Goal: Task Accomplishment & Management: Manage account settings

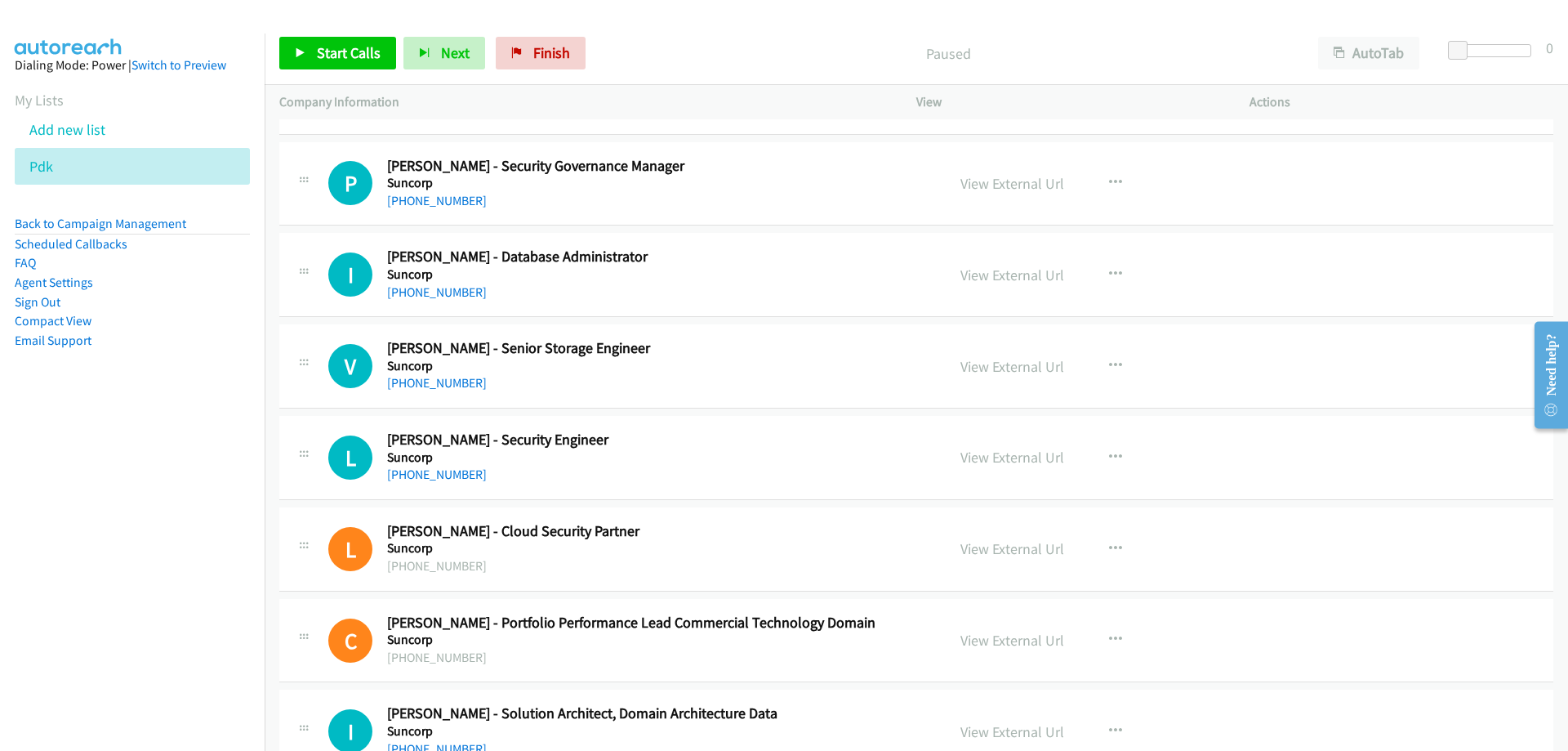
scroll to position [572, 0]
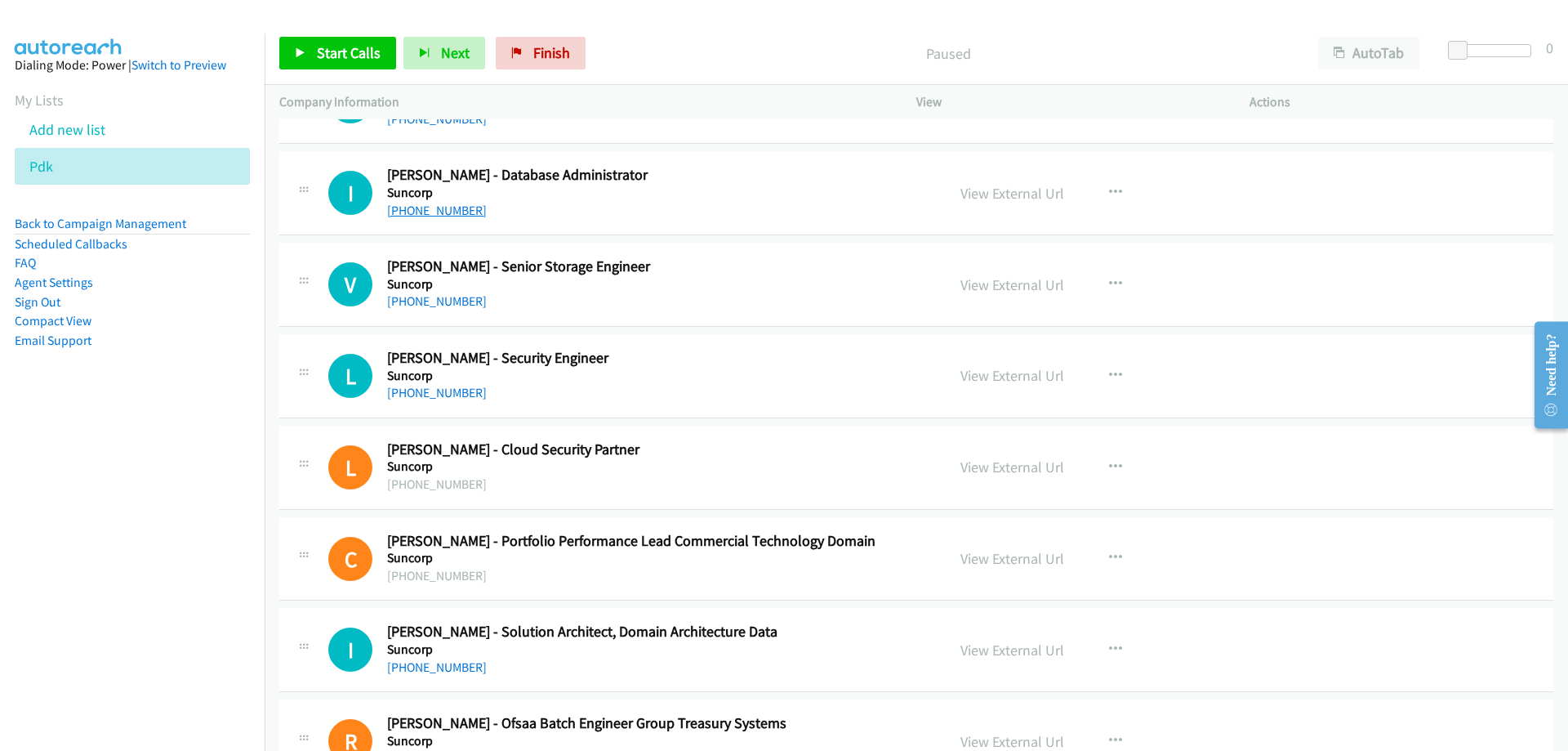
click at [435, 208] on link "+61 418 394 140" at bounding box center [437, 210] width 100 height 16
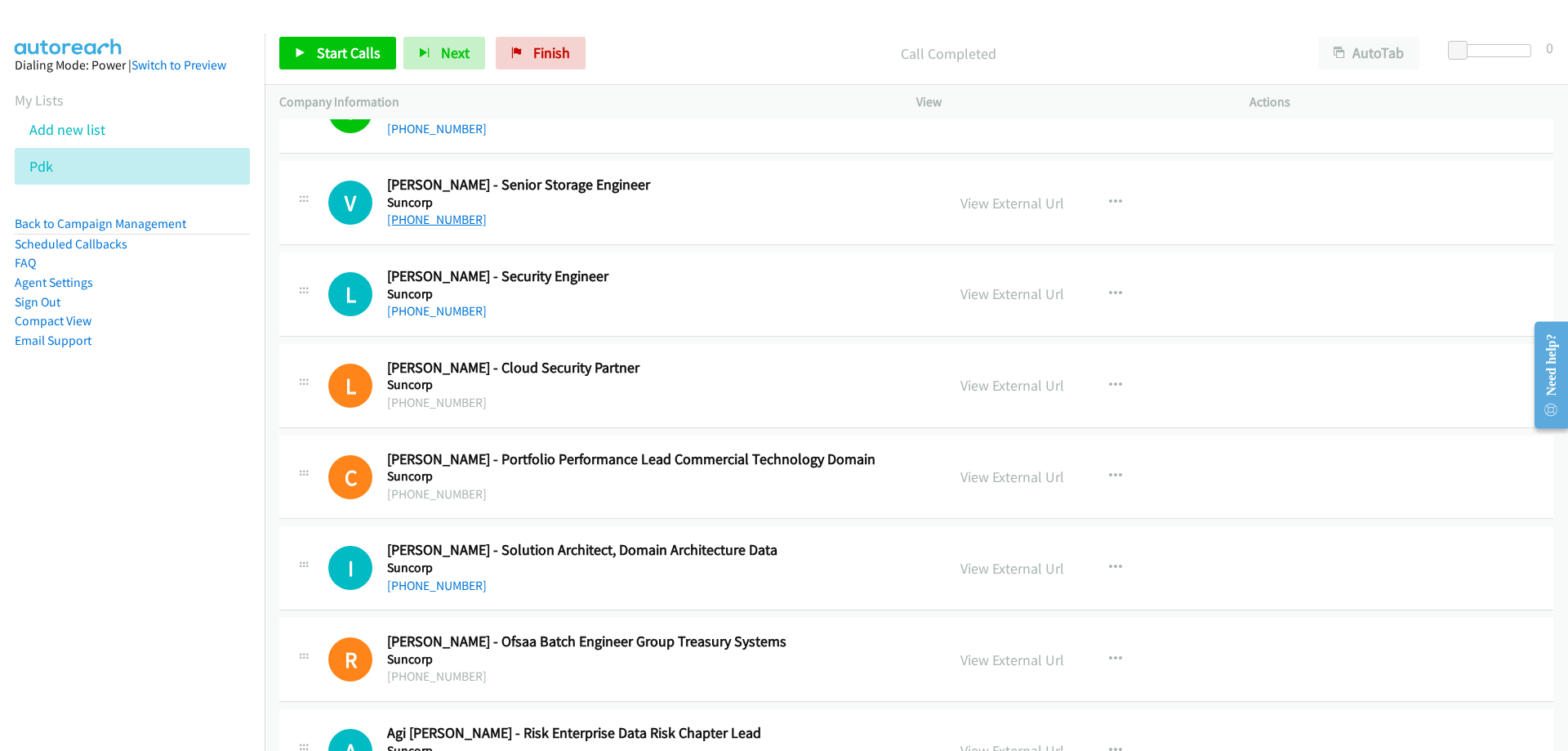
click at [457, 225] on link "+61 403 004 545" at bounding box center [437, 219] width 100 height 16
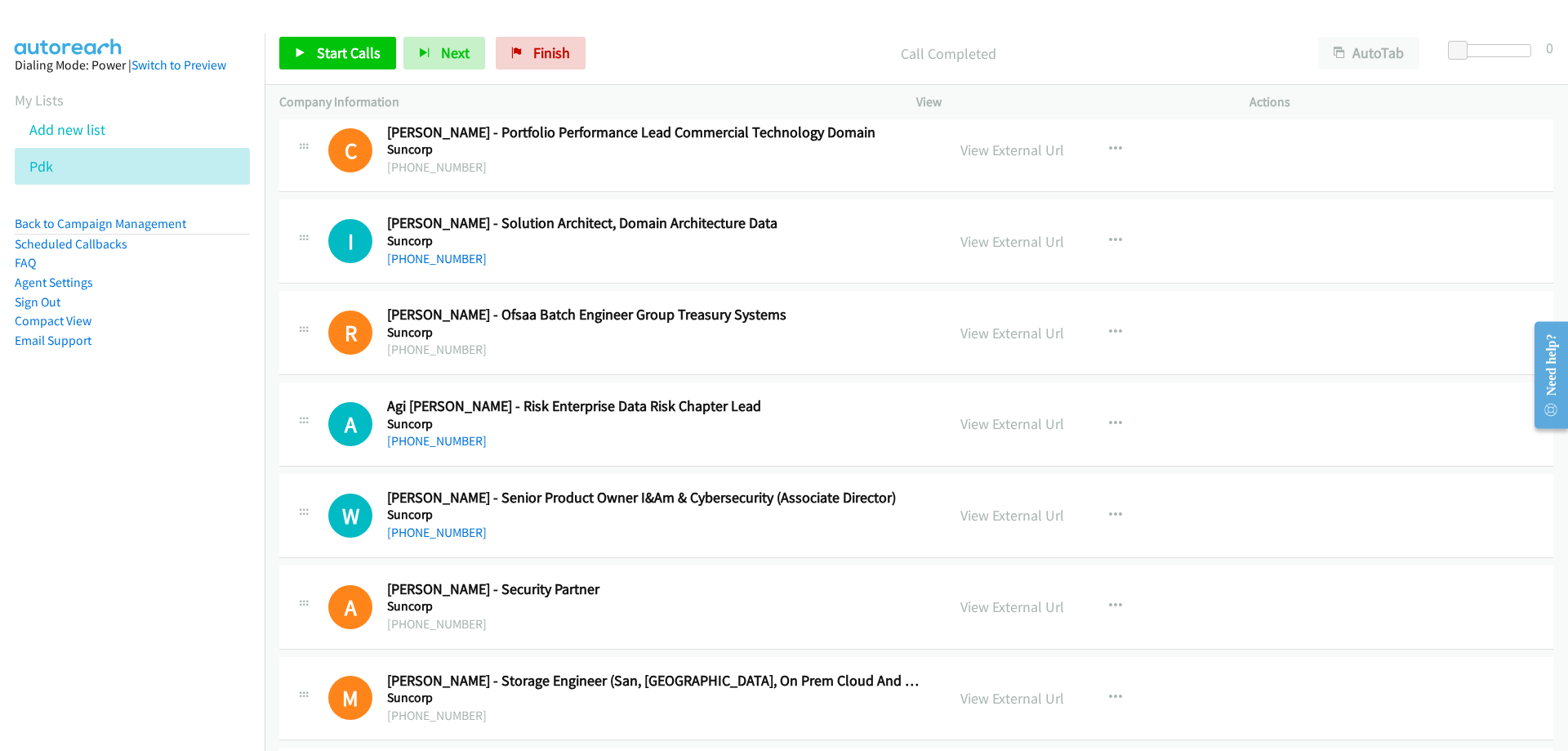
scroll to position [1062, 0]
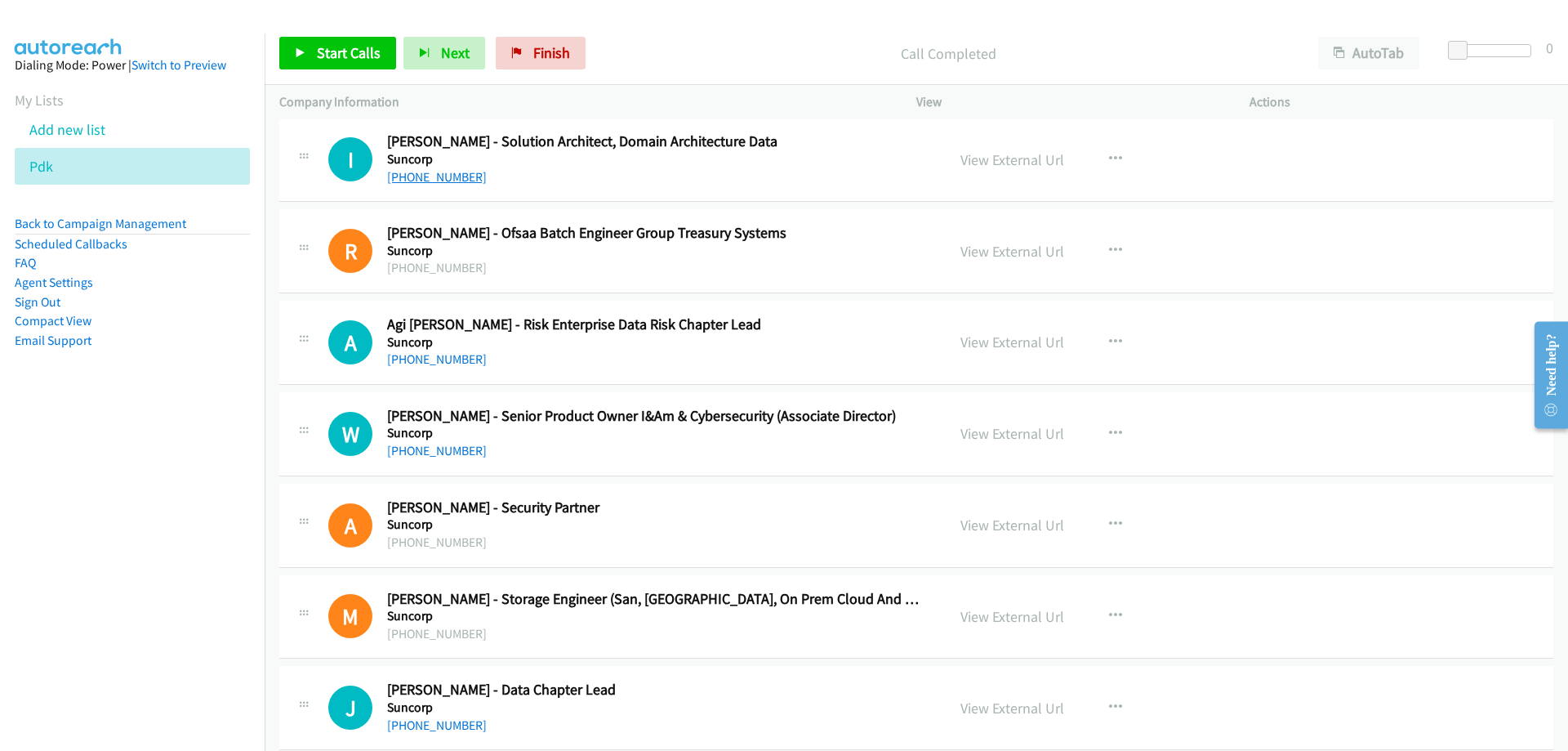
click at [457, 182] on link "+61 3 8654 2318" at bounding box center [437, 176] width 100 height 16
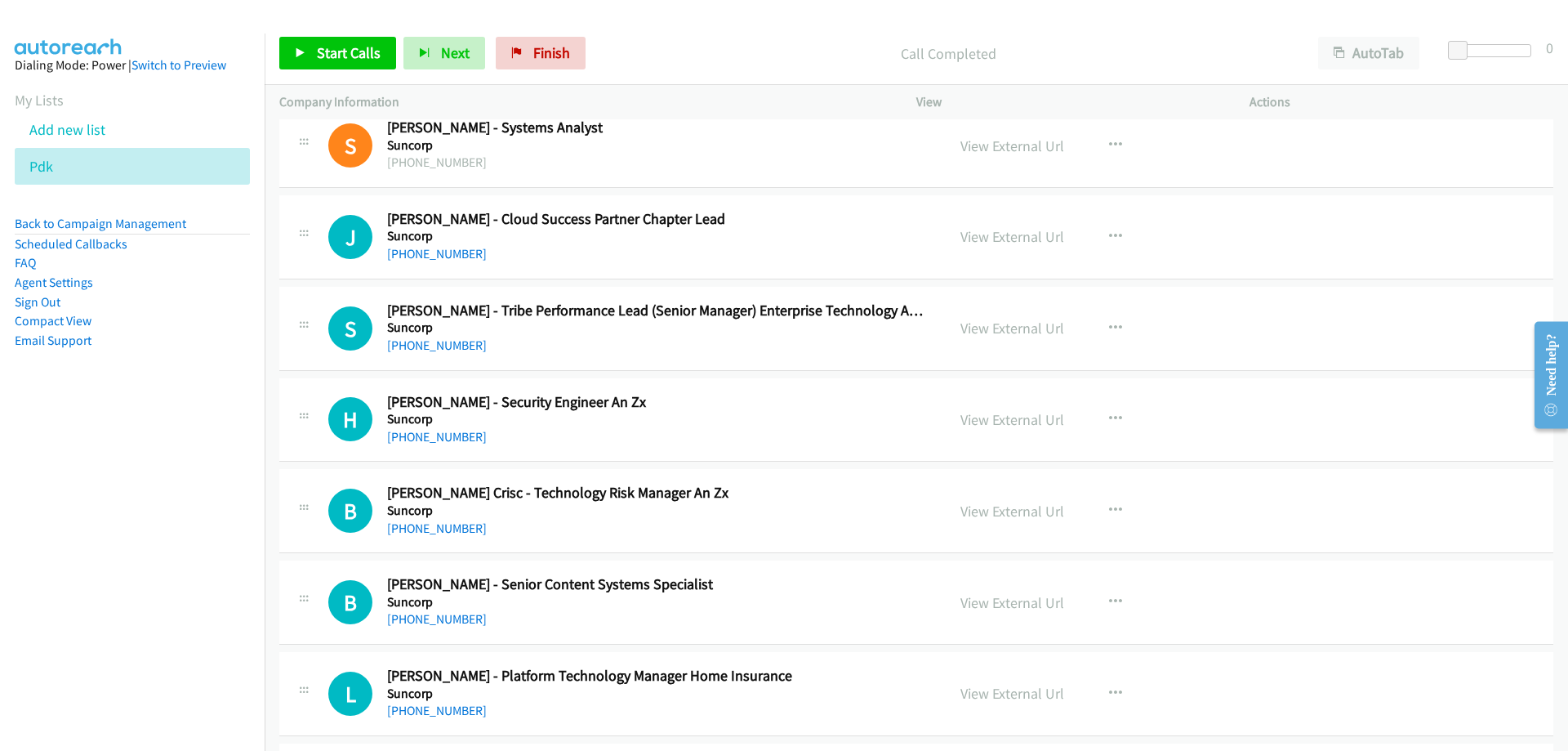
scroll to position [1798, 0]
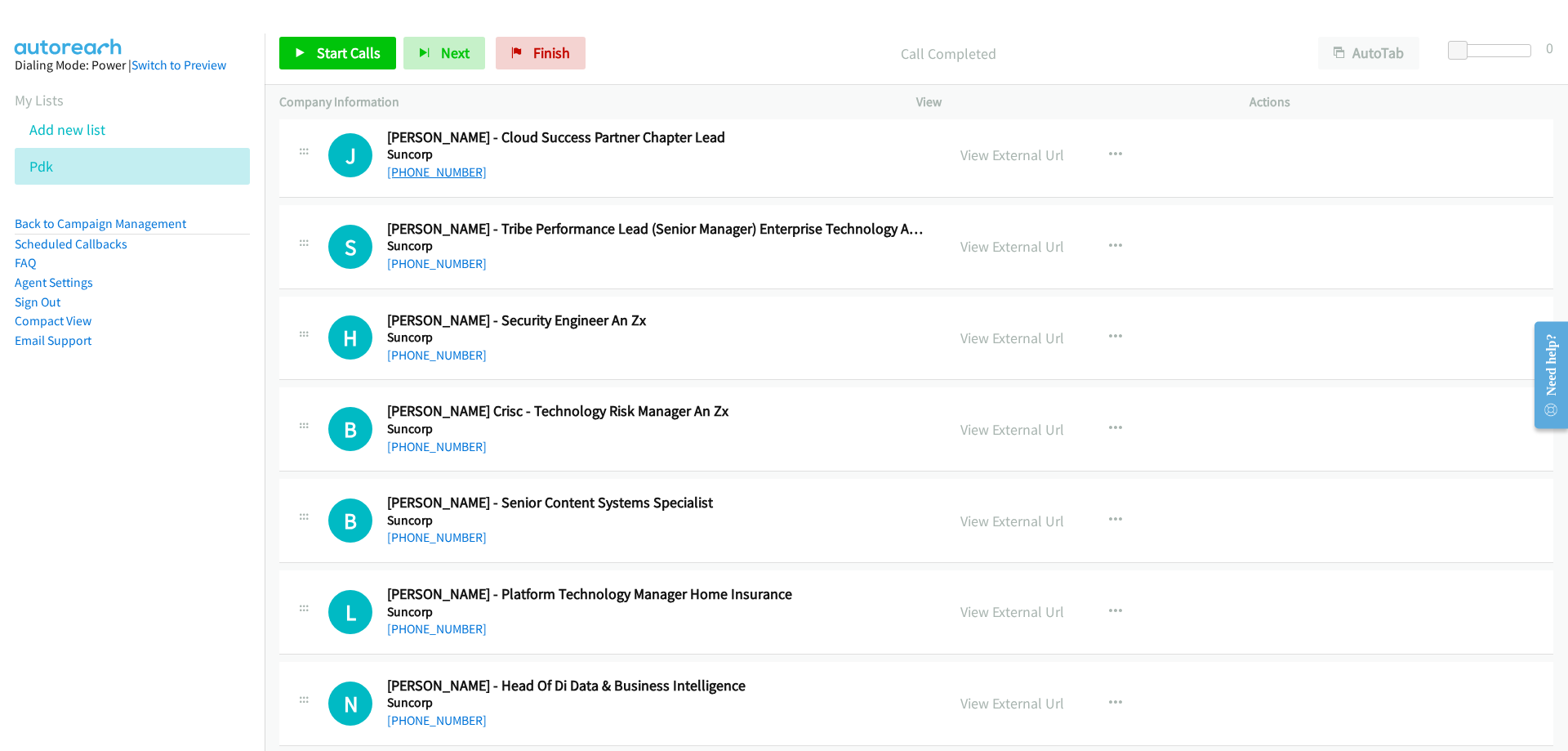
click at [438, 174] on link "+61 422 526 640" at bounding box center [437, 172] width 100 height 16
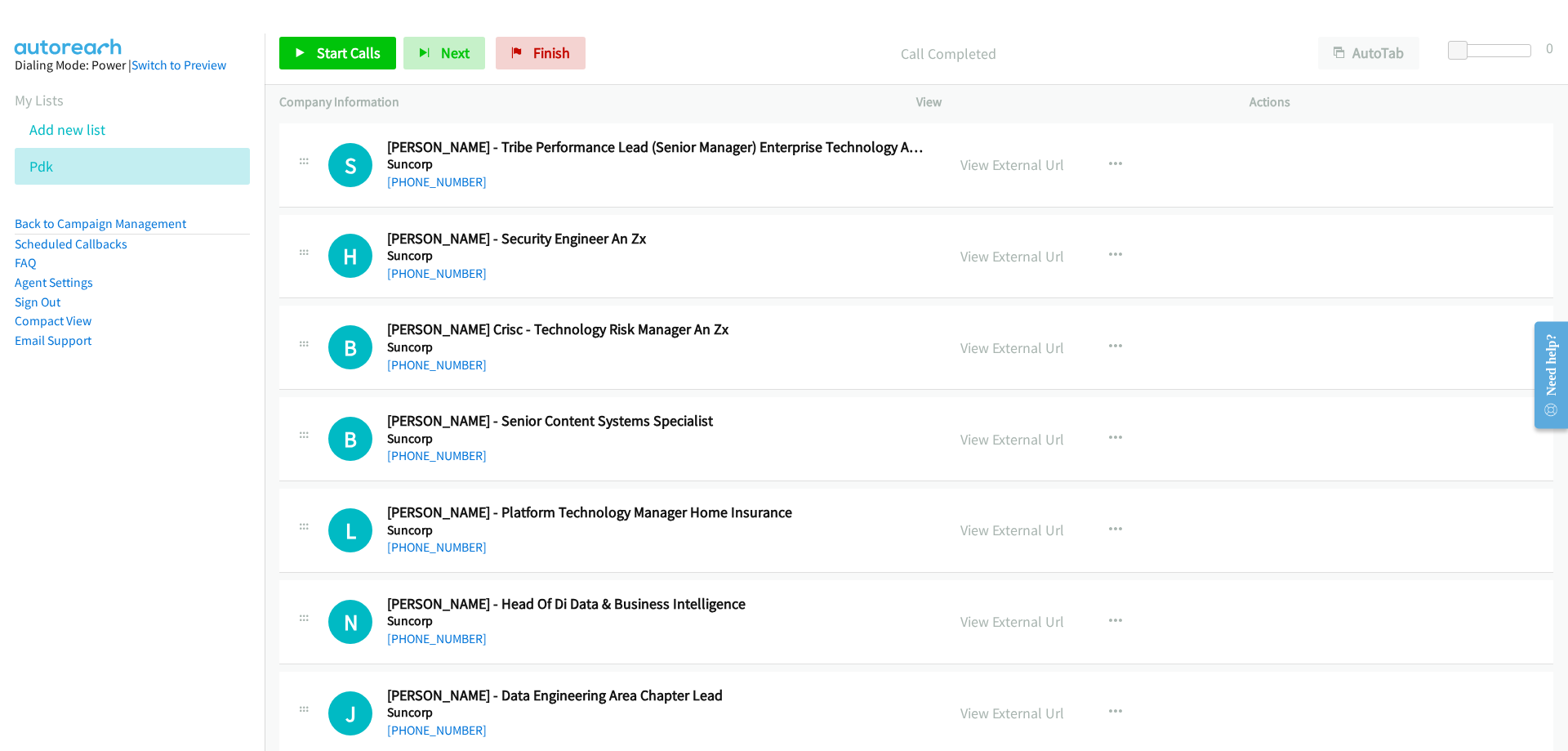
scroll to position [1961, 0]
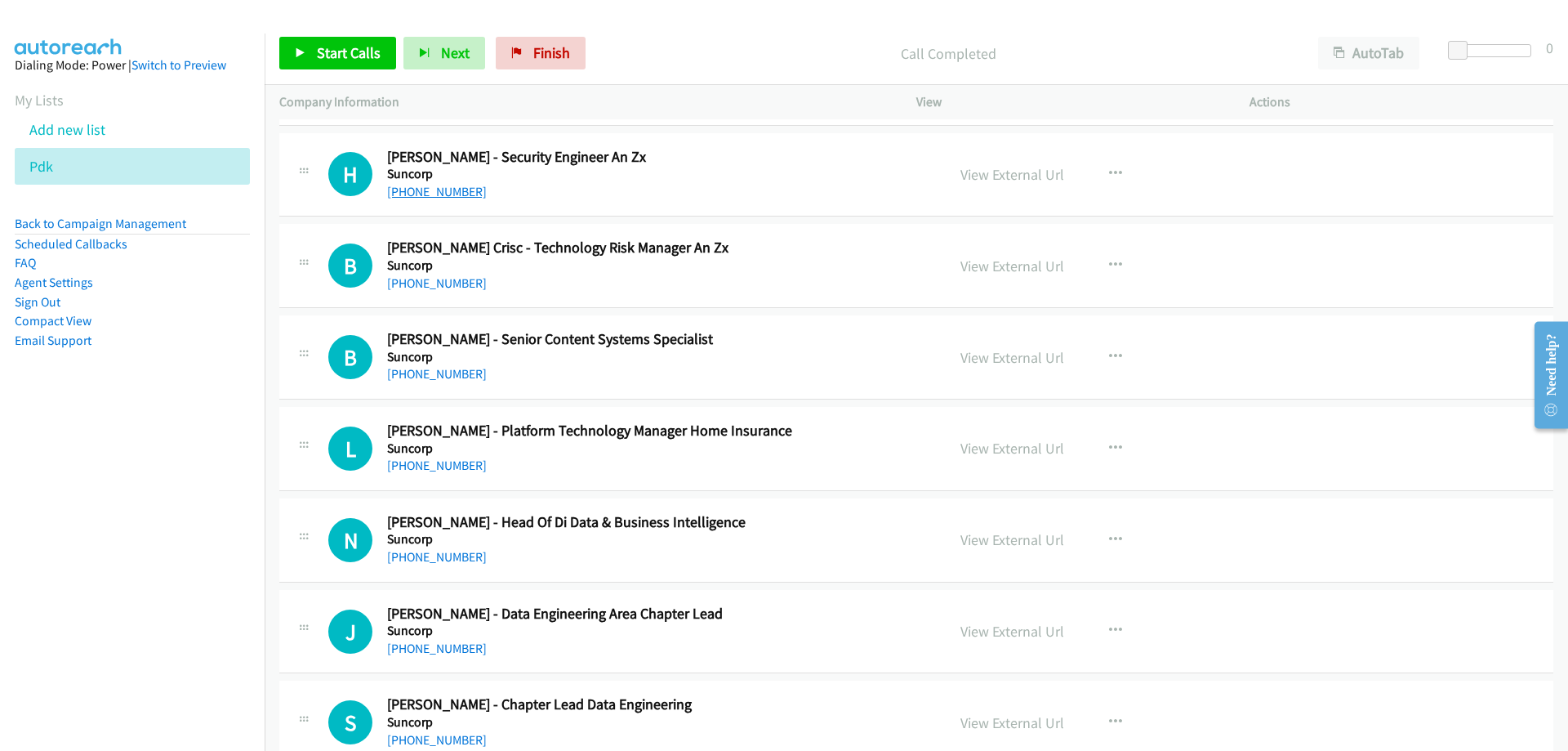
click at [451, 194] on link "+61 452 451 499" at bounding box center [437, 191] width 100 height 16
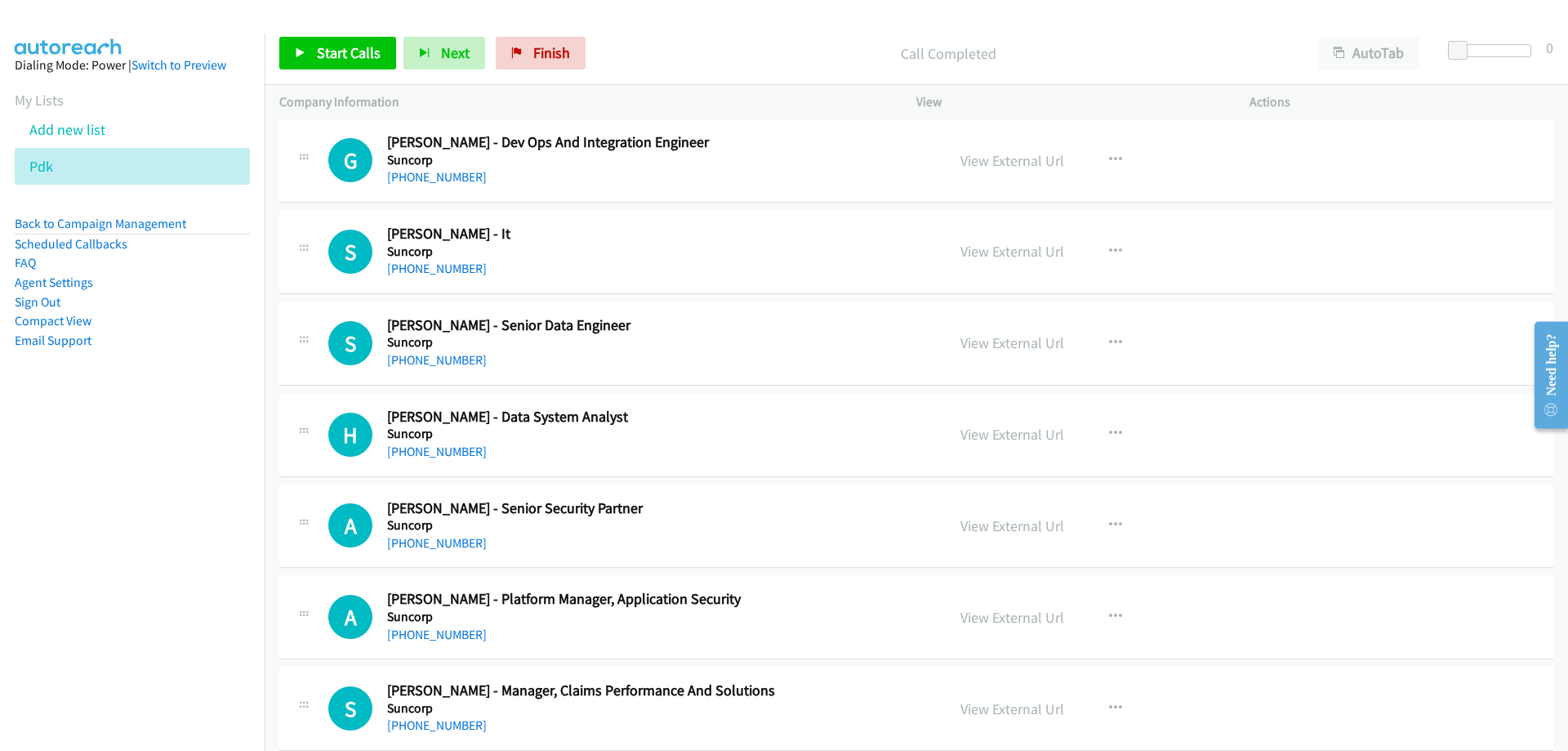
scroll to position [2696, 0]
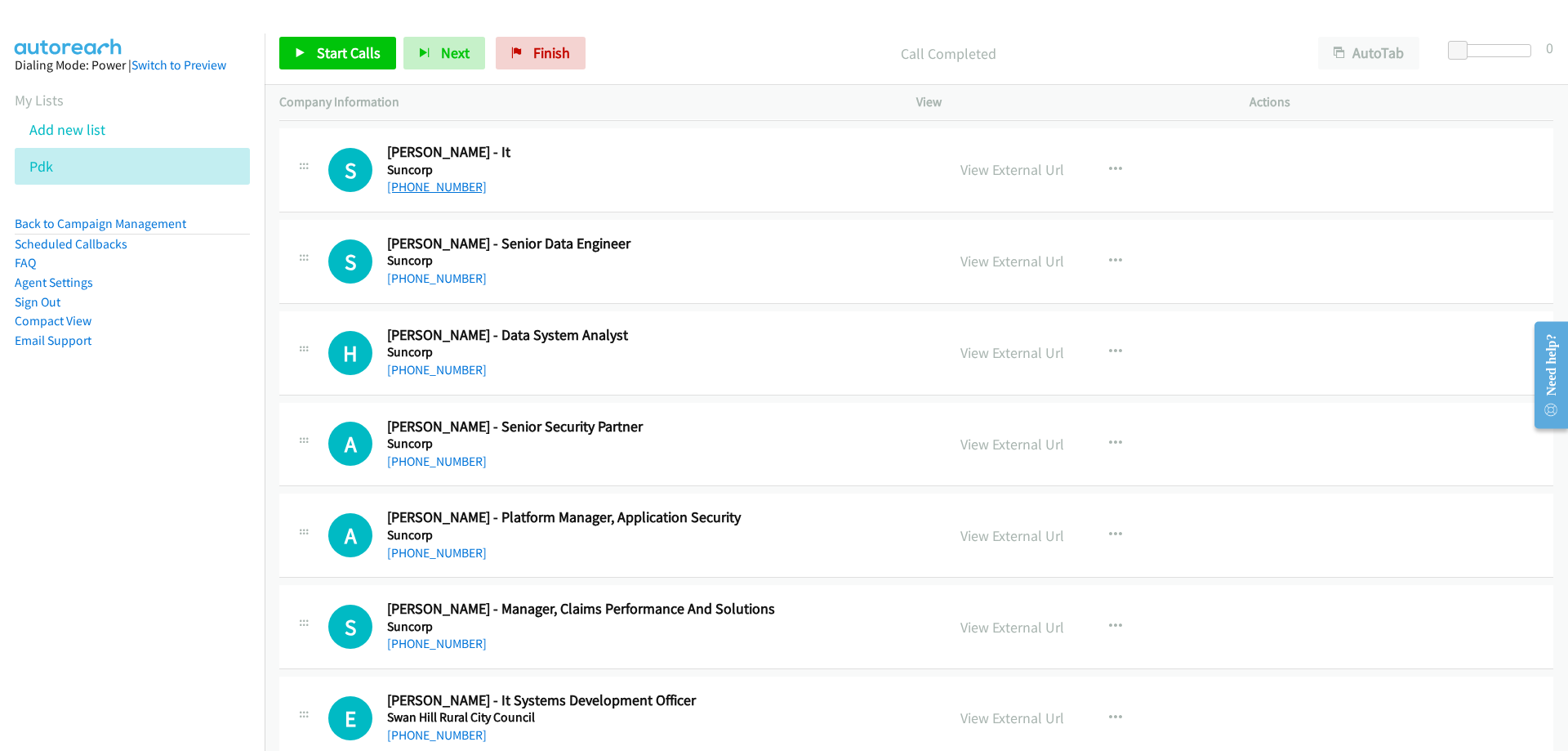
click at [442, 189] on link "+61 413 316 887" at bounding box center [437, 186] width 100 height 16
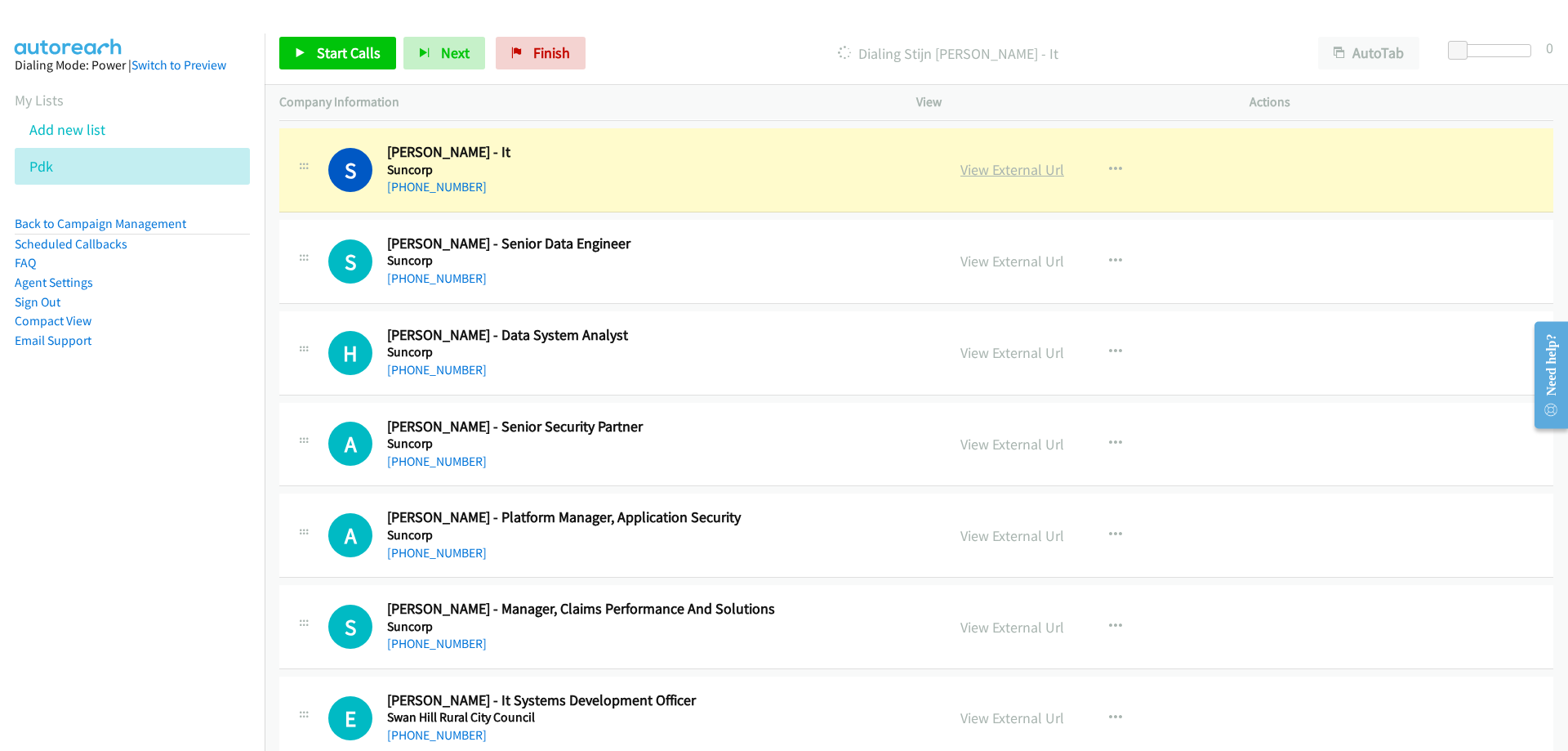
click at [1025, 175] on link "View External Url" at bounding box center [1012, 169] width 104 height 18
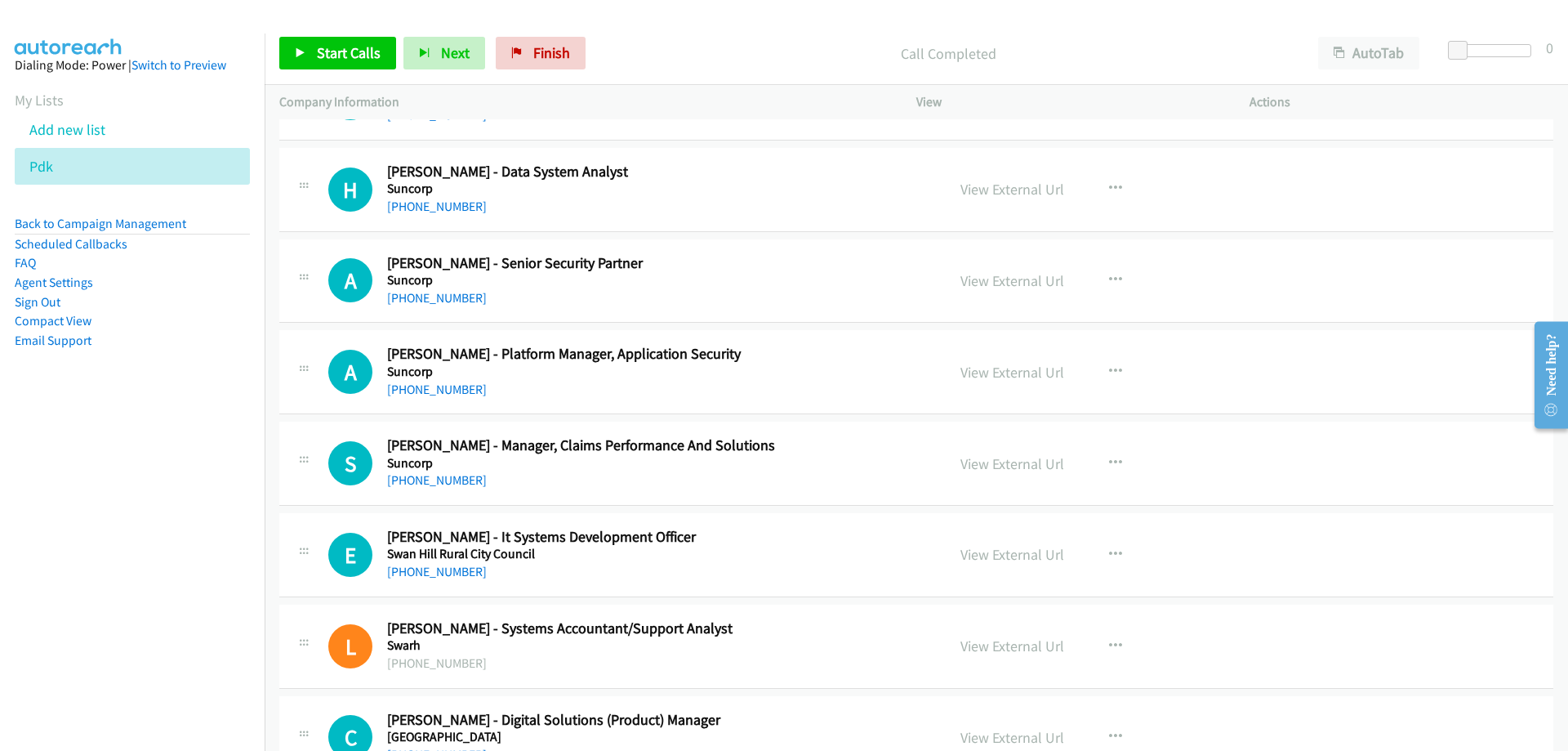
scroll to position [2778, 0]
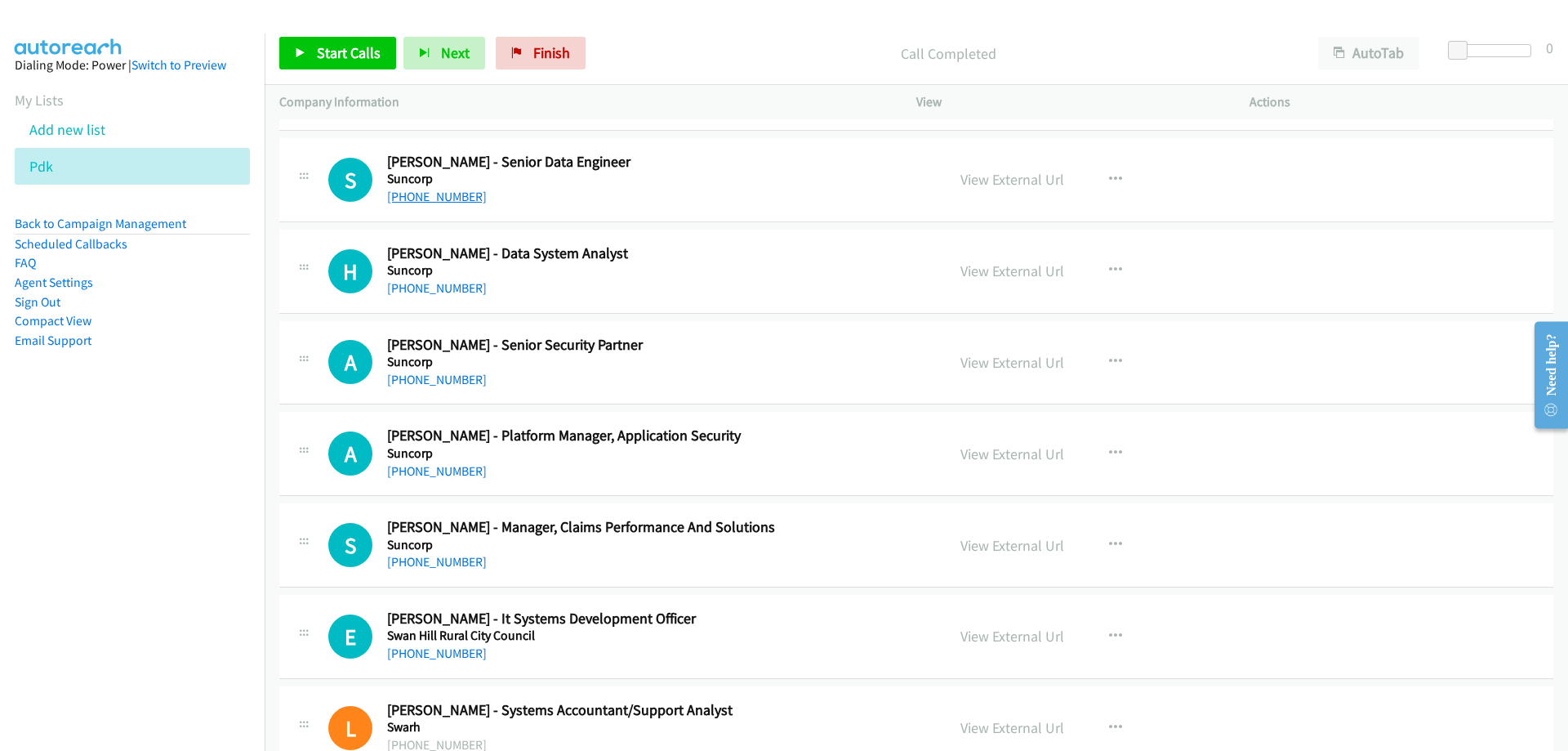
click at [460, 196] on link "+61 414 940 756" at bounding box center [437, 196] width 100 height 16
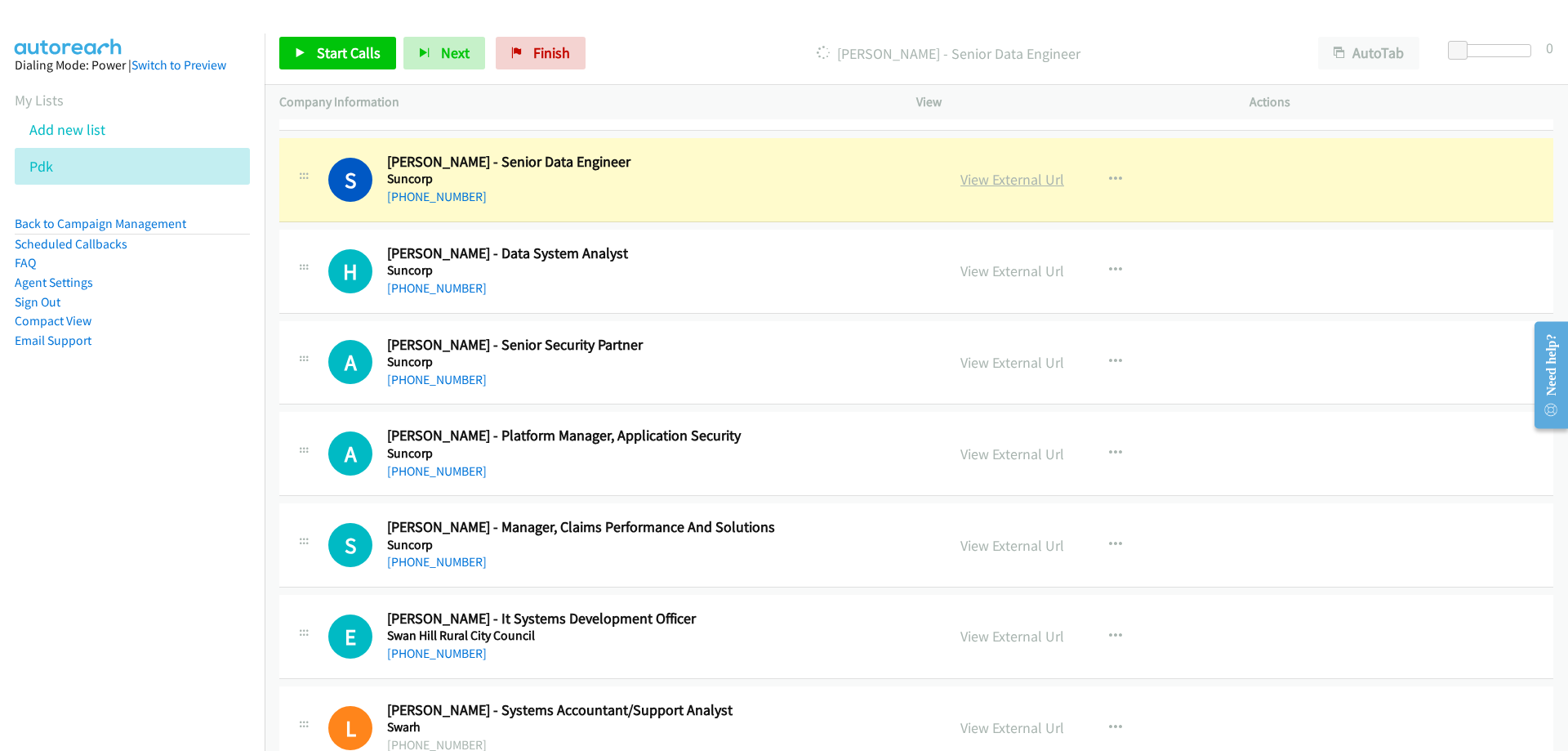
click at [977, 185] on link "View External Url" at bounding box center [1012, 179] width 104 height 18
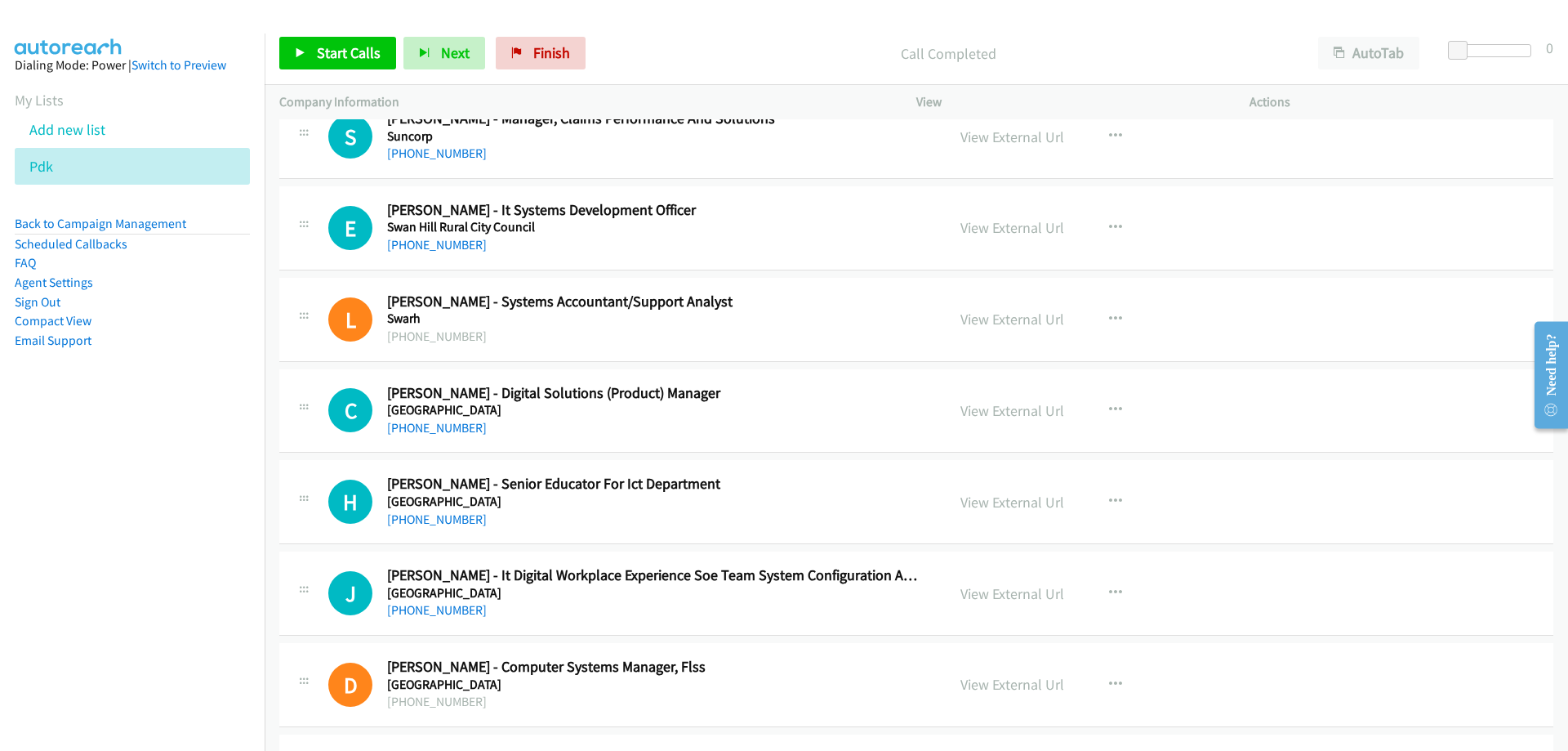
scroll to position [3269, 0]
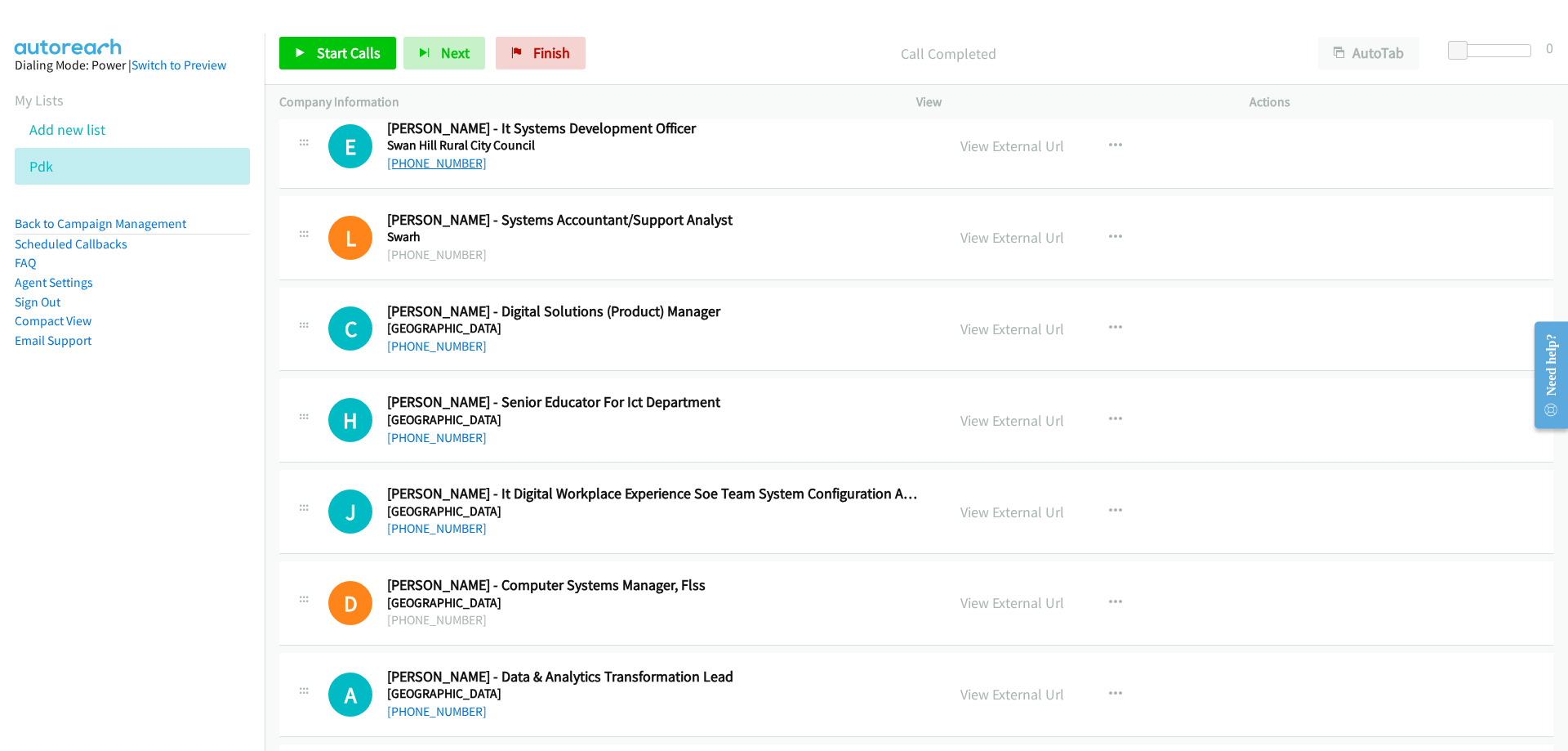
click at [439, 167] on link "+61 3 5036 2397" at bounding box center [437, 163] width 100 height 16
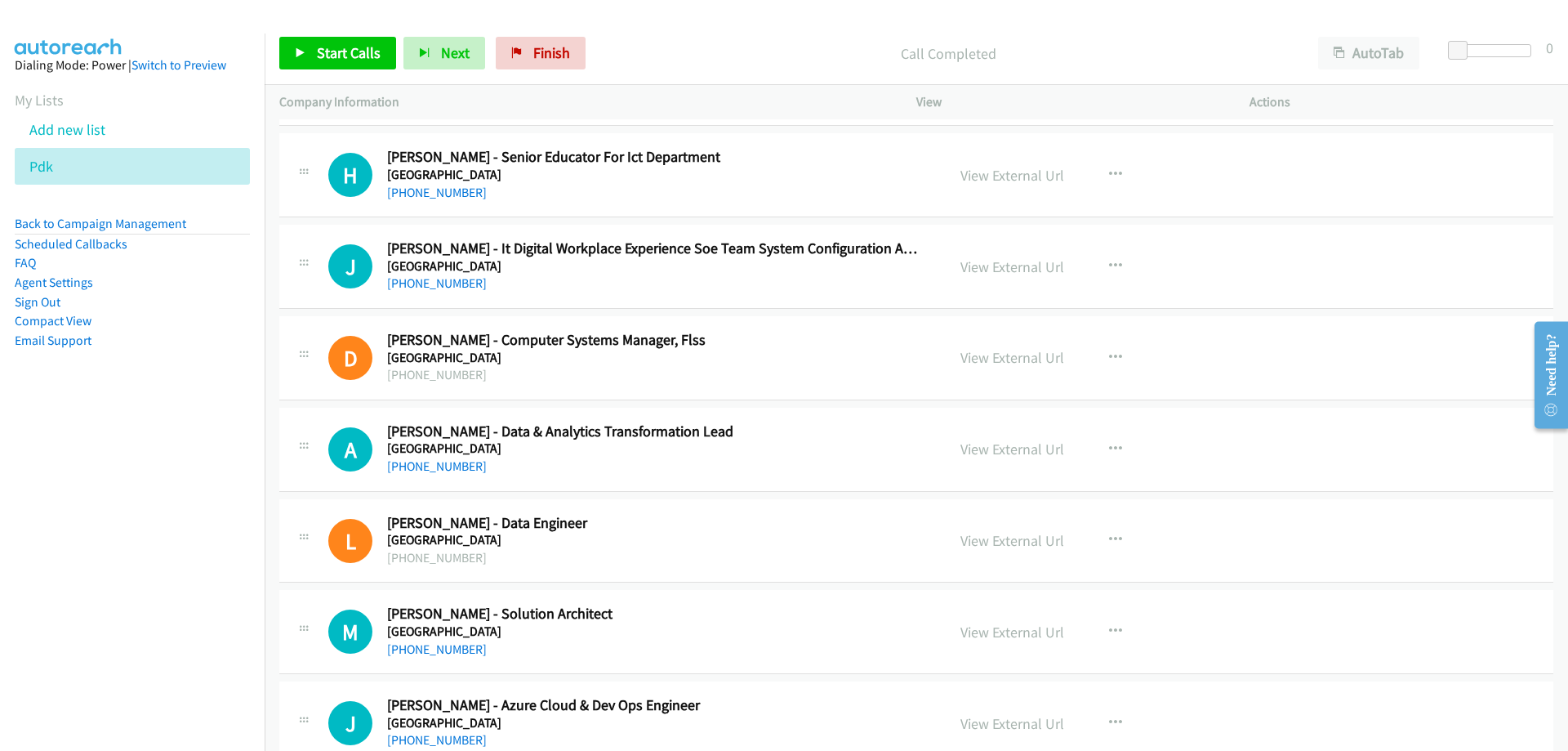
scroll to position [3596, 0]
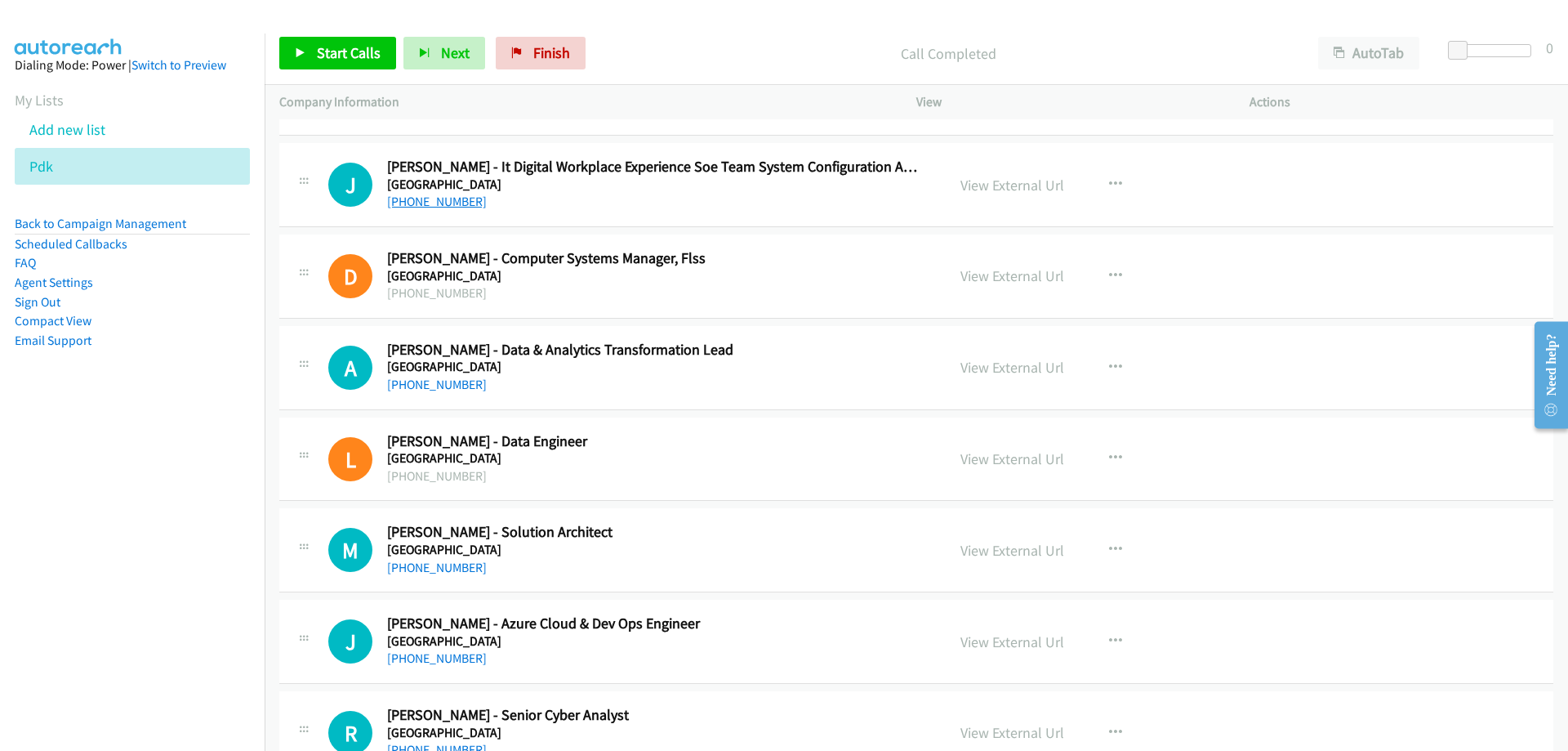
click at [452, 202] on link "+61 422 006 851" at bounding box center [437, 201] width 100 height 16
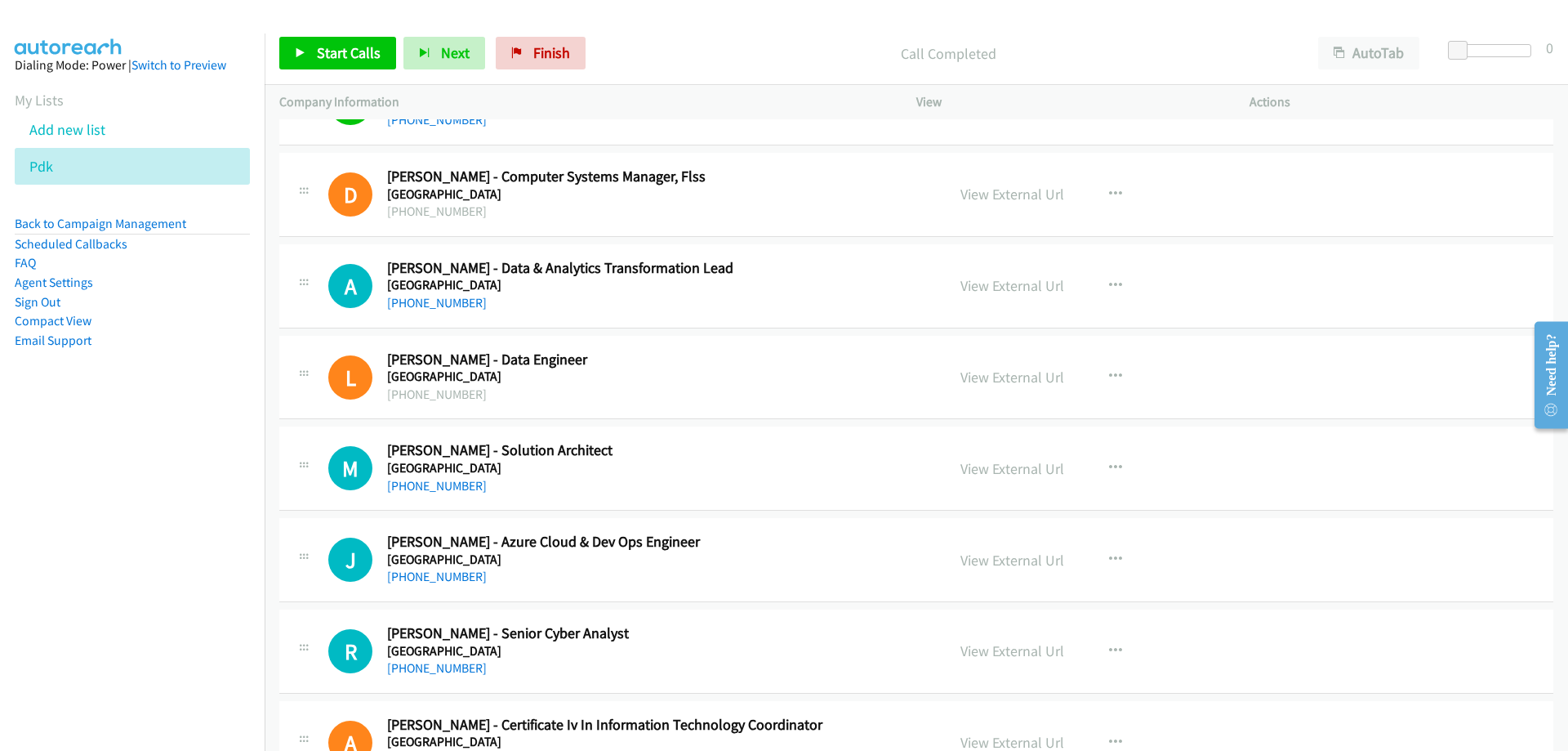
scroll to position [3760, 0]
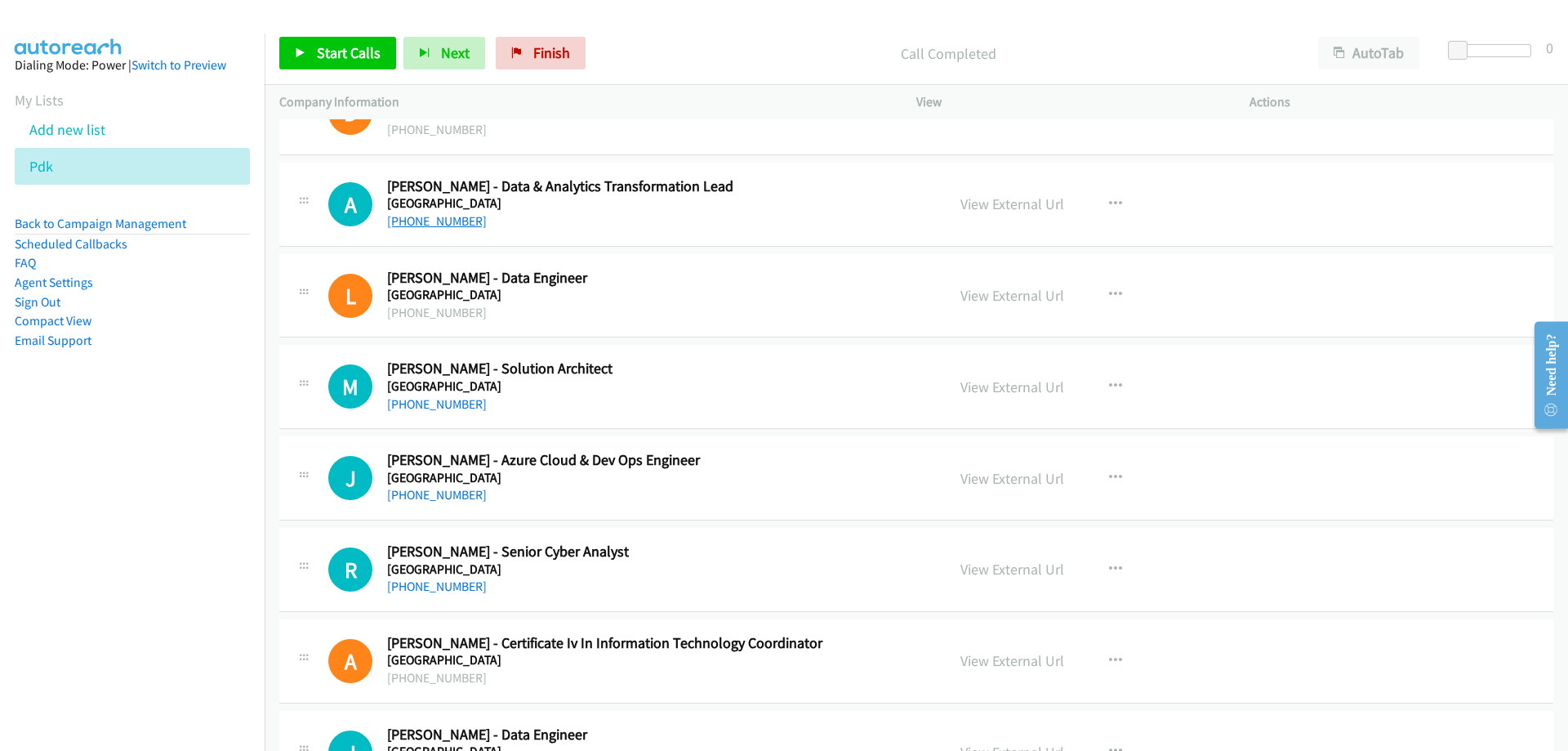
click at [419, 225] on link "+61 447 081 078" at bounding box center [437, 220] width 100 height 16
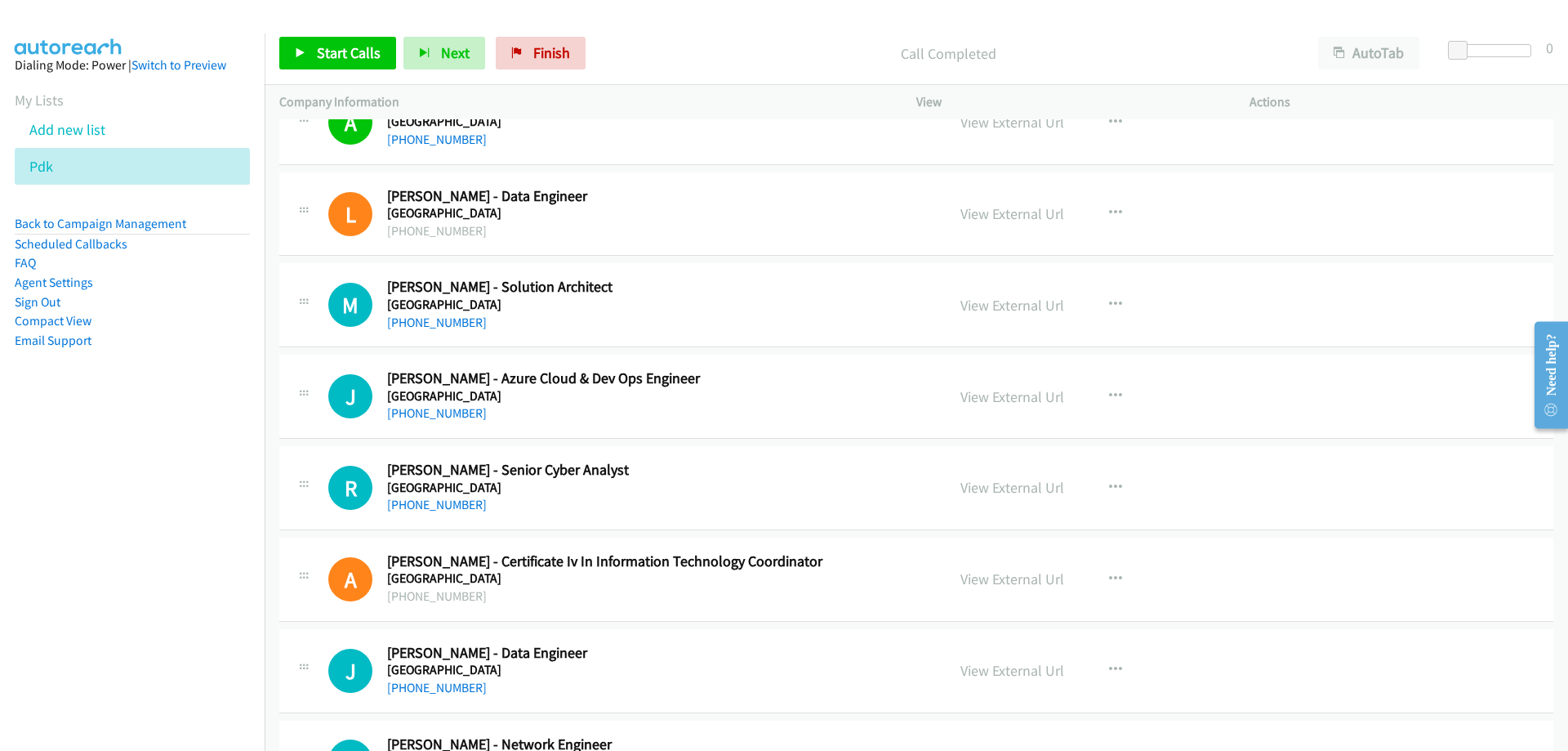
scroll to position [3923, 0]
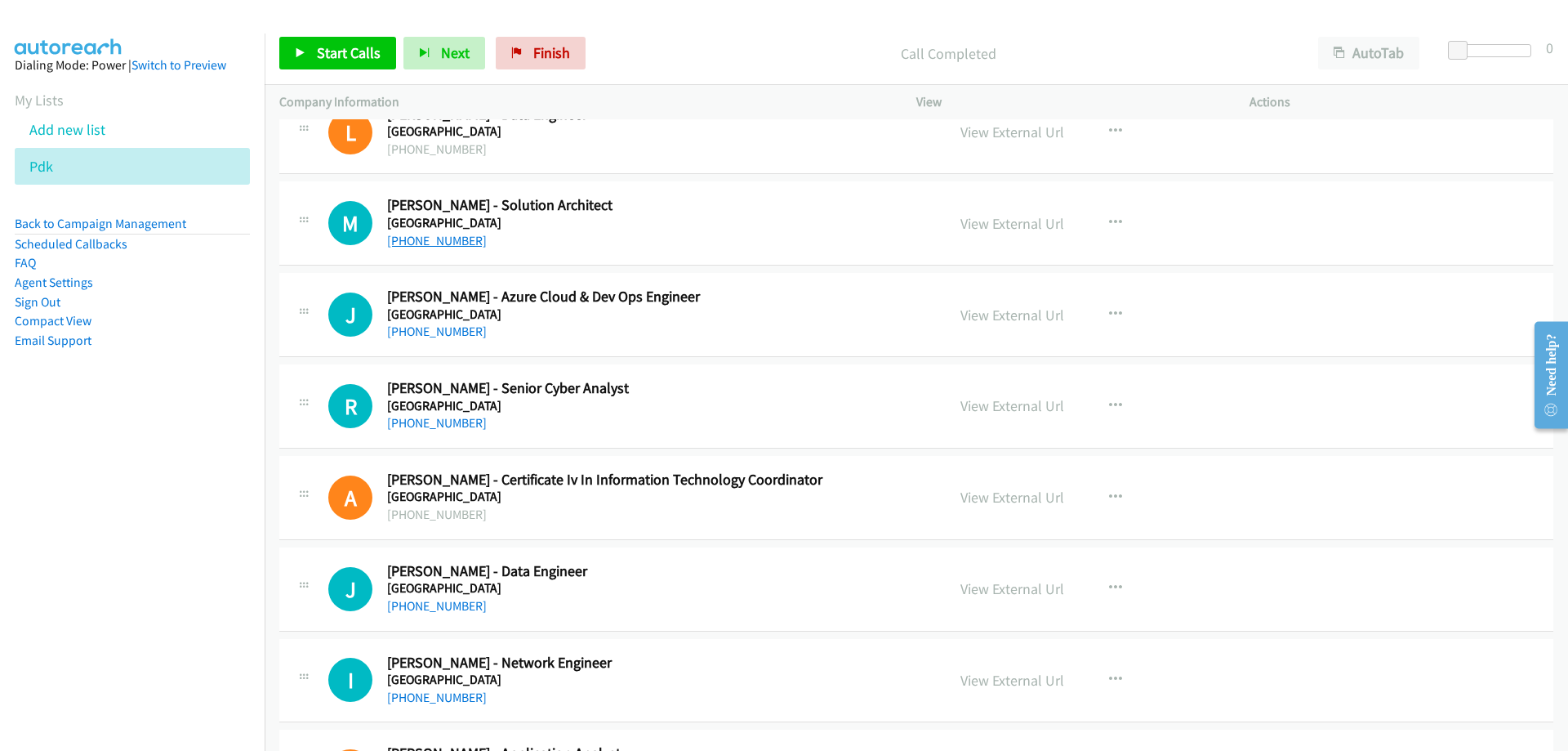
click at [468, 247] on link "+61 412 837 096" at bounding box center [437, 241] width 100 height 16
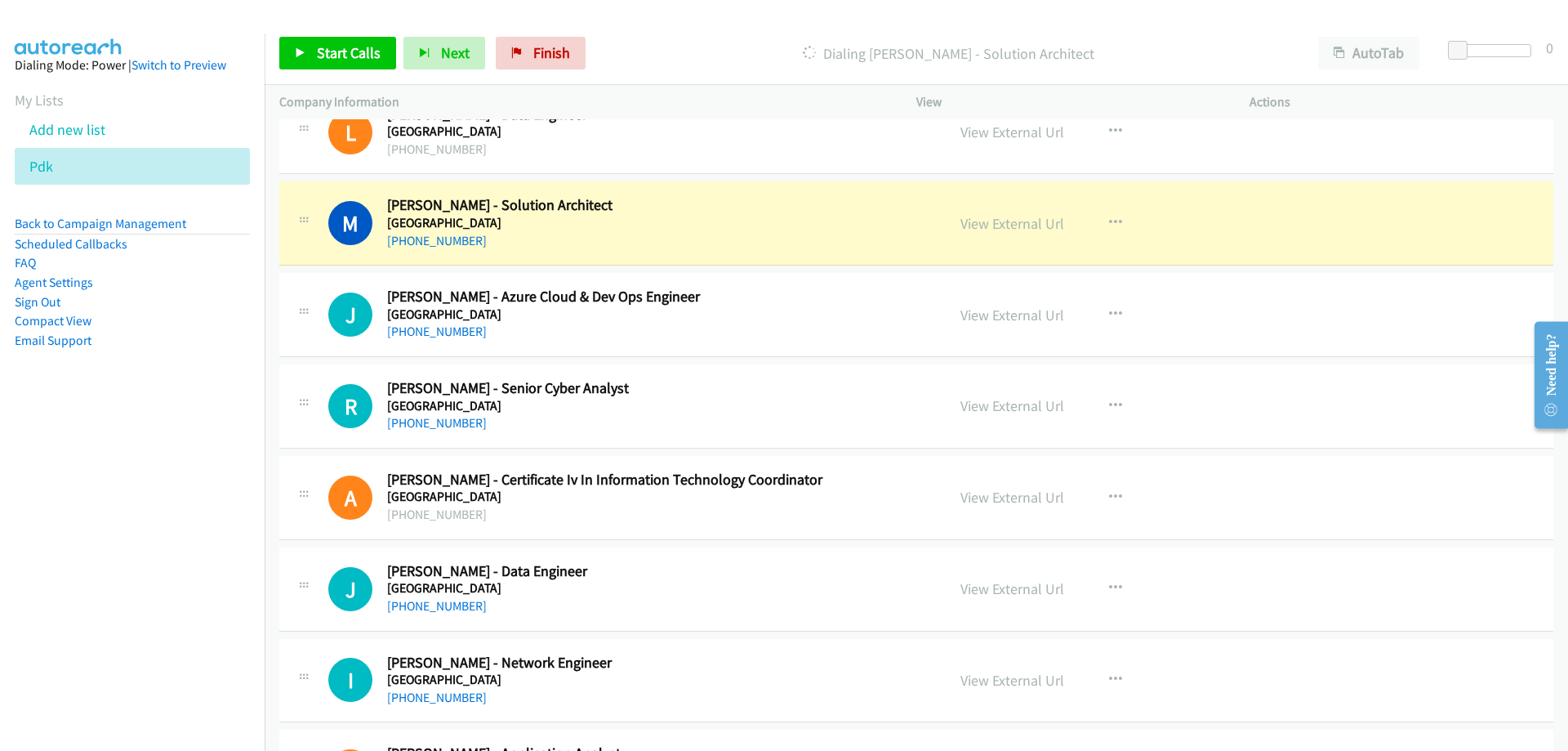
scroll to position [4005, 0]
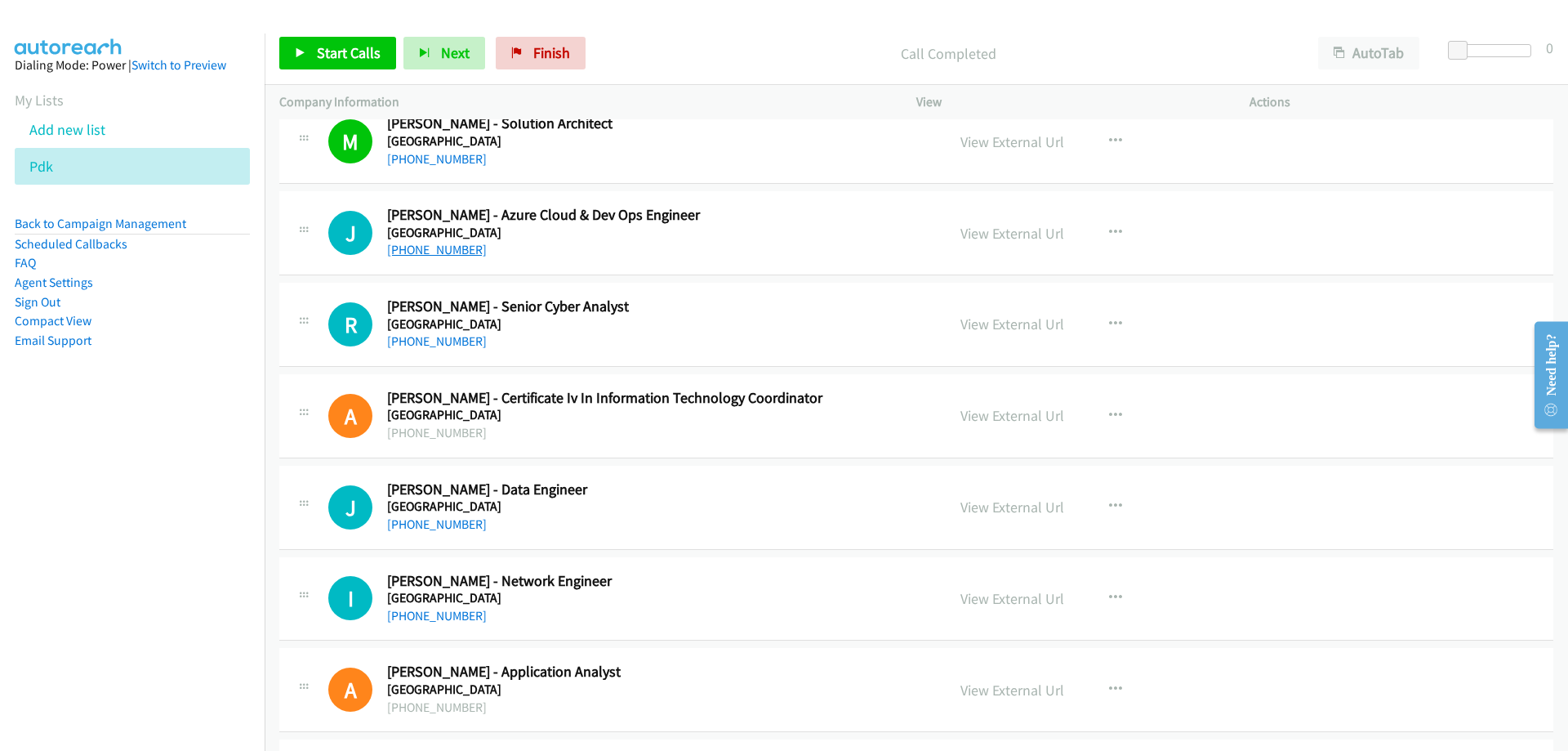
click at [434, 254] on link "+61 422 607 775" at bounding box center [437, 249] width 100 height 16
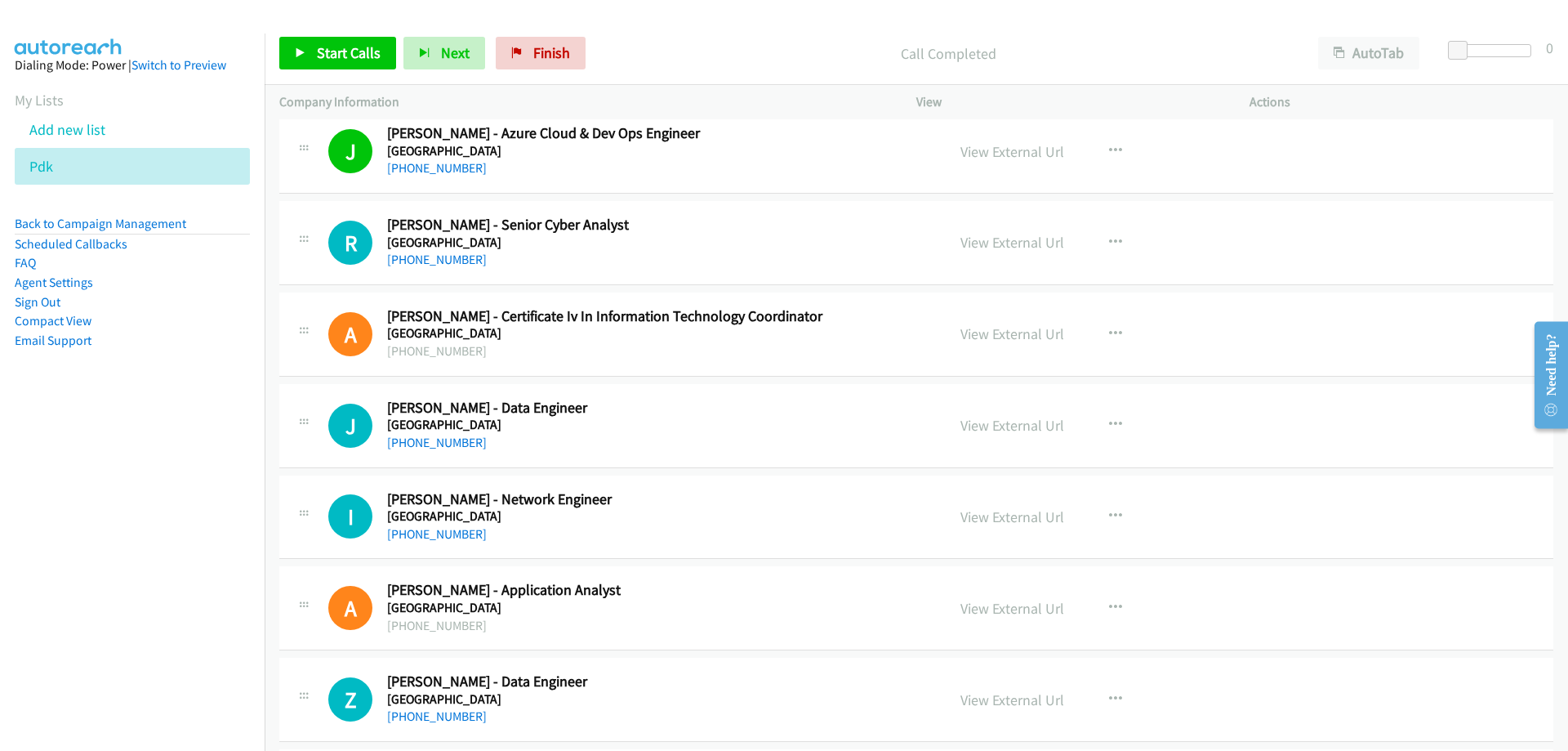
scroll to position [4168, 0]
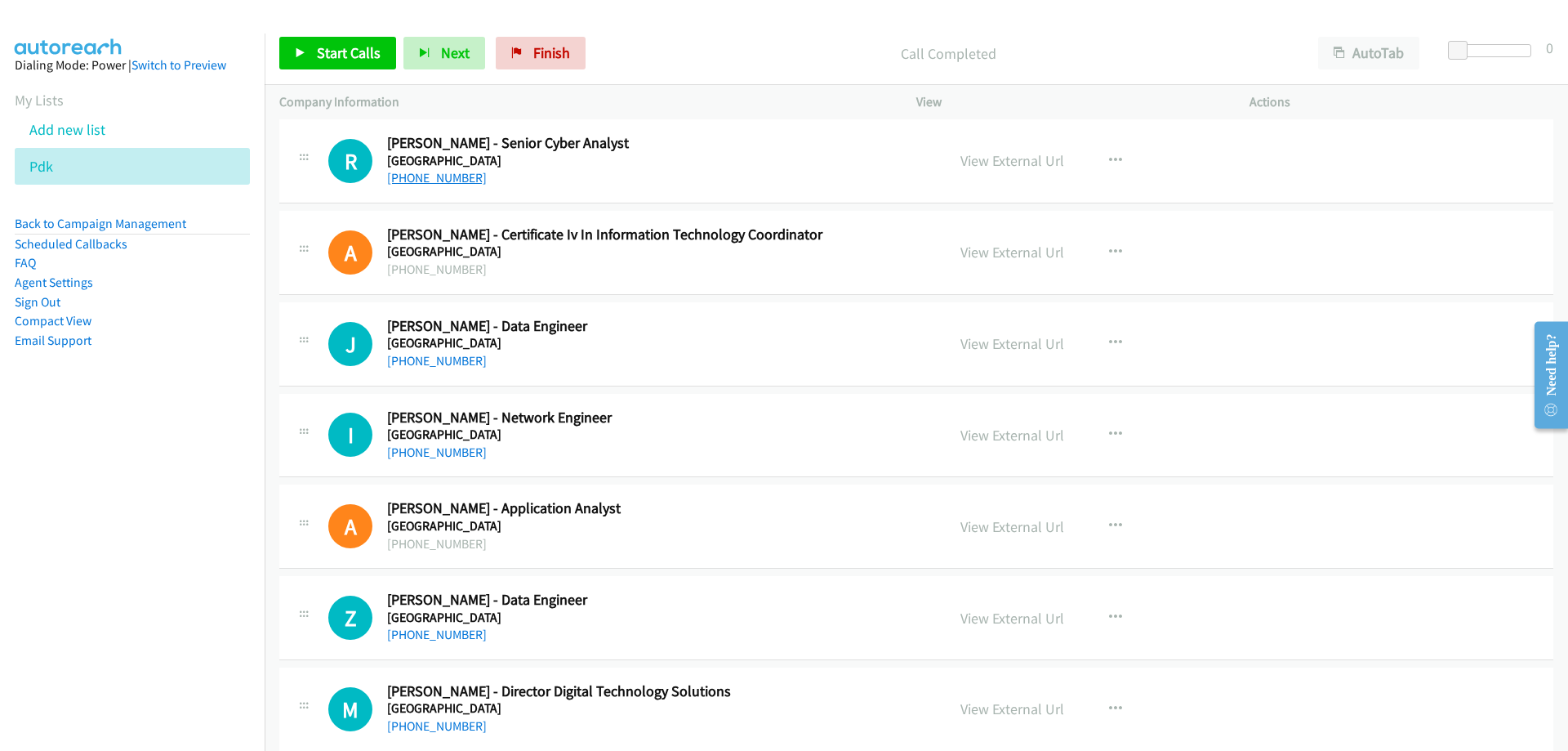
click at [427, 184] on link "+61 3 9925 5338" at bounding box center [437, 177] width 100 height 16
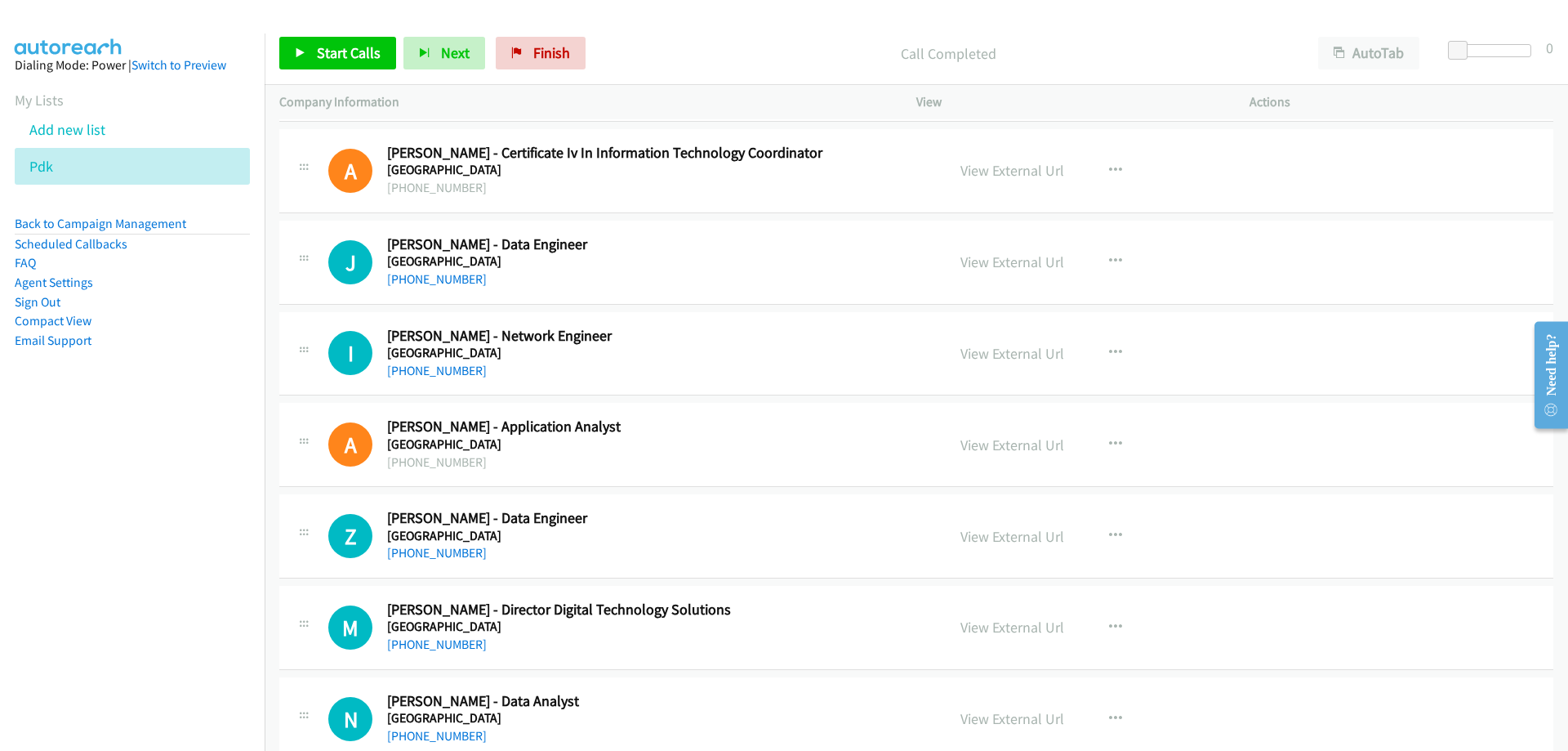
scroll to position [4332, 0]
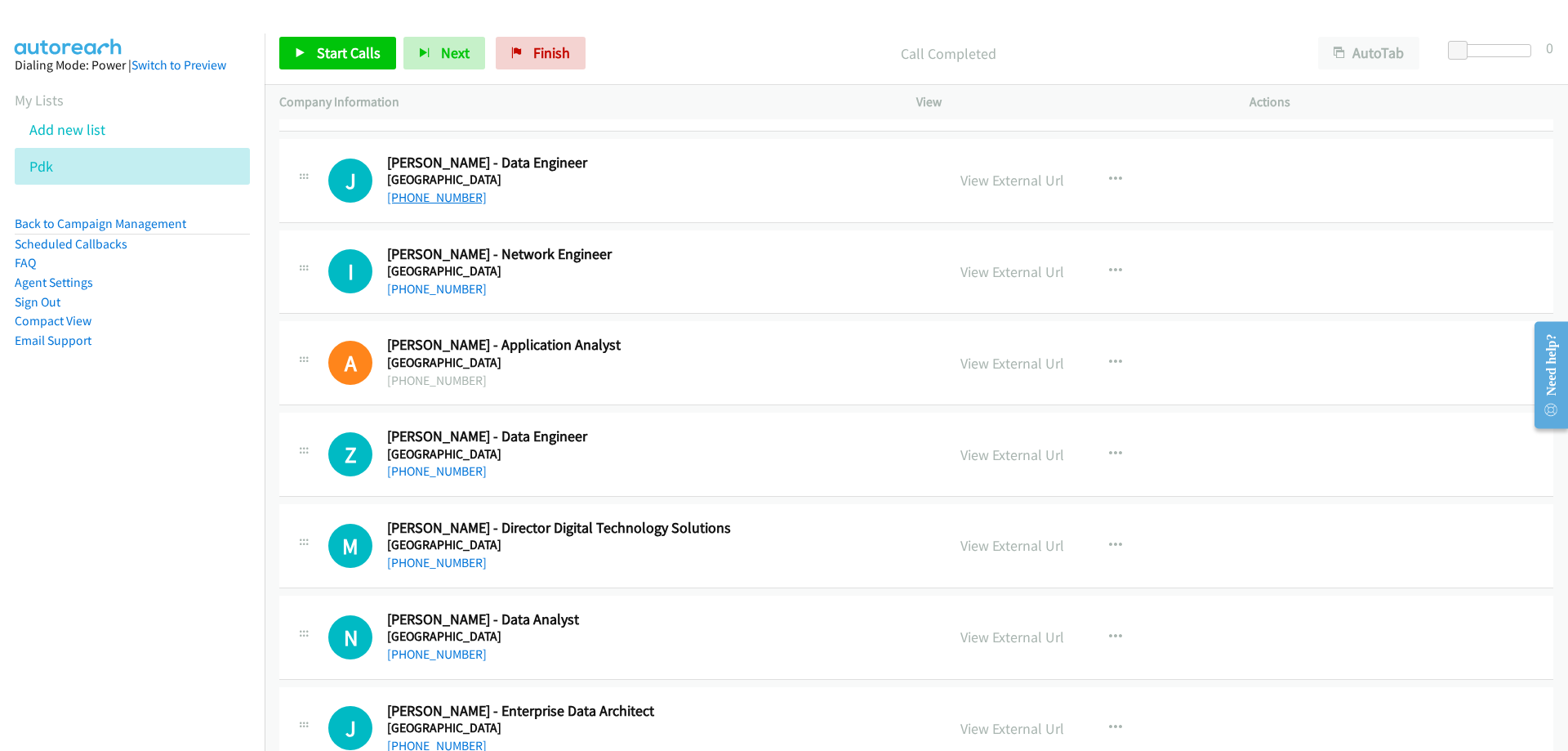
click at [447, 205] on link "+61 3 9214 4456" at bounding box center [437, 197] width 100 height 16
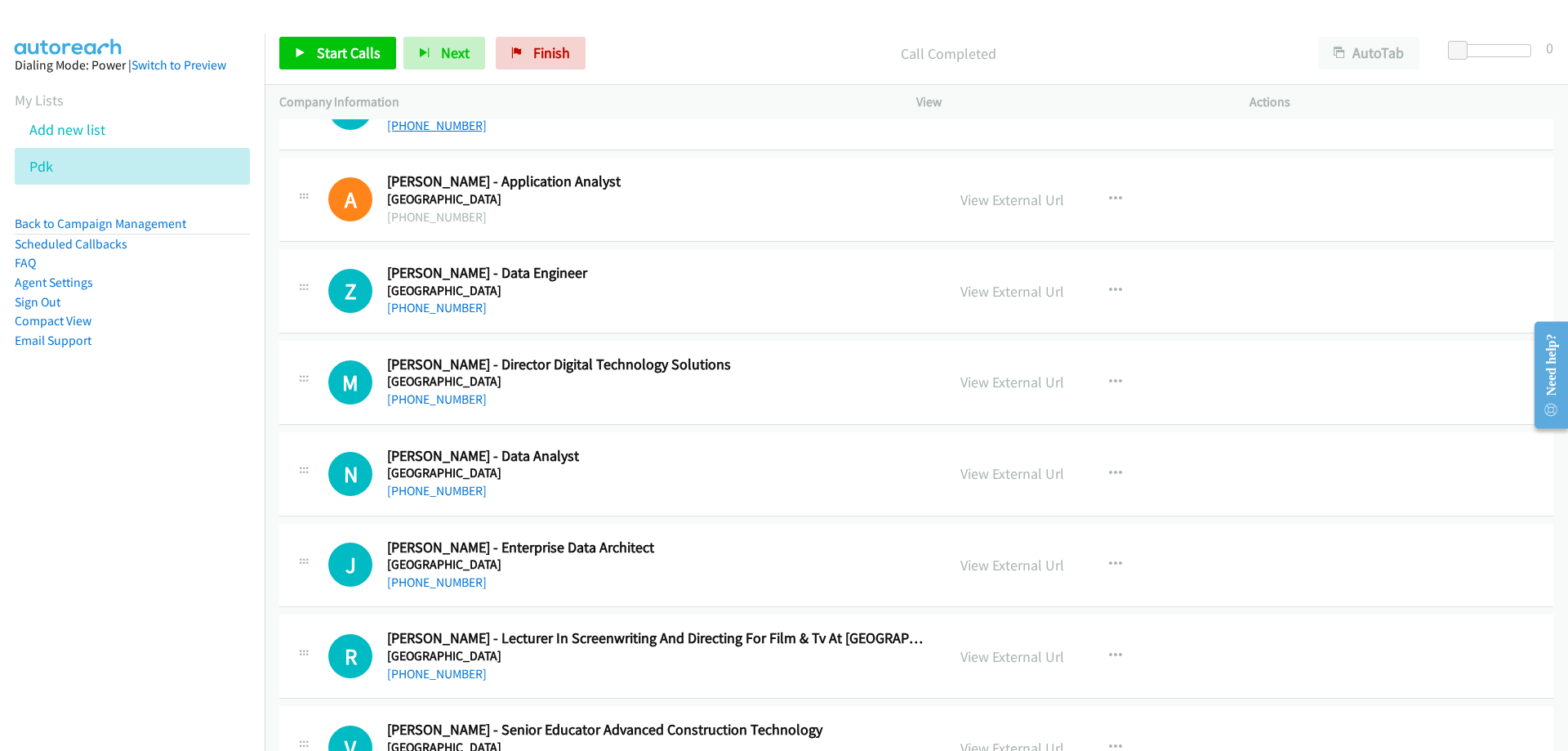
scroll to position [4577, 0]
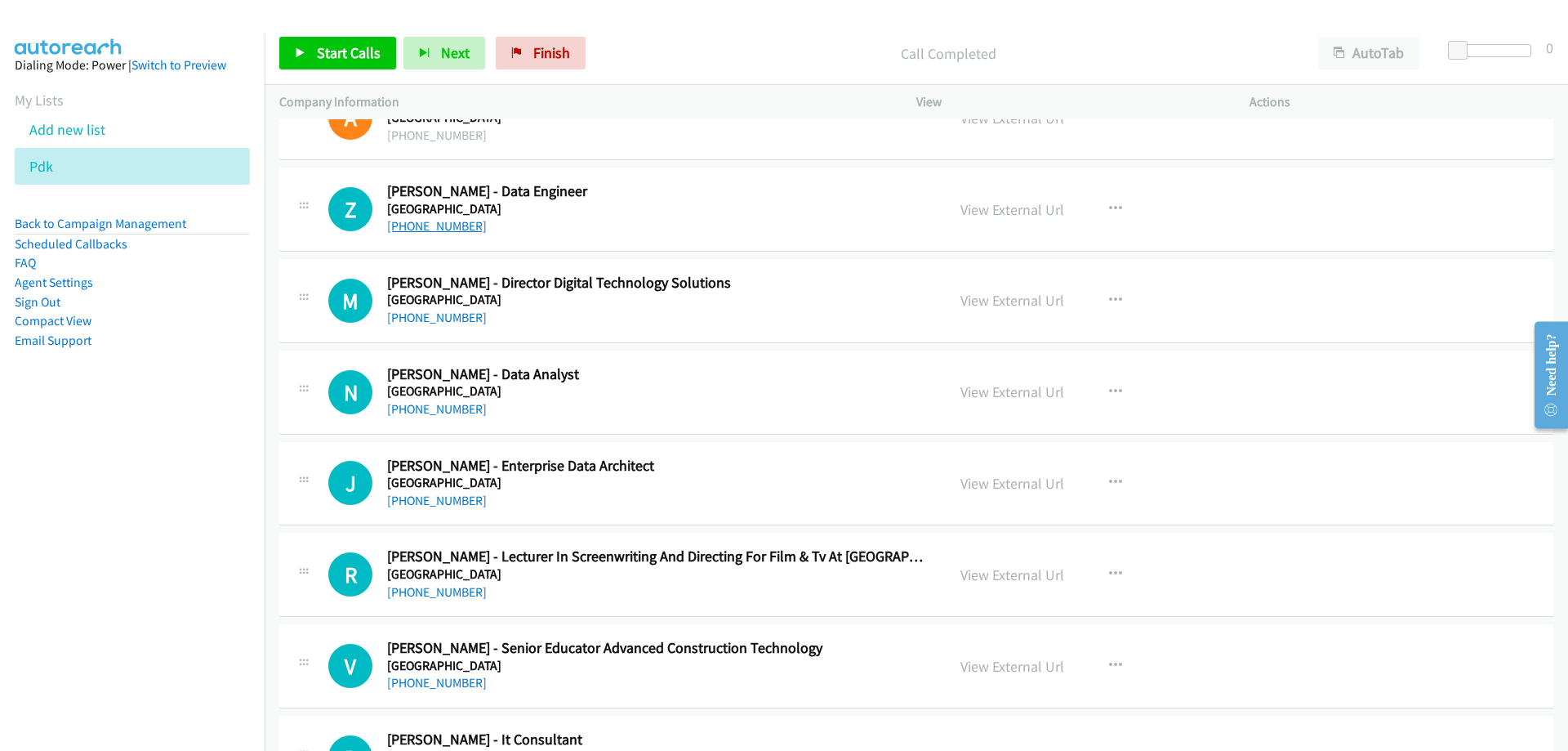
click at [429, 219] on link "+61 3 9214 5277" at bounding box center [437, 226] width 100 height 16
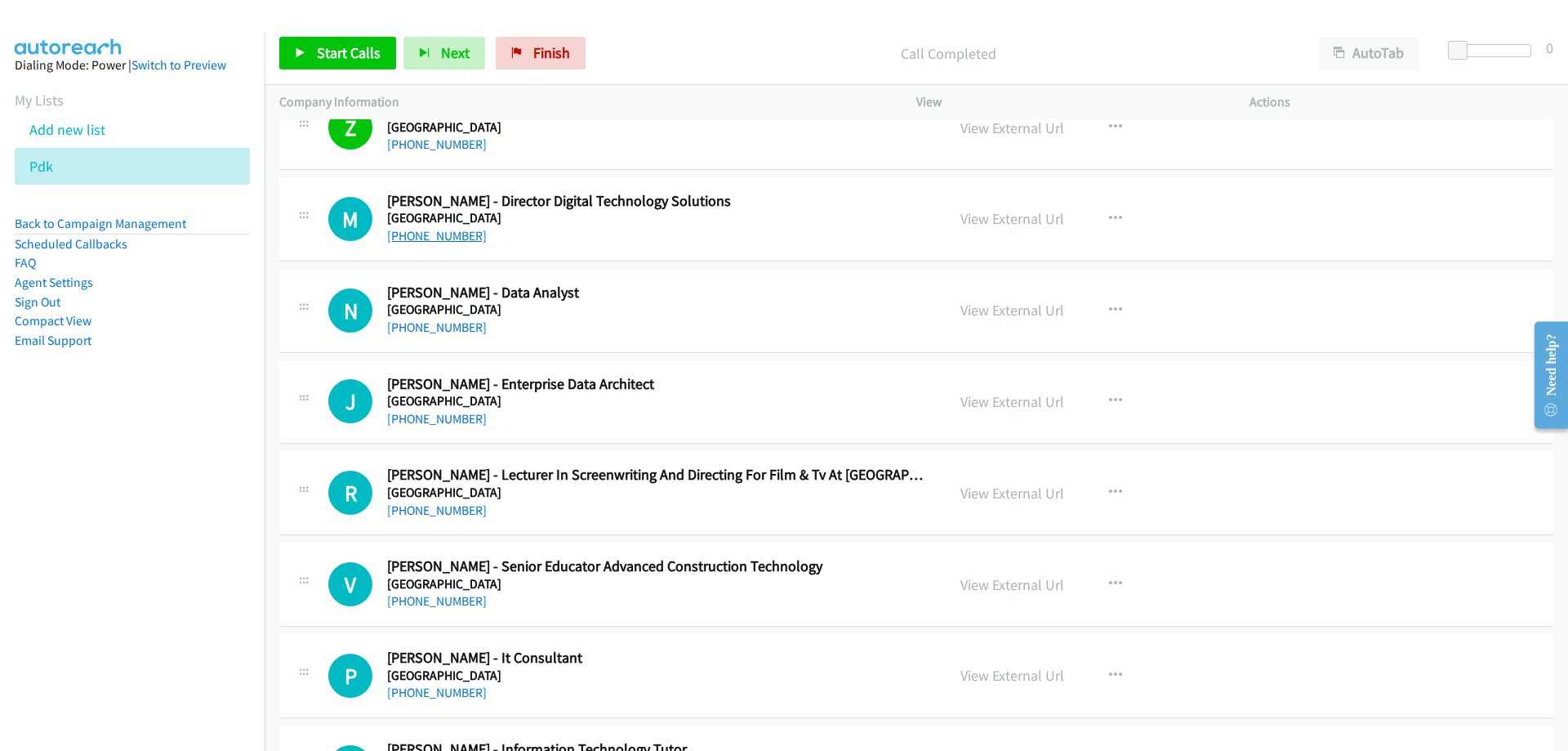
click at [459, 241] on link "+61 3 9896 6242" at bounding box center [437, 235] width 100 height 16
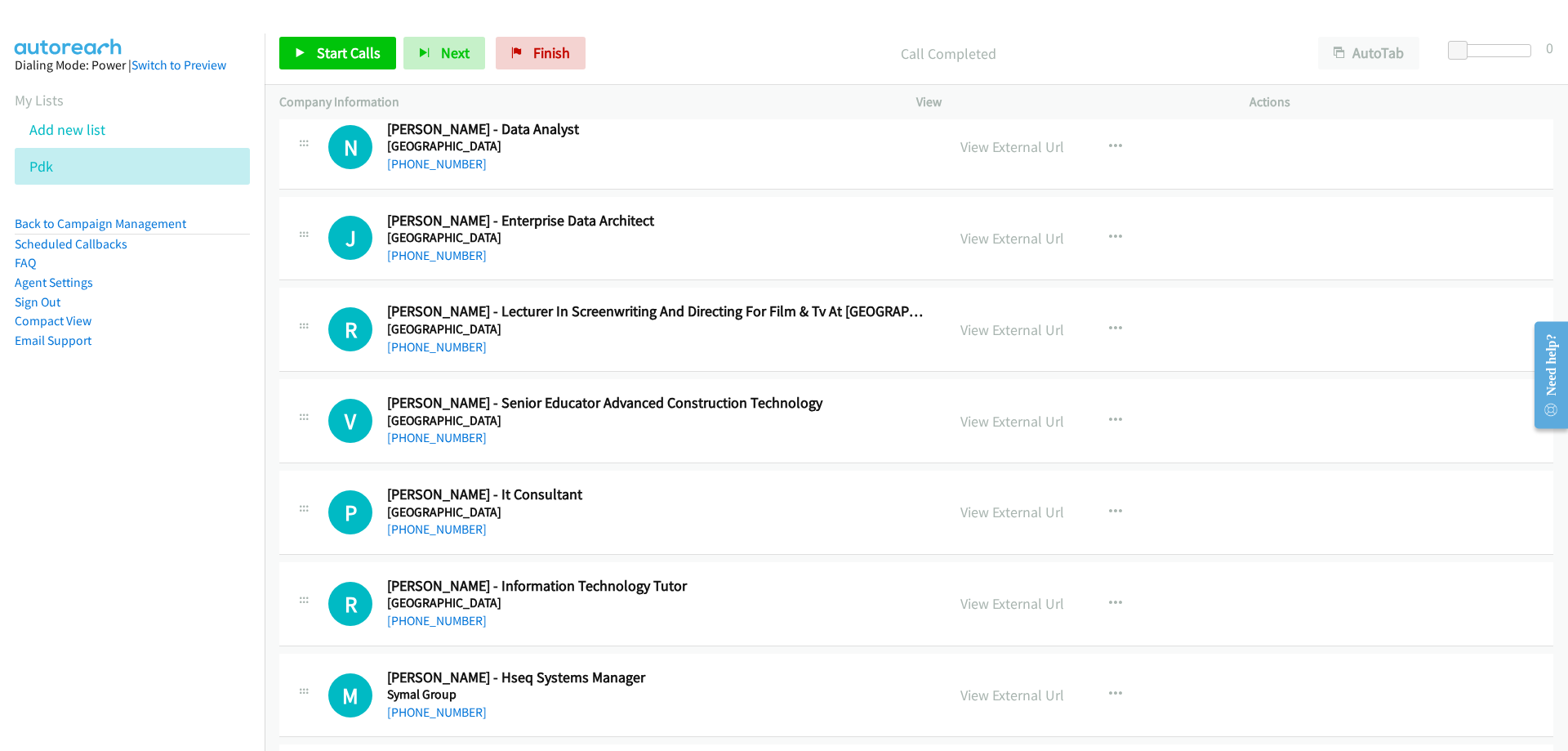
scroll to position [4904, 0]
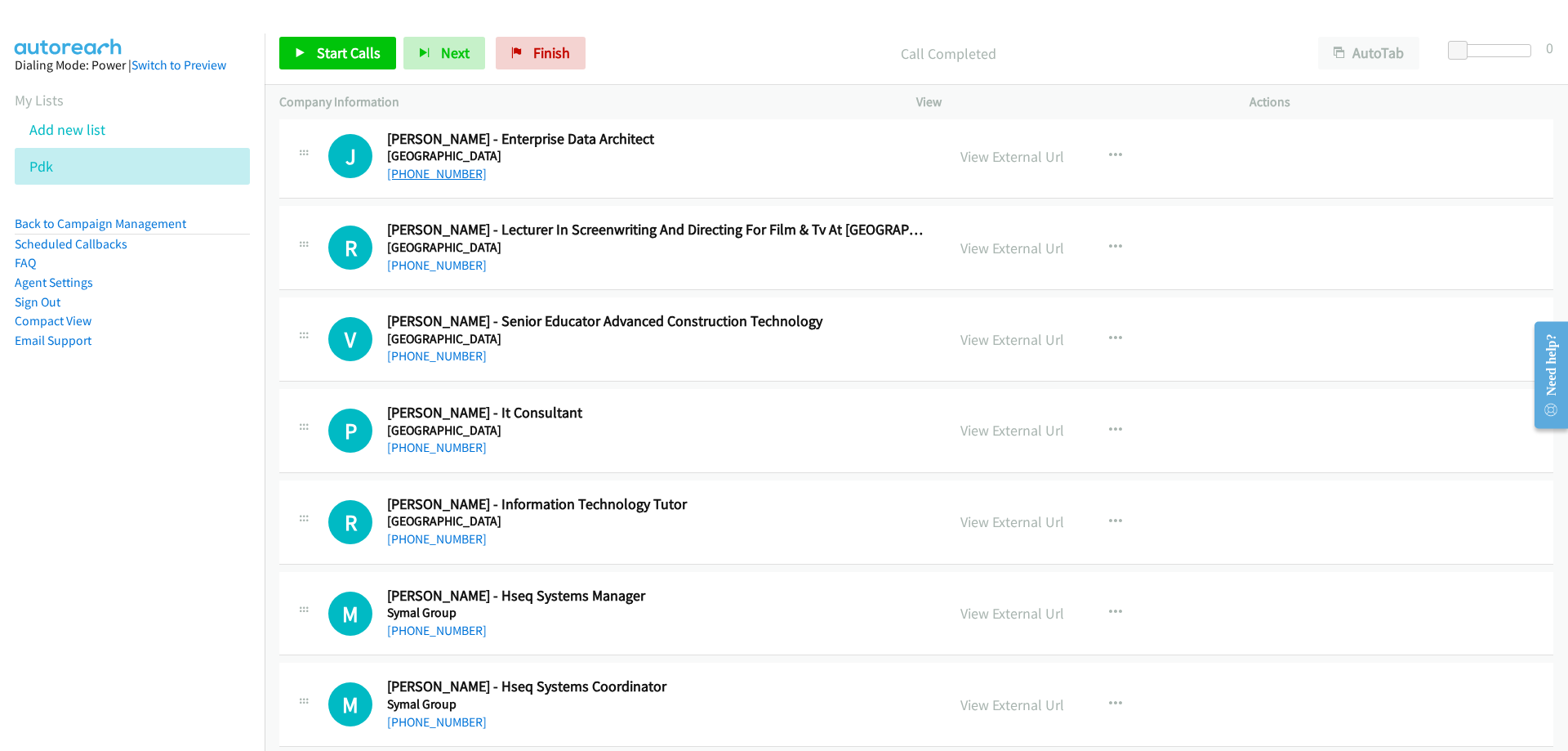
click at [442, 174] on link "+61 3 9588 4451" at bounding box center [437, 174] width 100 height 16
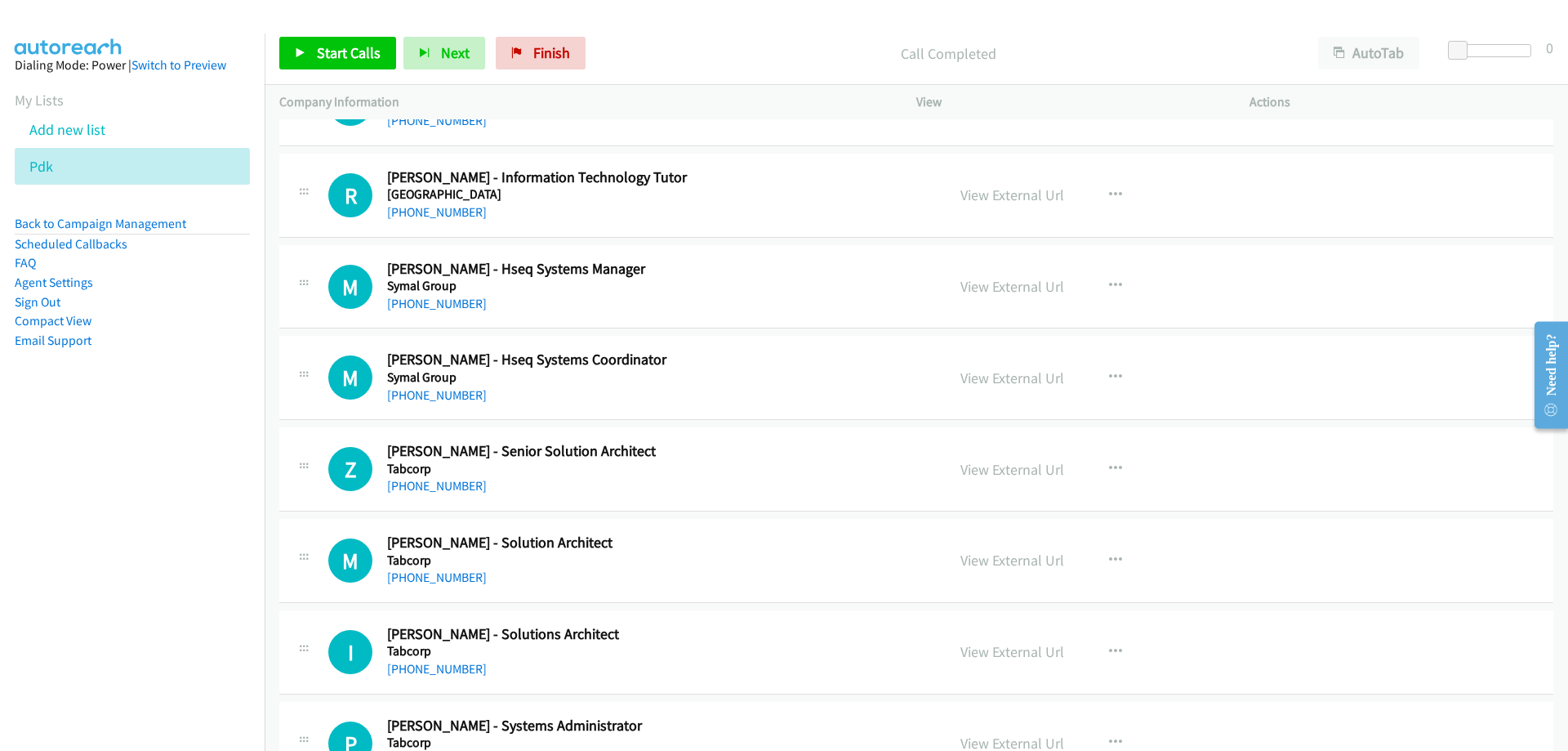
scroll to position [5149, 0]
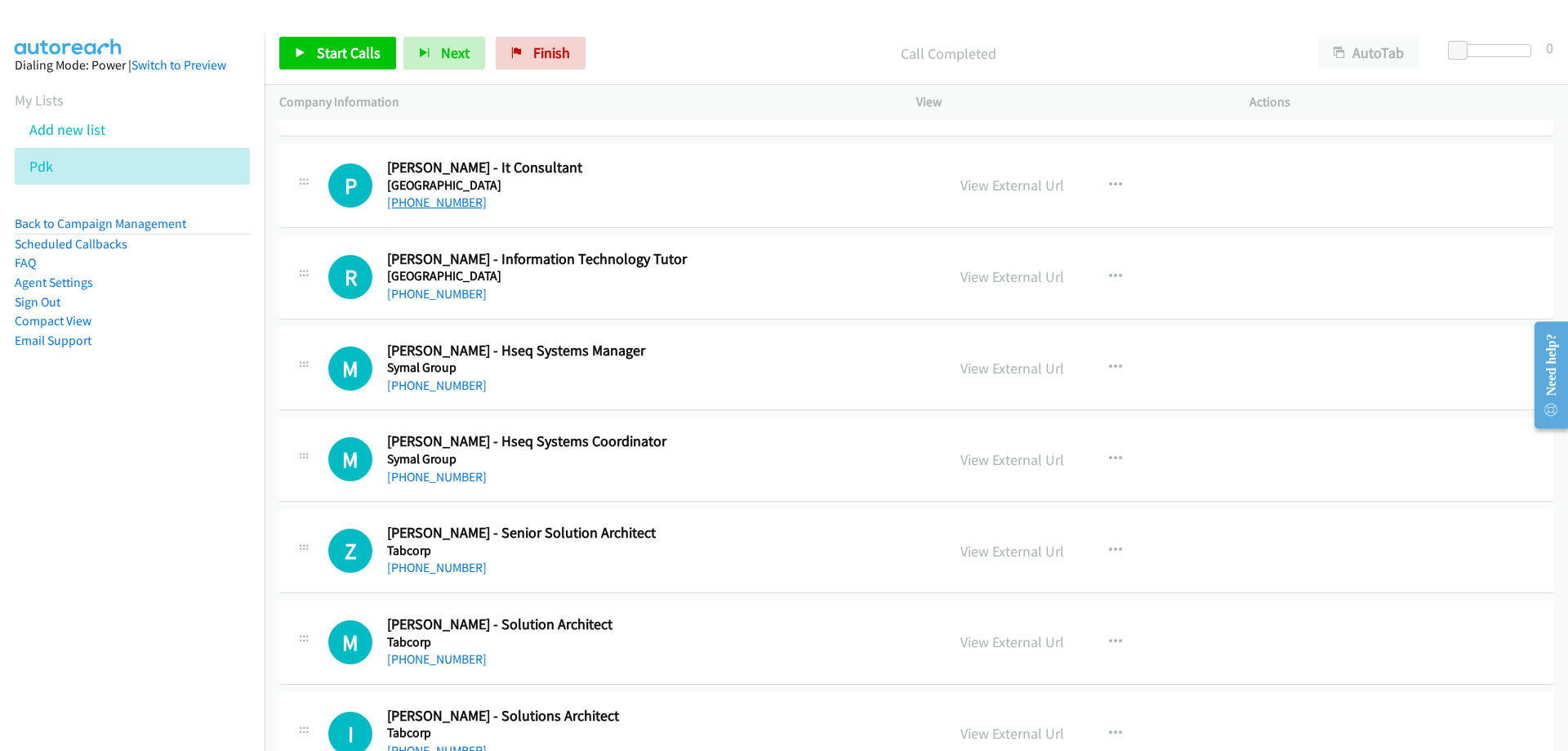
click at [450, 201] on link "+61 468 413 639" at bounding box center [437, 202] width 100 height 16
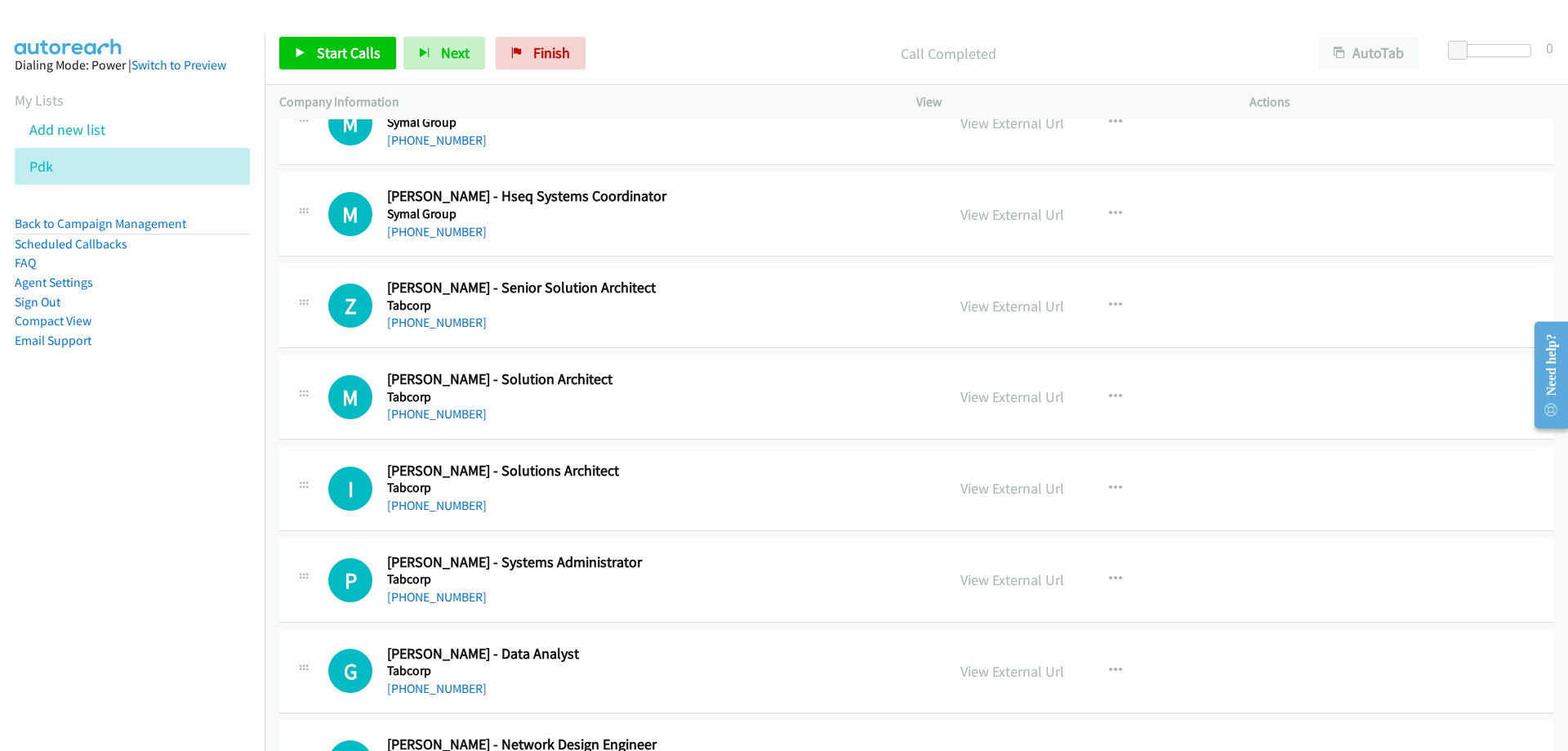
scroll to position [5476, 0]
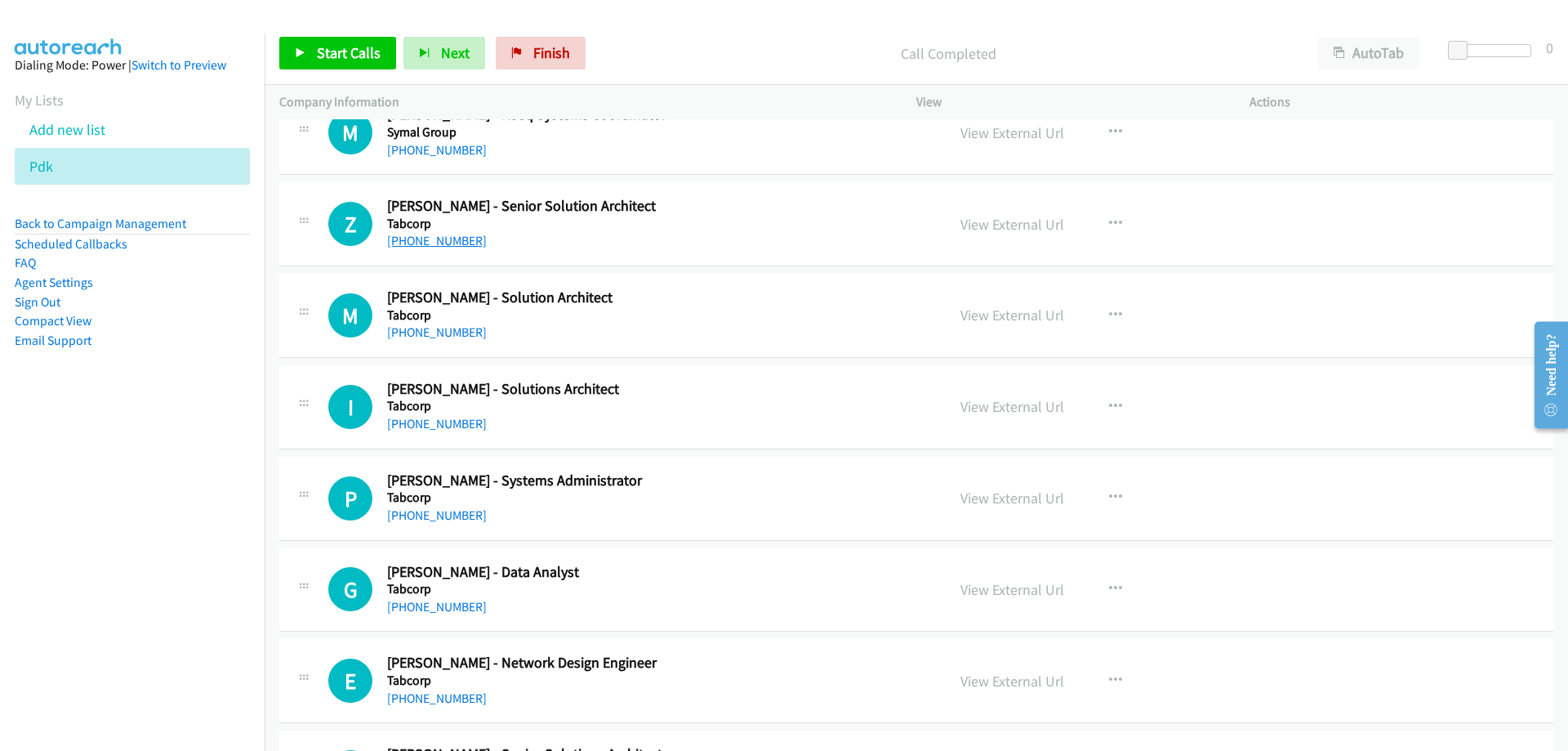
click at [440, 238] on link "+61 3 9868 2496" at bounding box center [437, 241] width 100 height 16
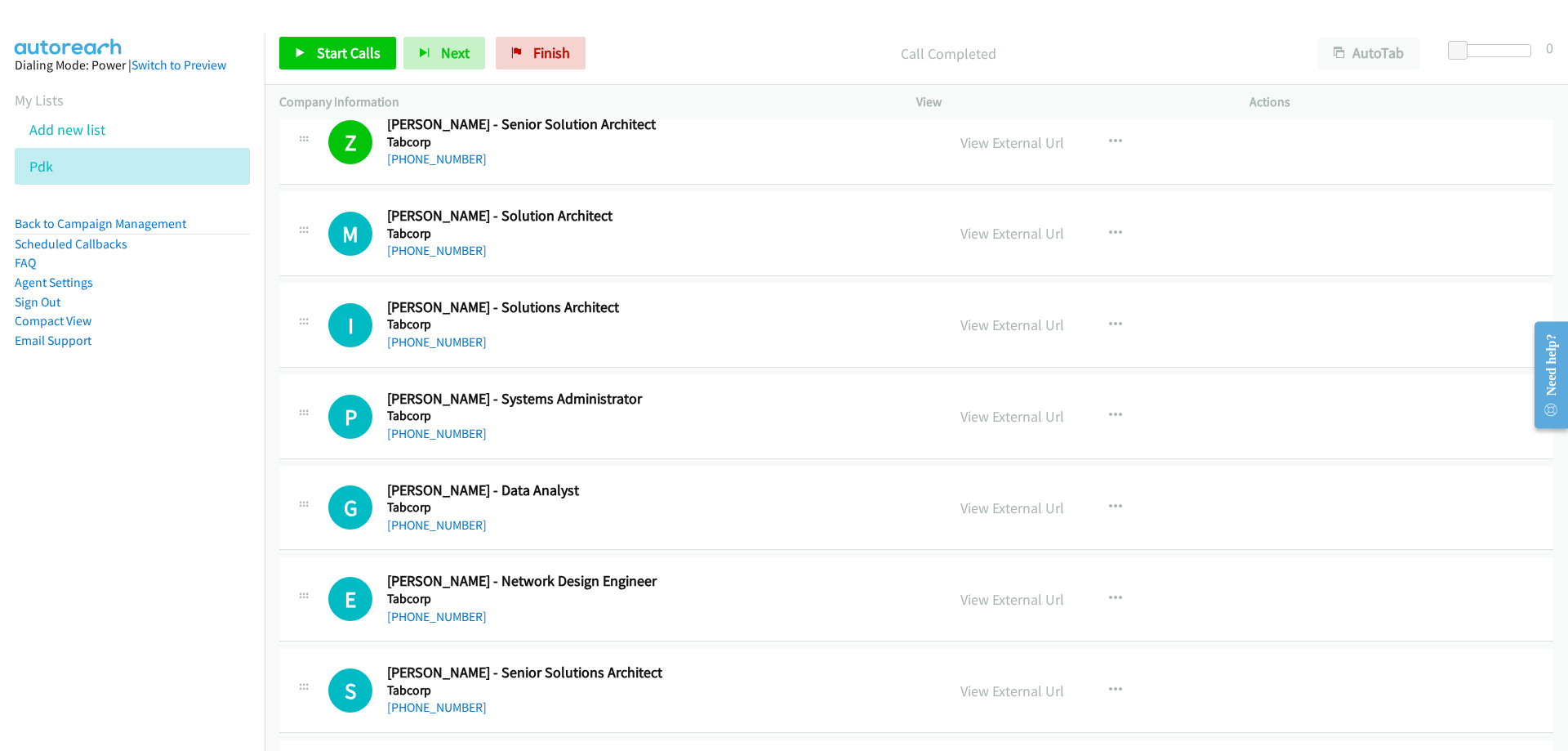
scroll to position [5639, 0]
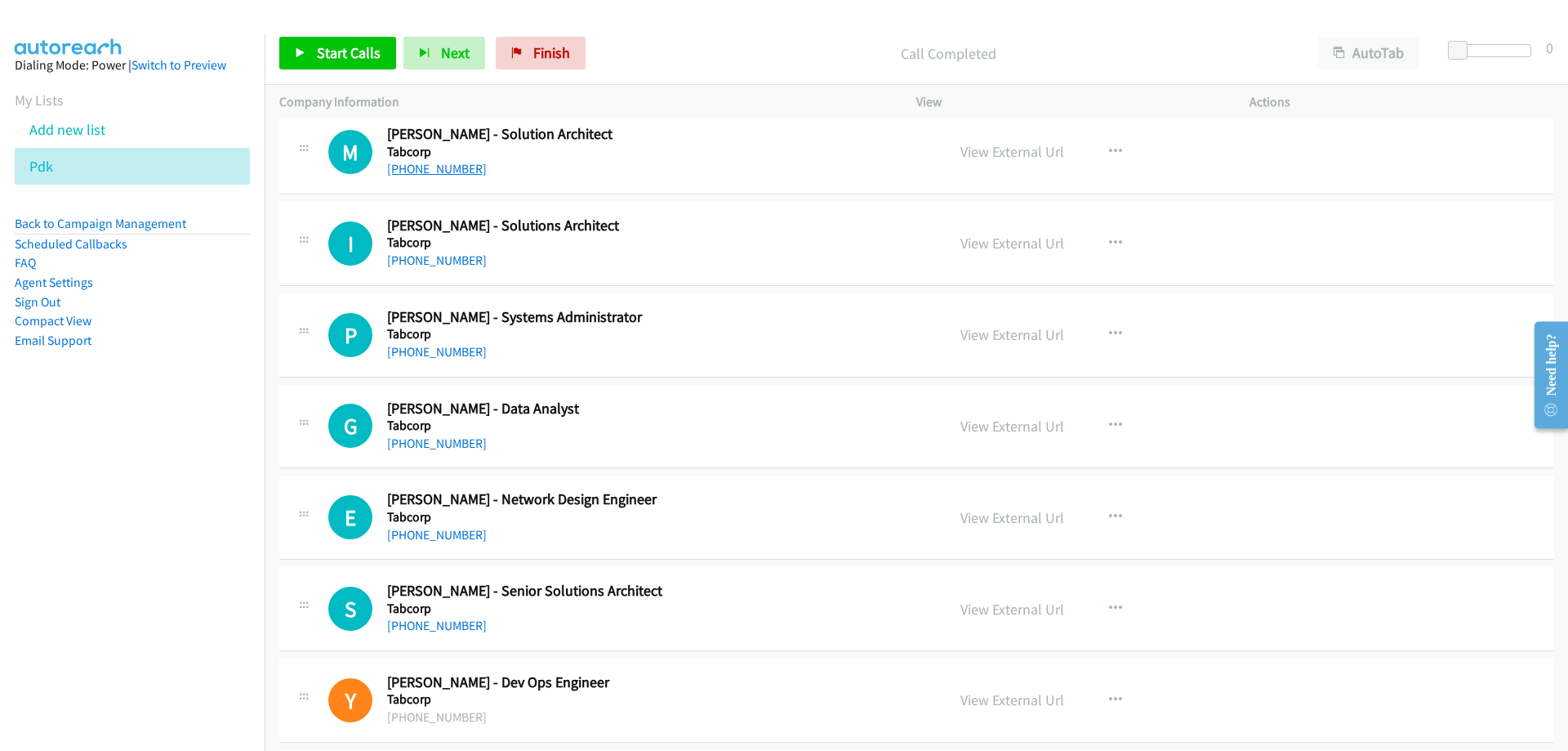
click at [422, 175] on link "+61 3 9484 9348" at bounding box center [437, 168] width 100 height 16
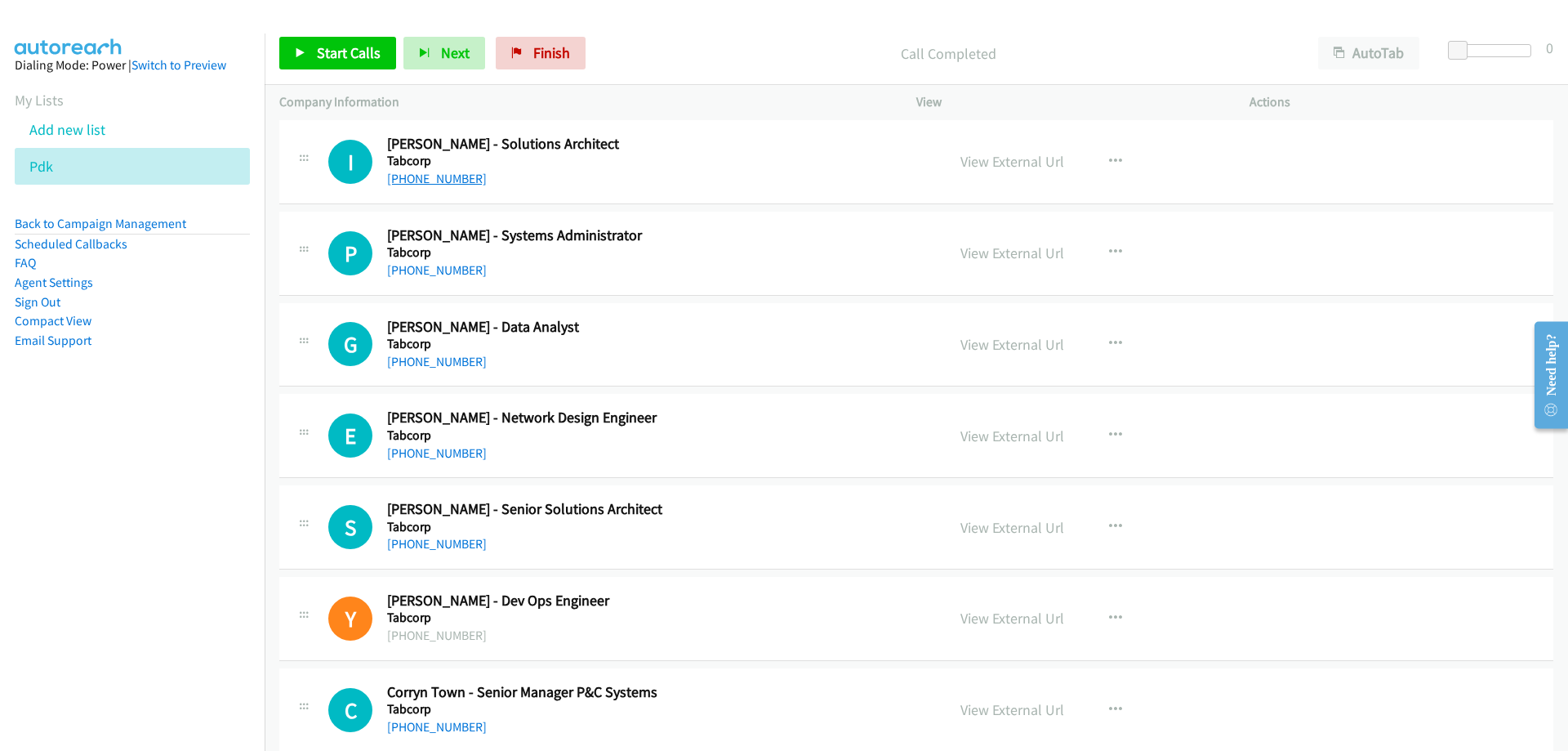
click at [433, 185] on link "+61 3 9868 2568" at bounding box center [437, 178] width 100 height 16
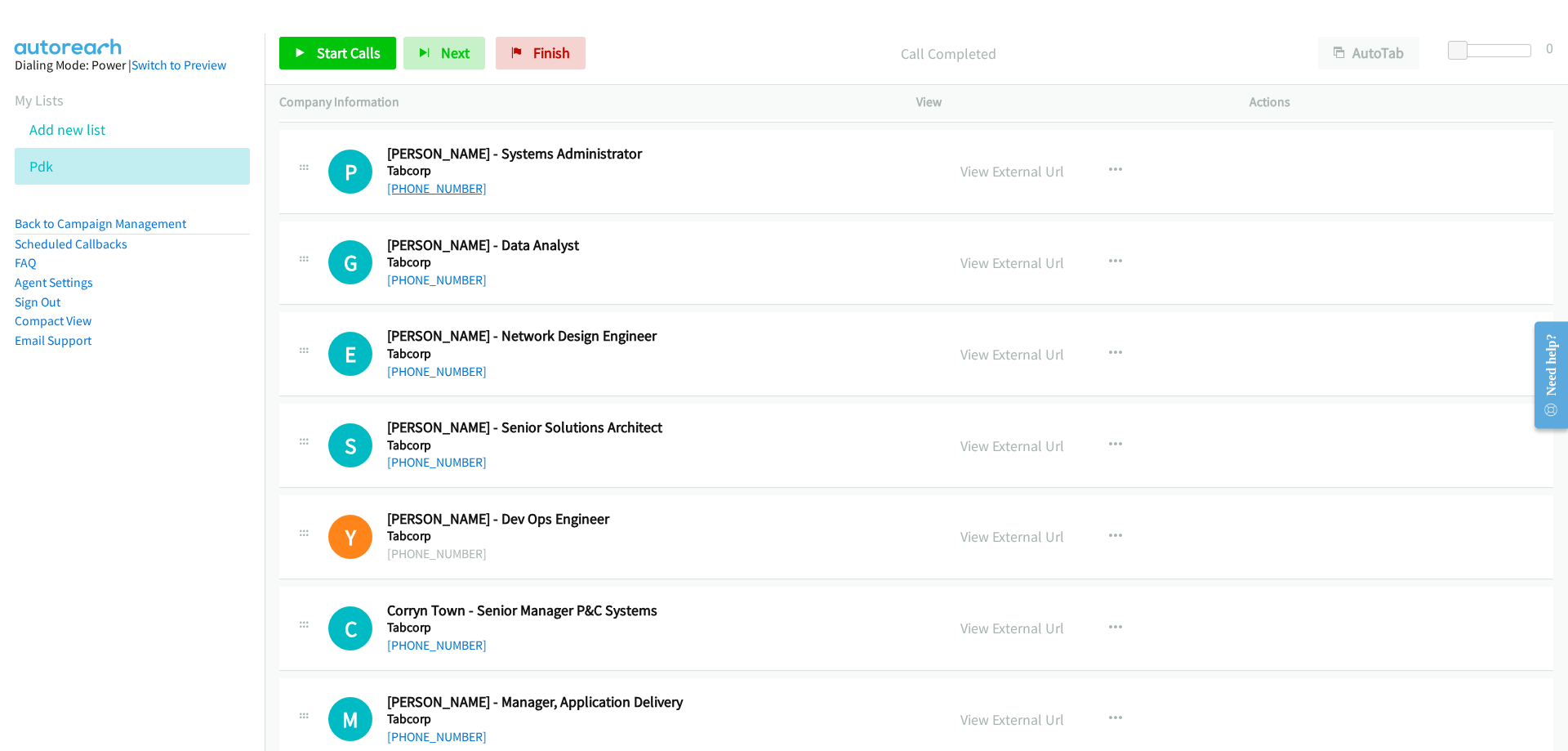
click at [461, 192] on link "+61 3 9207 5115" at bounding box center [437, 188] width 100 height 16
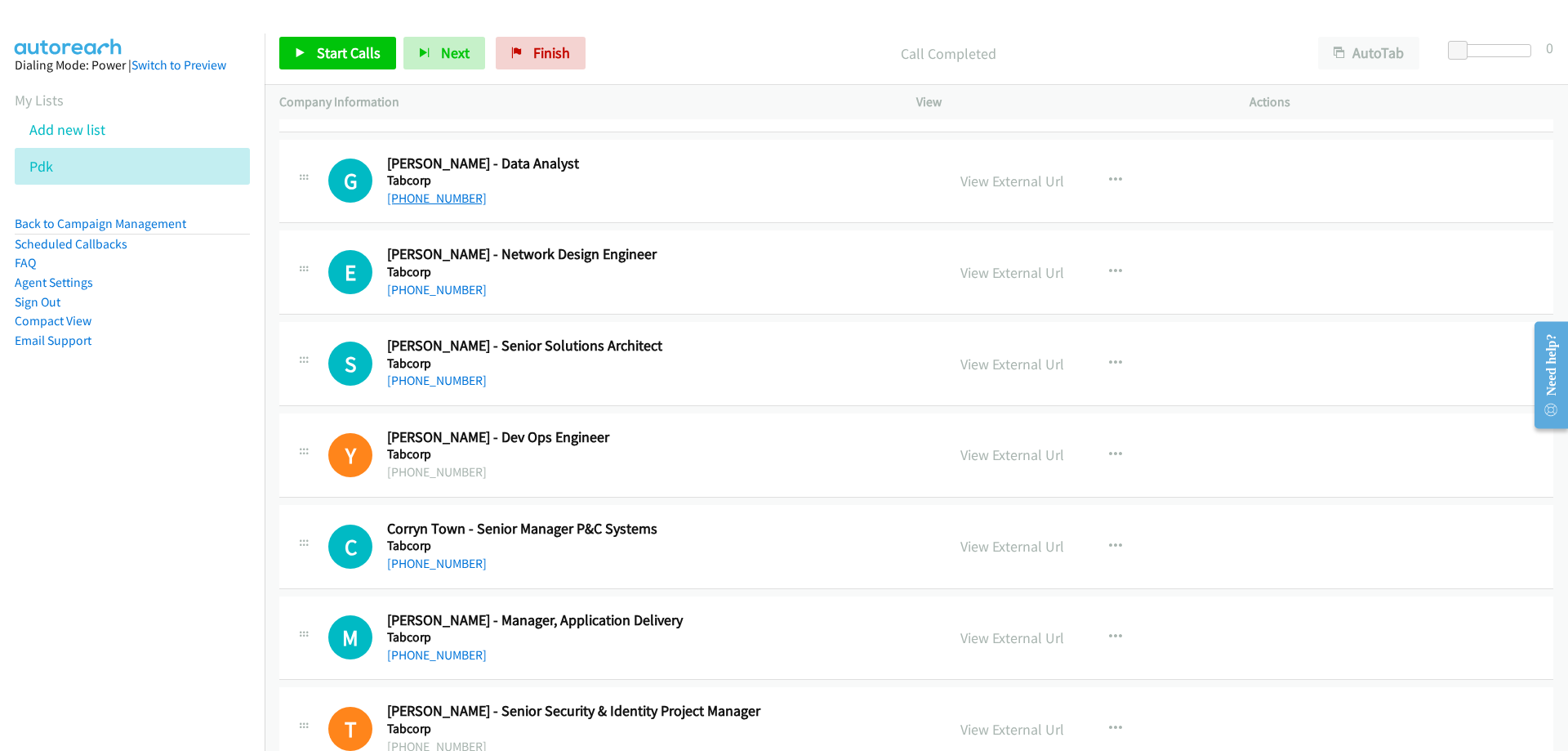
click at [429, 200] on link "+61 7 3243 4126" at bounding box center [437, 197] width 100 height 16
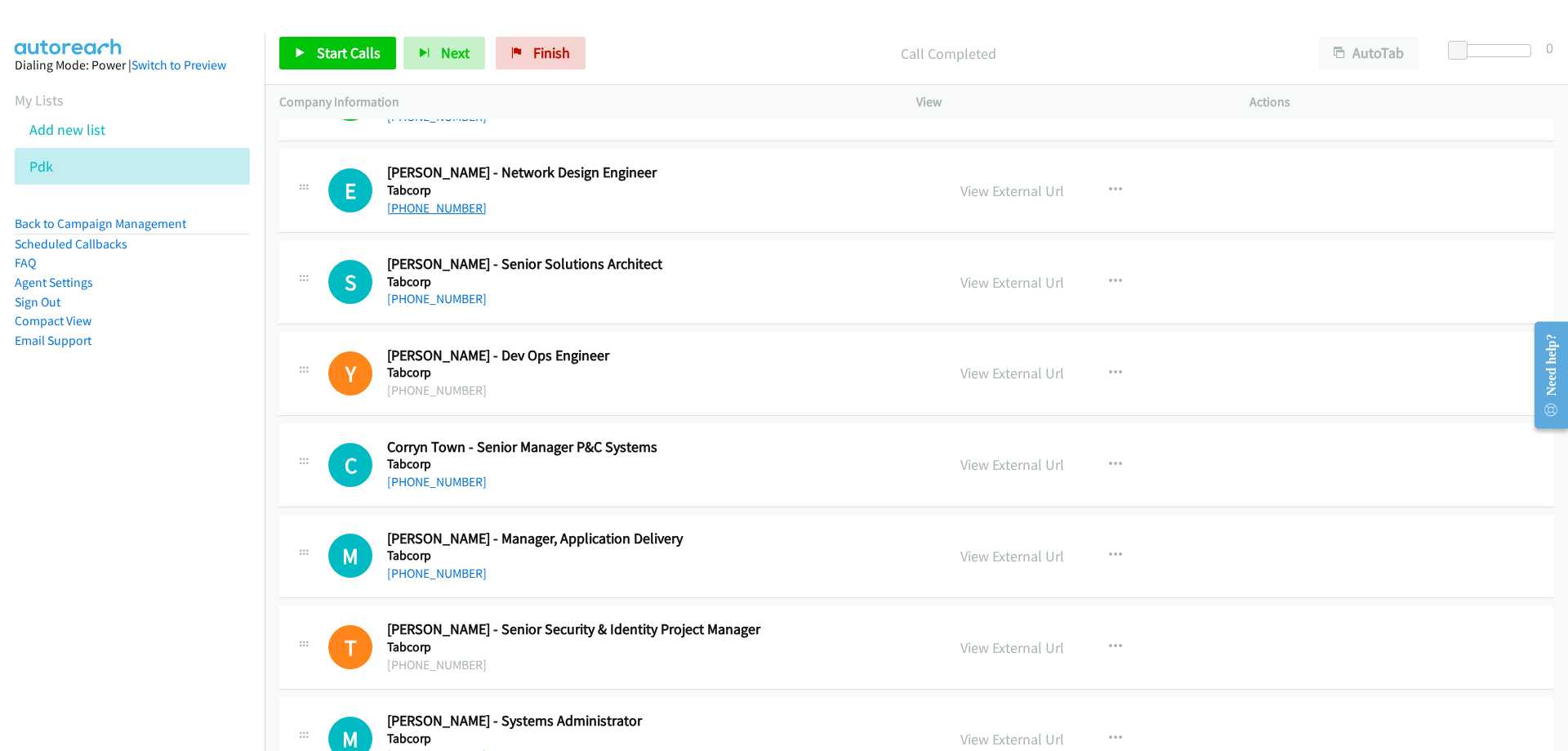
click at [427, 212] on link "+61 423 490 868" at bounding box center [437, 207] width 100 height 16
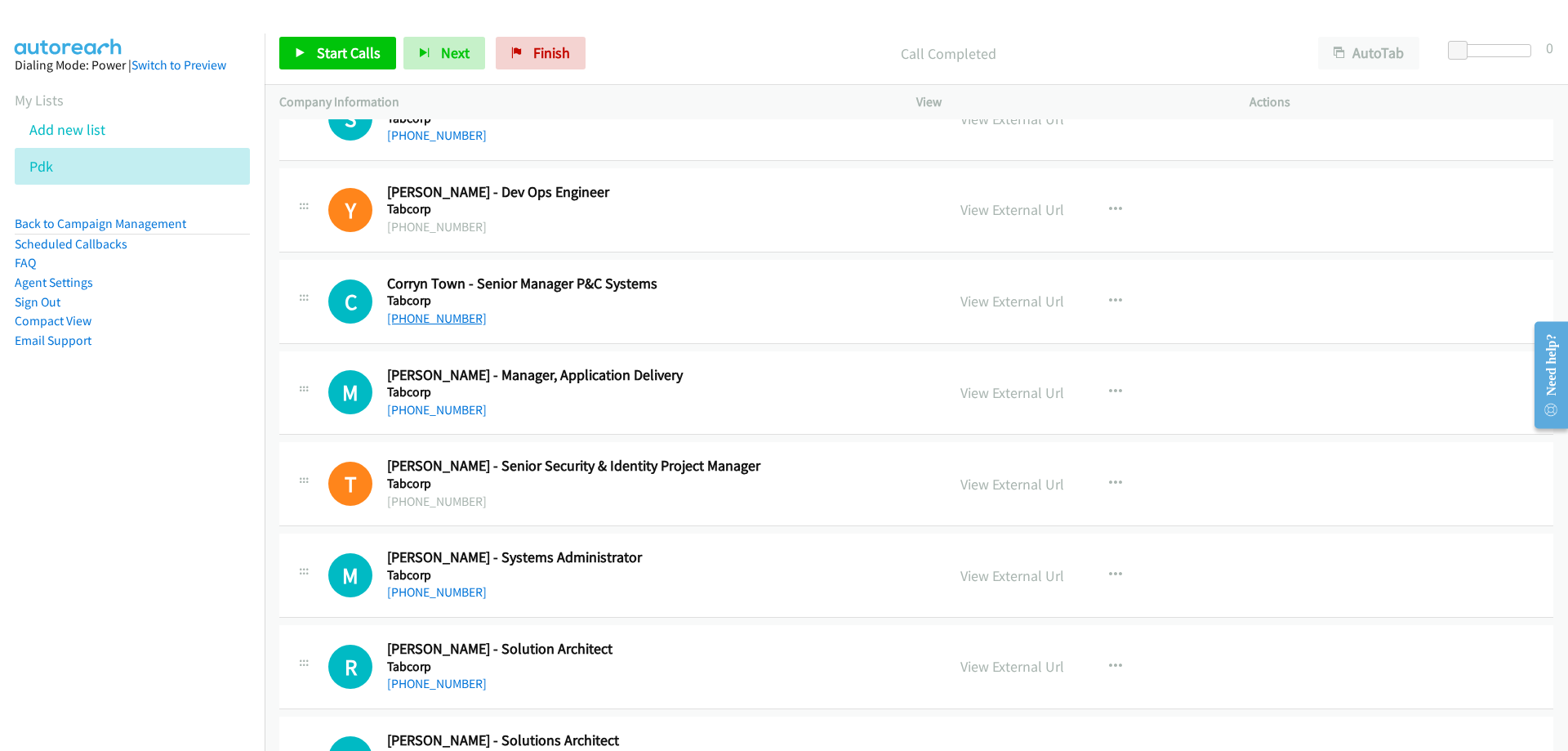
scroll to position [6047, 0]
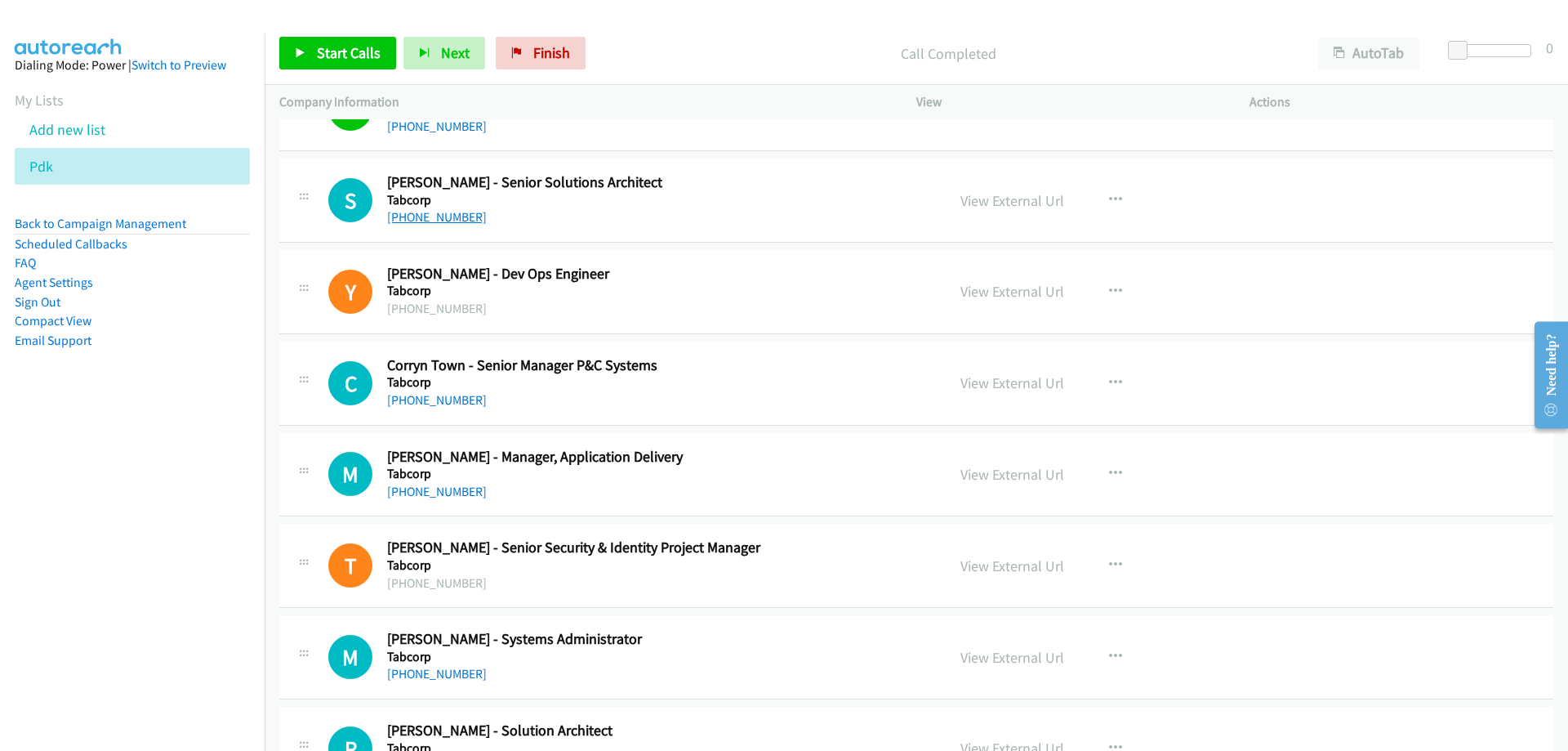
click at [447, 221] on link "+61 466 929 794" at bounding box center [437, 217] width 100 height 16
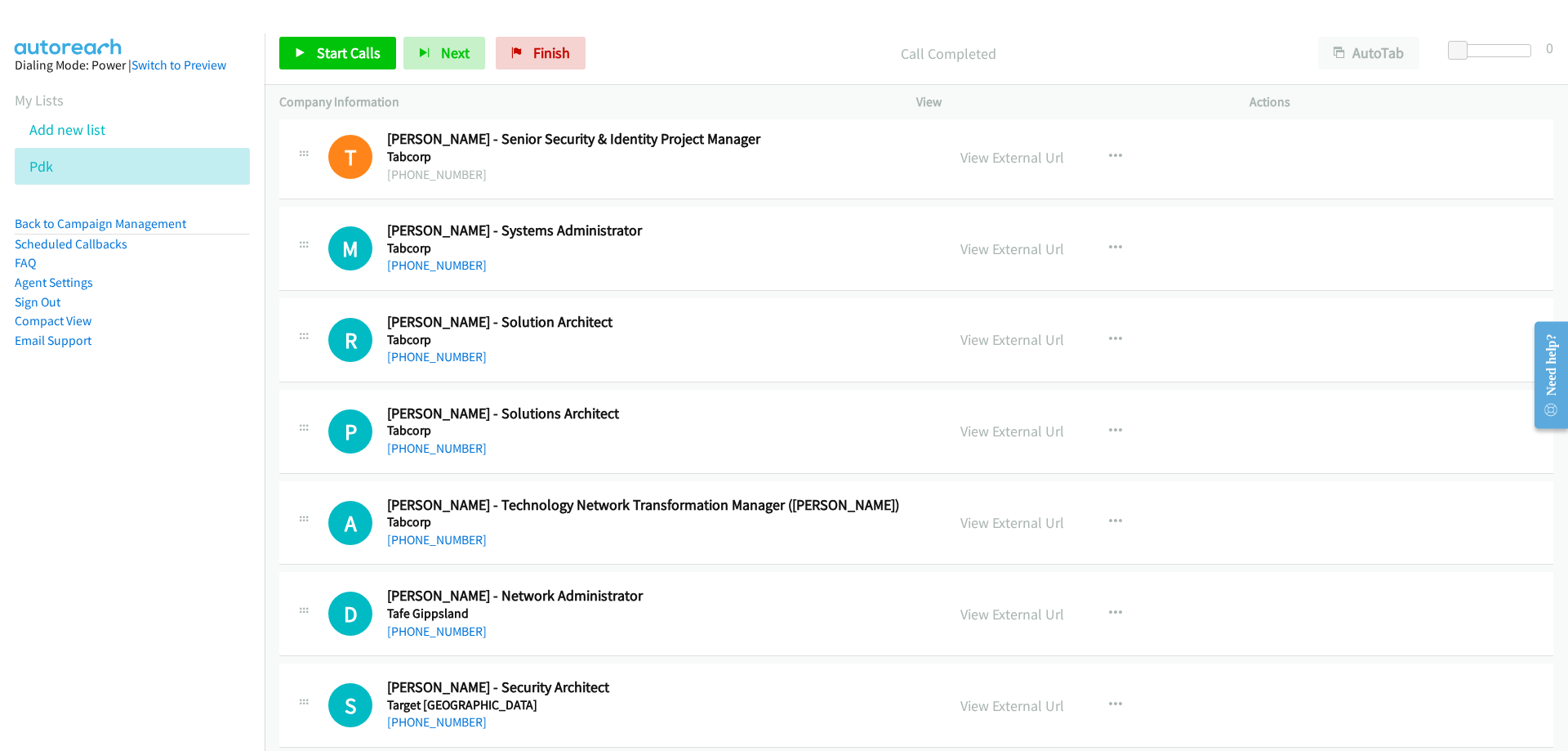
scroll to position [6538, 0]
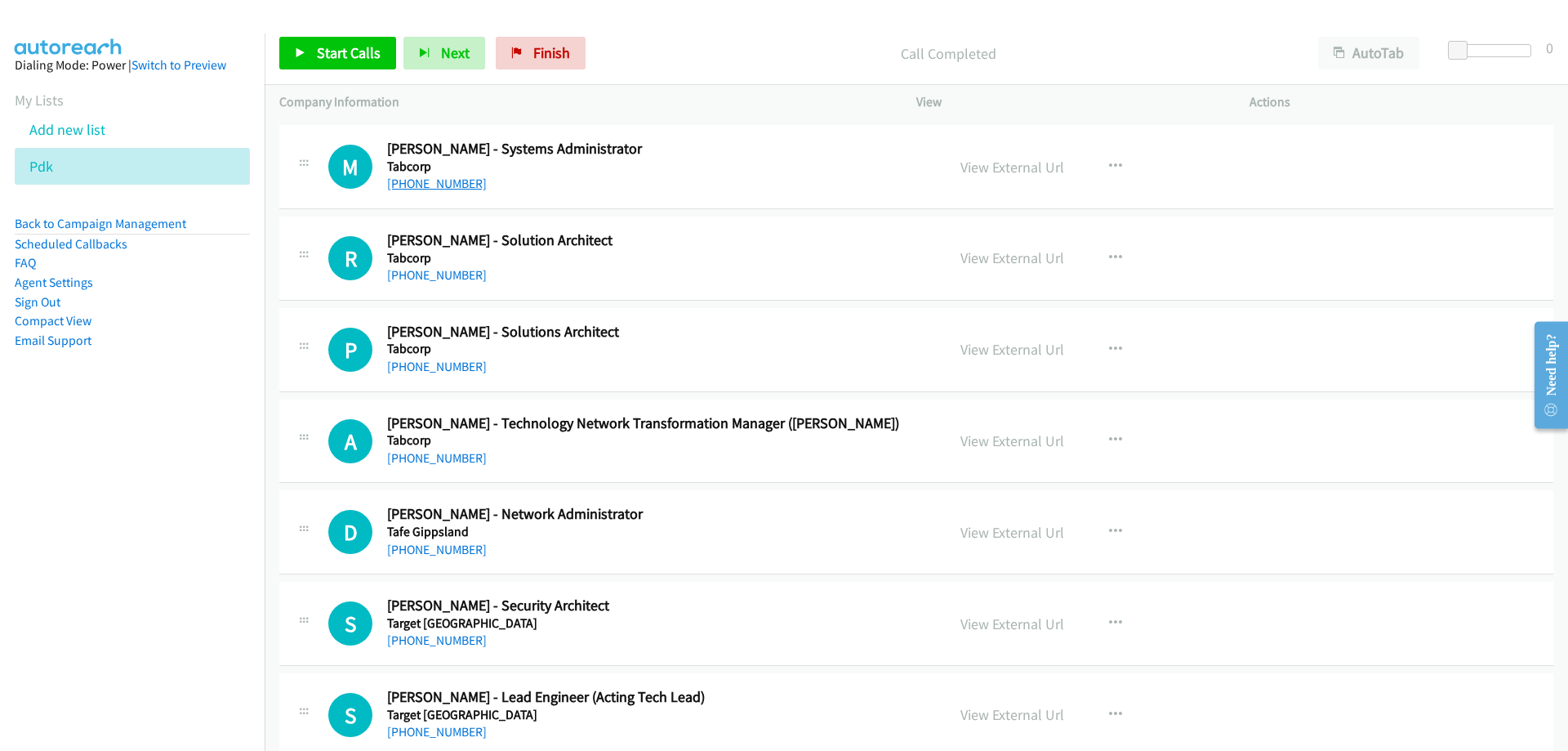
click at [437, 189] on link "+61 3 8655 0807" at bounding box center [437, 183] width 100 height 16
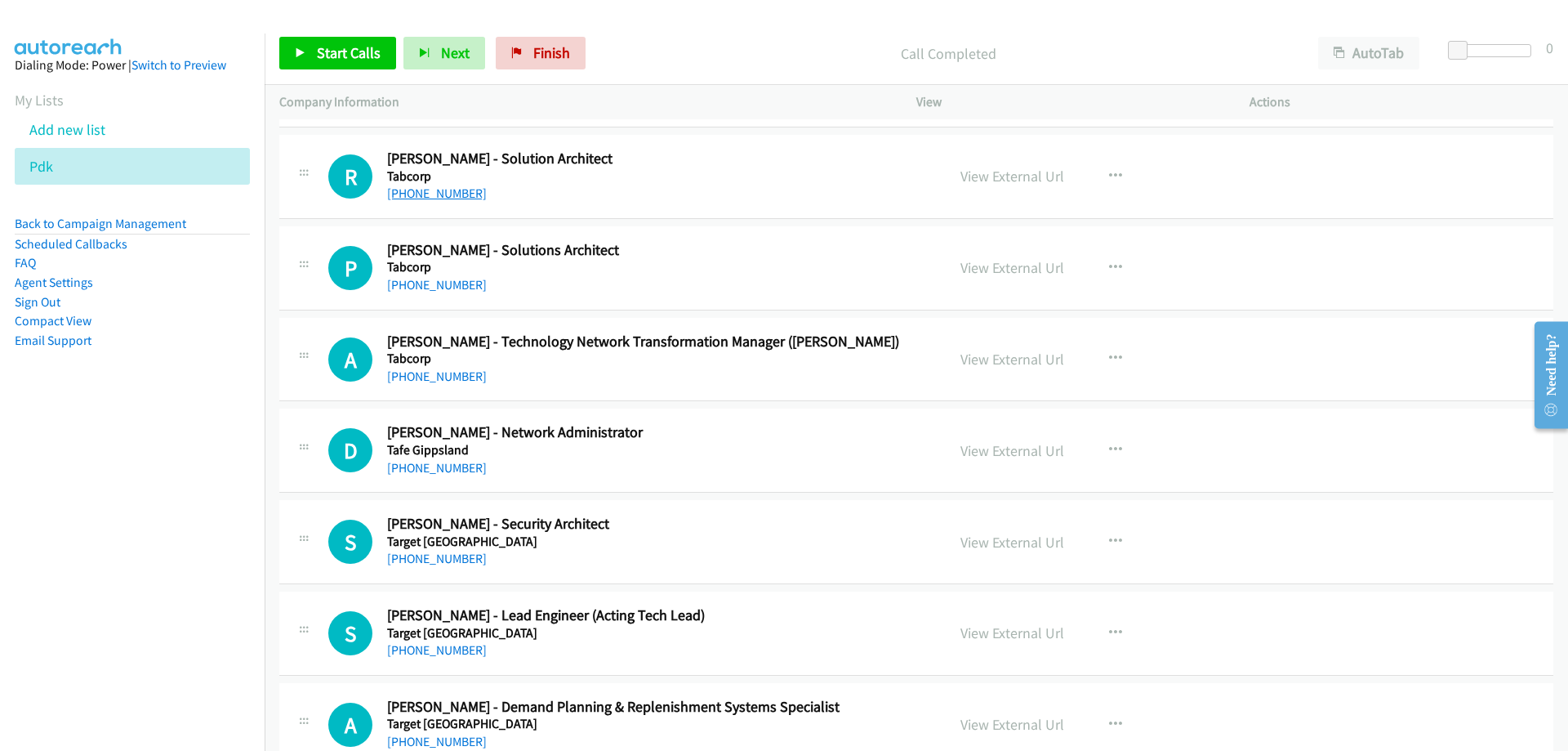
click at [450, 197] on link "+61 455 067 162" at bounding box center [437, 193] width 100 height 16
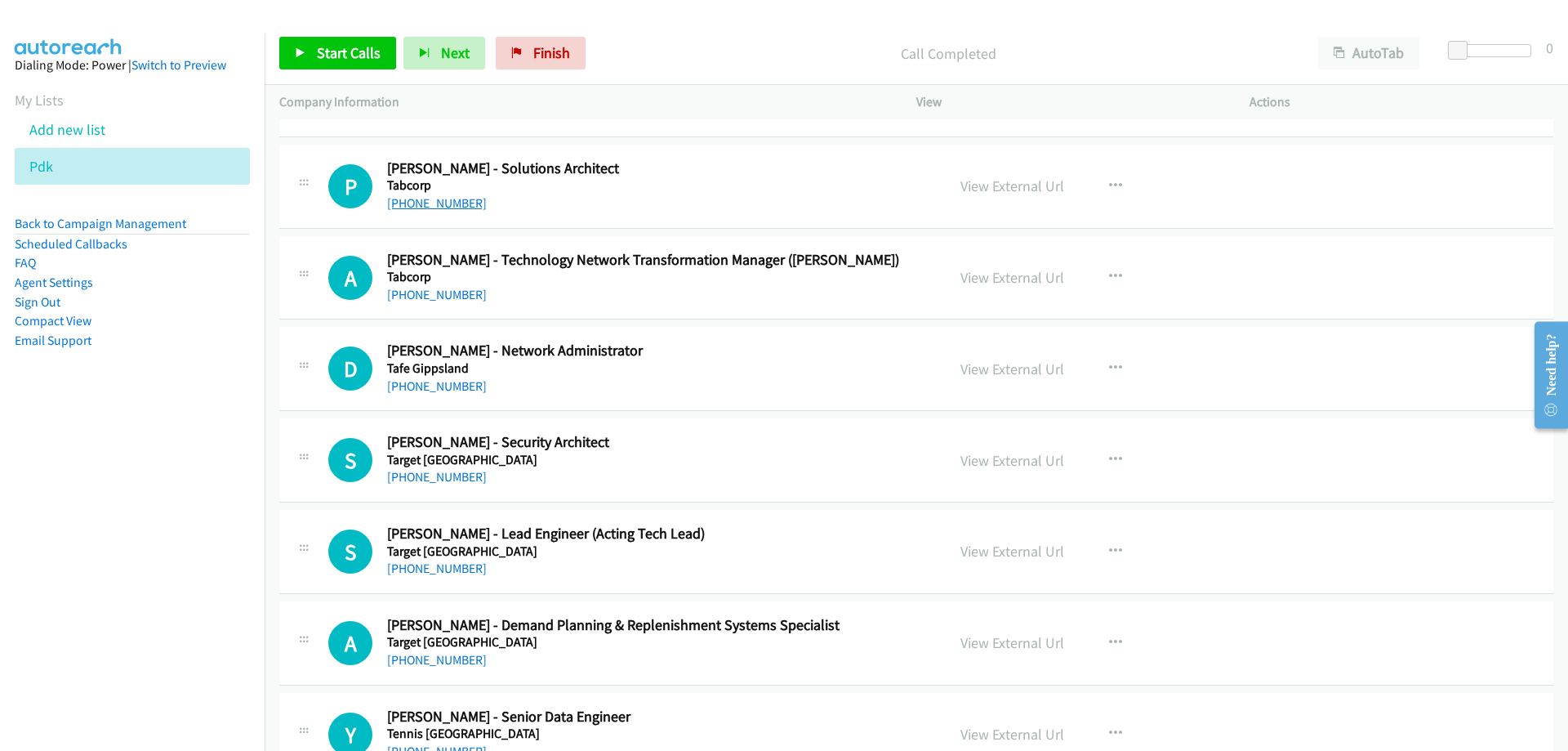
click at [444, 210] on link "+61 478 937 829" at bounding box center [437, 203] width 100 height 16
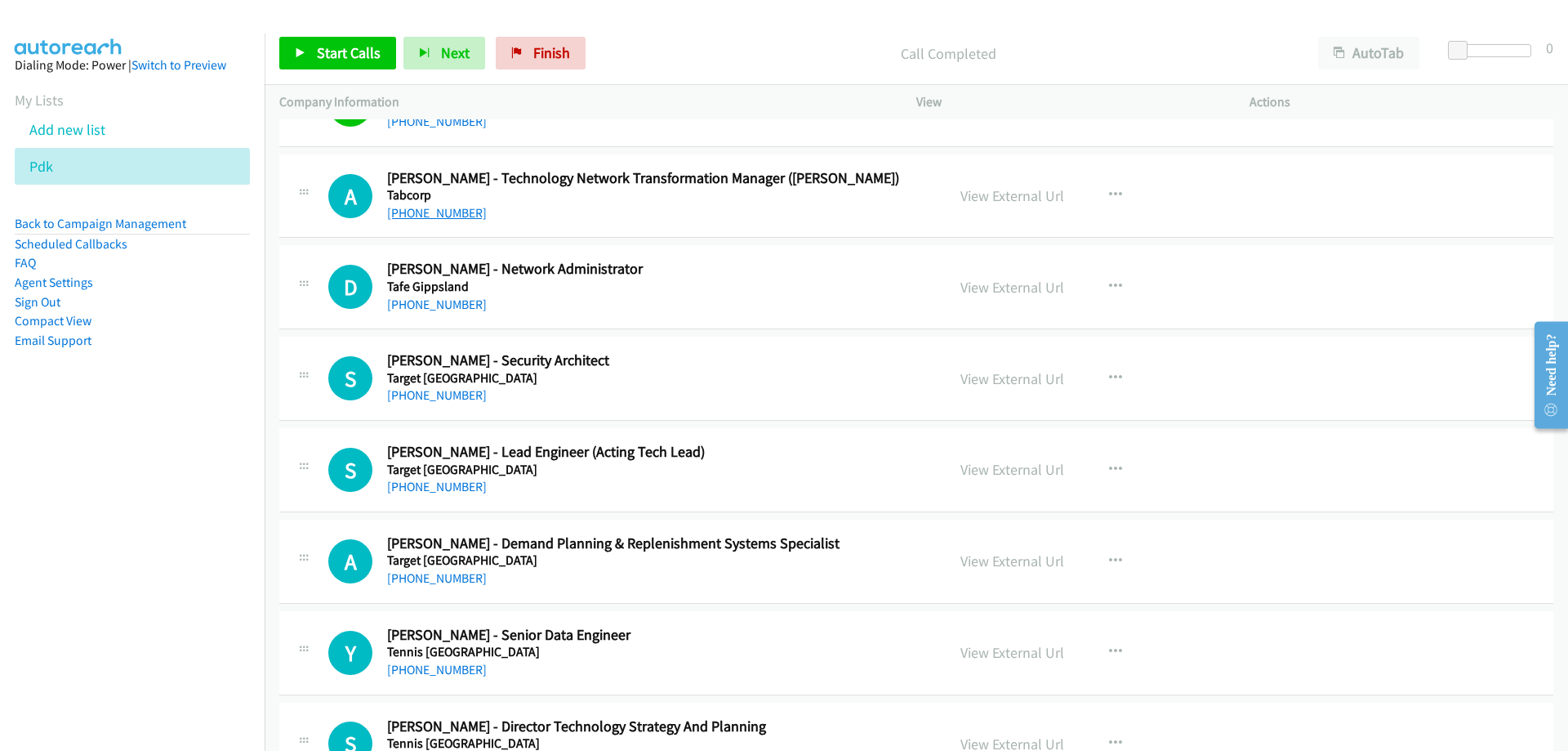
click at [436, 218] on link "+61 488 652 203" at bounding box center [437, 212] width 100 height 16
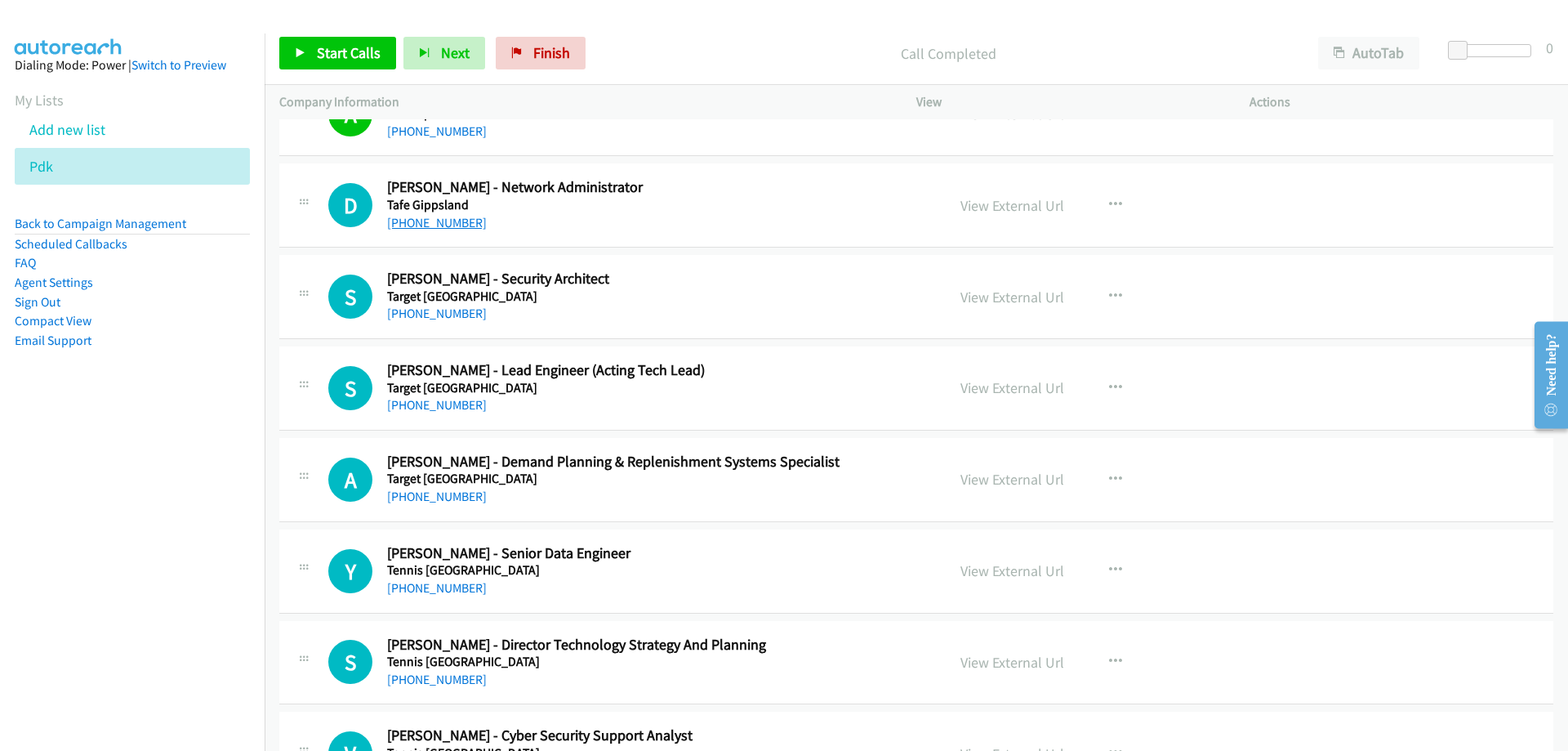
click at [459, 230] on link "+61 423 827 468" at bounding box center [437, 222] width 100 height 16
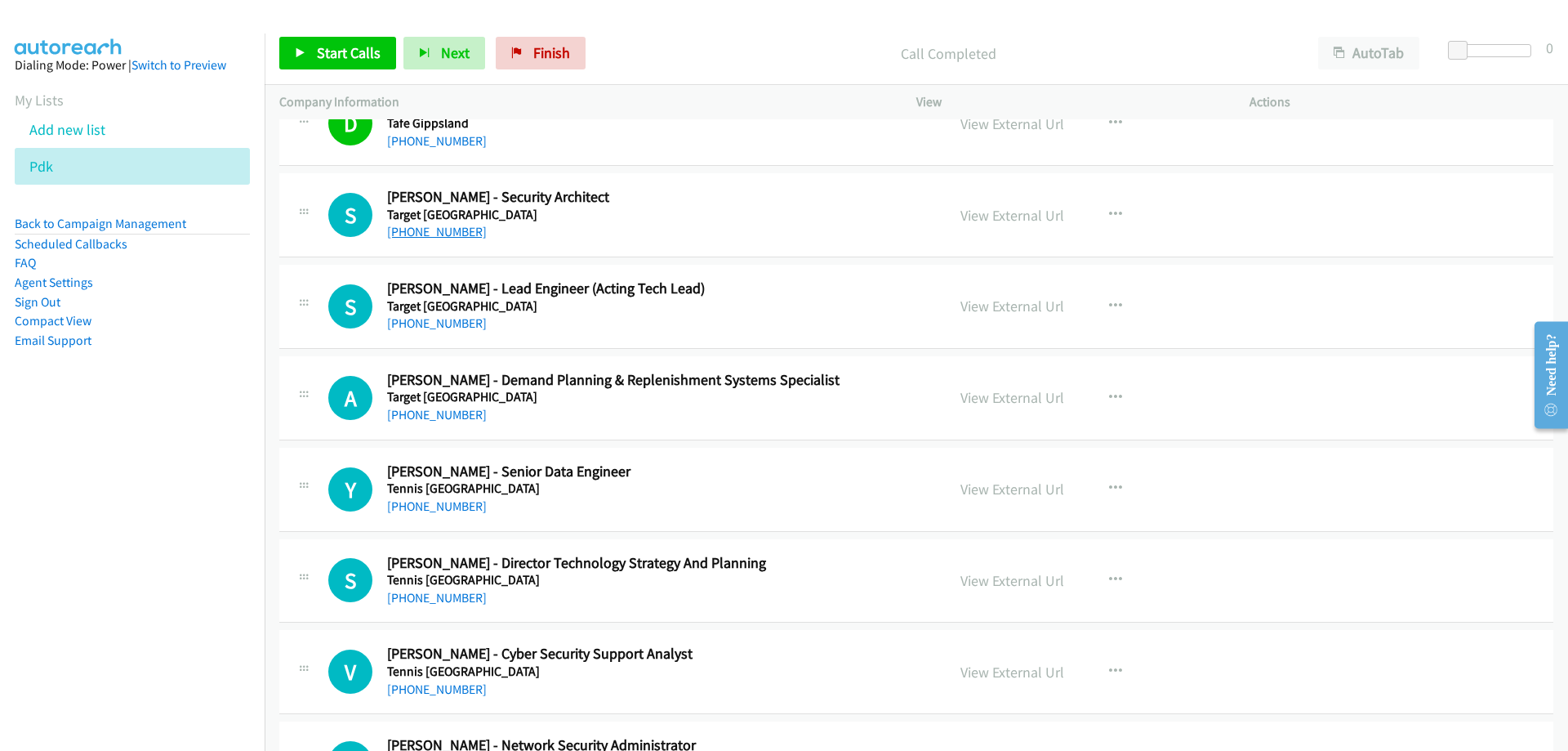
click at [457, 234] on link "+61 3 5246 3259" at bounding box center [437, 231] width 100 height 16
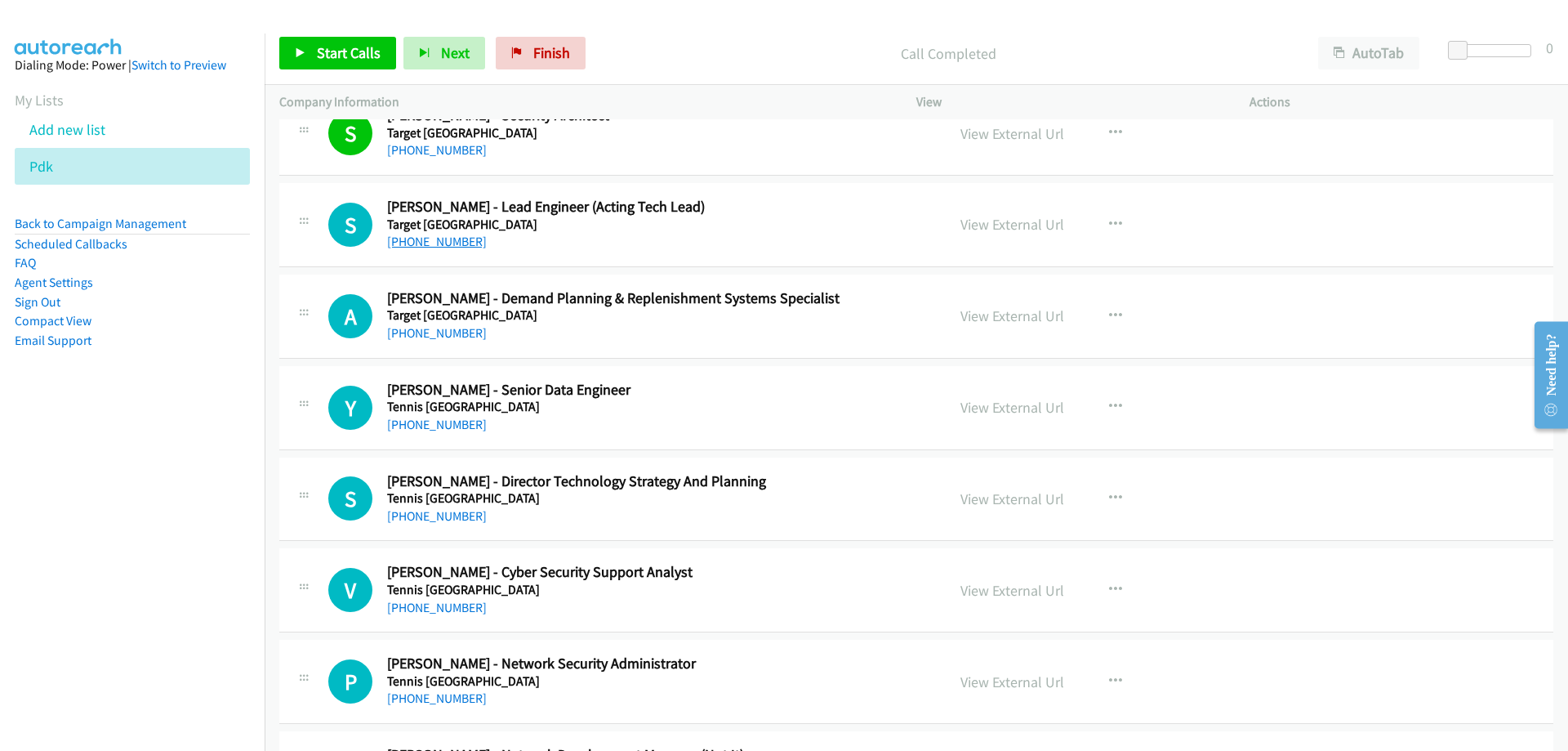
click at [453, 241] on link "+61 415 539 332" at bounding box center [437, 241] width 100 height 16
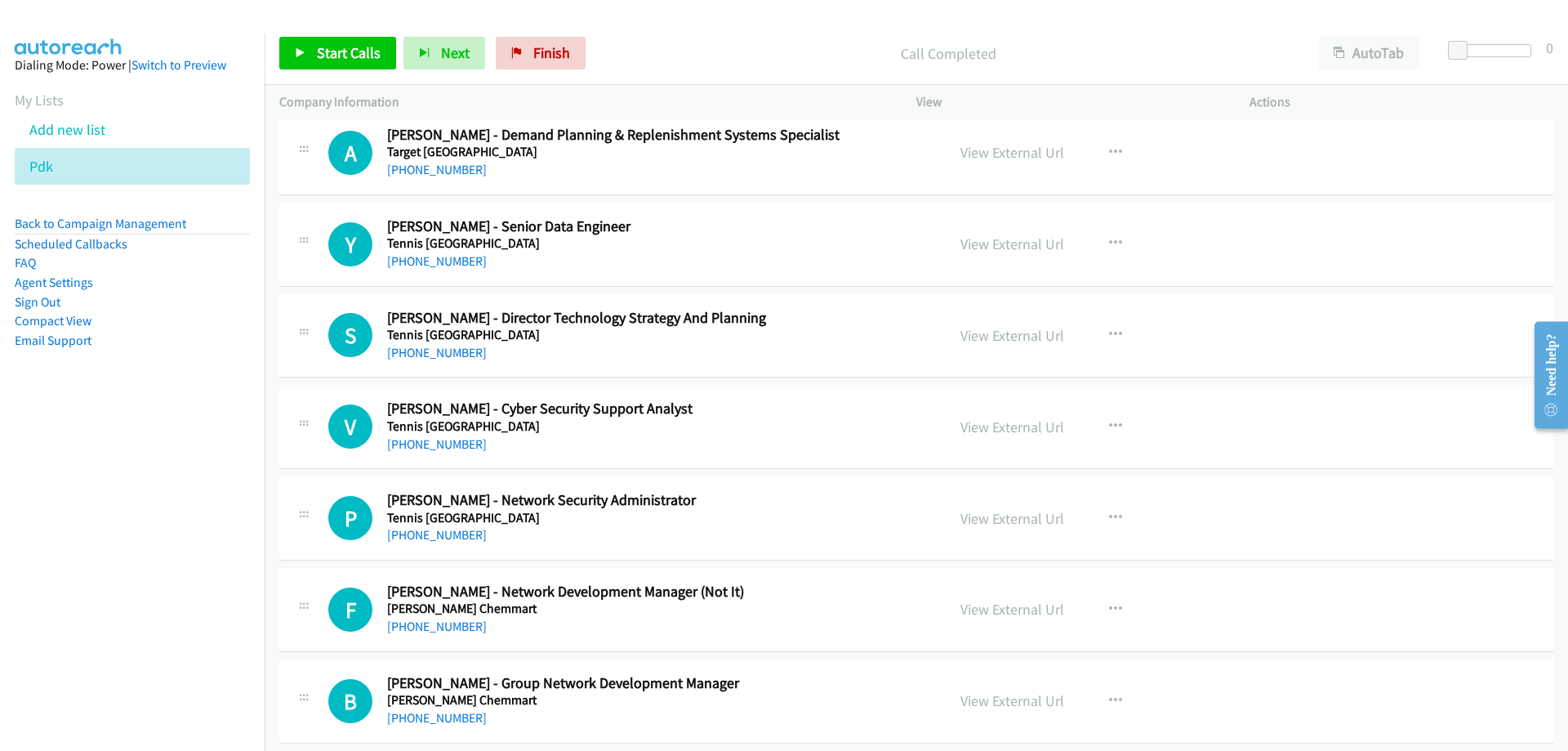
scroll to position [7273, 0]
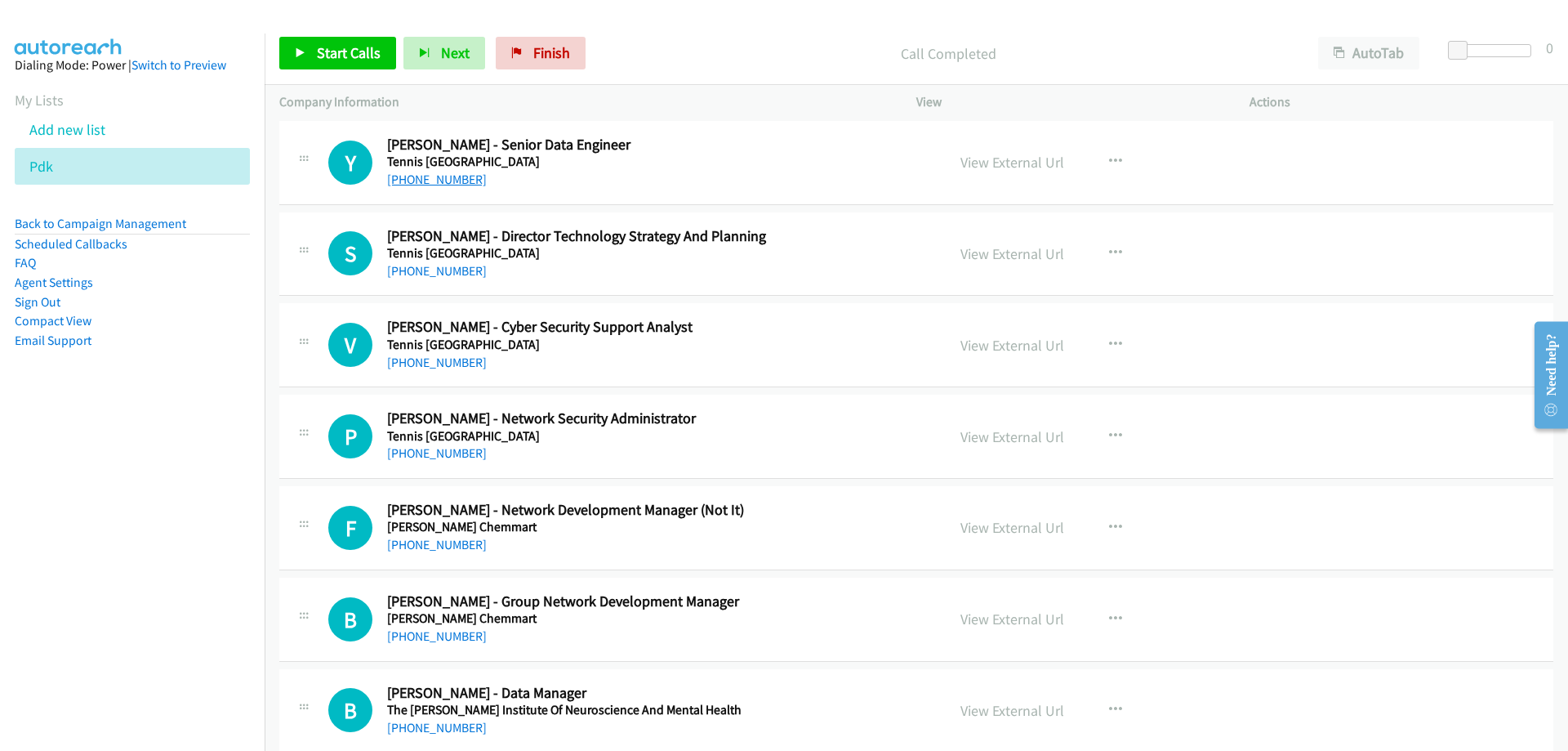
click at [441, 183] on link "+61 3 9914 4155" at bounding box center [437, 179] width 100 height 16
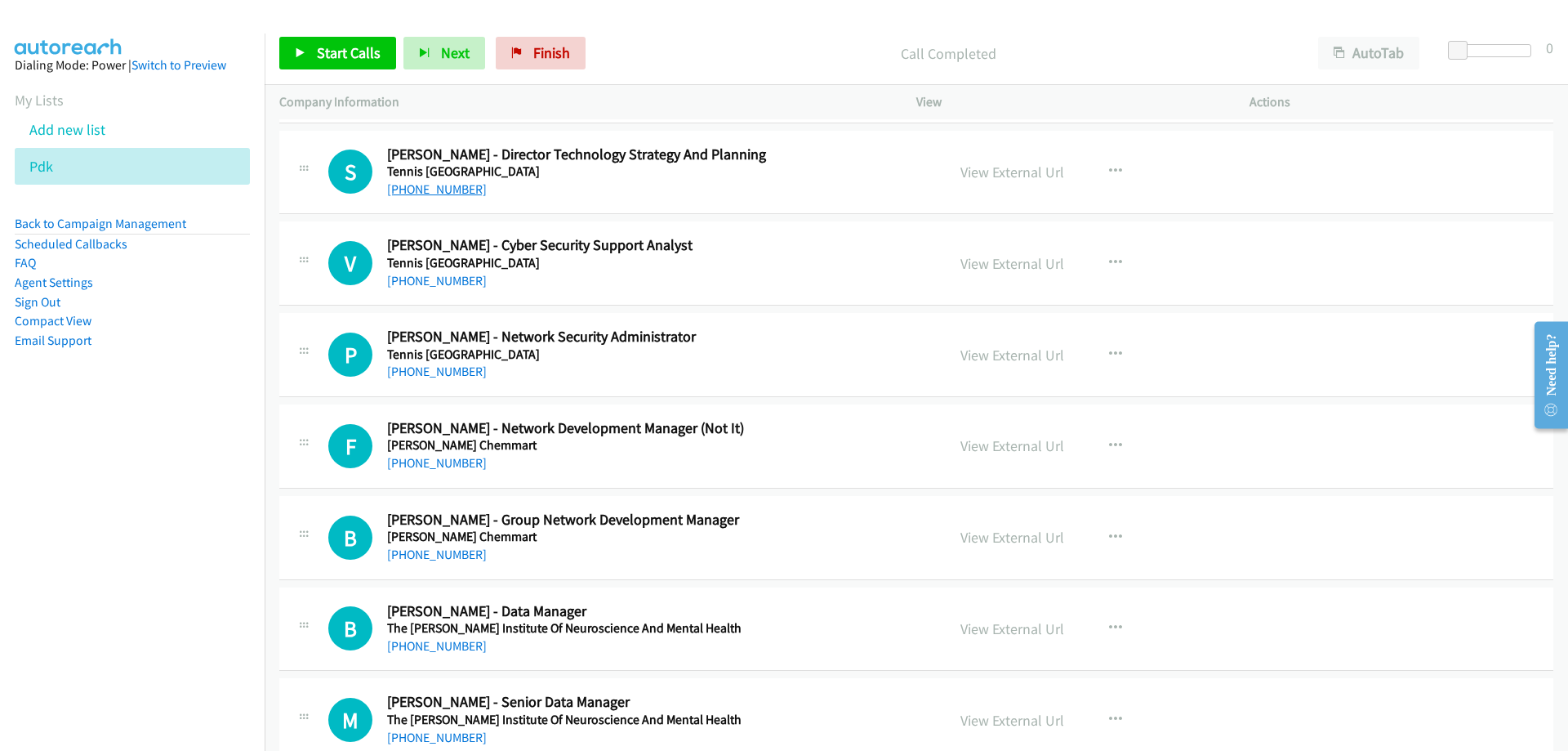
click at [464, 195] on link "+61 437 957 667" at bounding box center [437, 189] width 100 height 16
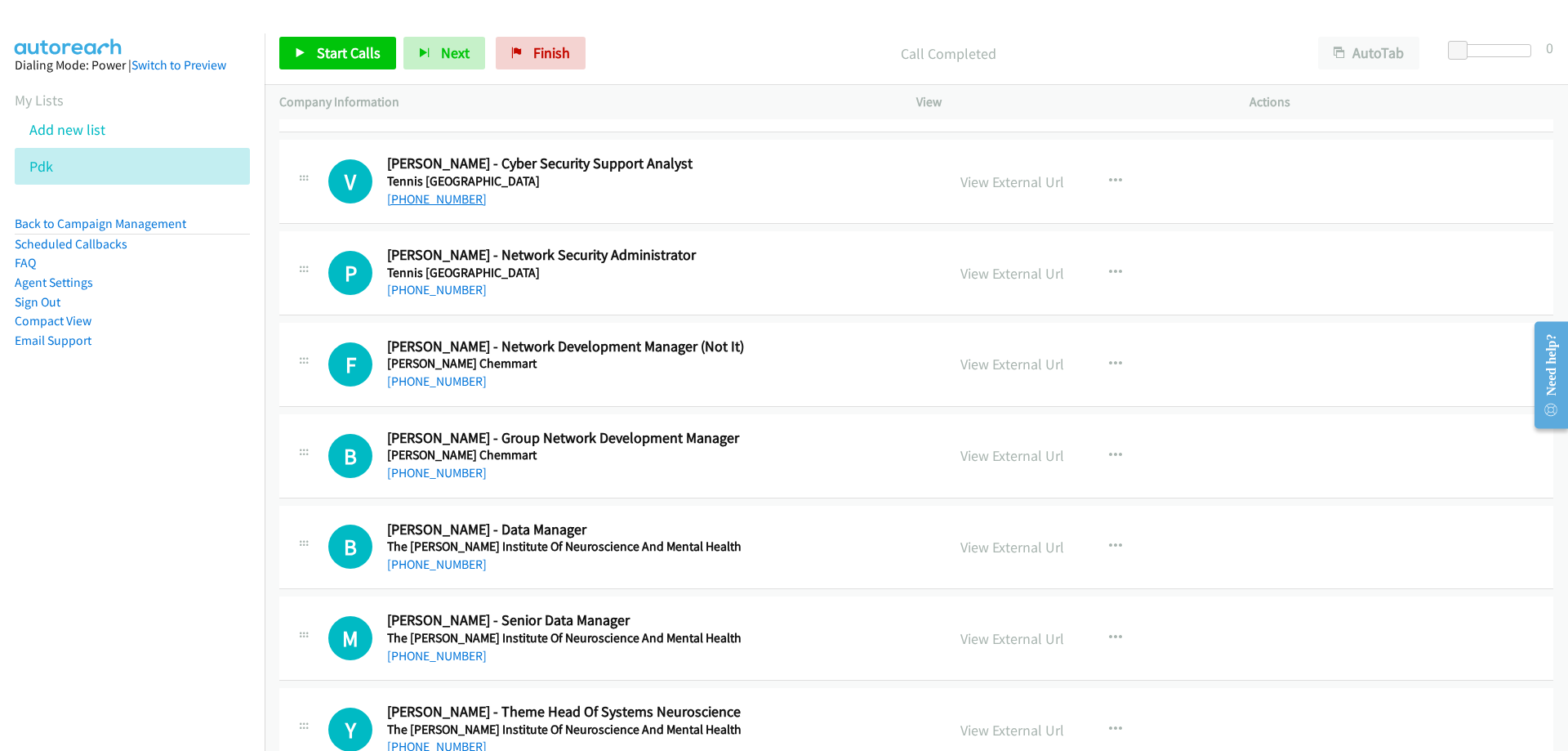
click at [445, 191] on link "+61 412 692 186" at bounding box center [437, 198] width 100 height 16
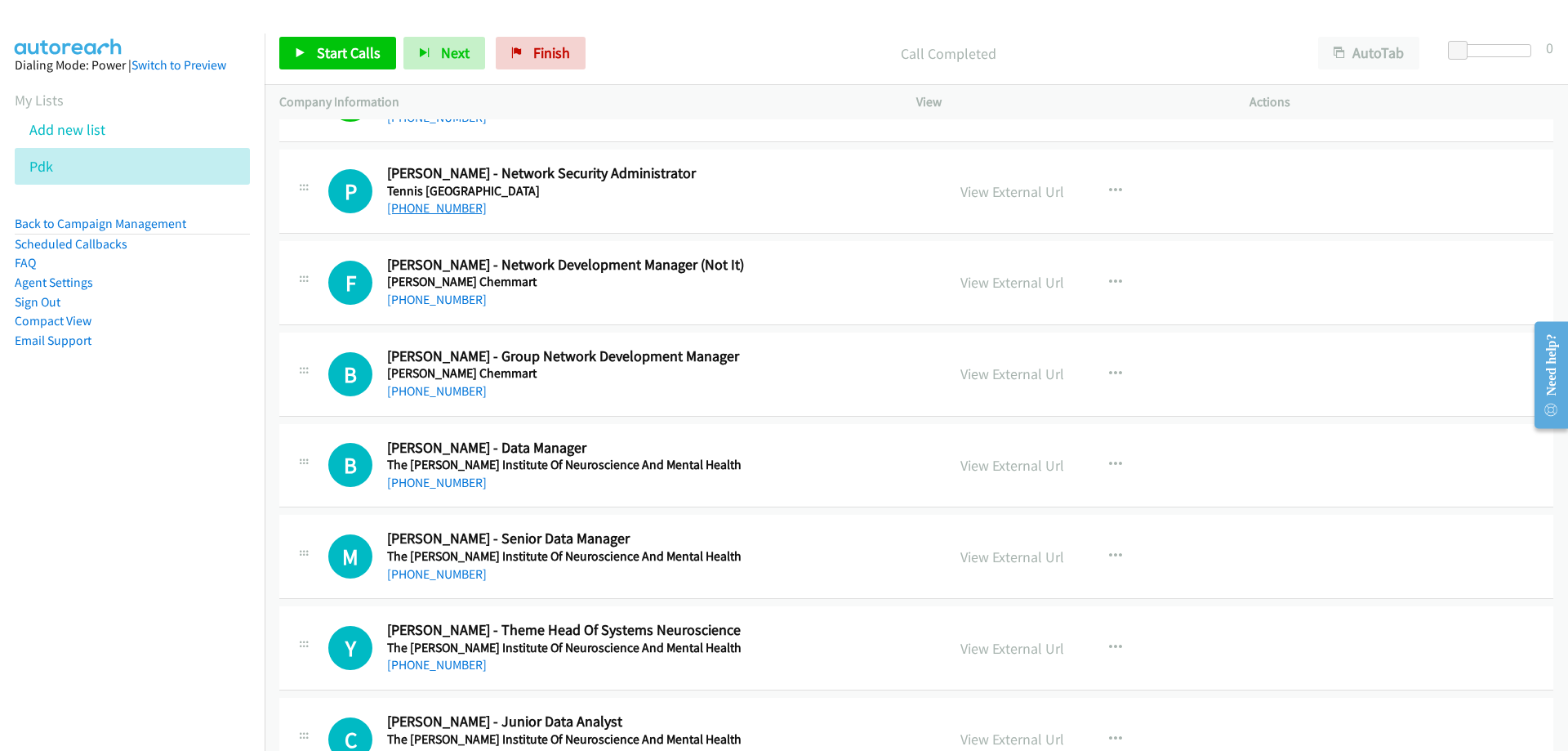
click at [439, 207] on link "+61 416 486 601" at bounding box center [437, 207] width 100 height 16
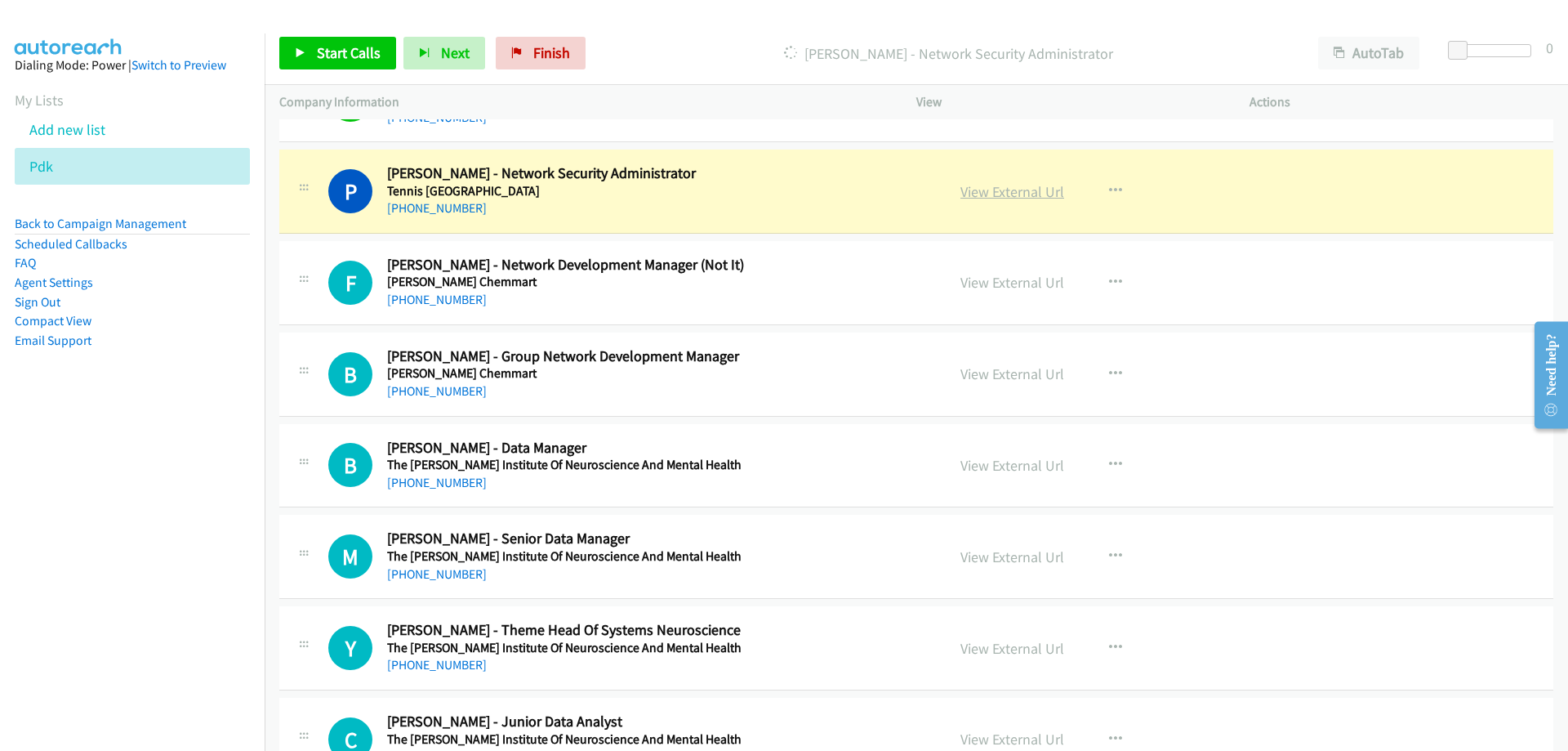
click at [1009, 197] on link "View External Url" at bounding box center [1012, 191] width 104 height 18
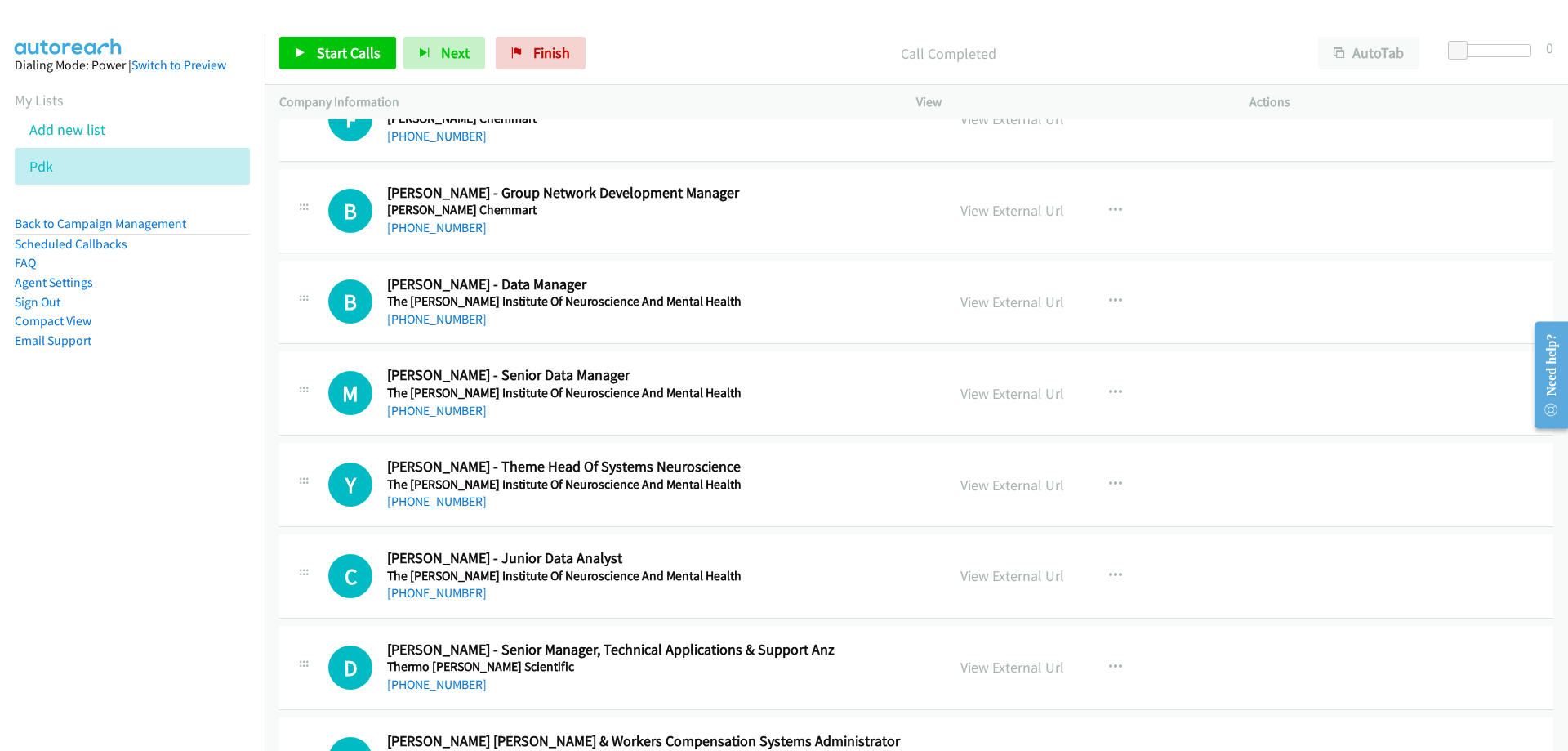
scroll to position [7763, 0]
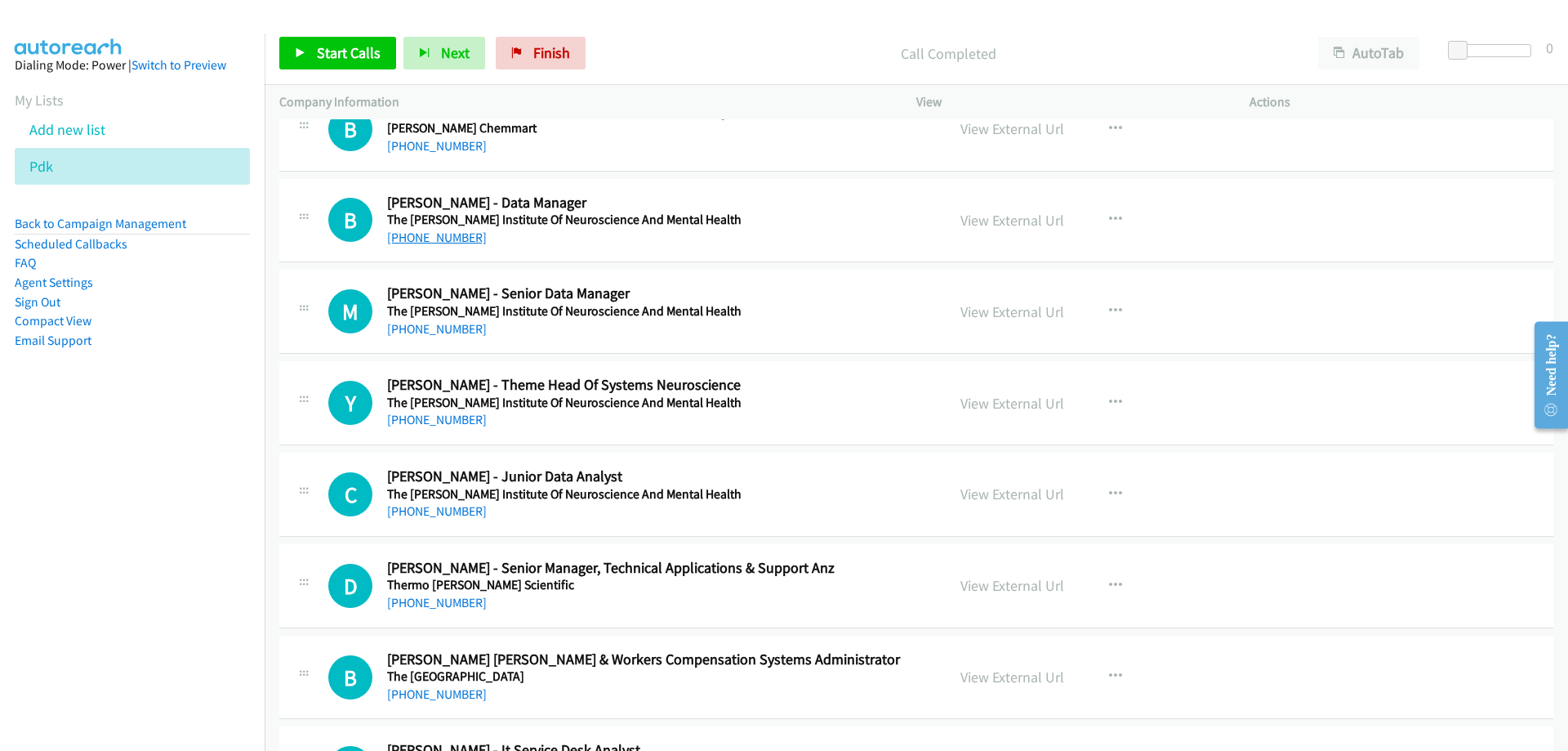
click at [454, 236] on link "+61 425 175 900" at bounding box center [437, 237] width 100 height 16
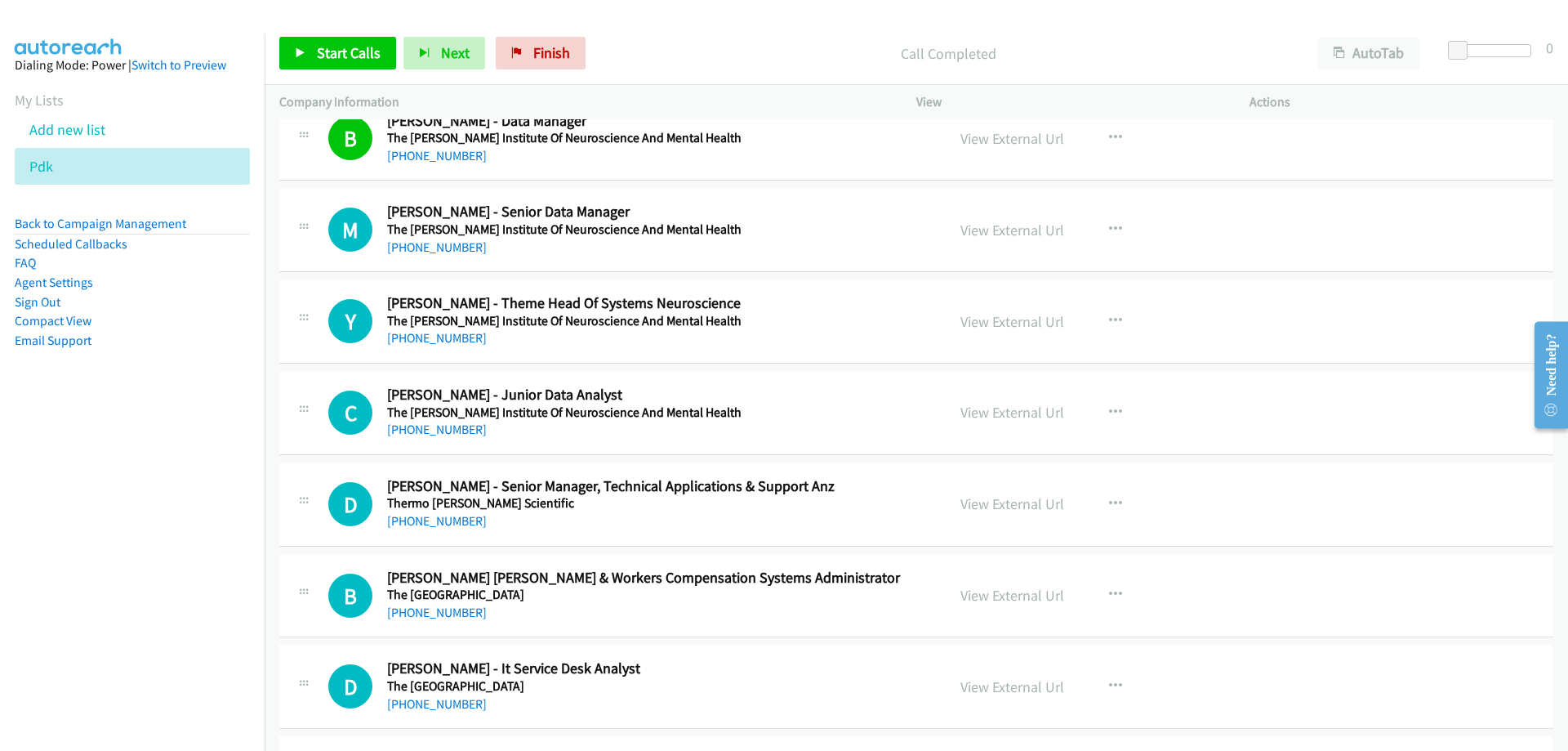
scroll to position [7927, 0]
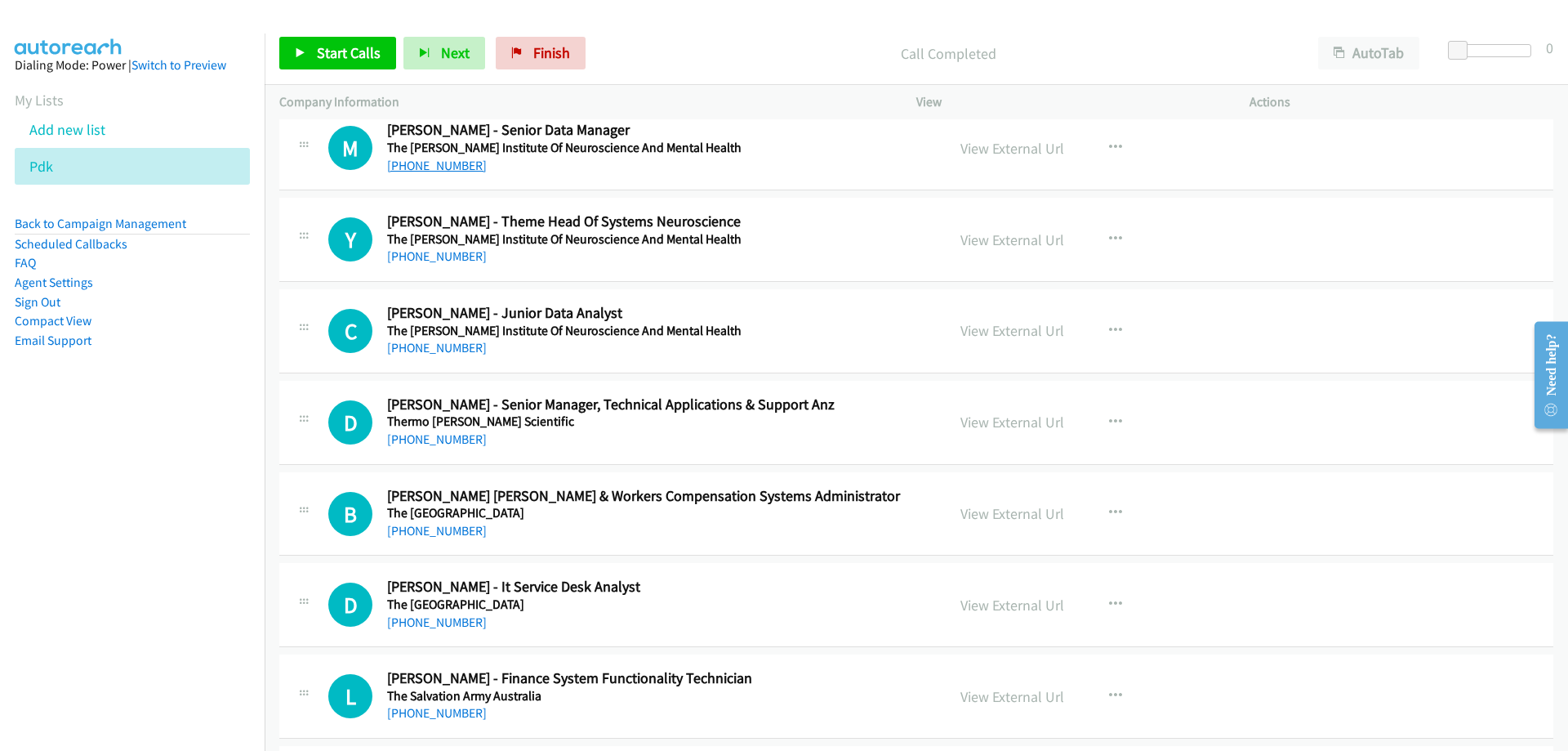
click at [462, 162] on link "+61 400 089 894" at bounding box center [437, 165] width 100 height 16
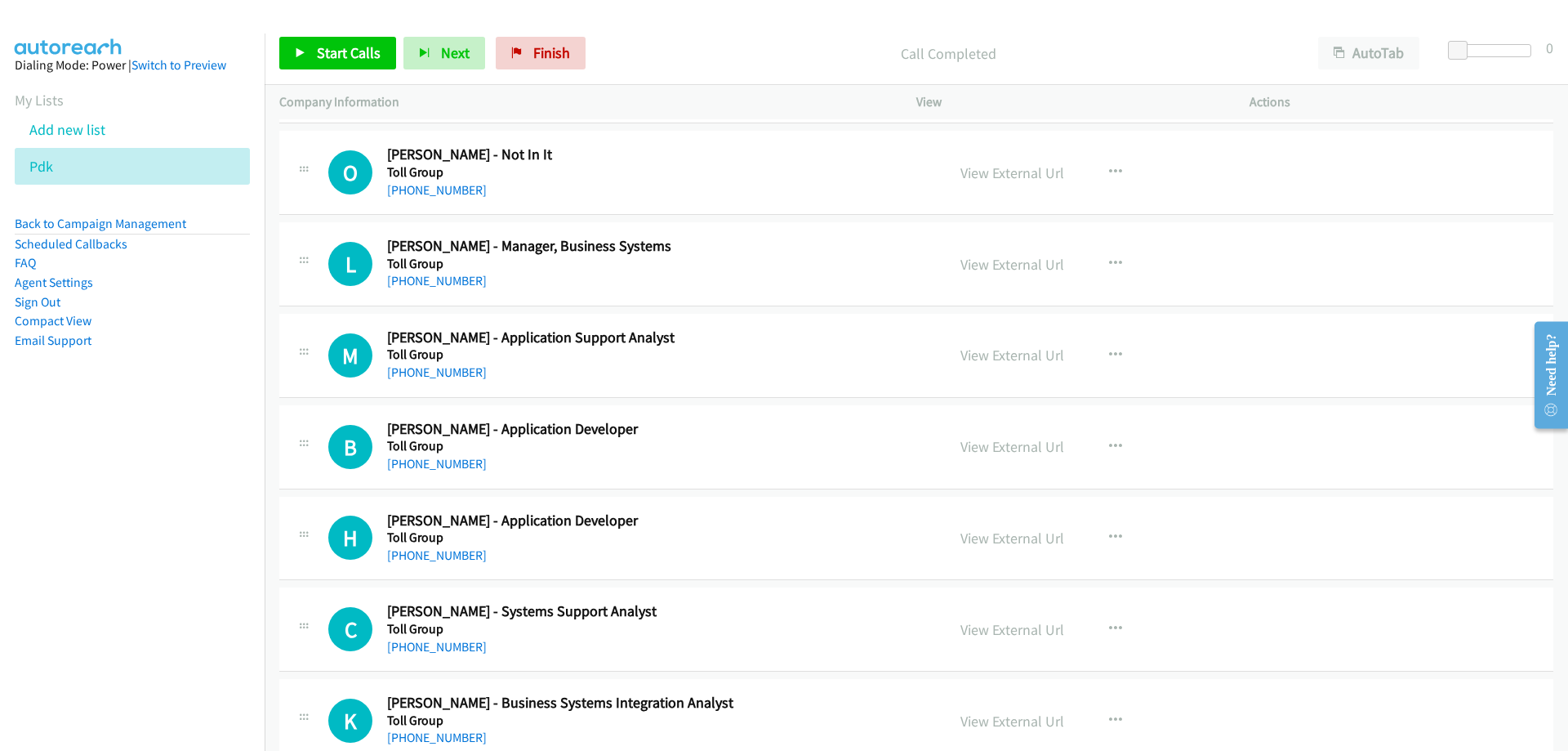
scroll to position [8989, 0]
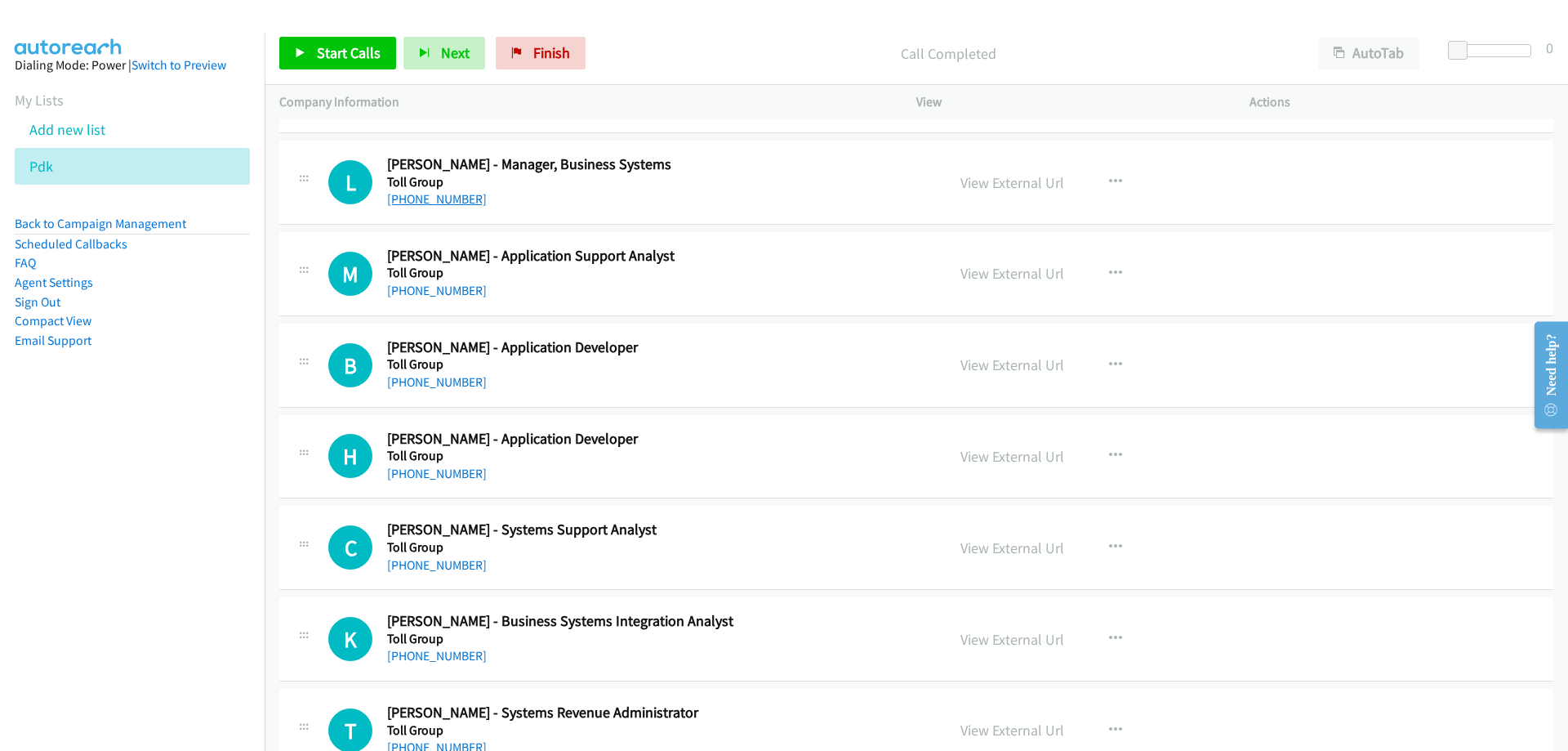
click at [464, 197] on link "+61 3 8571 5847" at bounding box center [437, 198] width 100 height 16
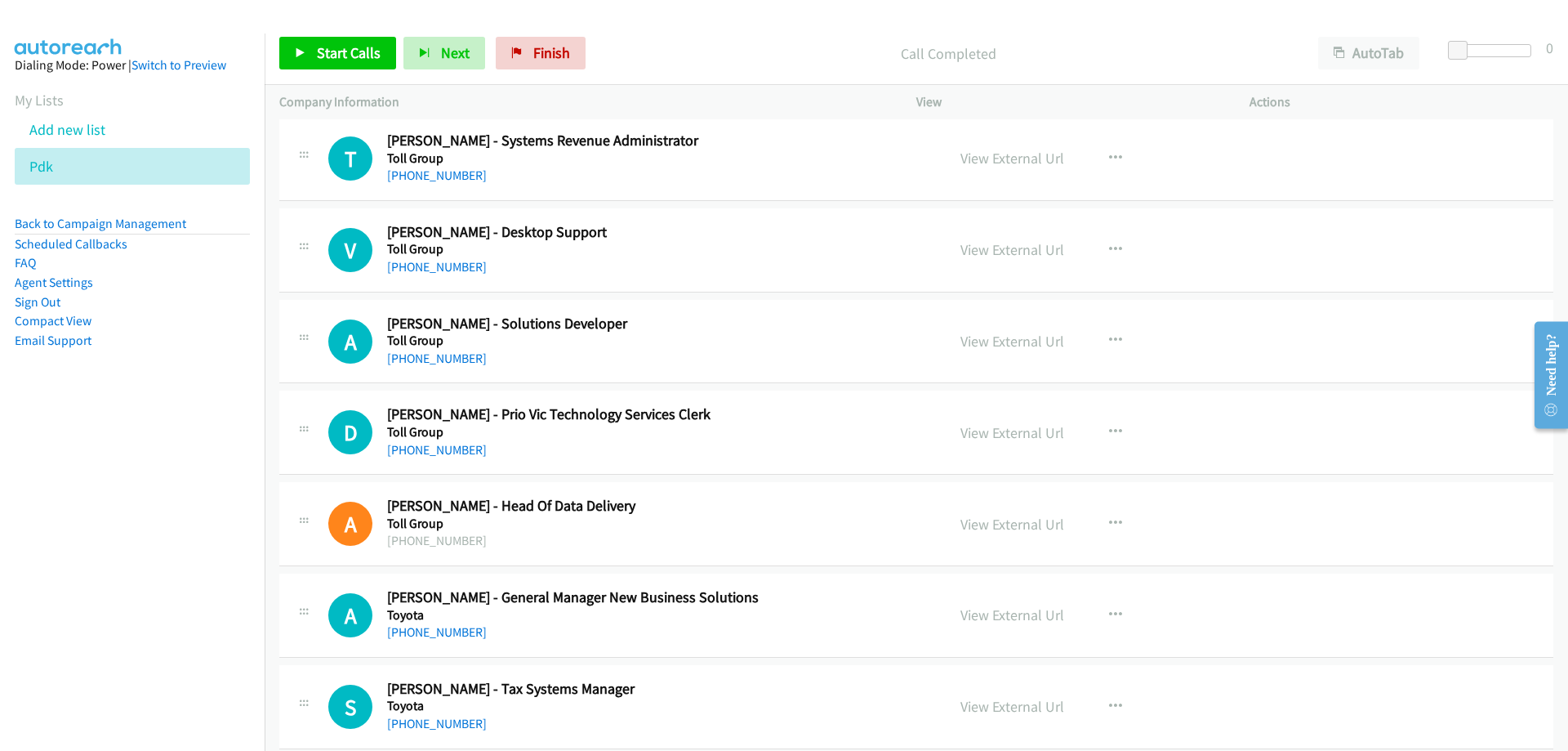
scroll to position [9644, 0]
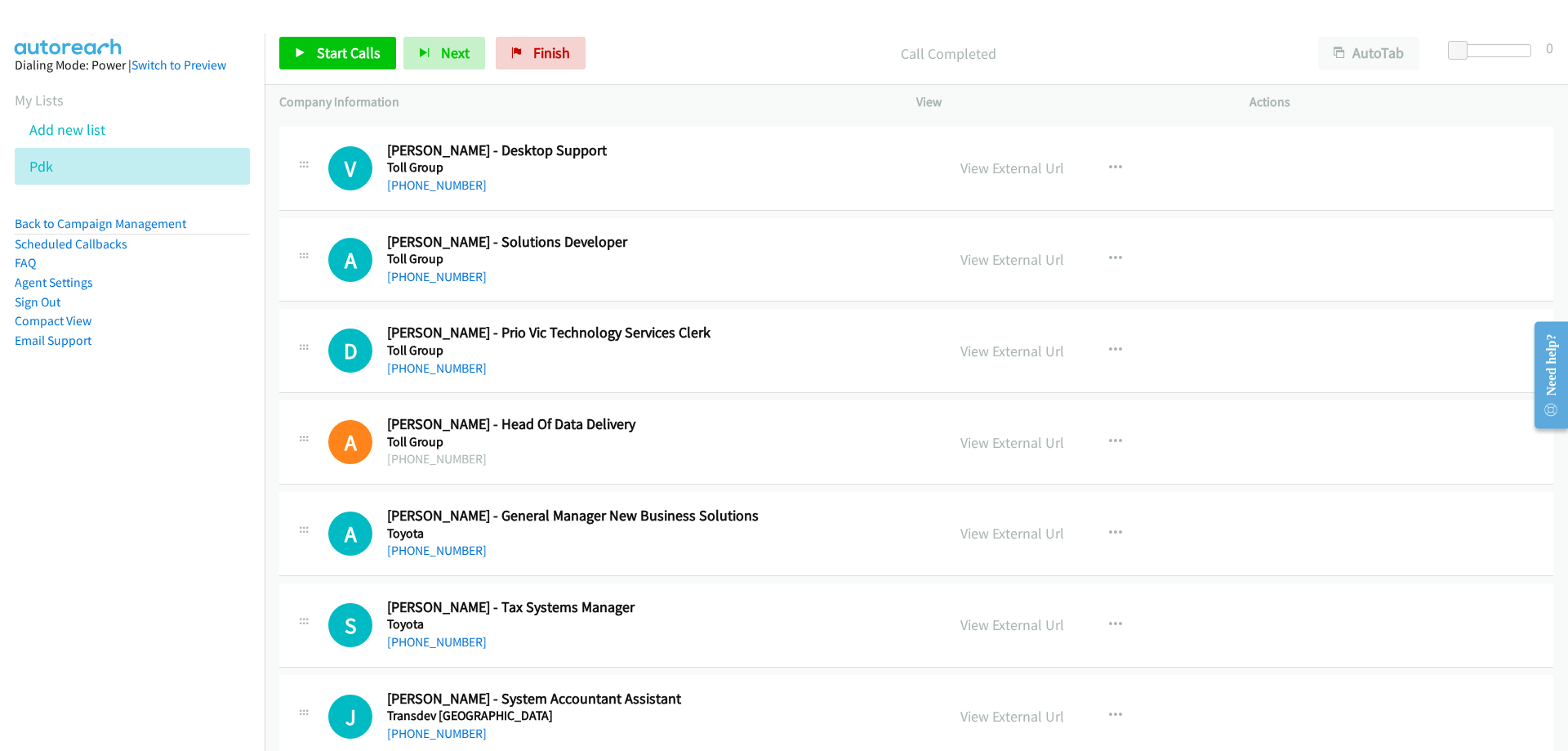
click at [436, 196] on div "V Callback Scheduled Vinay Singh - Desktop Support Toll Group Australia/Sydney …" at bounding box center [916, 169] width 1274 height 84
click at [436, 194] on div "+61 3 8710 0319" at bounding box center [656, 185] width 539 height 19
click at [436, 190] on link "+61 3 8710 0319" at bounding box center [437, 185] width 100 height 16
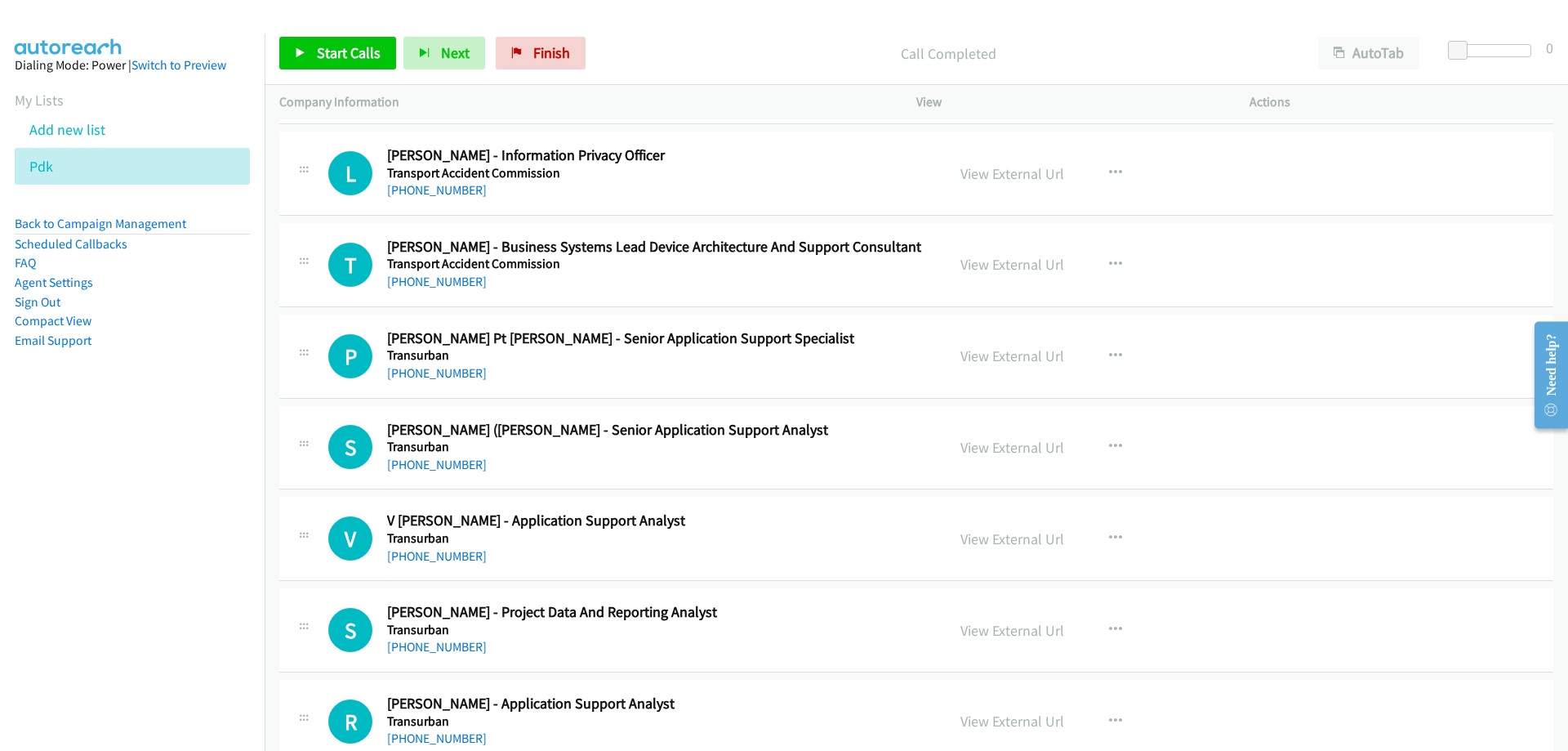
scroll to position [10542, 0]
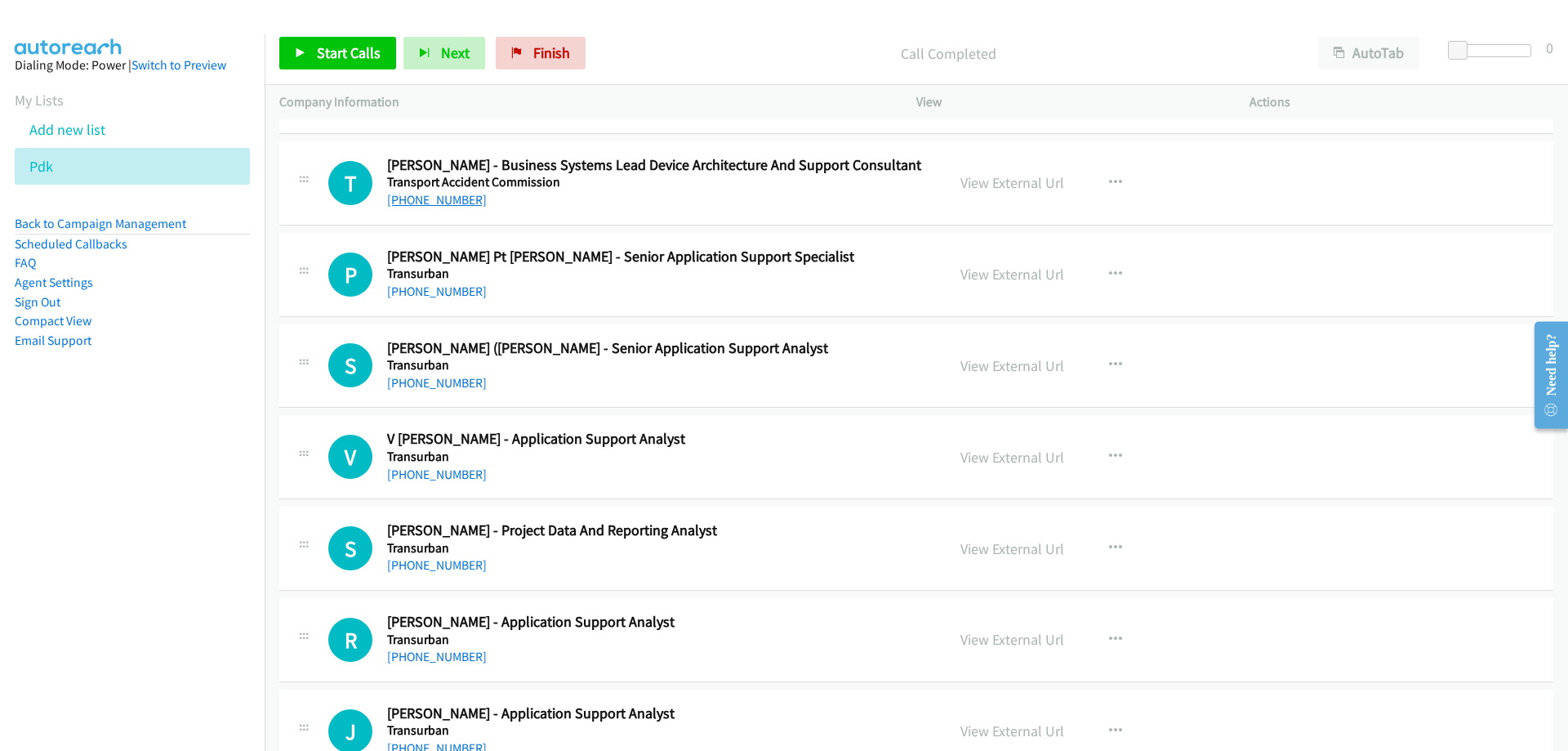
click at [441, 198] on link "+61 419 962 060" at bounding box center [437, 199] width 100 height 16
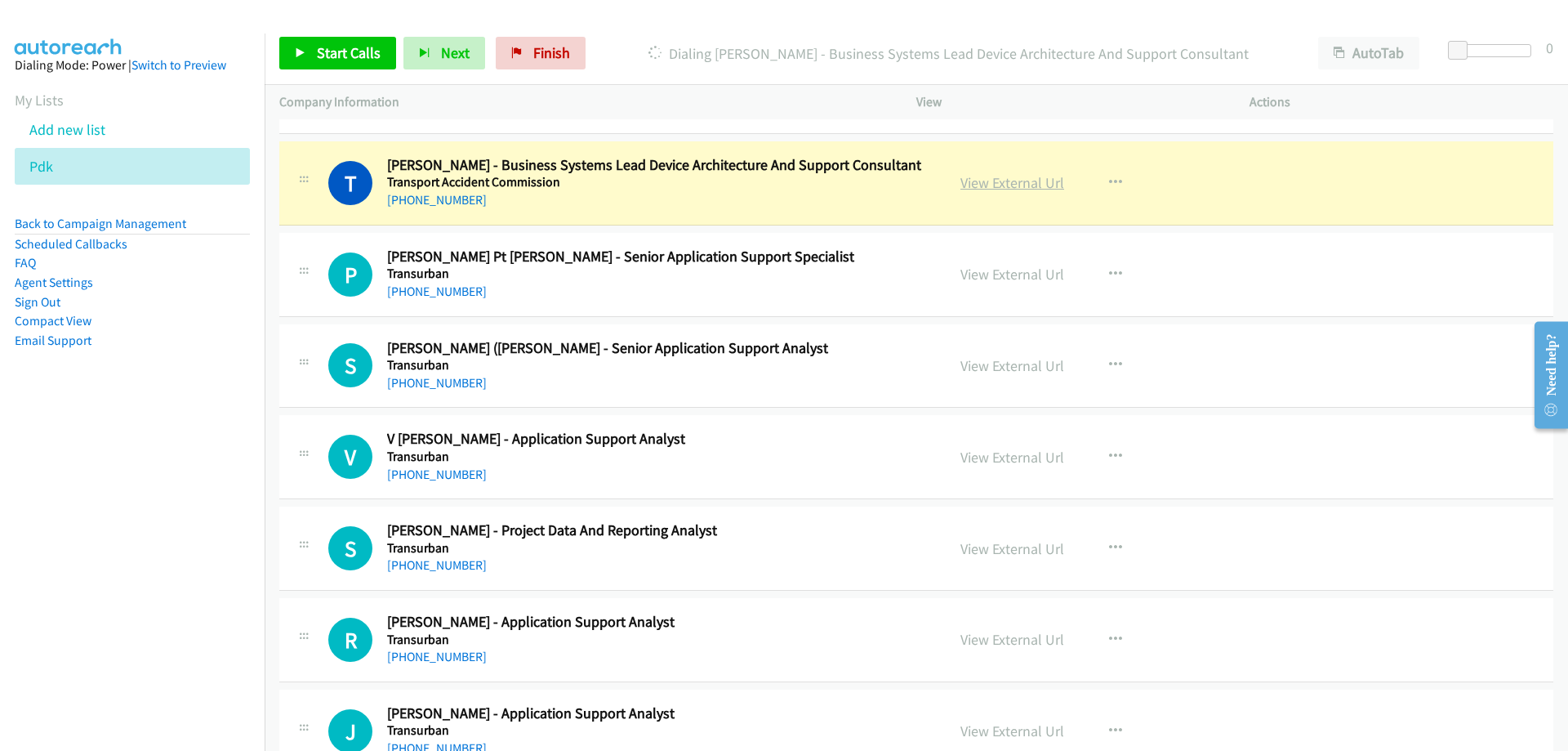
click at [999, 182] on link "View External Url" at bounding box center [1012, 183] width 104 height 18
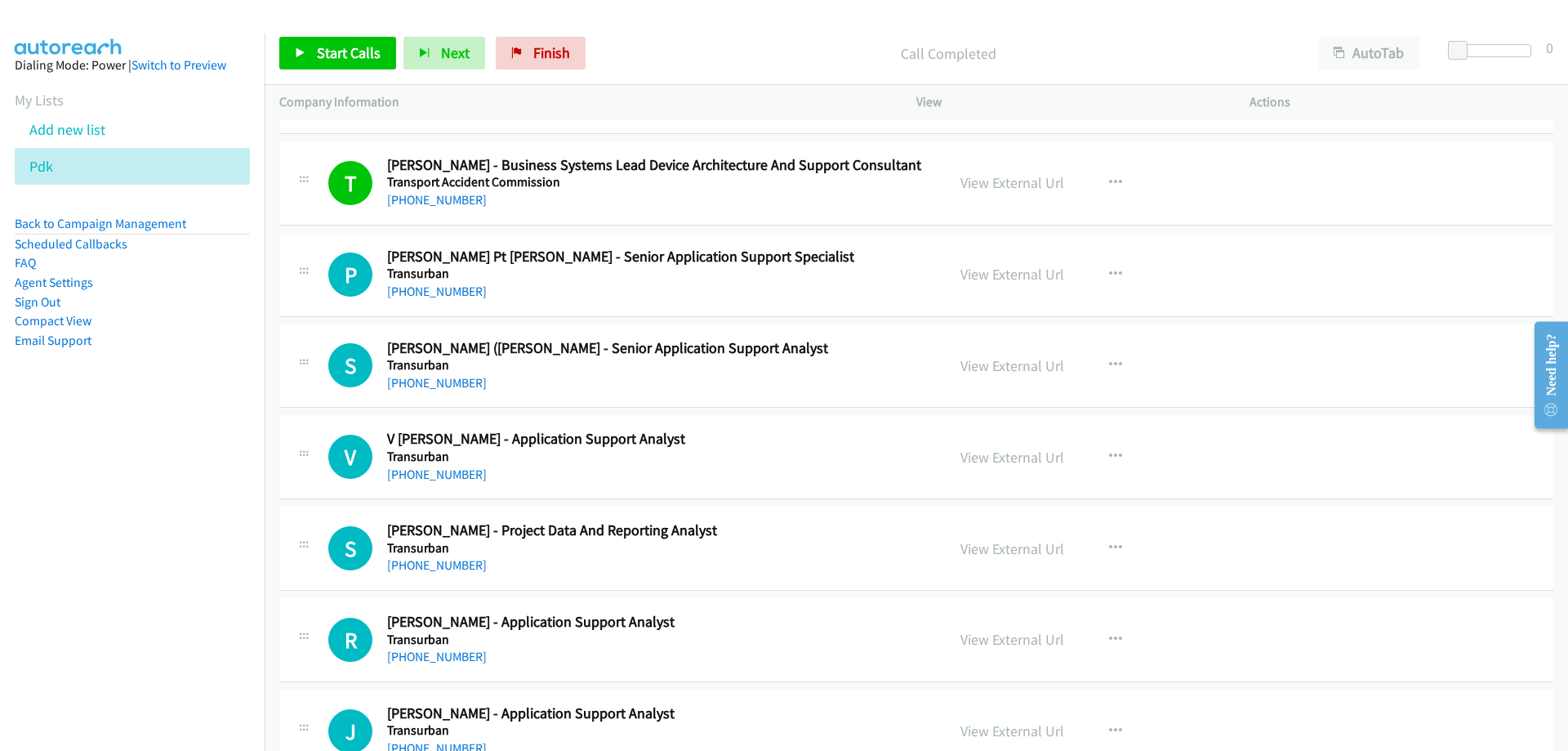
scroll to position [10624, 0]
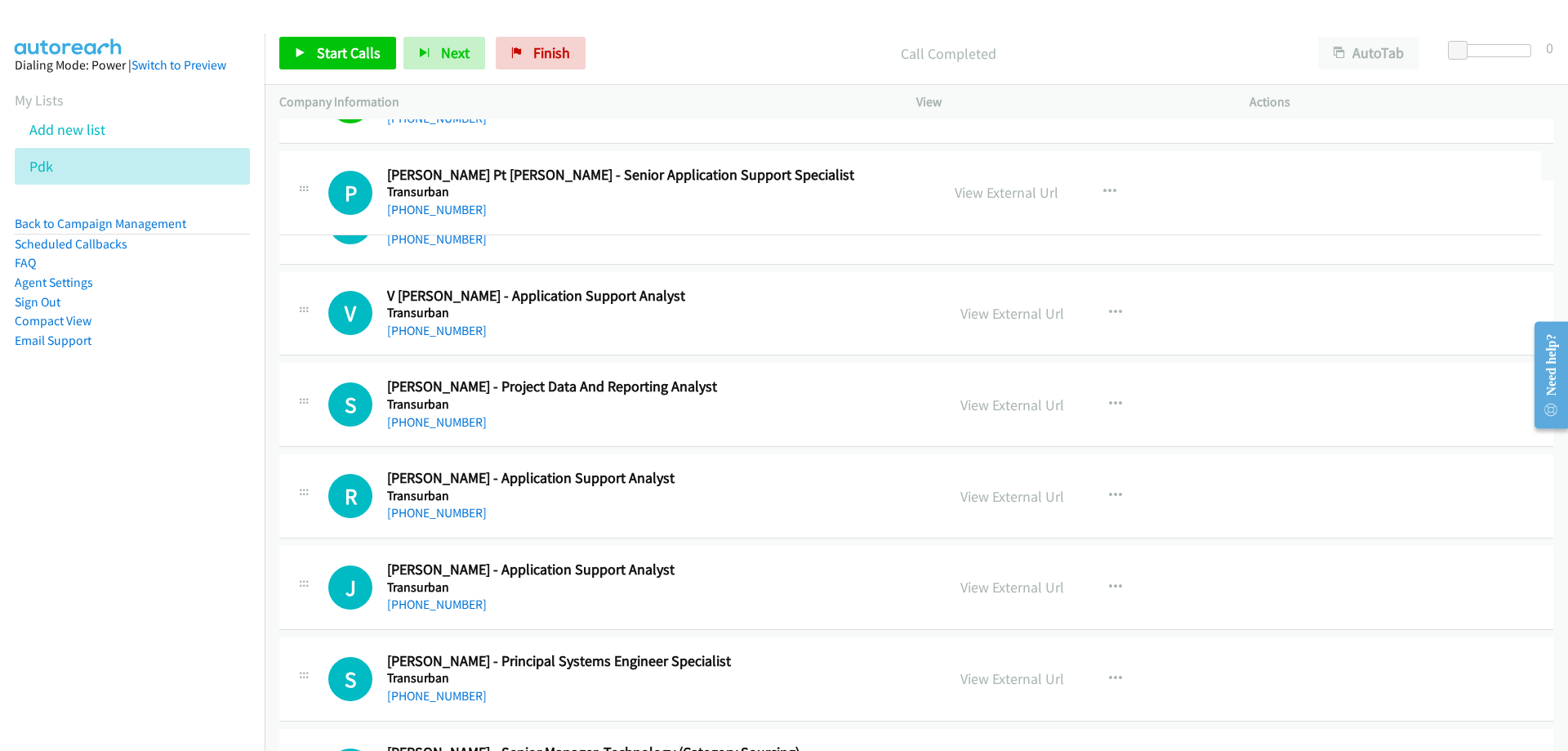
drag, startPoint x: 734, startPoint y: 175, endPoint x: 698, endPoint y: 175, distance: 36.0
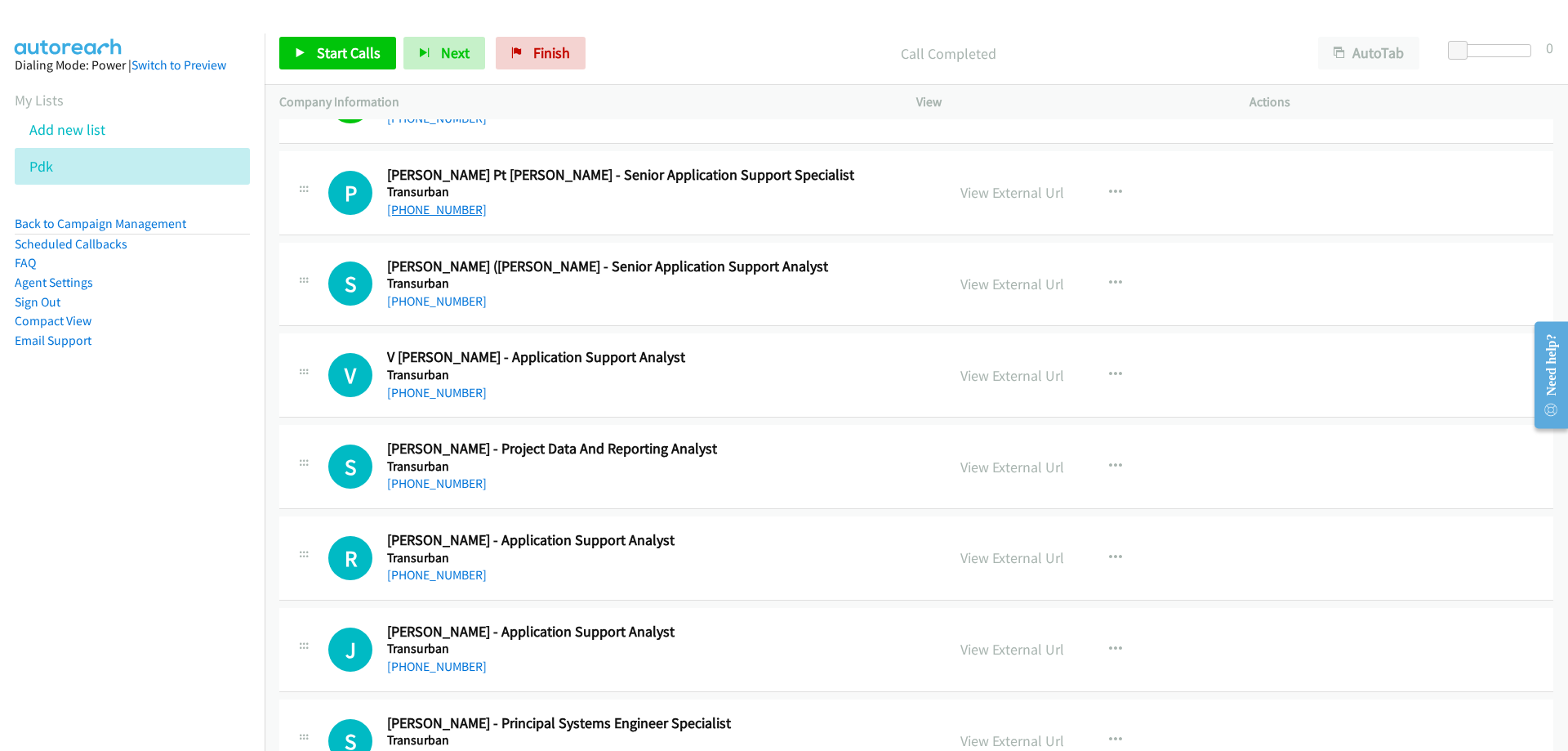
click at [438, 211] on link "+61 428 606 754" at bounding box center [437, 209] width 100 height 16
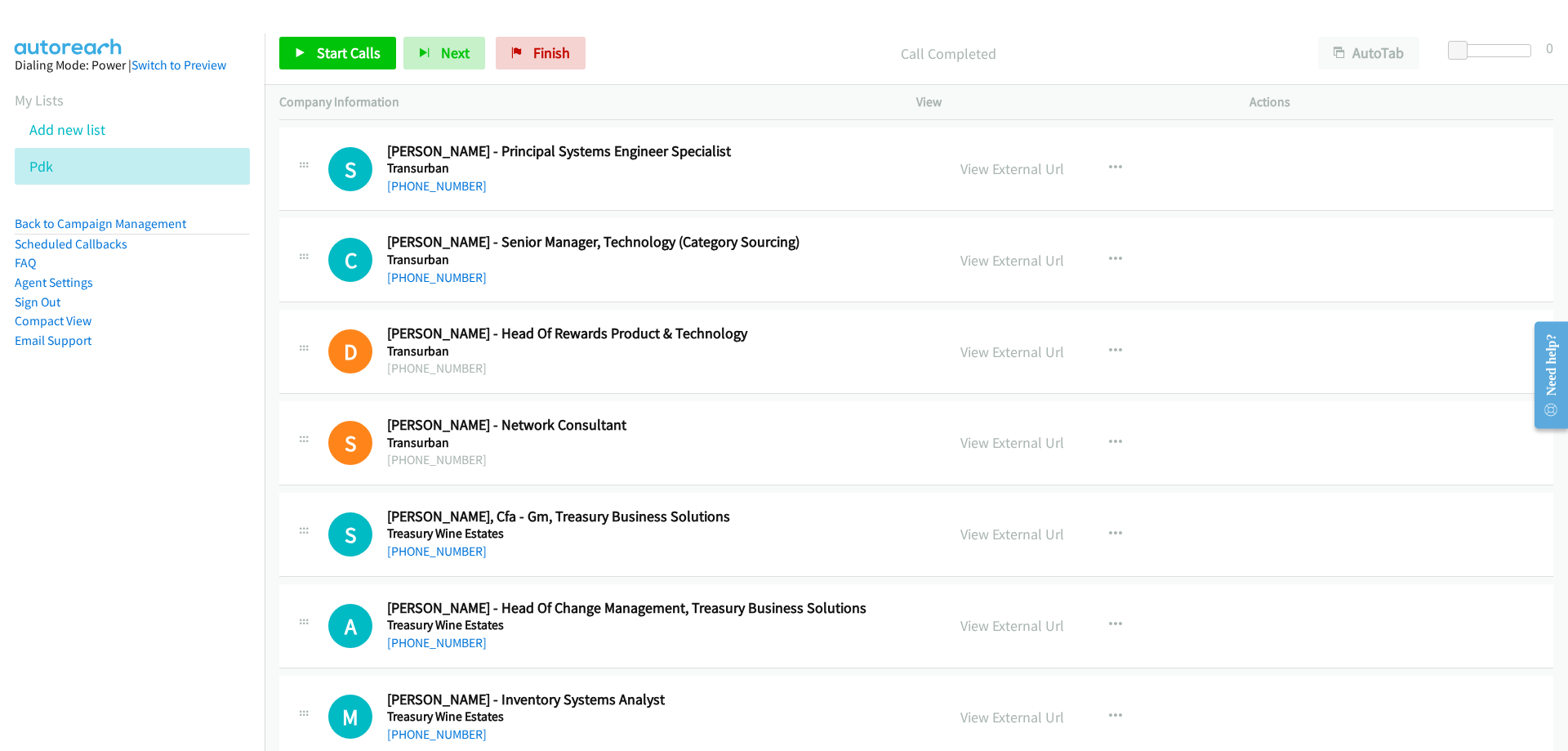
scroll to position [11278, 0]
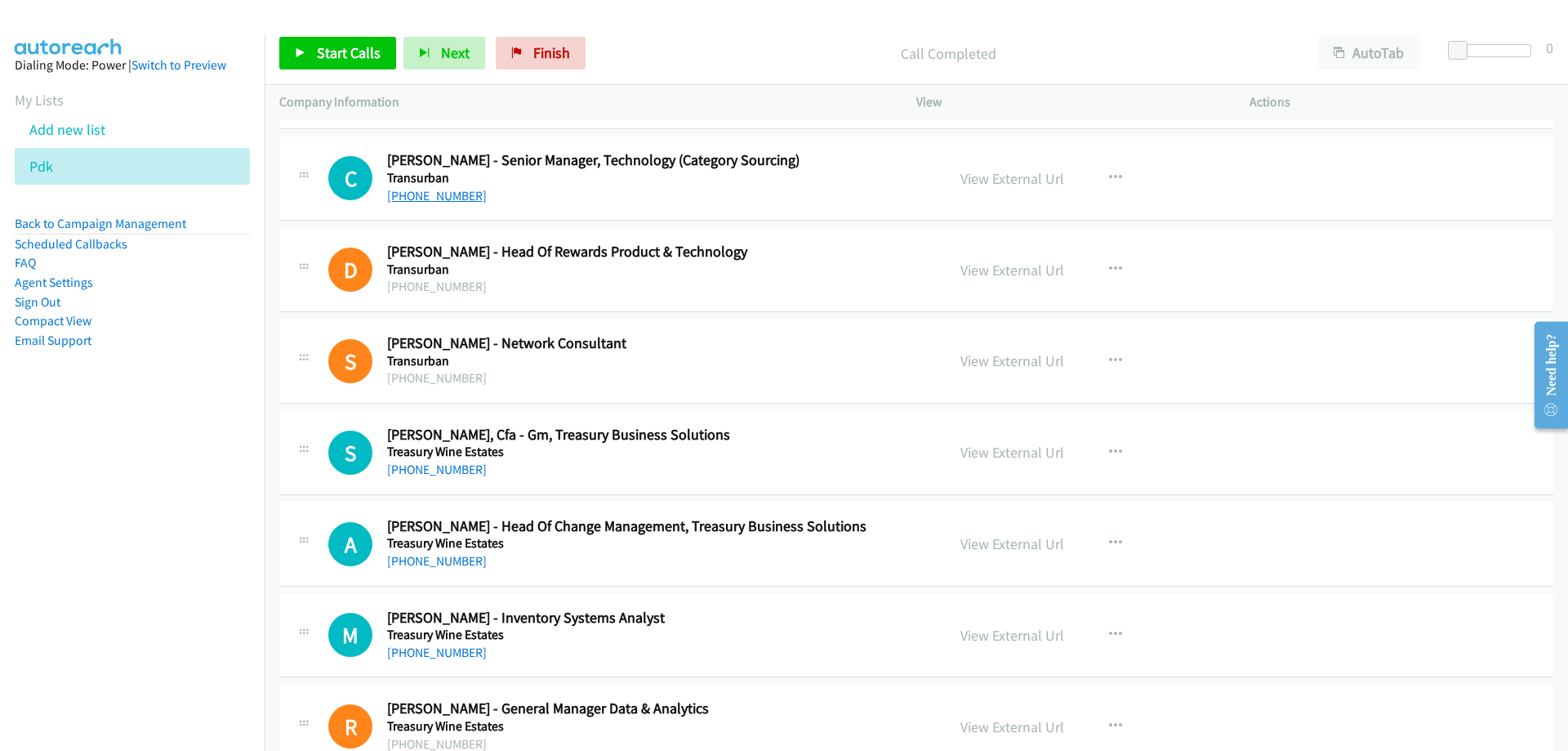
click at [450, 201] on link "+61 408 993 030" at bounding box center [437, 196] width 100 height 16
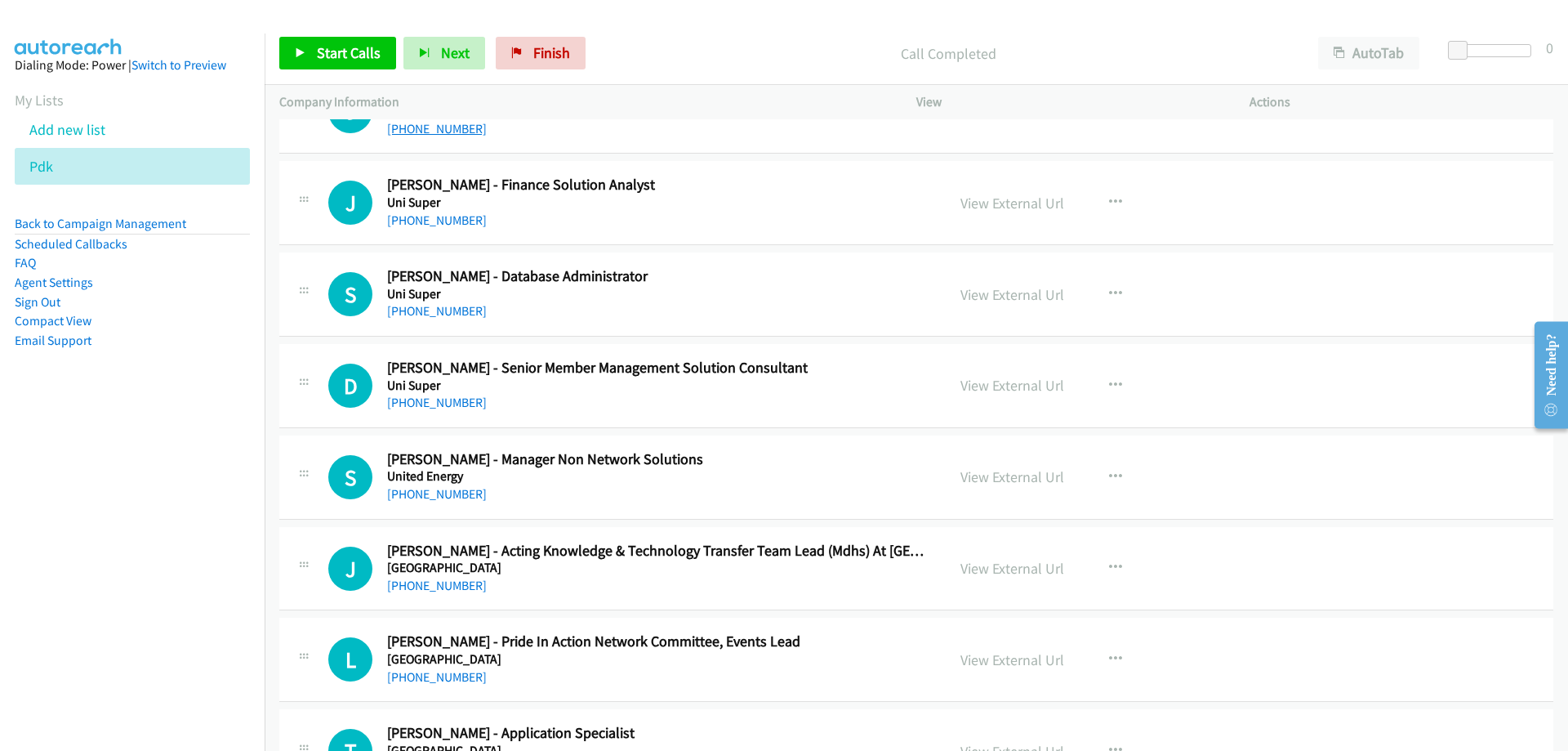
scroll to position [12340, 0]
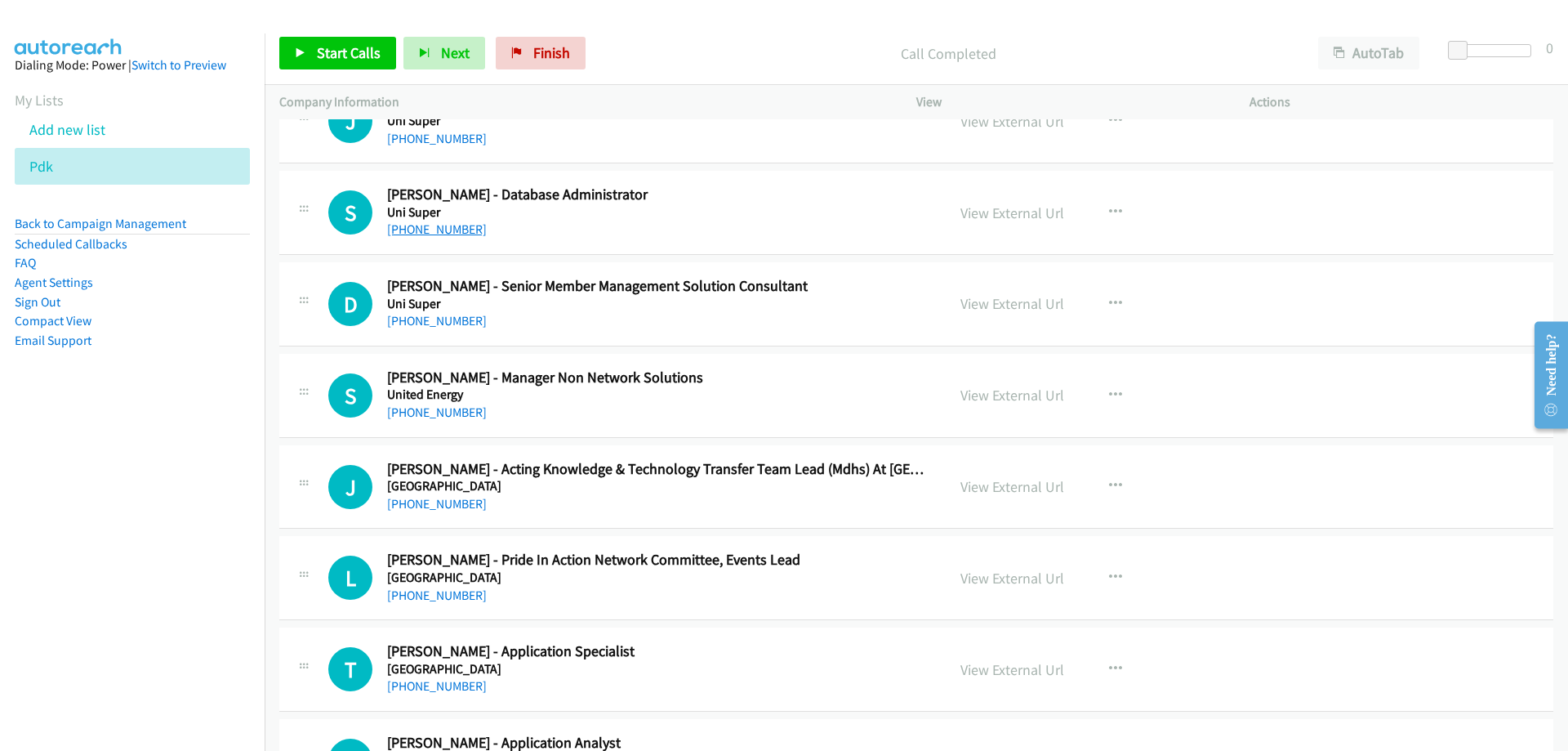
click at [455, 227] on link "+61 425 110 100" at bounding box center [437, 229] width 100 height 16
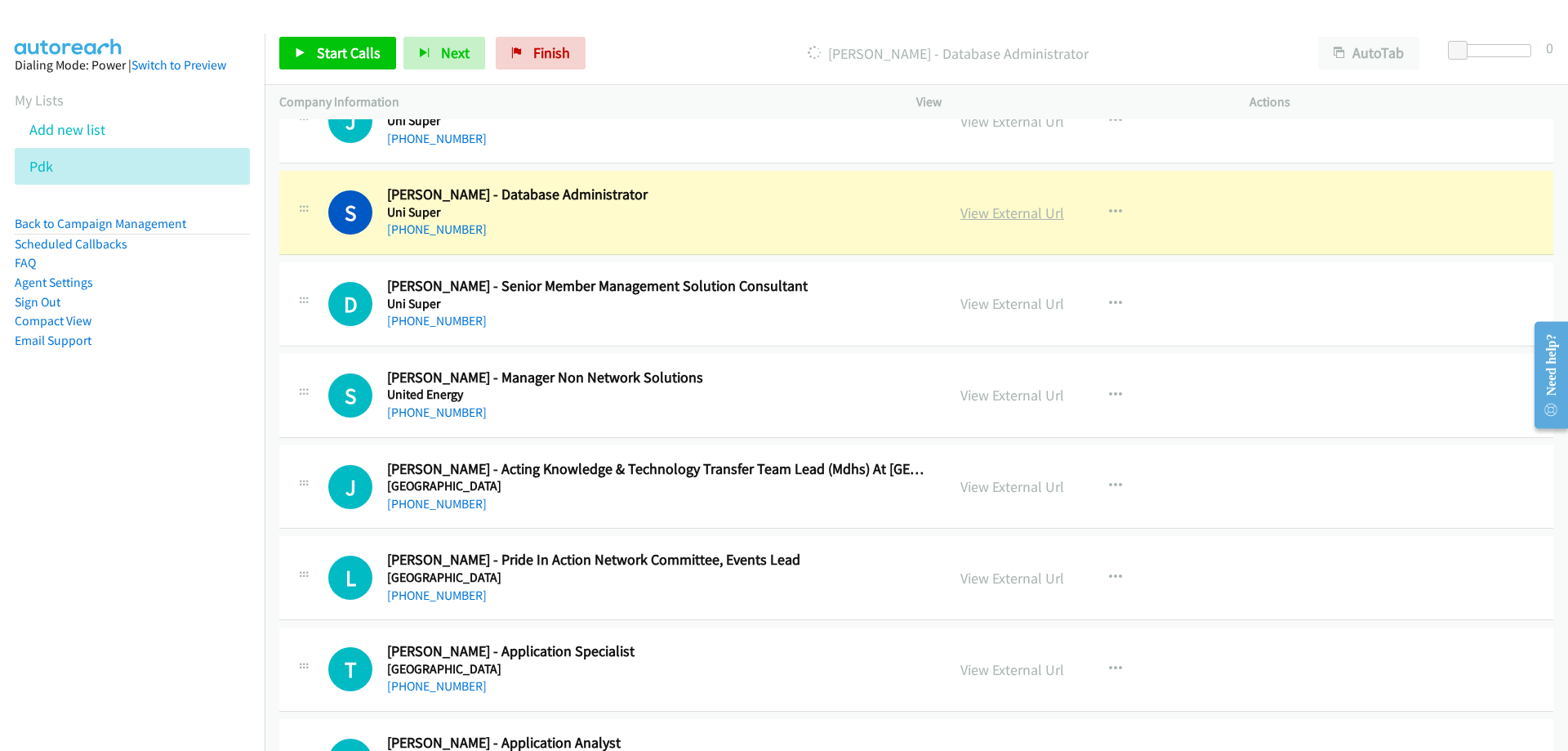
click at [988, 212] on link "View External Url" at bounding box center [1012, 213] width 104 height 18
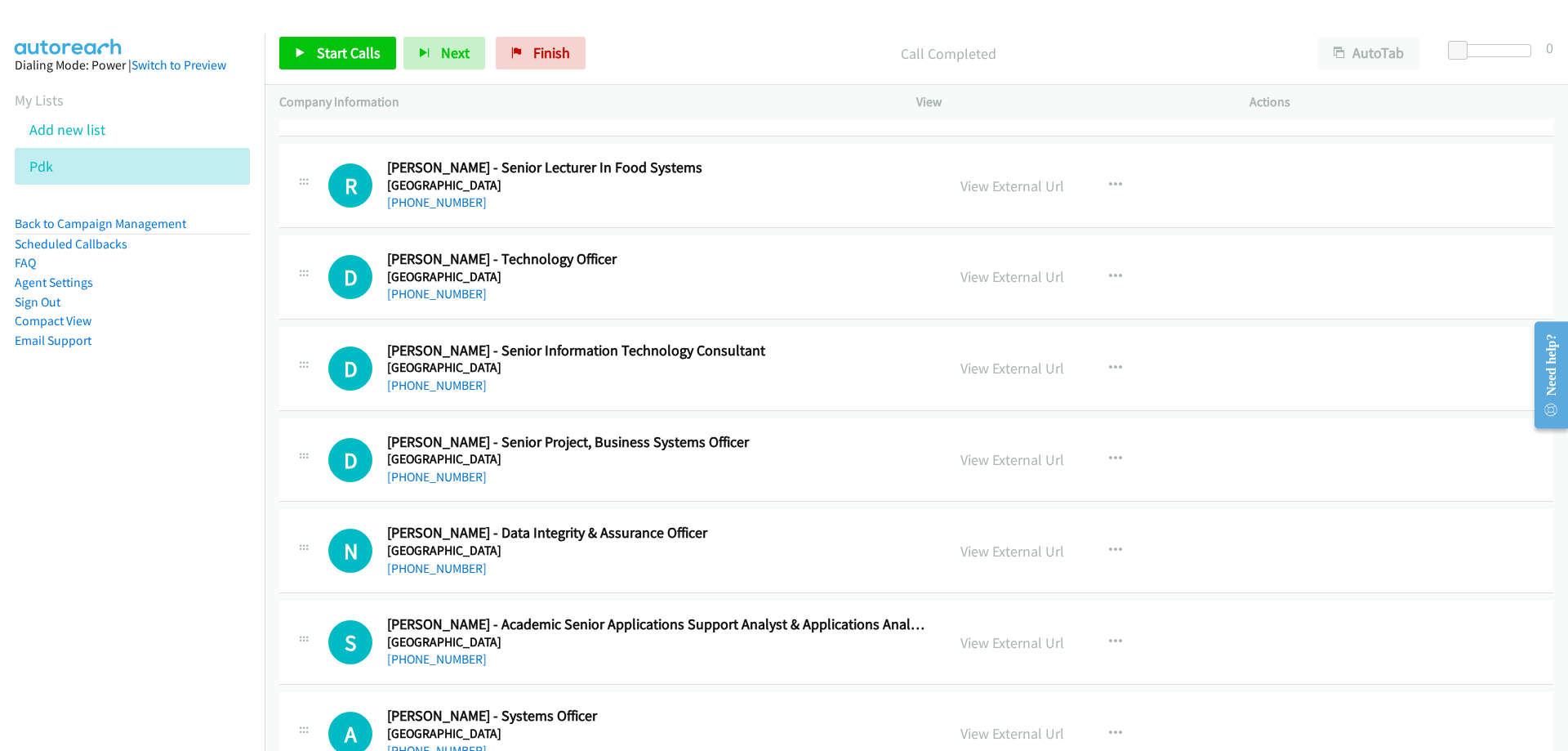
scroll to position [16835, 0]
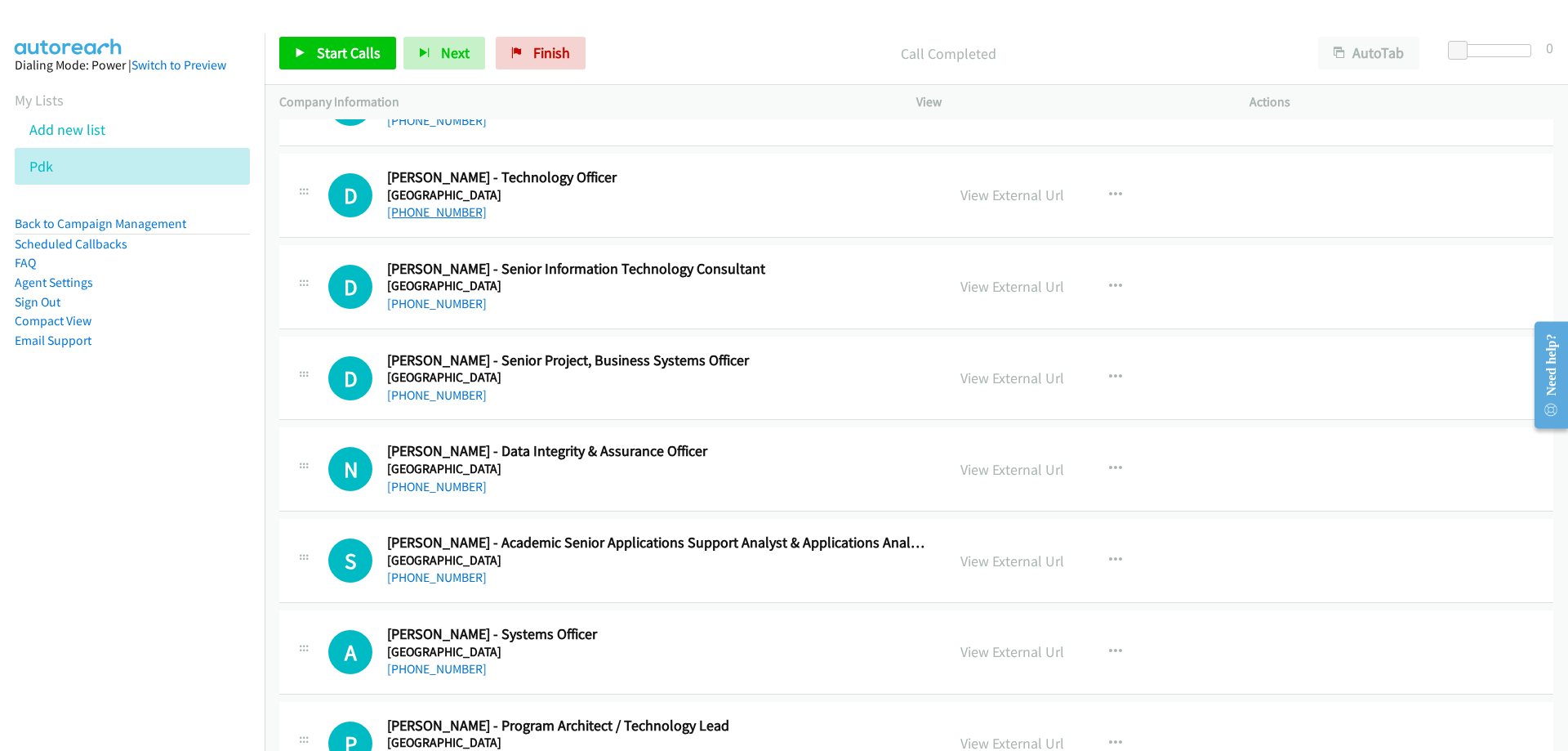
click at [422, 215] on link "+61 401 381 929" at bounding box center [437, 212] width 100 height 16
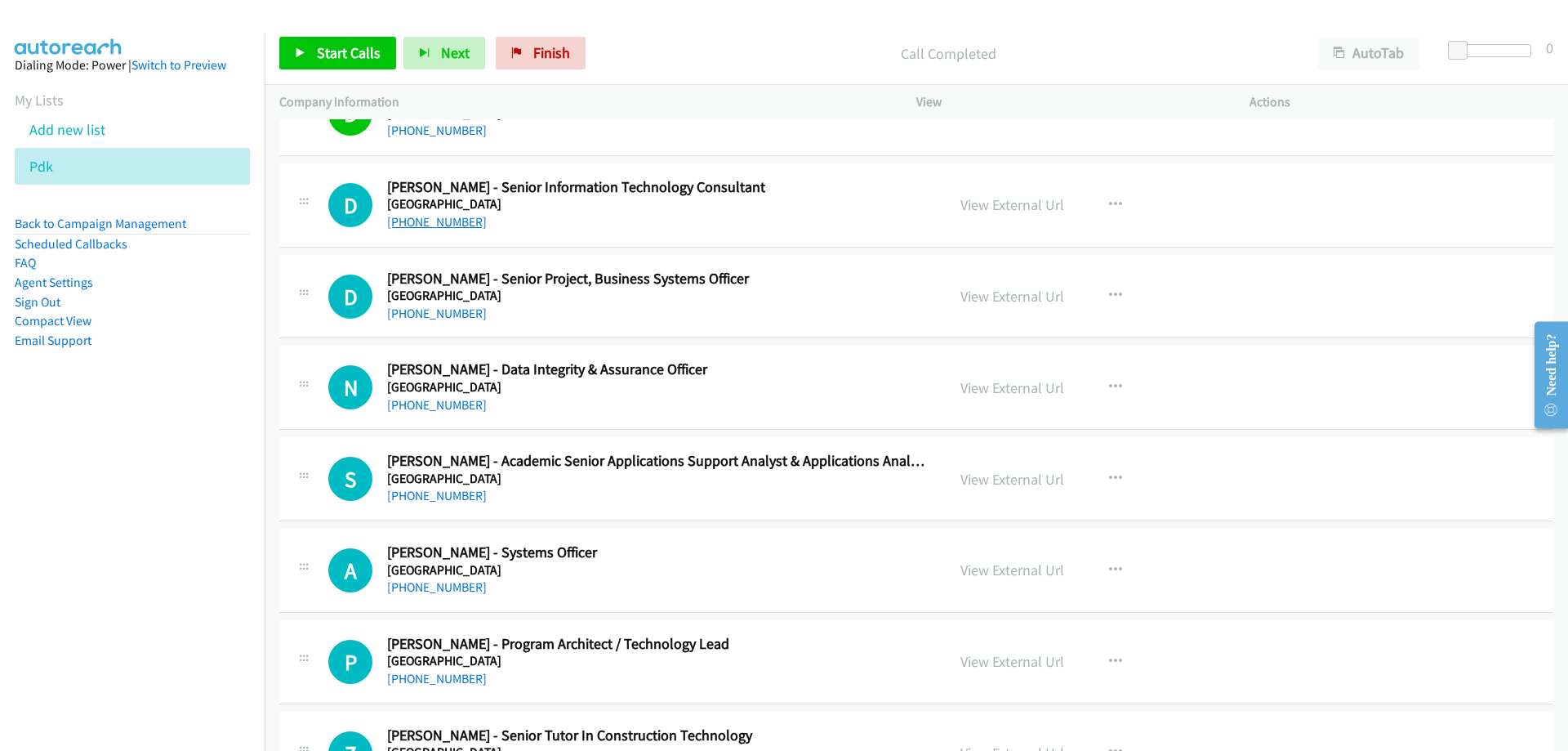
click at [460, 215] on link "+61 3 8344 0888" at bounding box center [437, 221] width 100 height 16
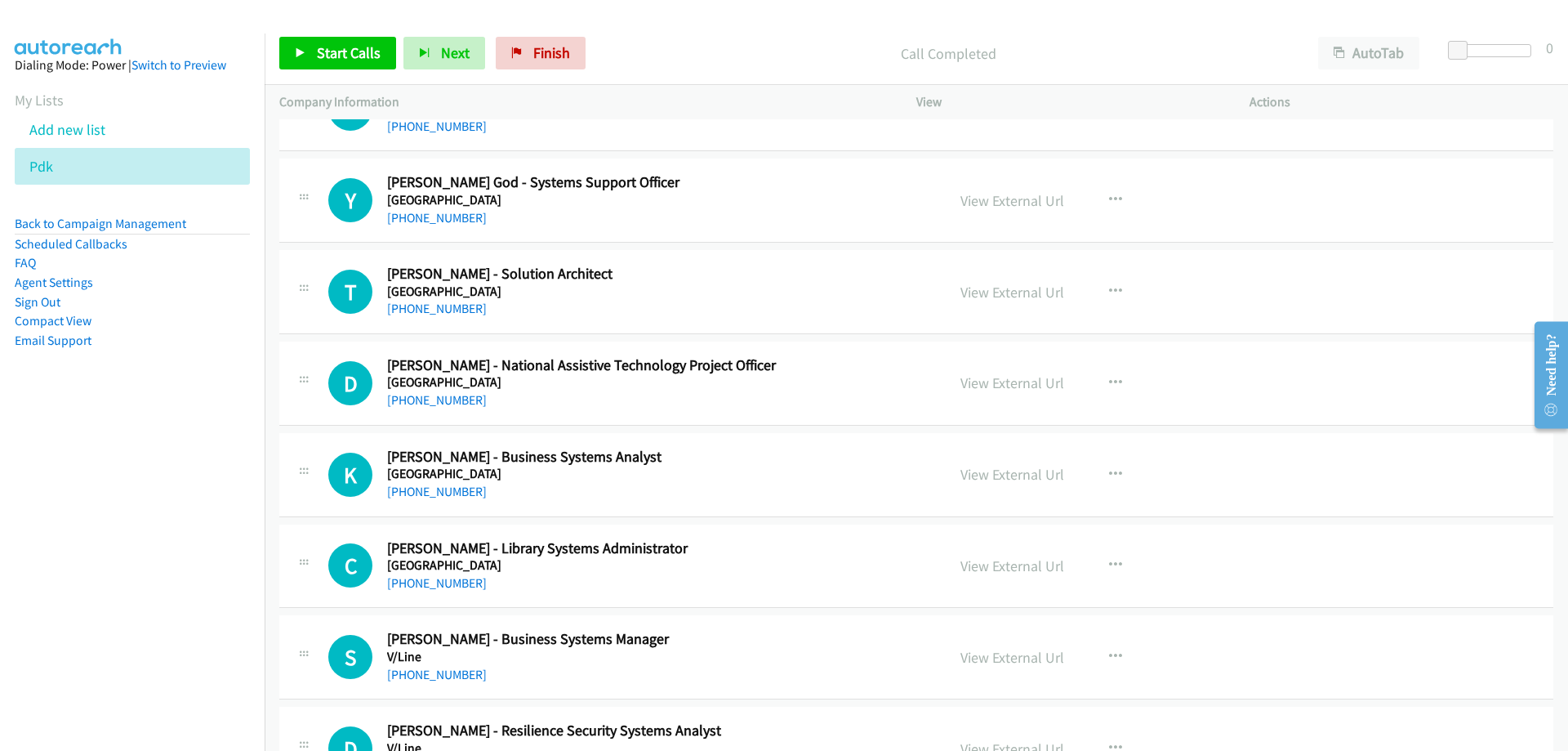
scroll to position [17734, 0]
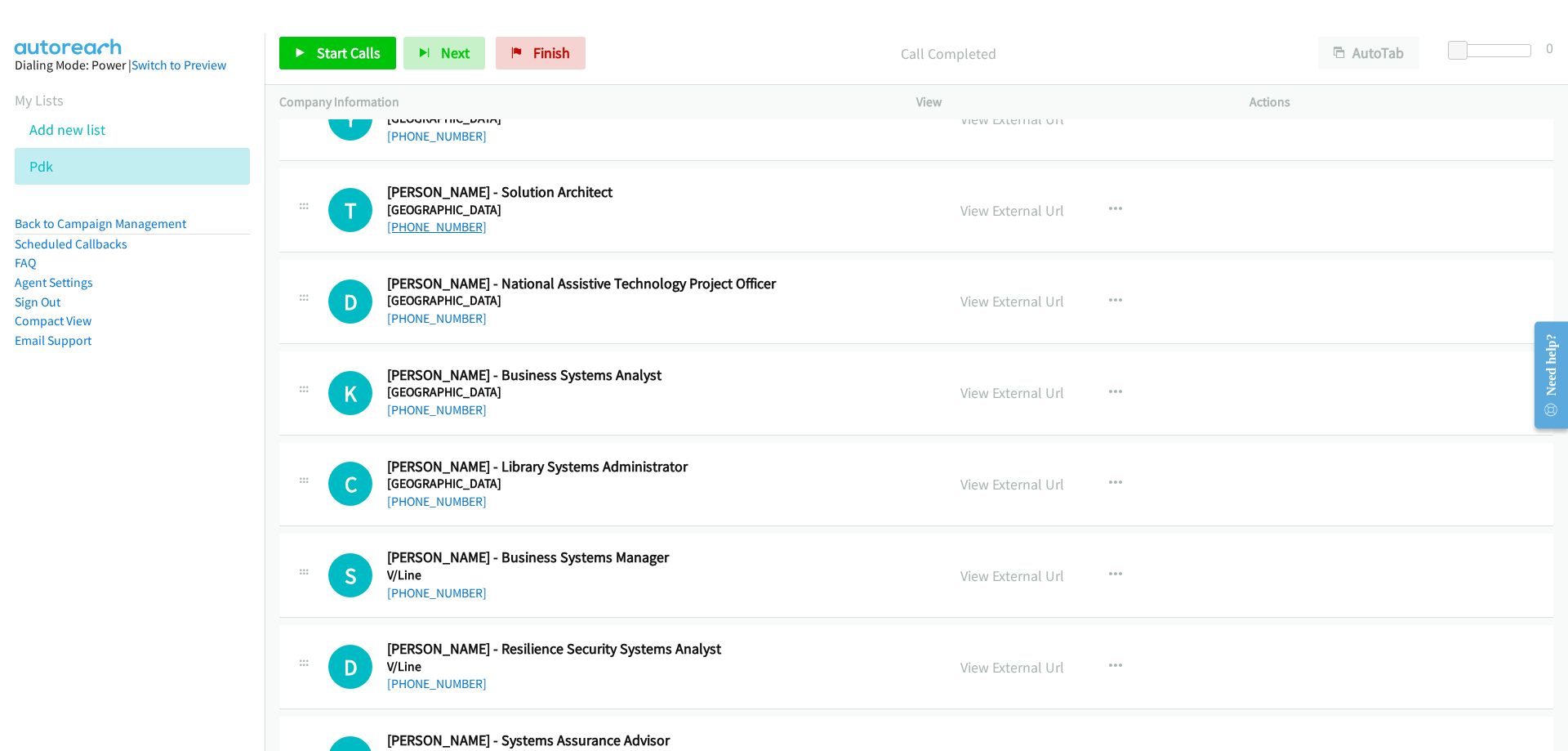
click at [462, 233] on link "+61 408 857 824" at bounding box center [437, 227] width 100 height 16
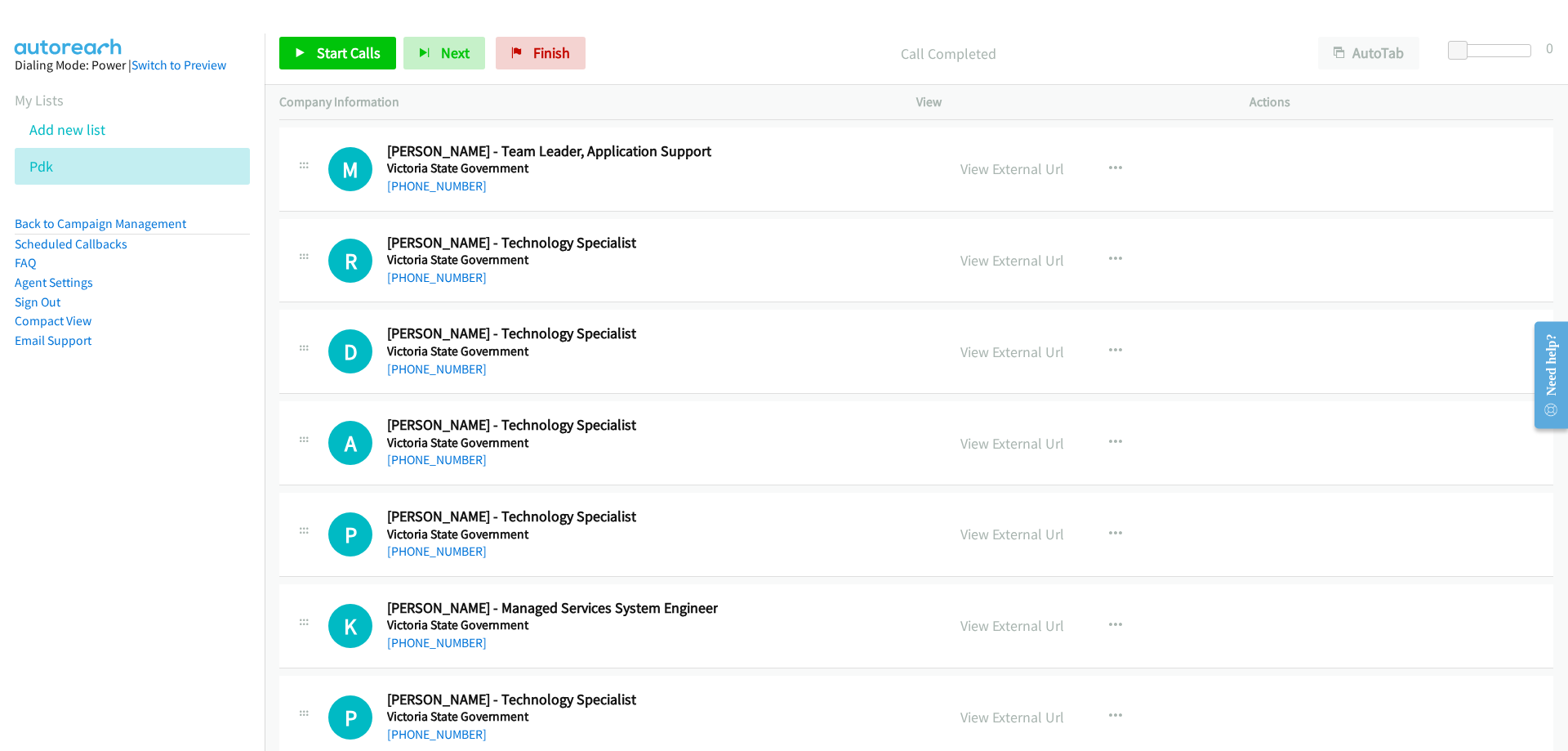
scroll to position [22883, 0]
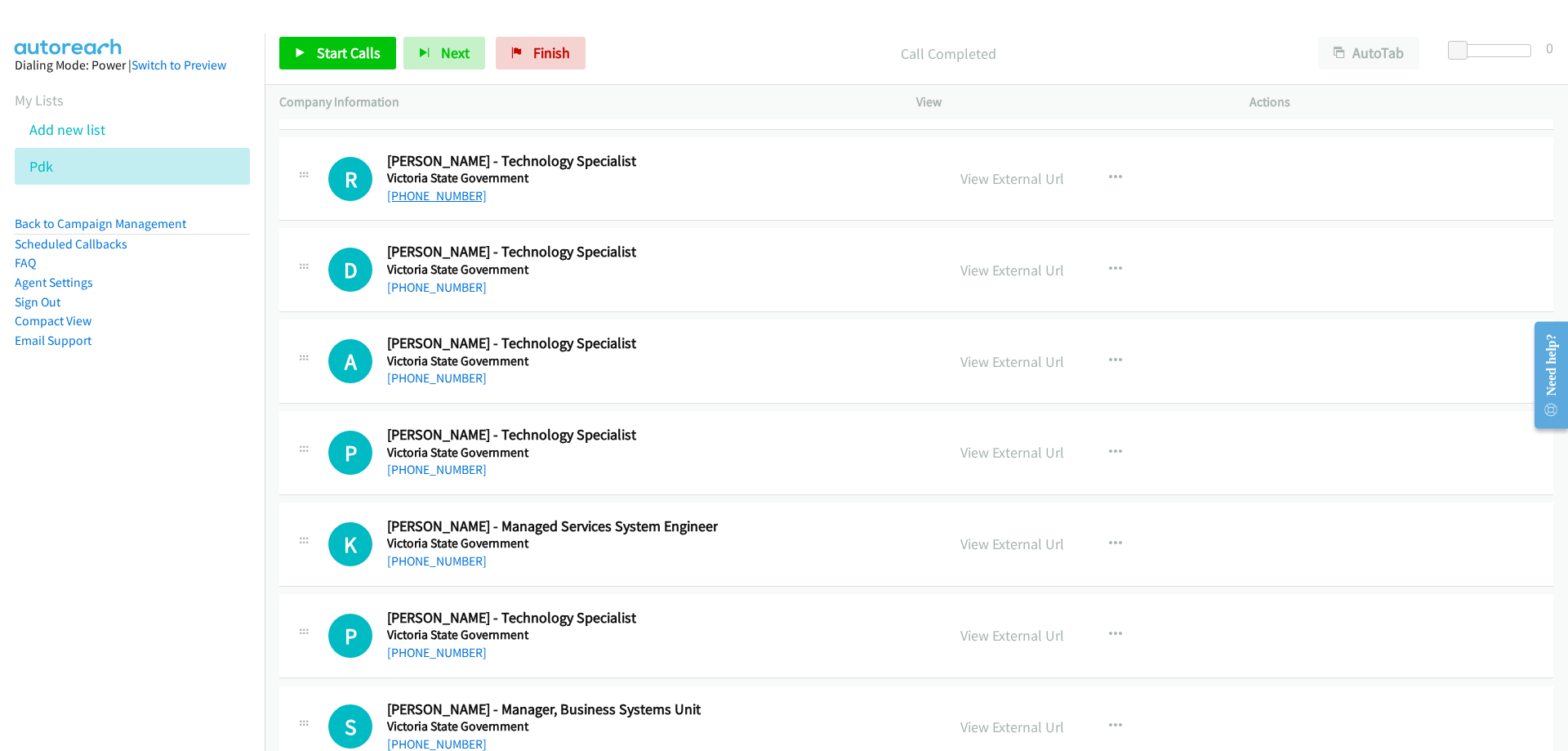
click at [450, 191] on link "+61 3 7022 0751" at bounding box center [437, 196] width 100 height 16
click at [457, 285] on link "+61 457 643 407" at bounding box center [437, 286] width 100 height 16
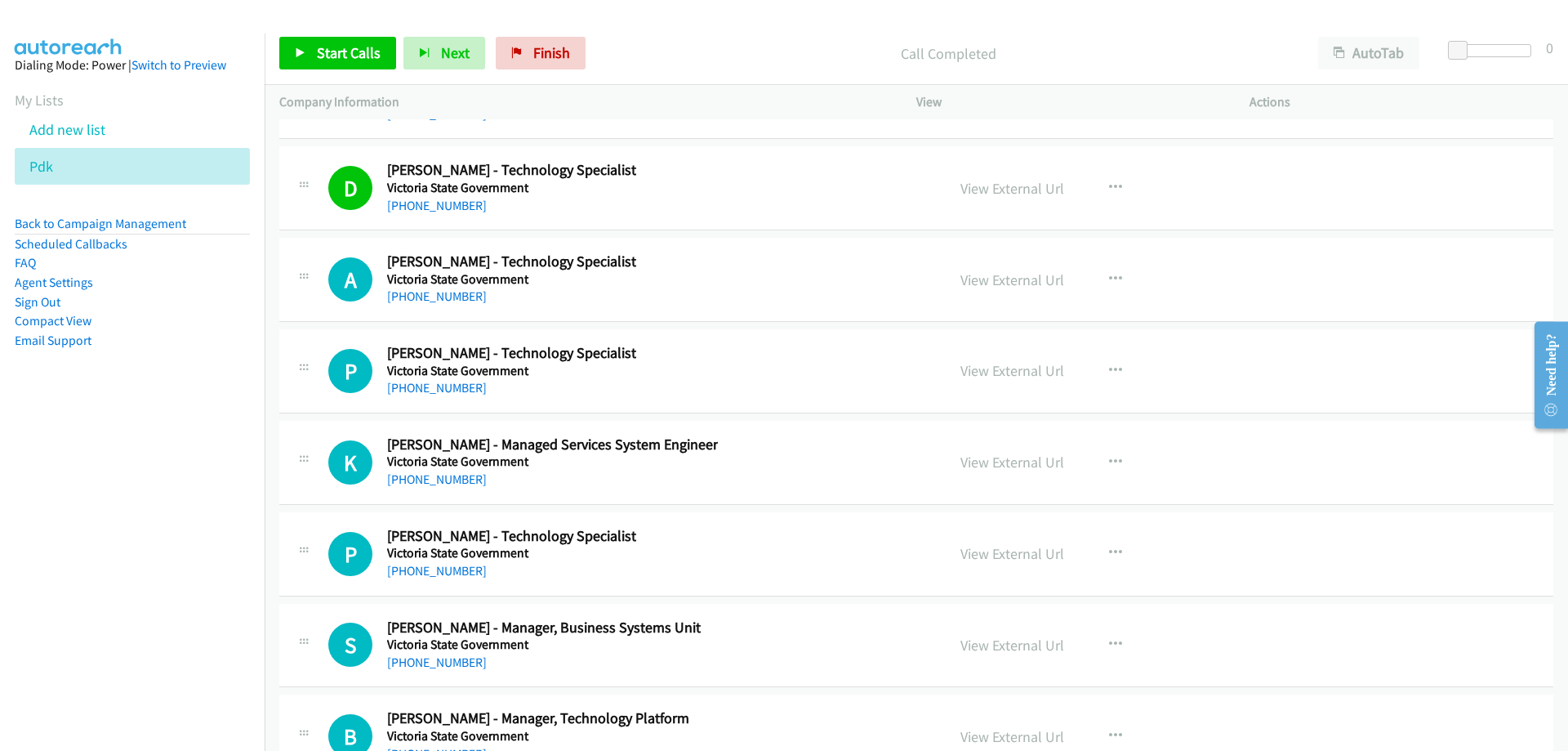
scroll to position [23046, 0]
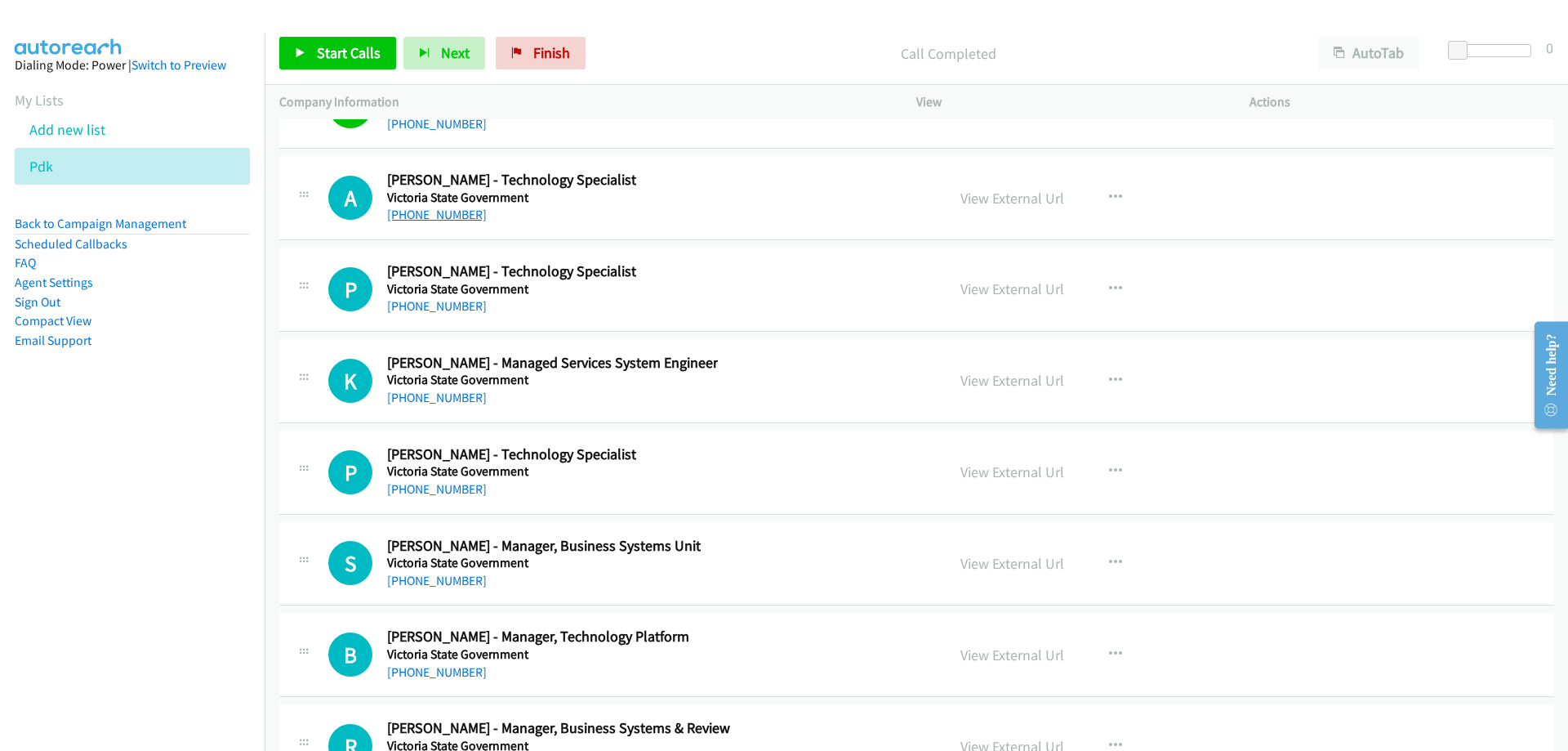
click at [439, 212] on link "+61 404 583 720" at bounding box center [437, 214] width 100 height 16
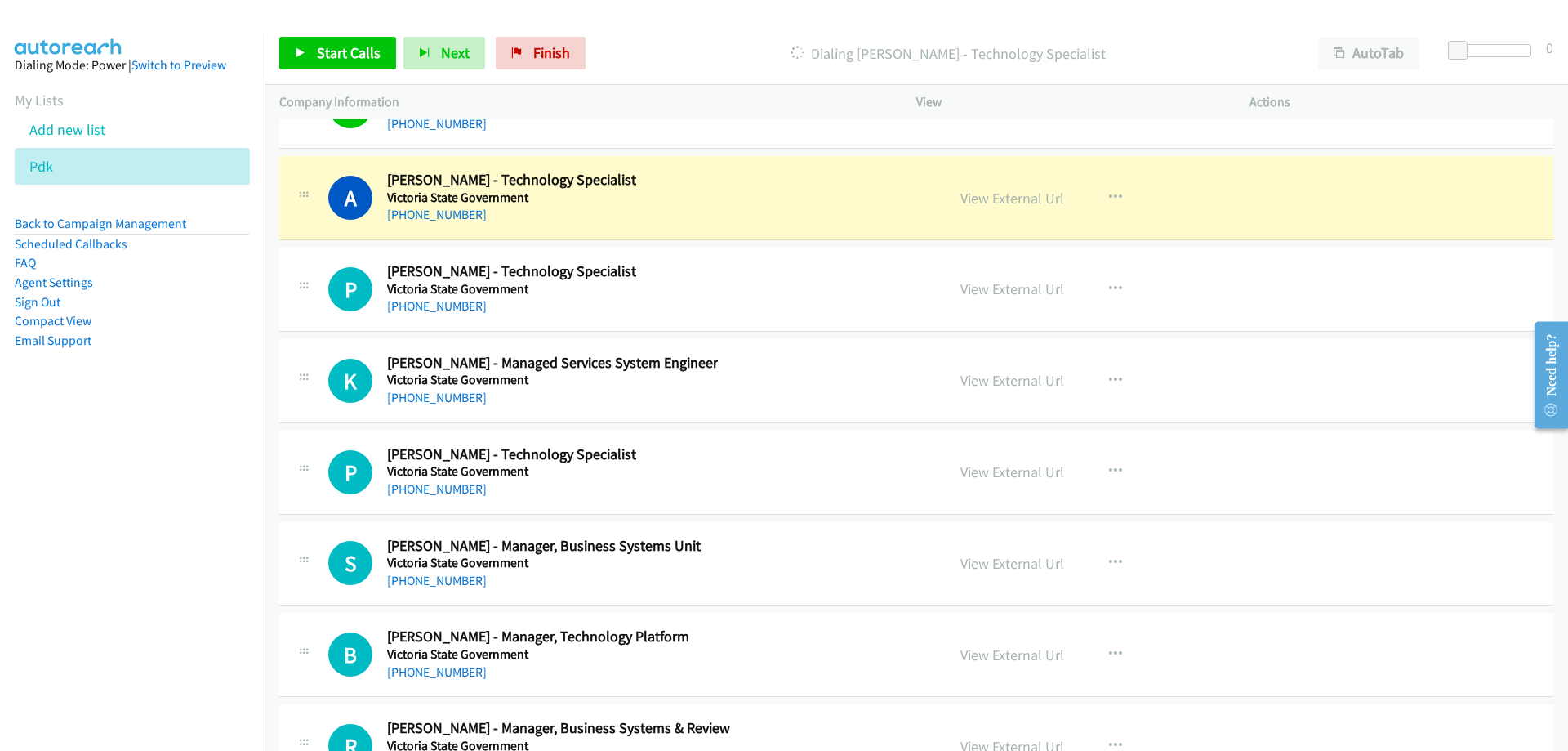
scroll to position [23128, 0]
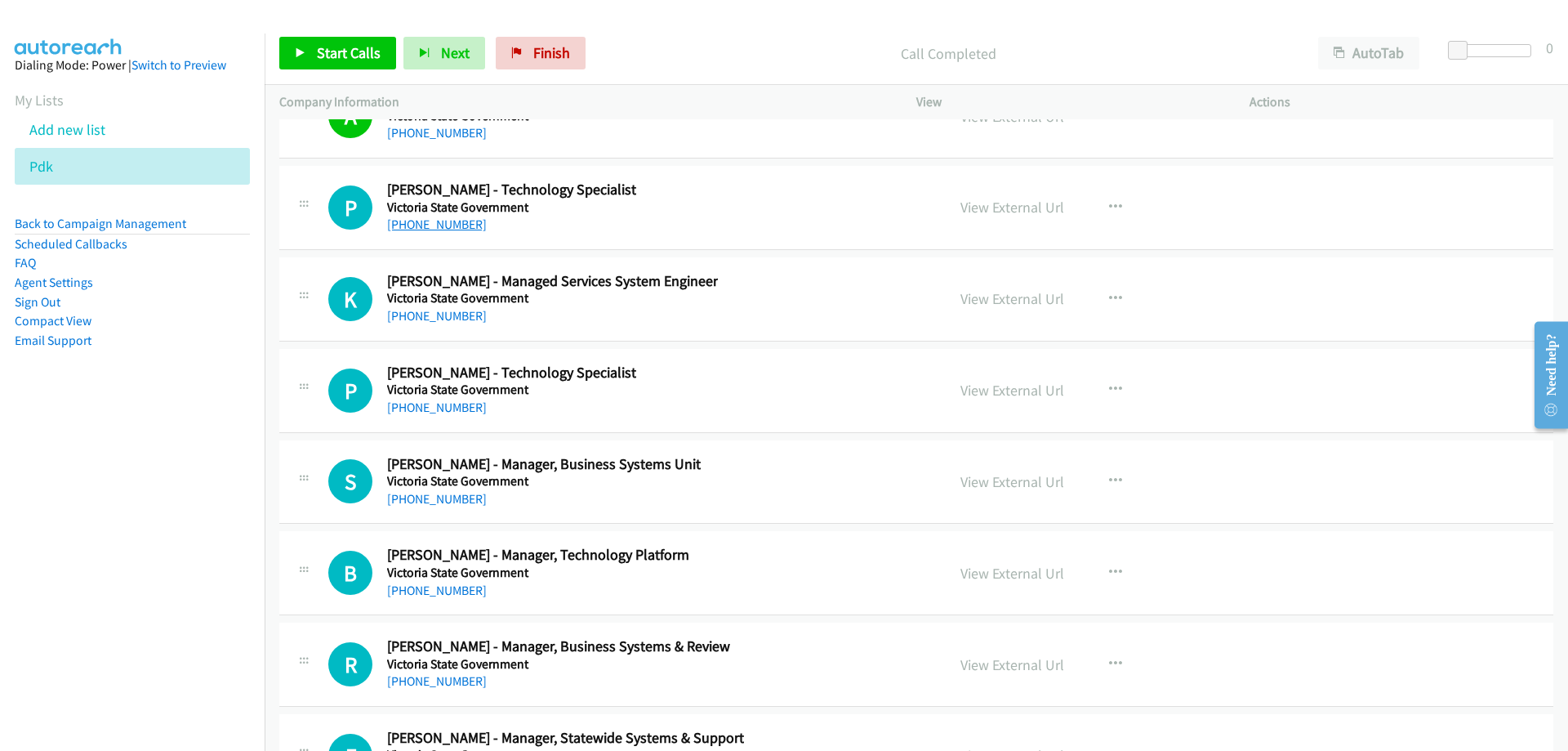
click at [450, 220] on link "+61 3 7022 0257" at bounding box center [437, 224] width 100 height 16
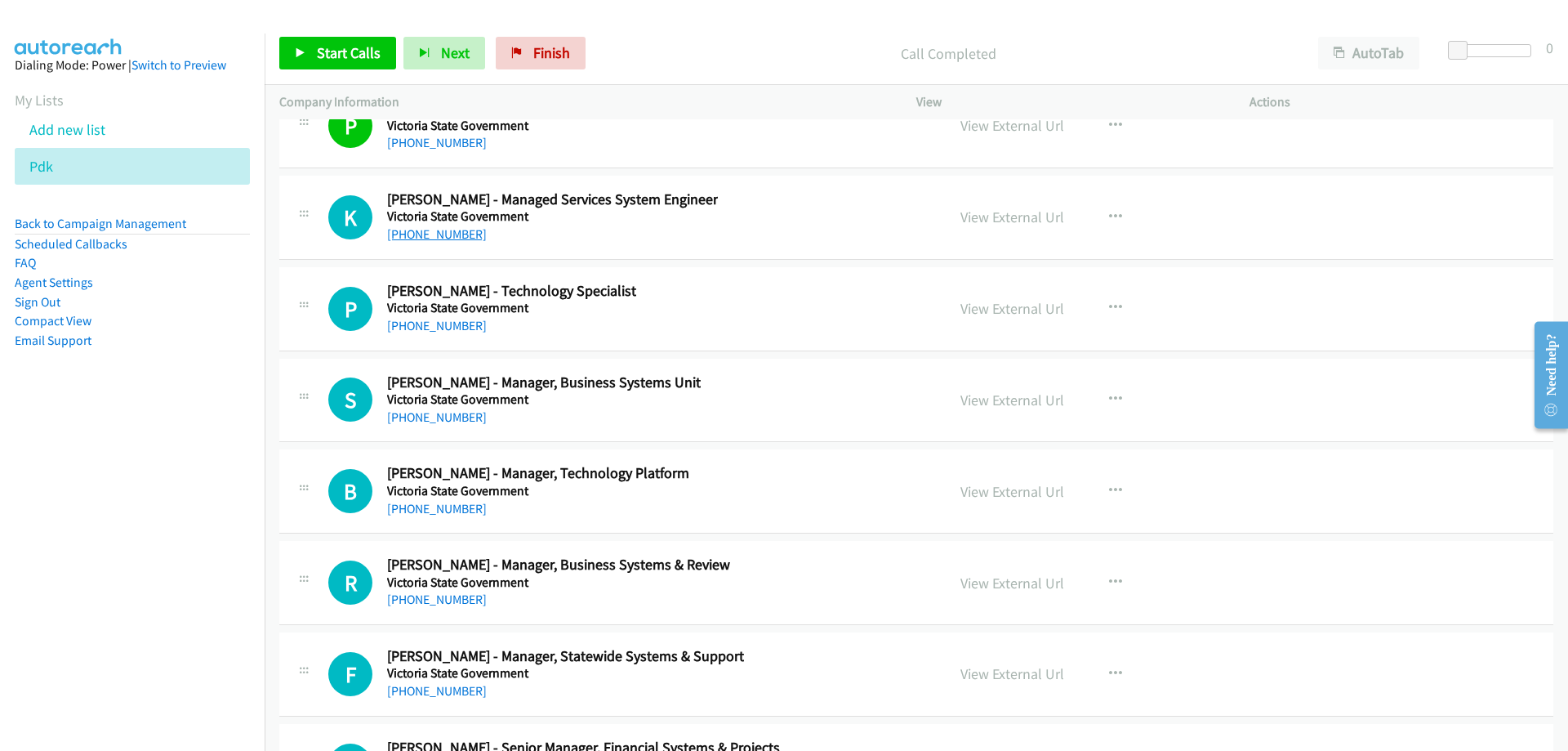
click at [444, 237] on link "+61 402 363 944" at bounding box center [437, 234] width 100 height 16
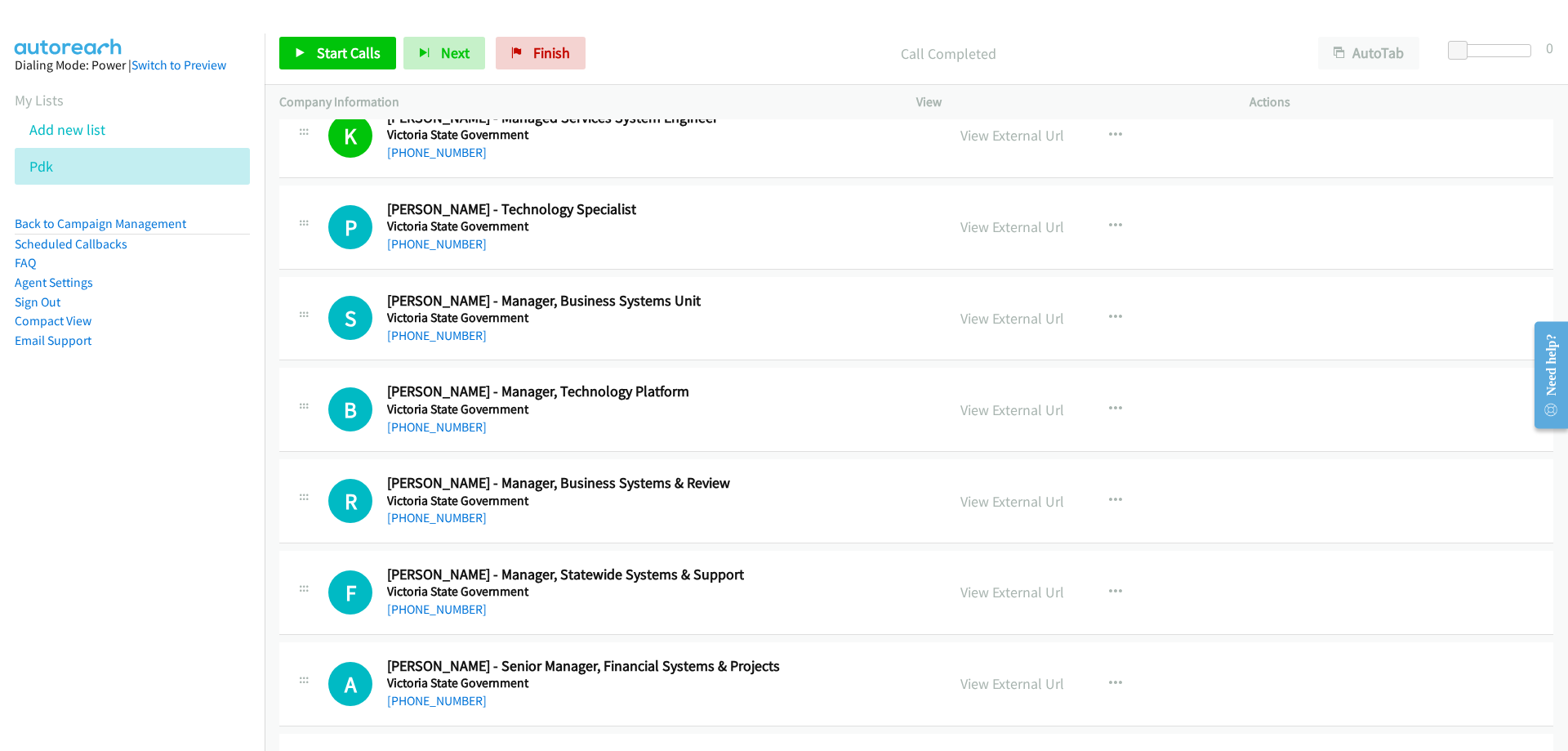
scroll to position [23373, 0]
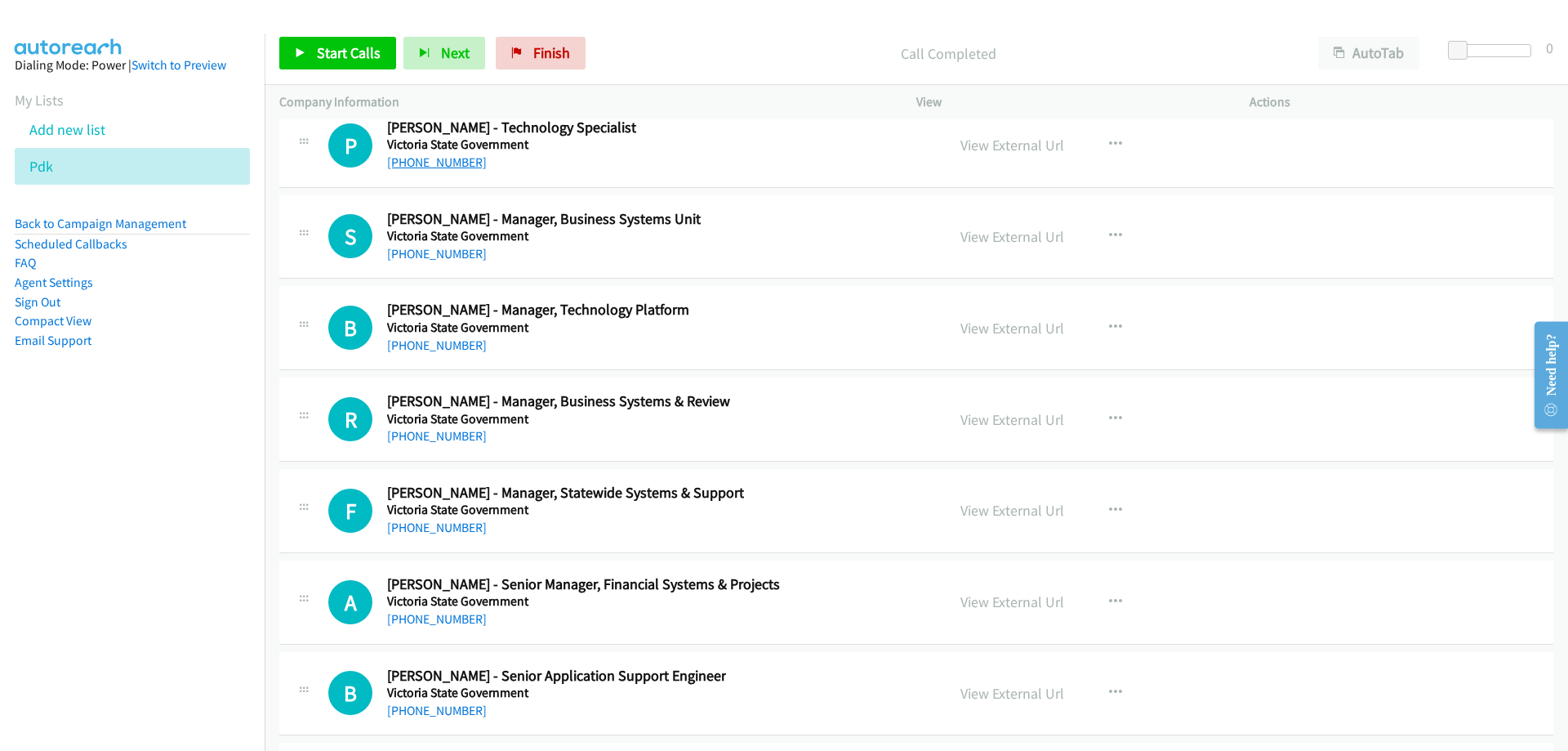
click at [443, 167] on link "+61 3 9466 2111" at bounding box center [437, 162] width 100 height 16
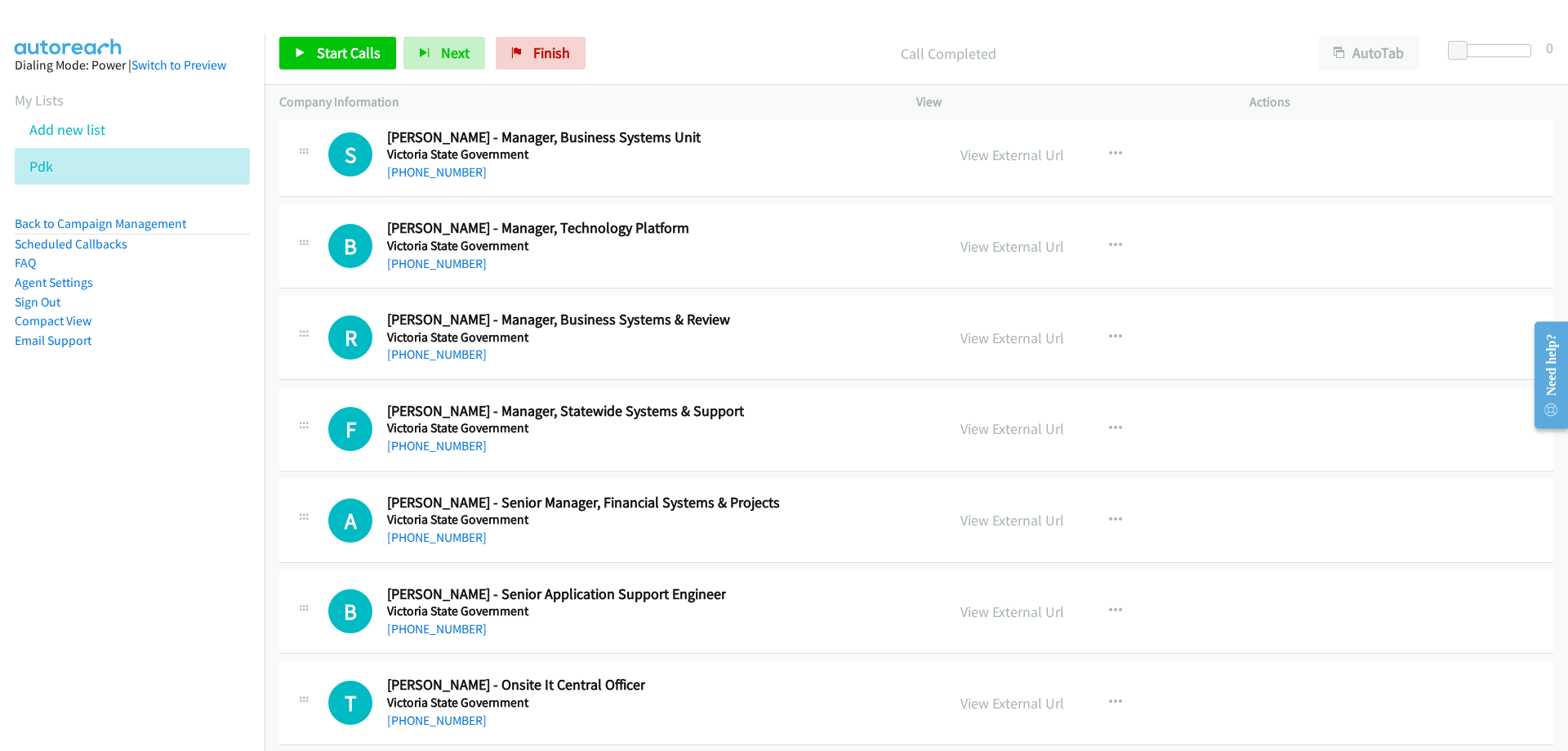
scroll to position [23536, 0]
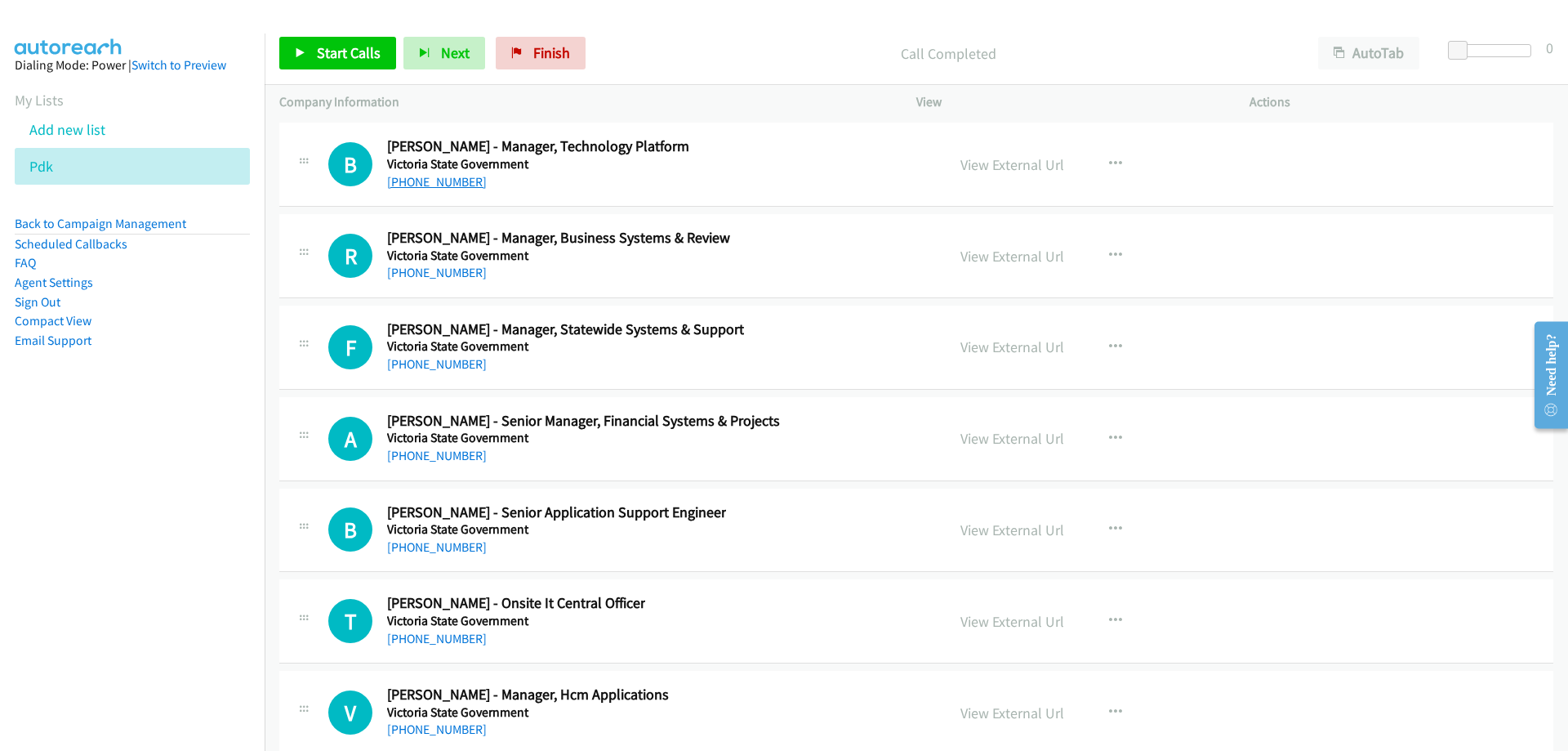
click at [443, 181] on link "+61 3 7008 8100" at bounding box center [437, 182] width 100 height 16
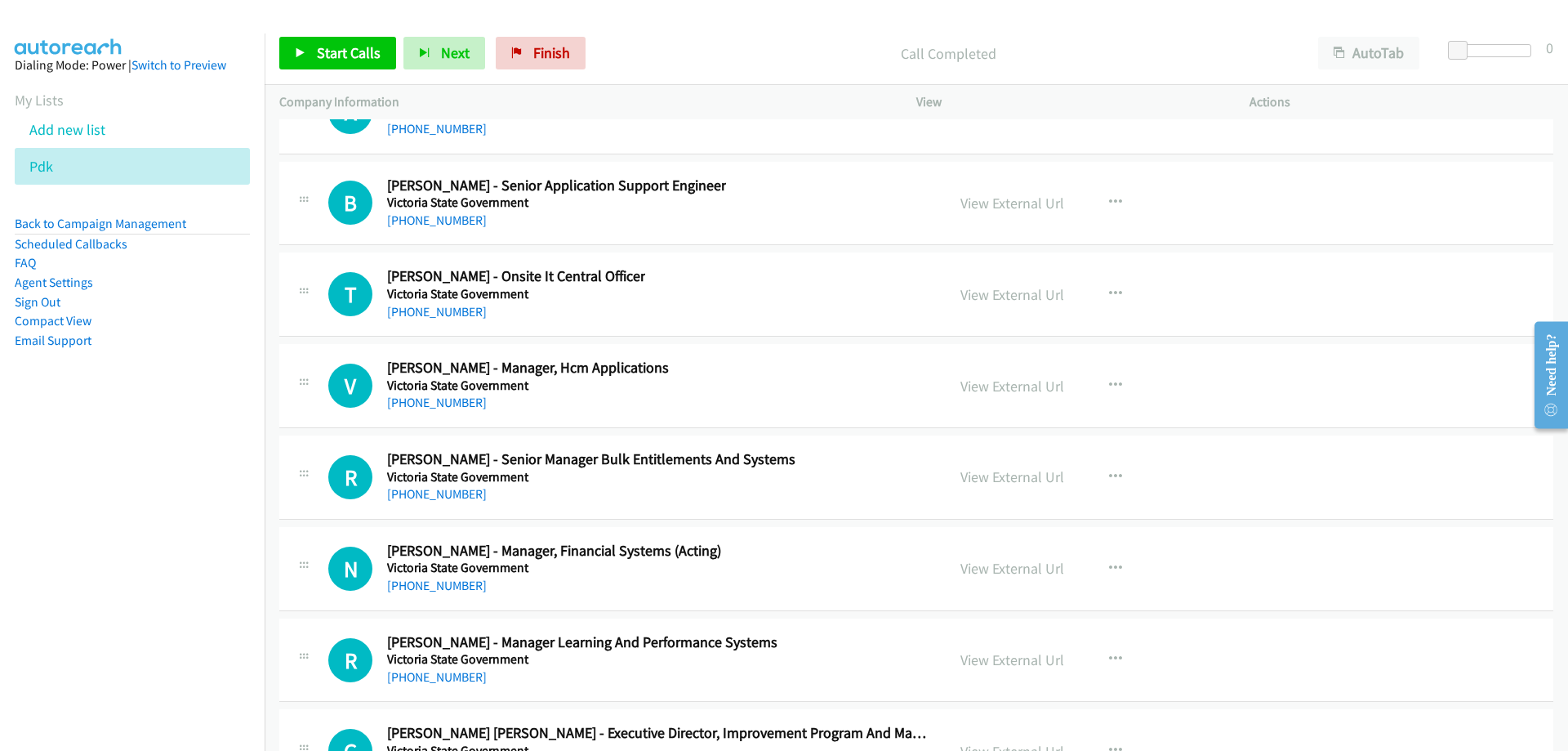
scroll to position [23945, 0]
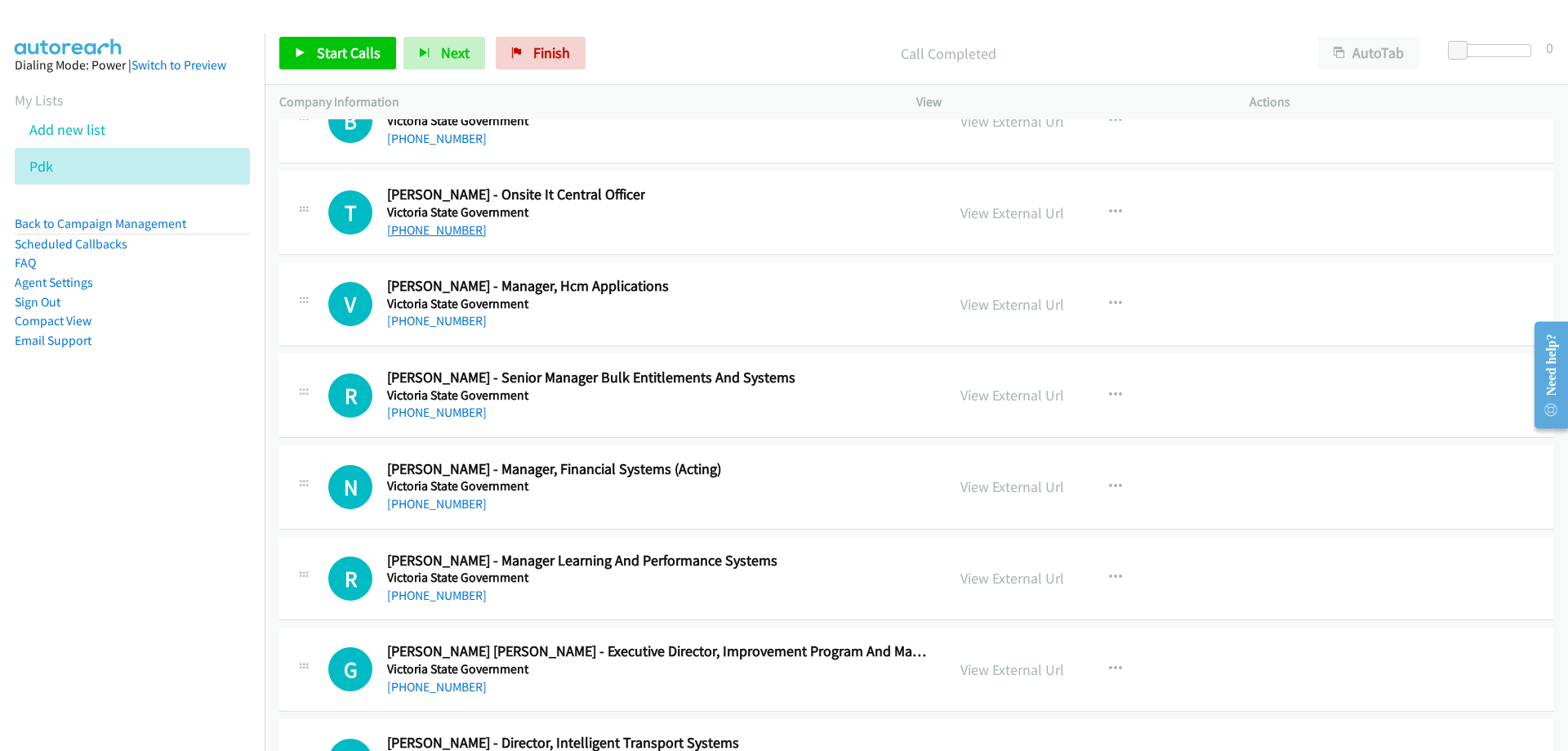
click at [464, 236] on link "+61 3 7022 2340" at bounding box center [437, 230] width 100 height 16
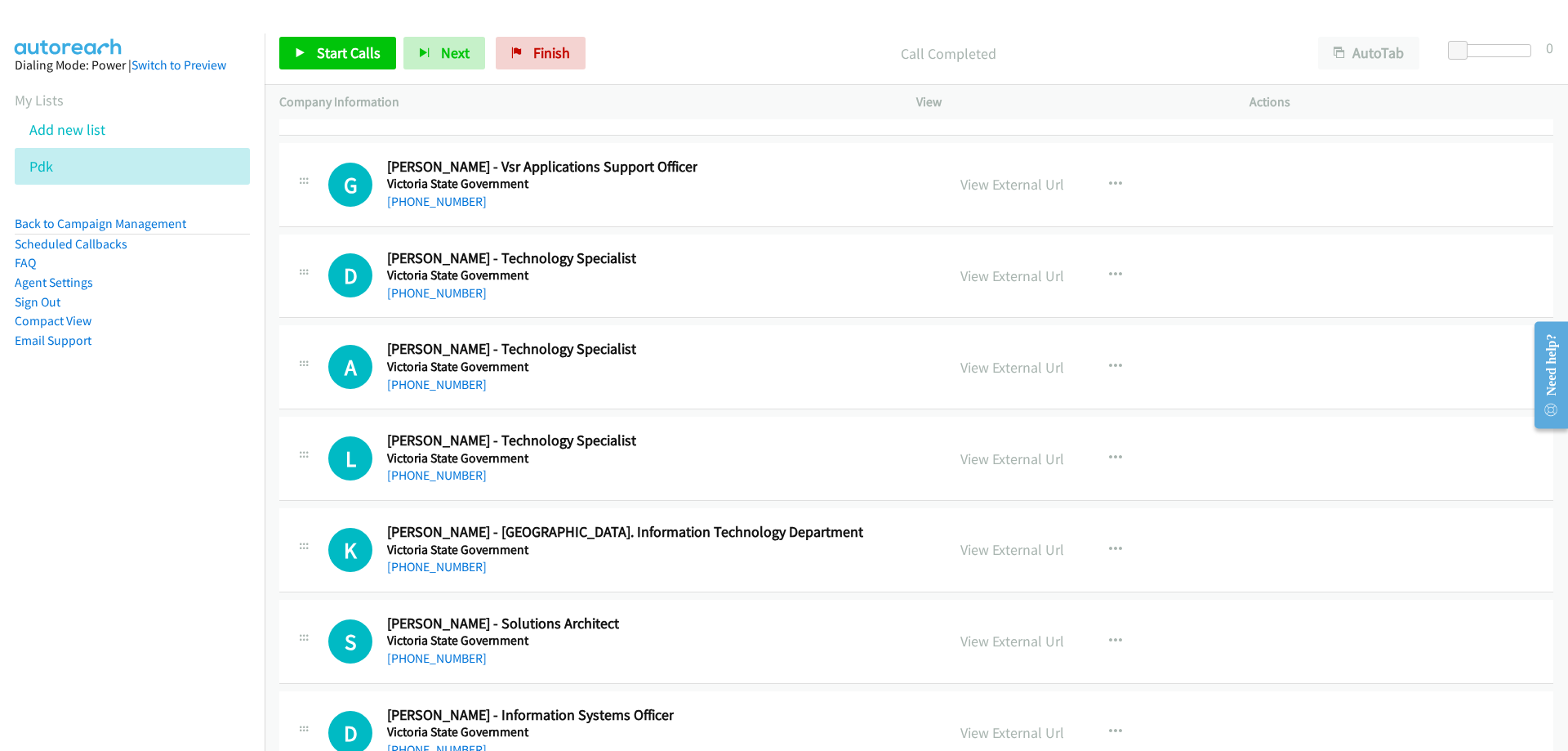
scroll to position [25334, 0]
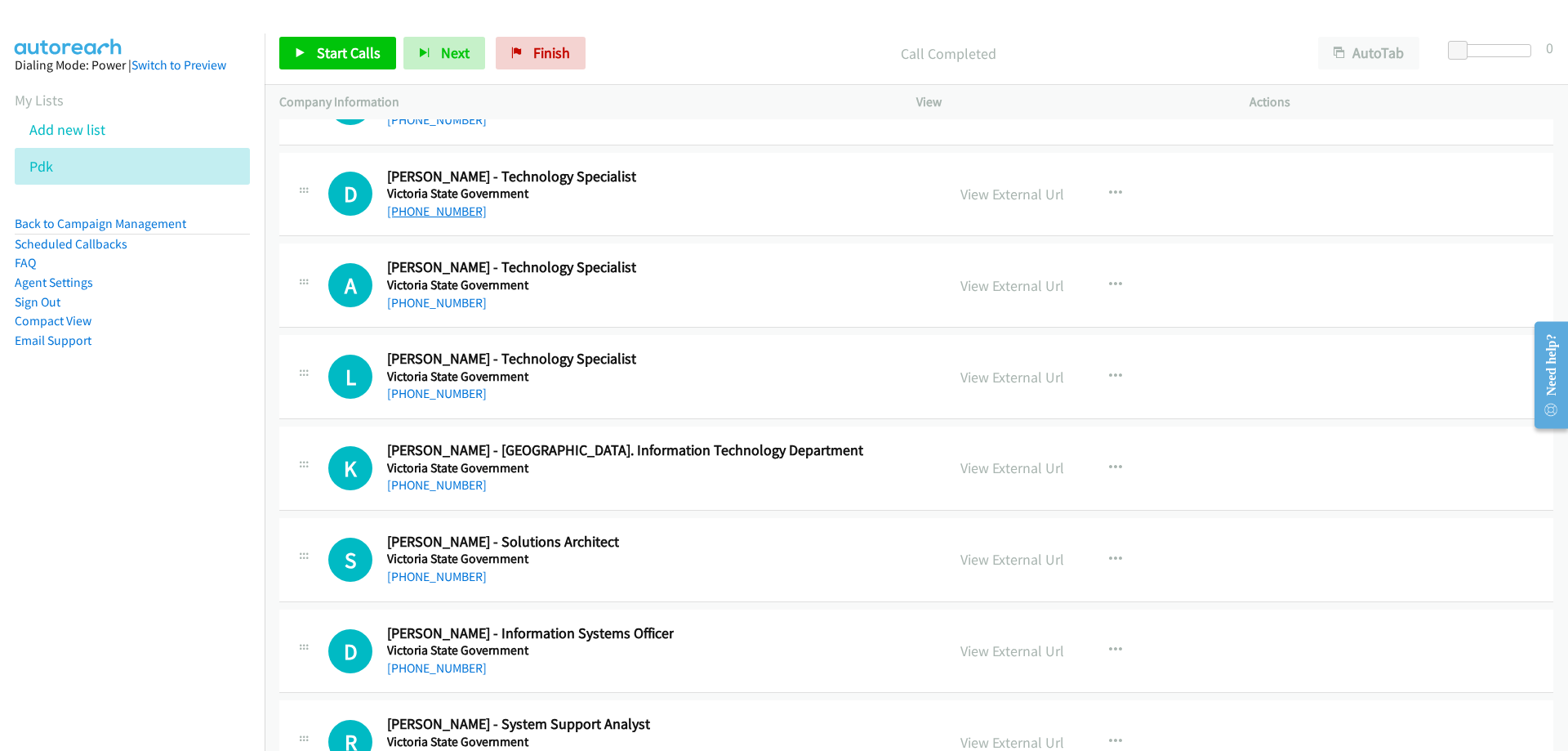
click at [462, 213] on link "+61 3 7022 0070" at bounding box center [437, 211] width 100 height 16
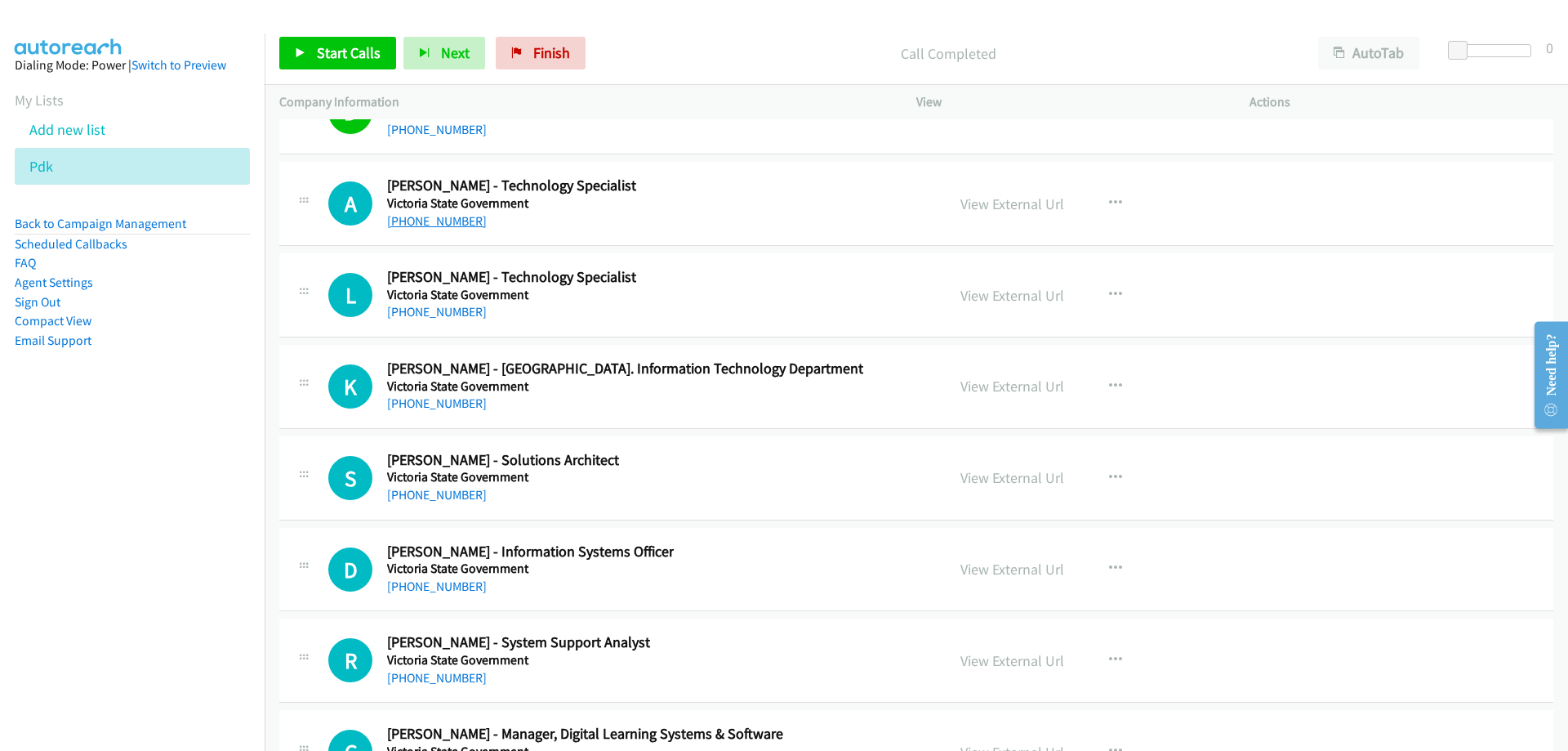
click at [445, 219] on link "+61 3 8688 7824" at bounding box center [437, 220] width 100 height 16
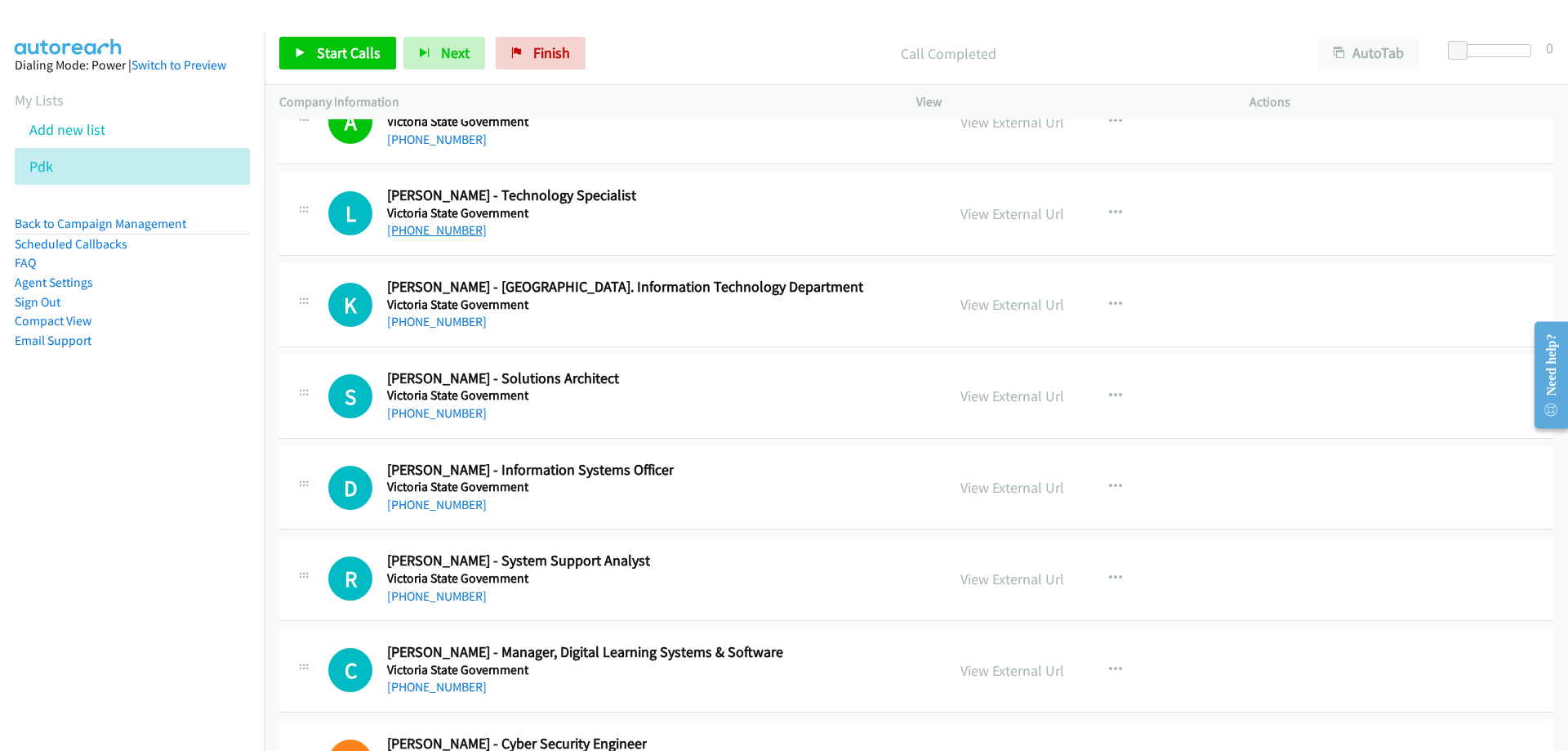
click at [452, 233] on link "+61 3 9084 8429" at bounding box center [437, 230] width 100 height 16
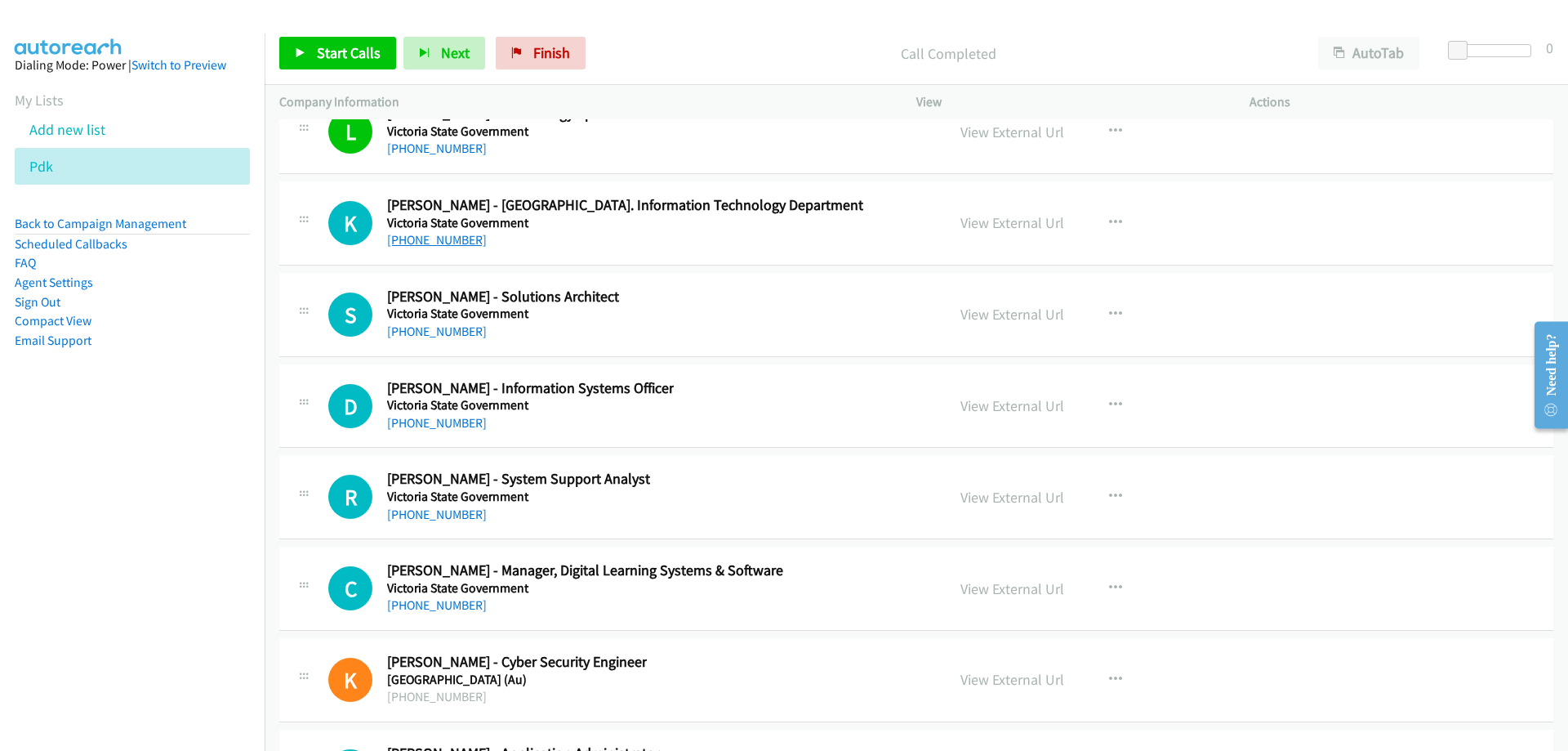
click at [406, 244] on link "+61 3 5561 5955" at bounding box center [437, 240] width 100 height 16
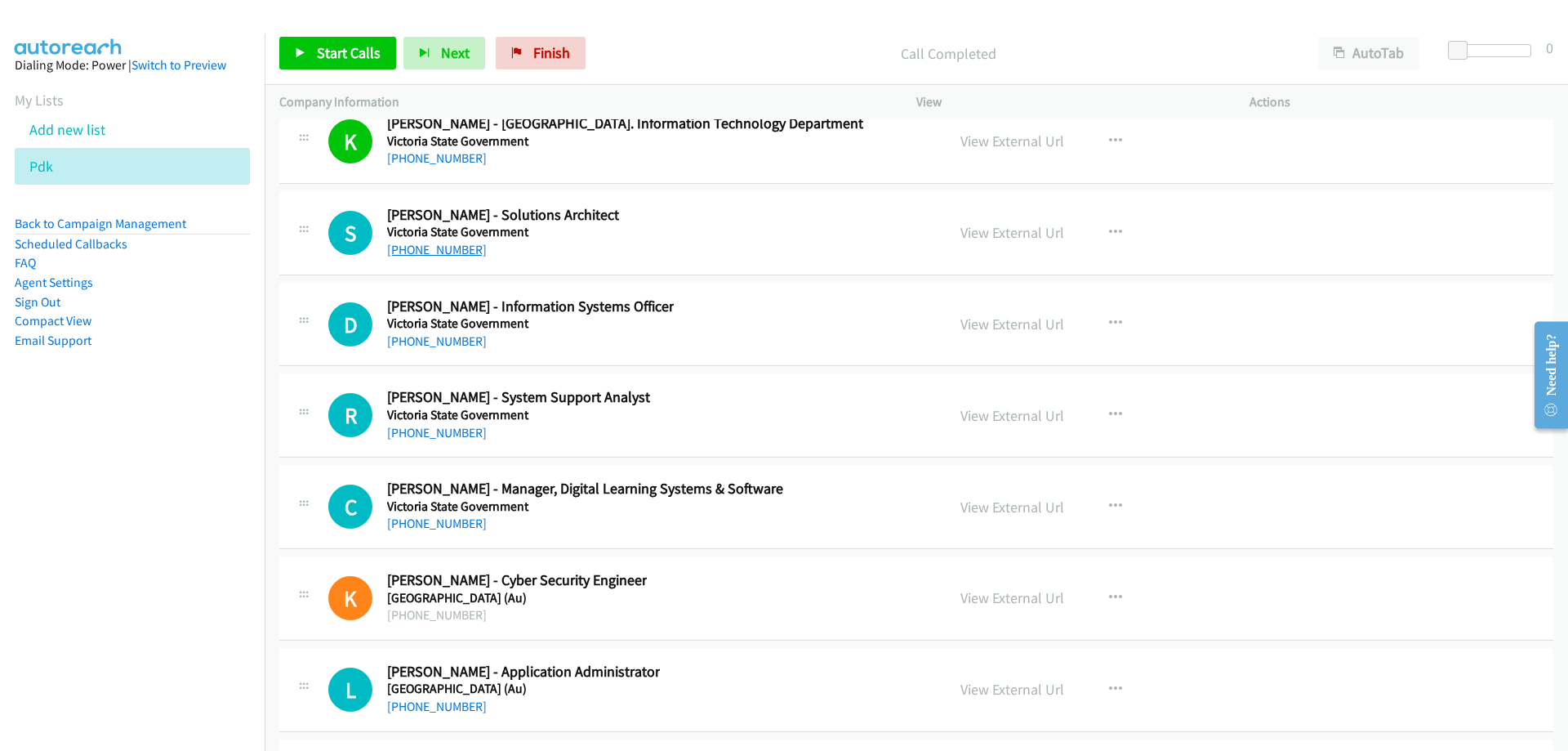
click at [451, 254] on link "+61 422 578 469" at bounding box center [437, 249] width 100 height 16
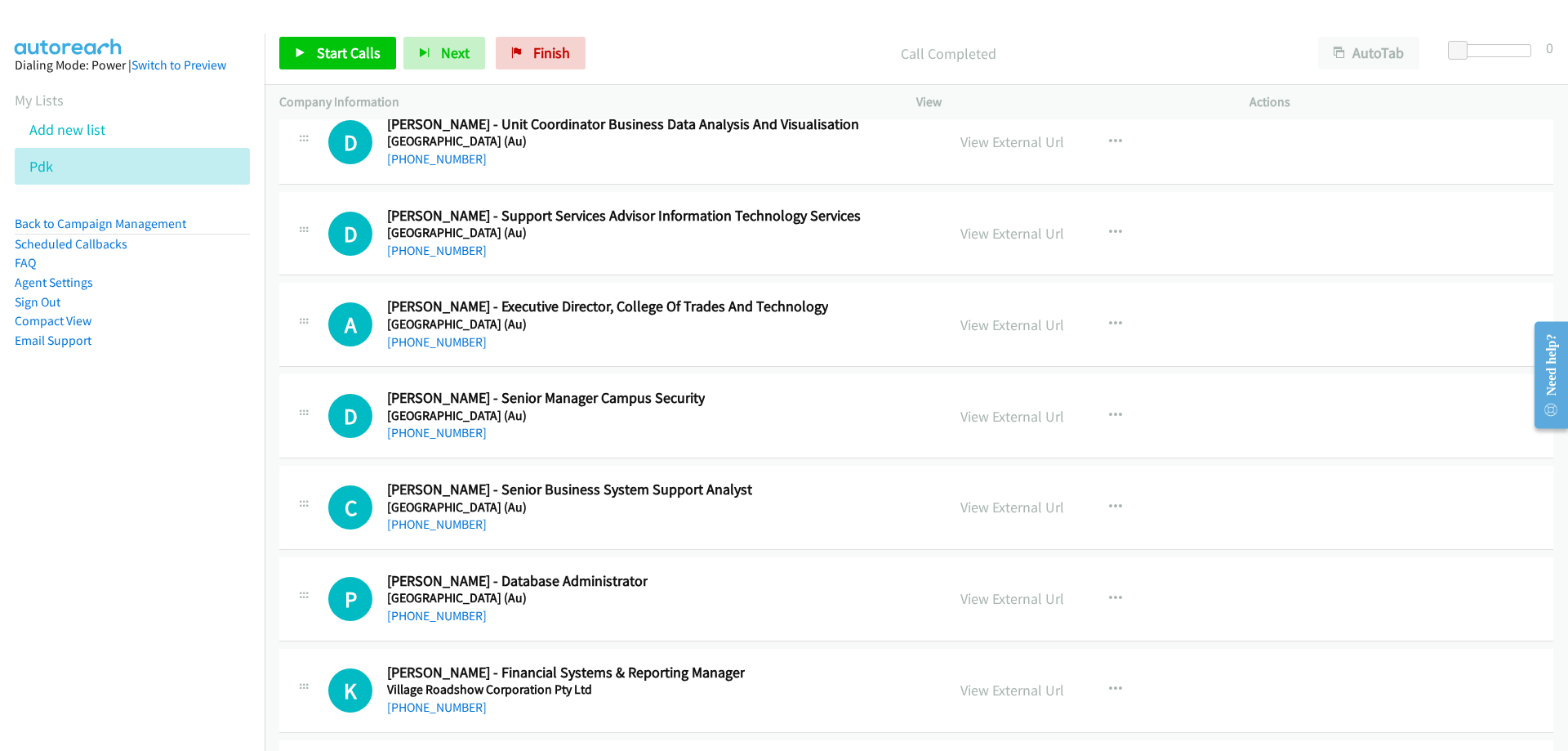
scroll to position [27295, 0]
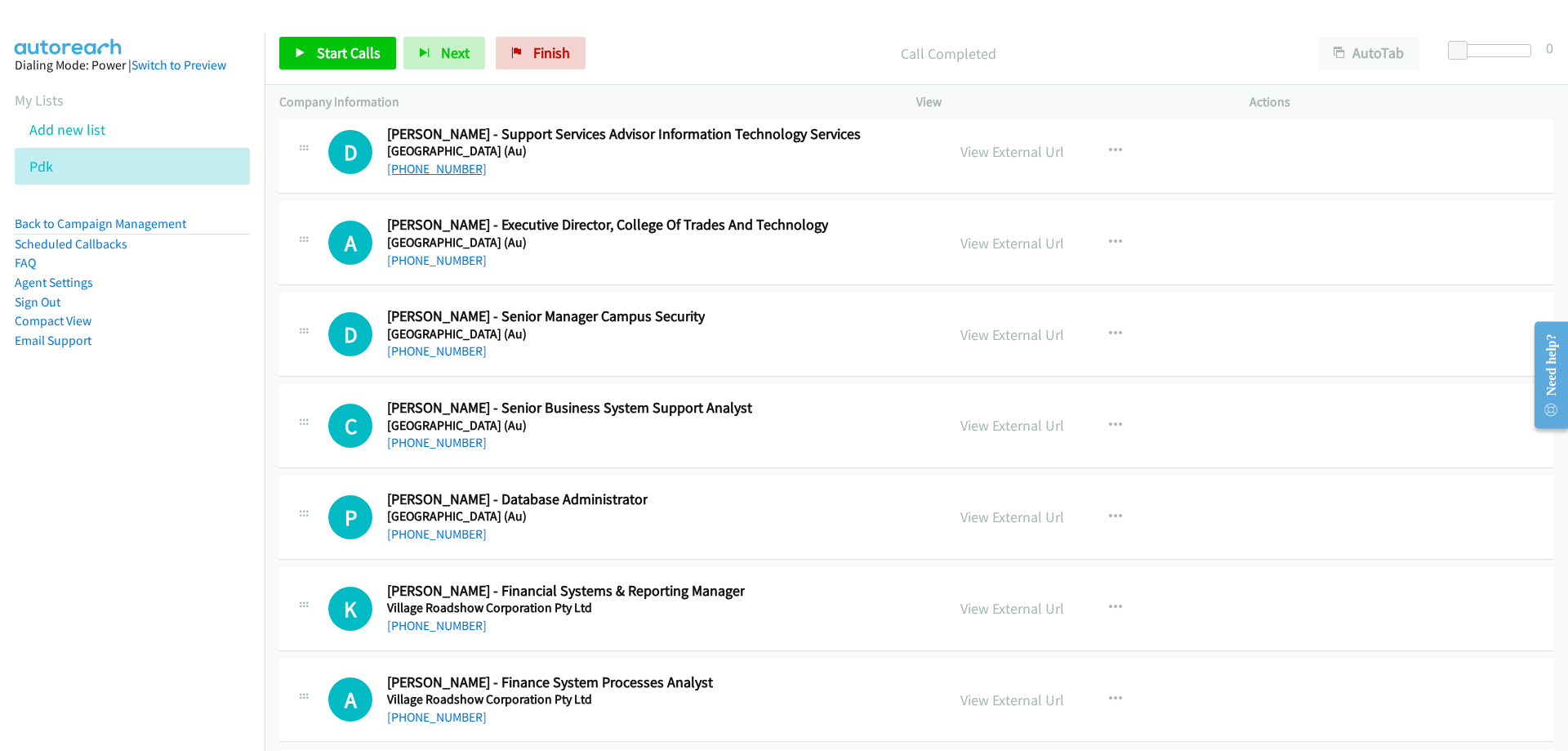
click at [455, 169] on link "+61 3 9919 8246" at bounding box center [437, 168] width 100 height 16
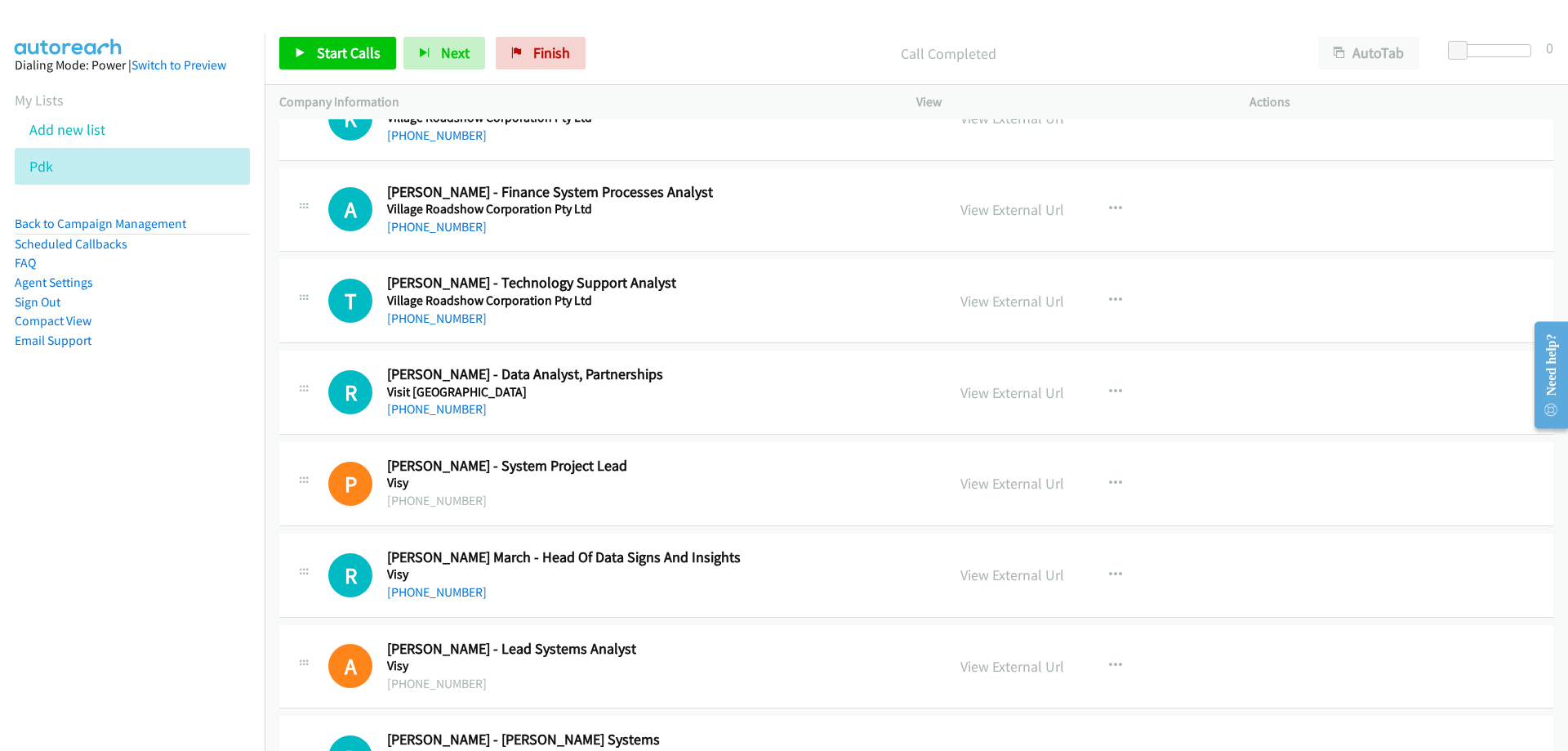
scroll to position [27868, 0]
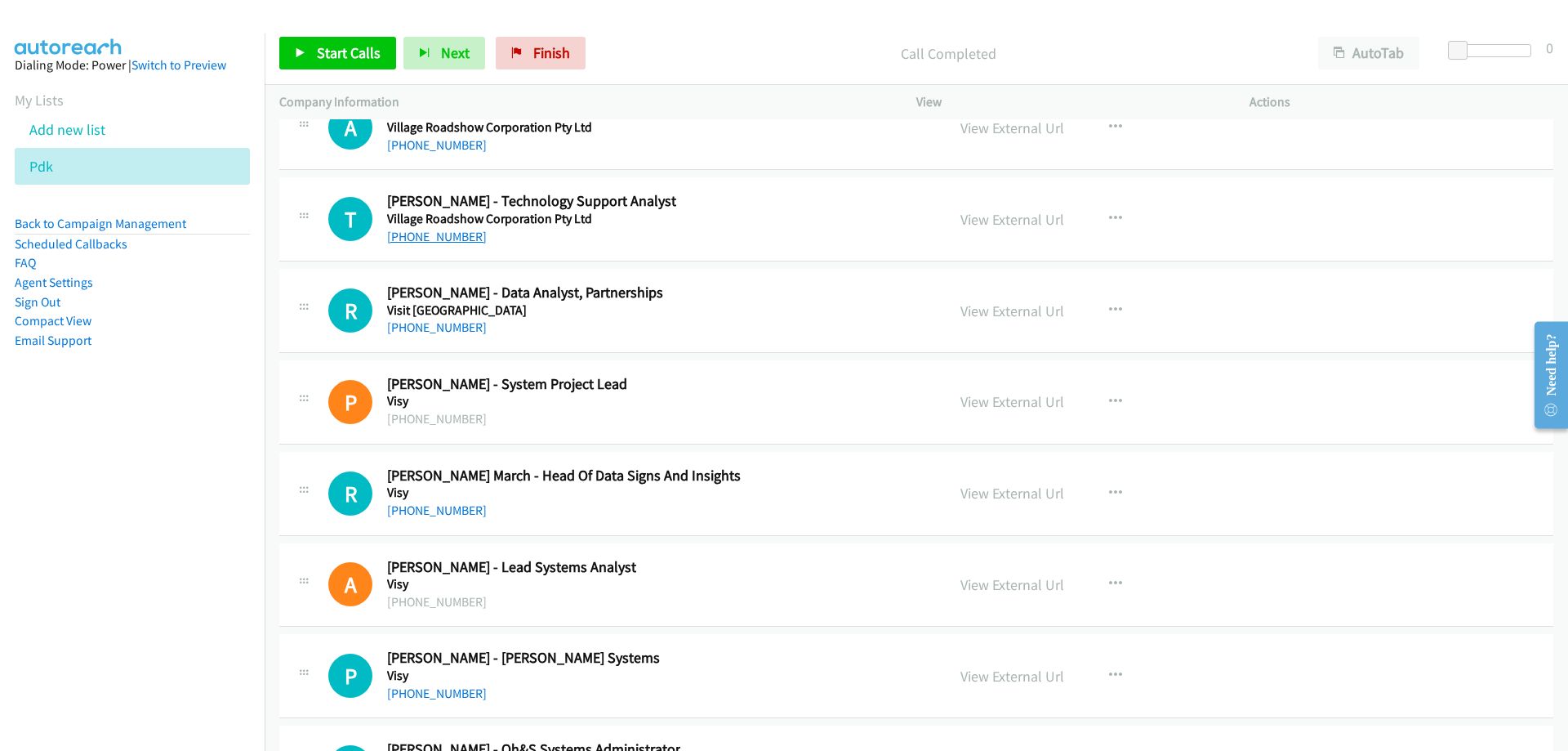
click at [460, 243] on link "+61 422 815 825" at bounding box center [437, 236] width 100 height 16
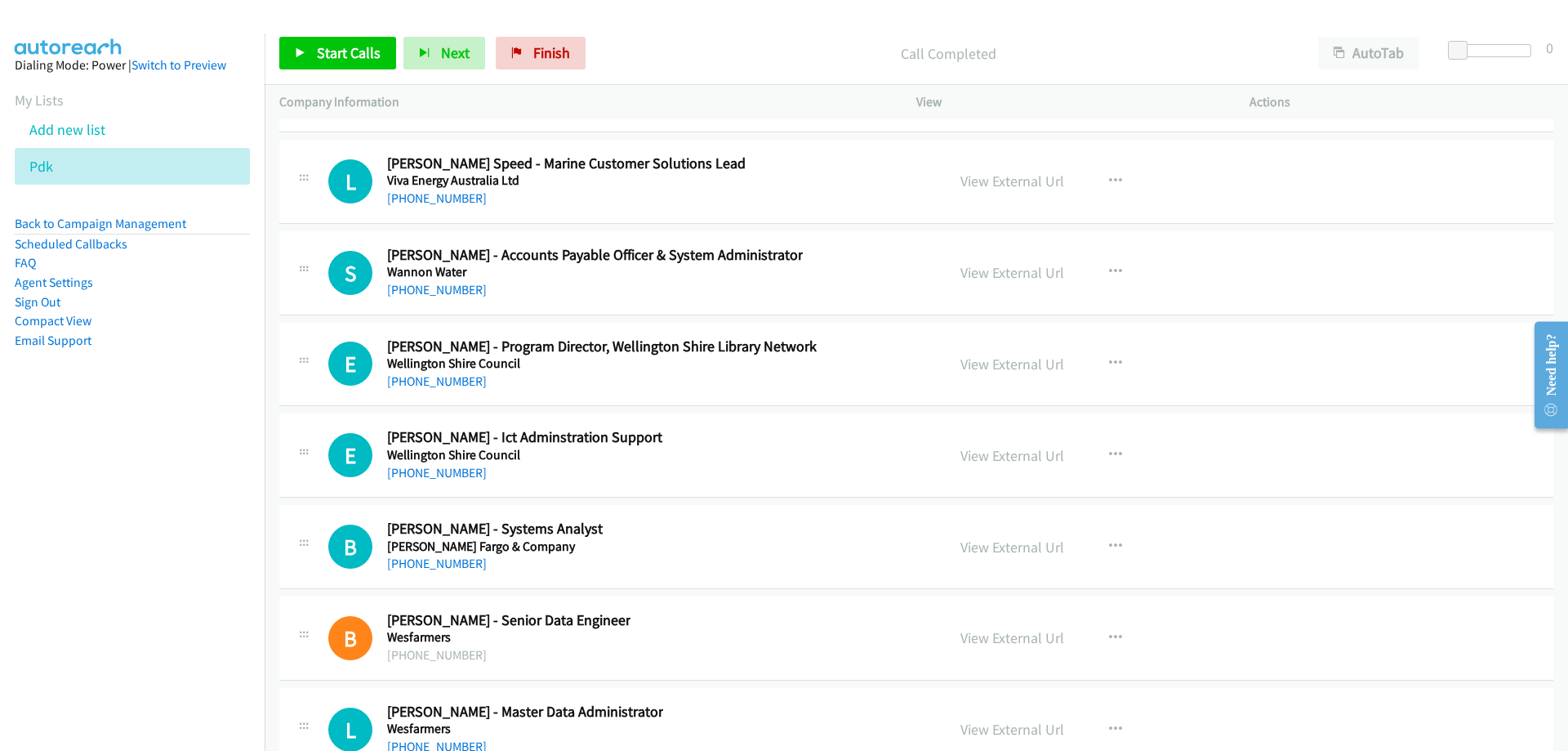
scroll to position [29175, 0]
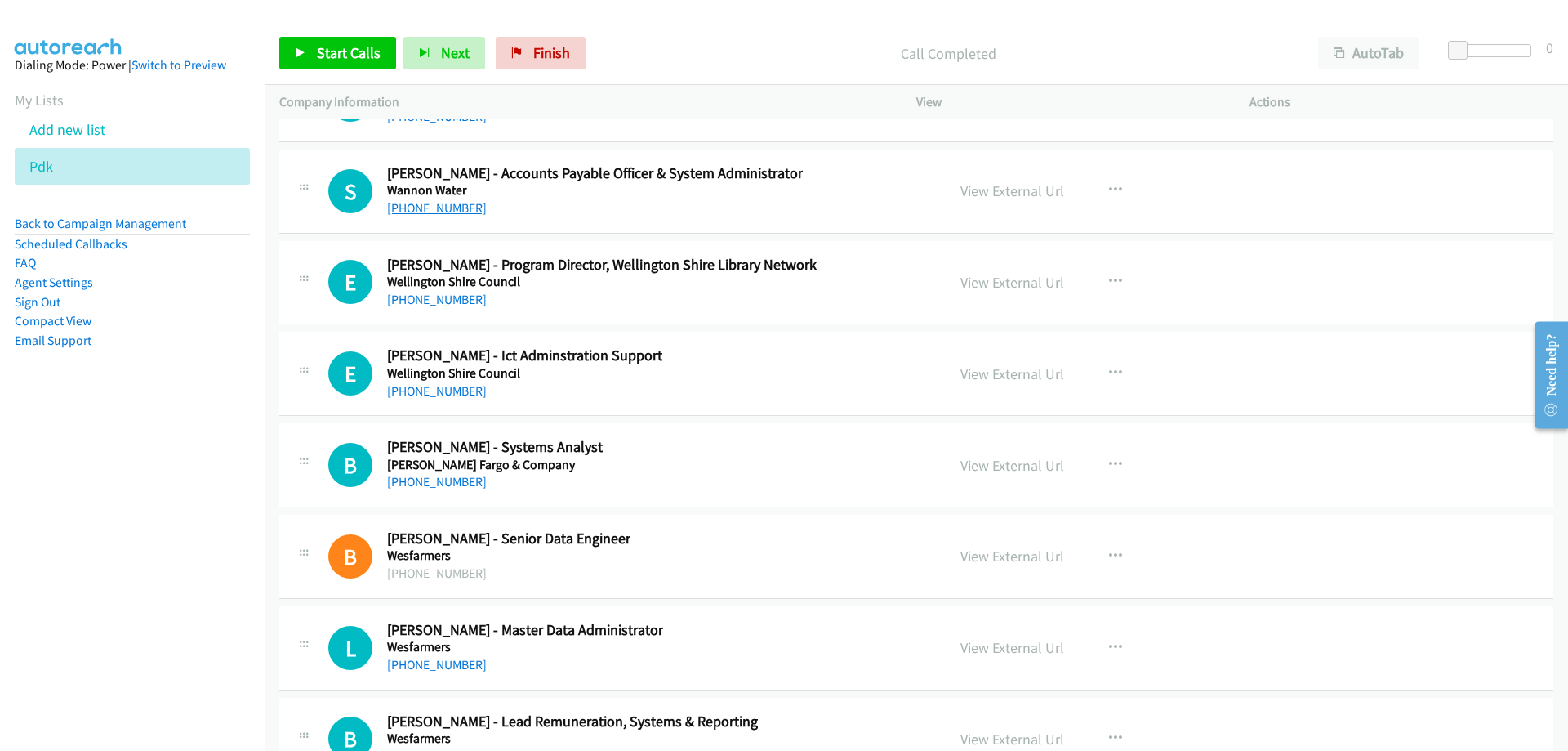
click at [445, 211] on link "+61 3 5565 6683" at bounding box center [437, 207] width 100 height 16
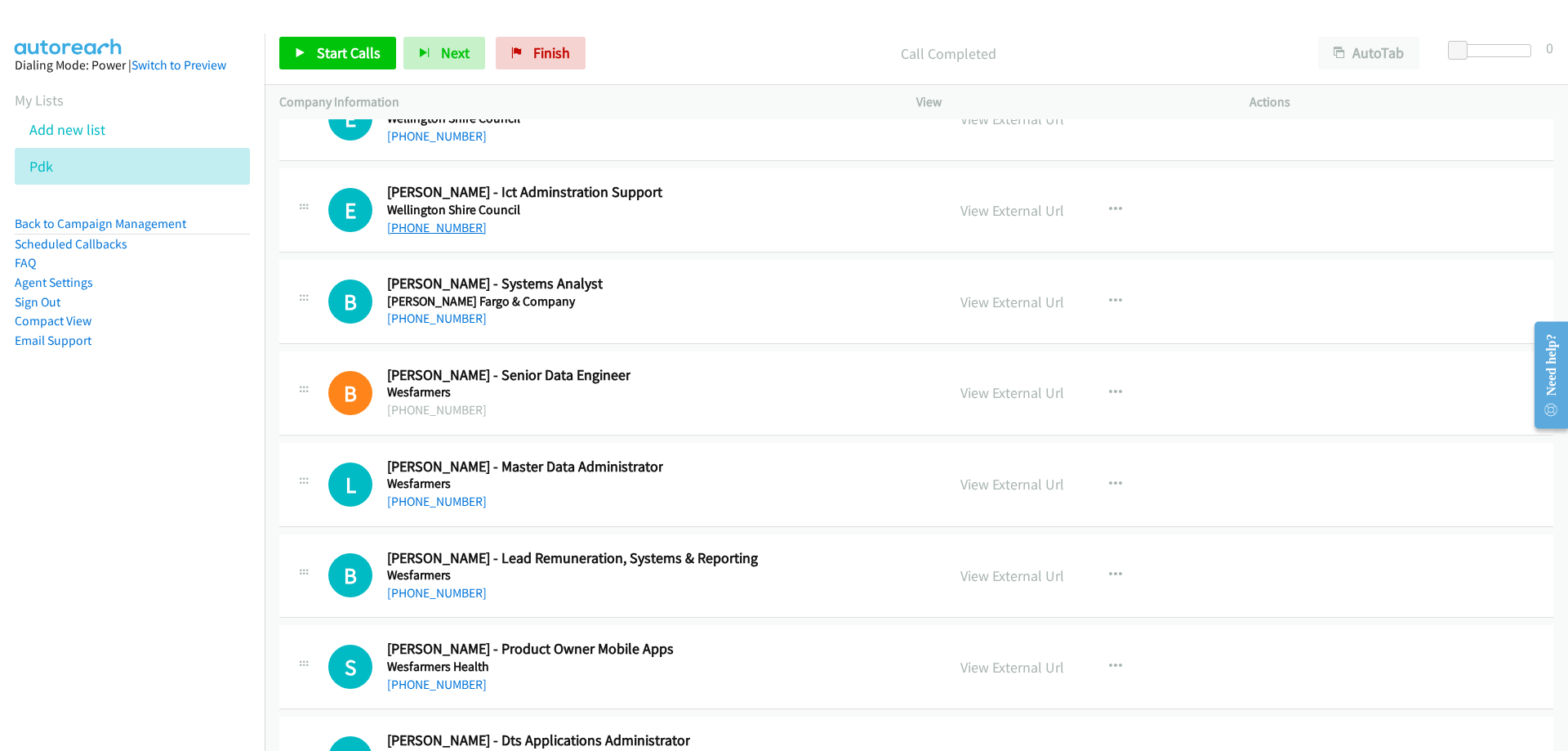
click at [458, 223] on link "+61 3 5142 3182" at bounding box center [437, 227] width 100 height 16
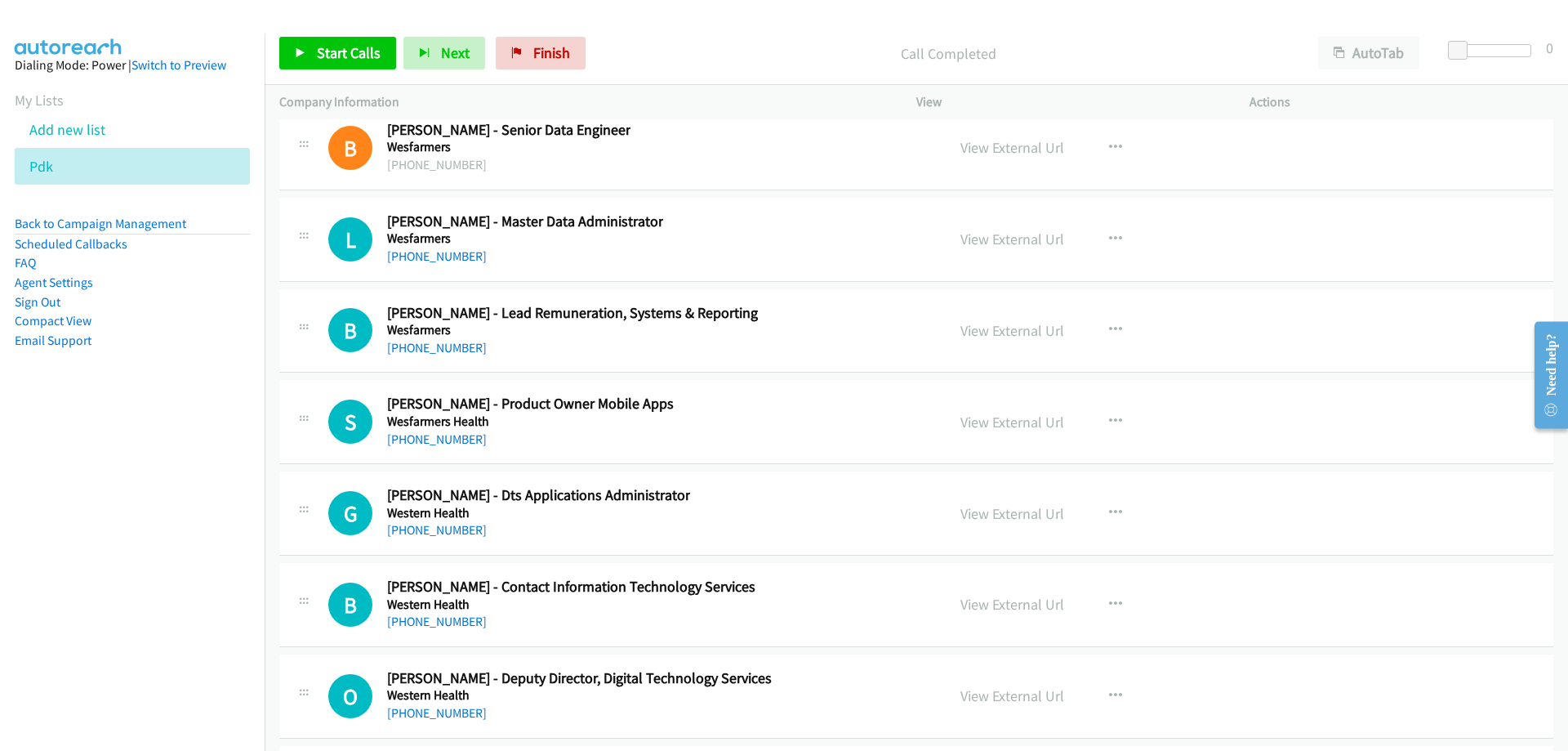
scroll to position [29665, 0]
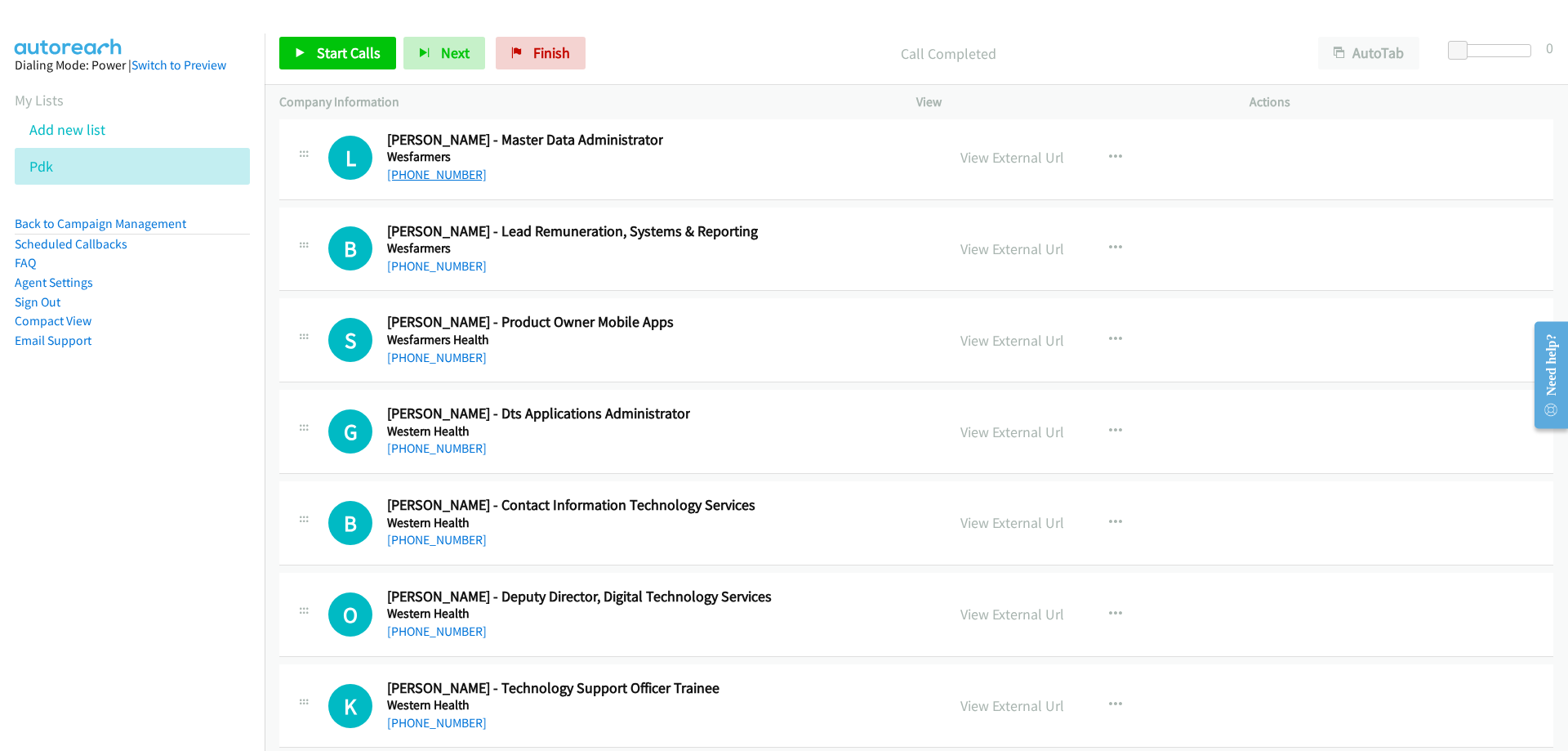
click at [441, 182] on link "+61 3 8855 3083" at bounding box center [437, 174] width 100 height 16
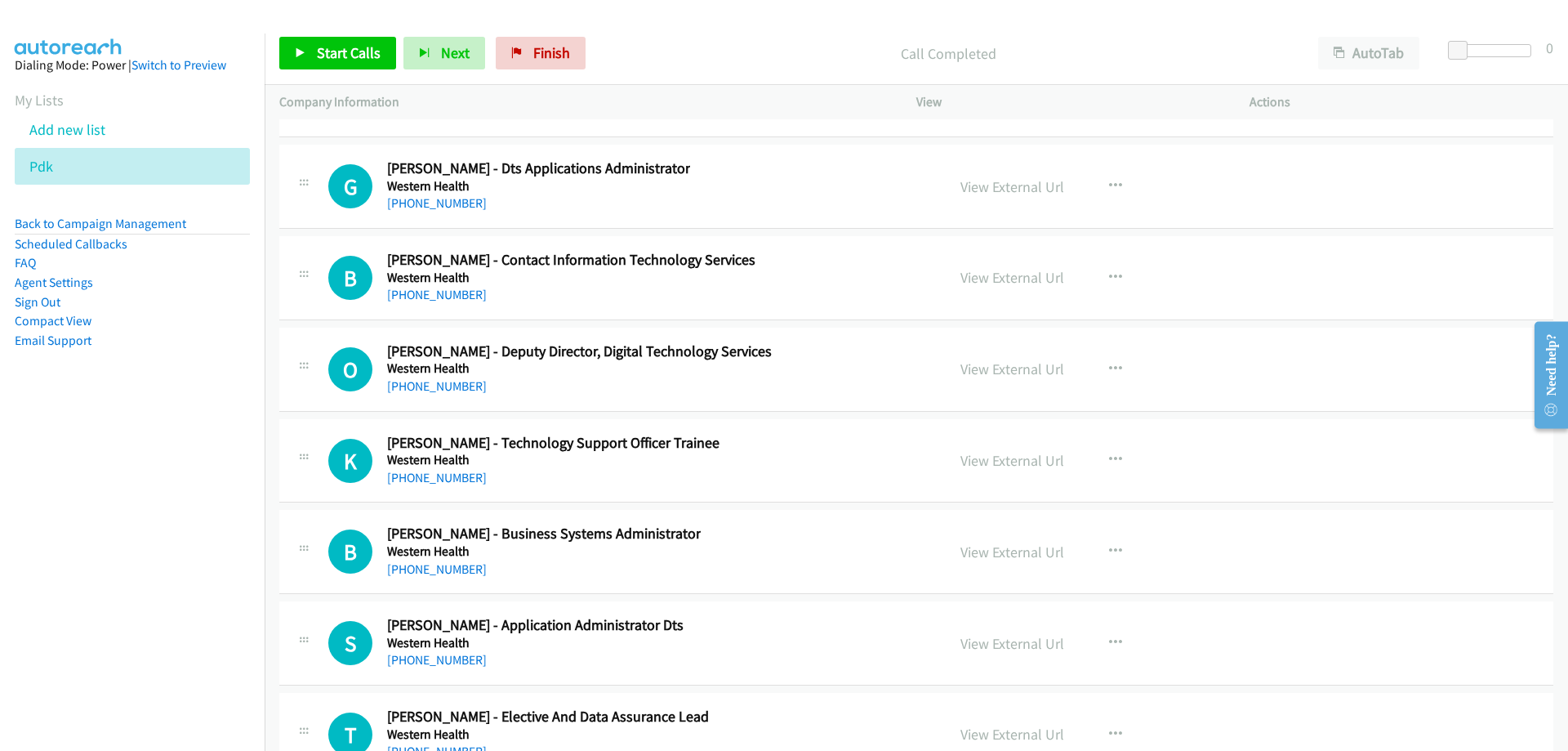
scroll to position [29992, 0]
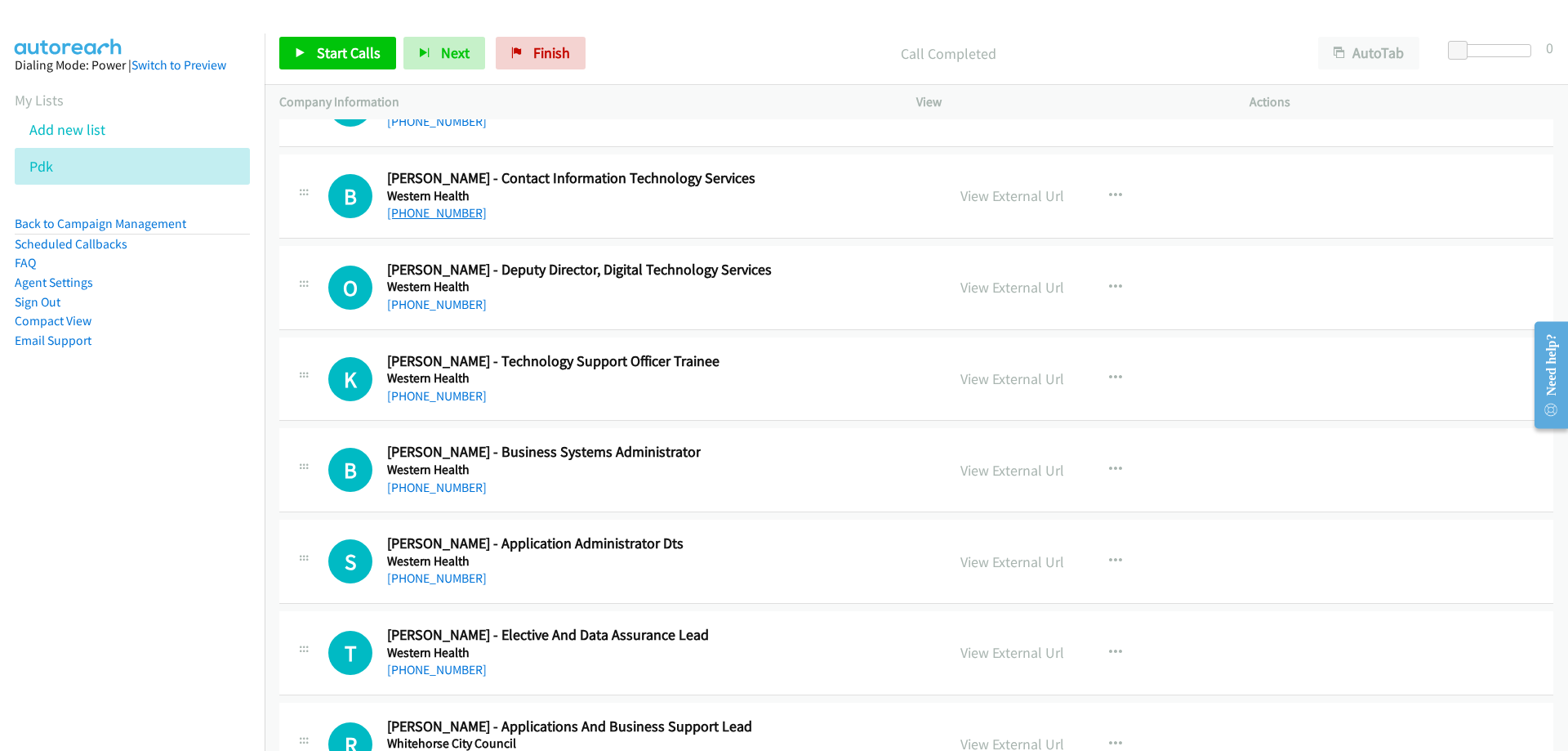
click at [467, 214] on link "+61 3 9342 8888" at bounding box center [437, 212] width 100 height 16
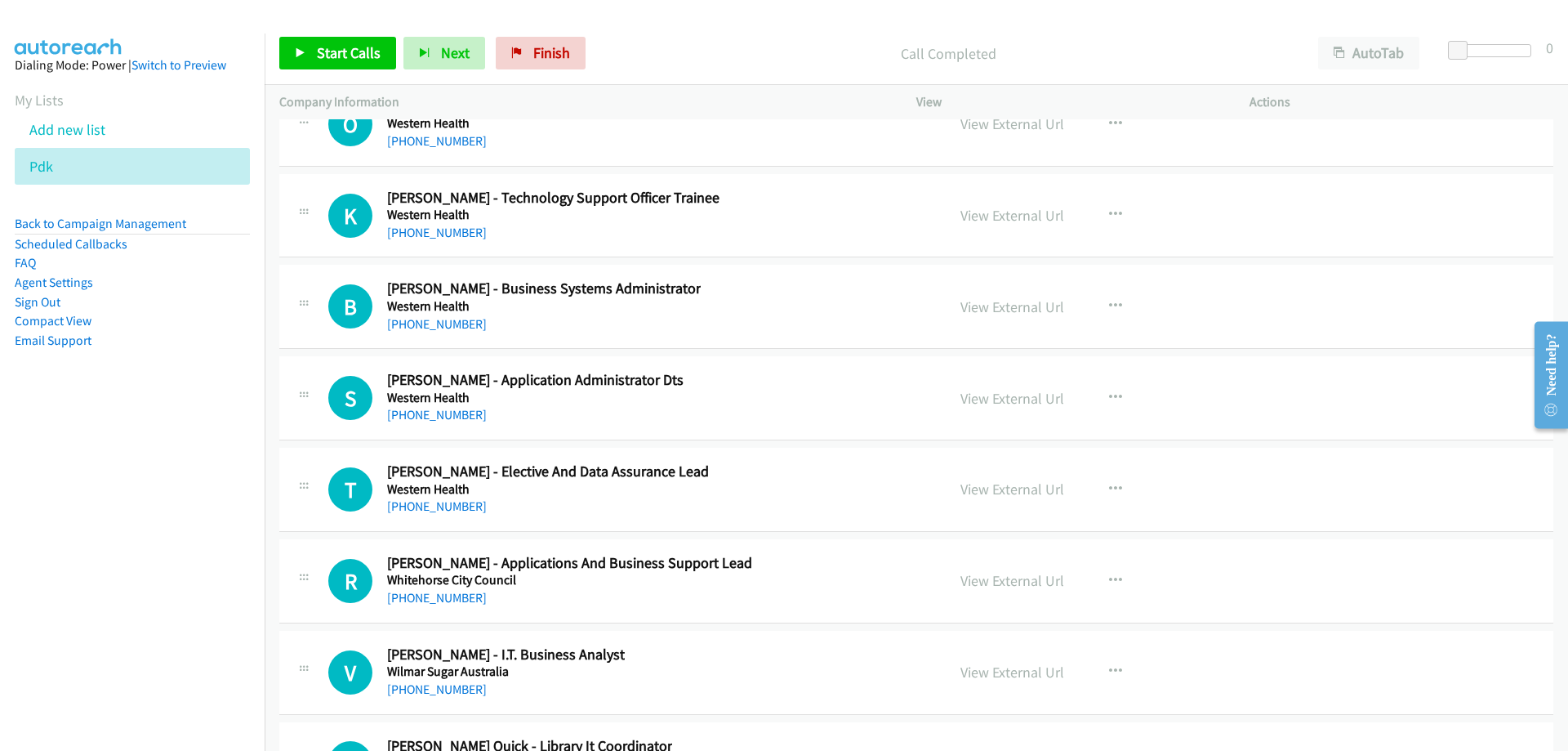
scroll to position [30074, 0]
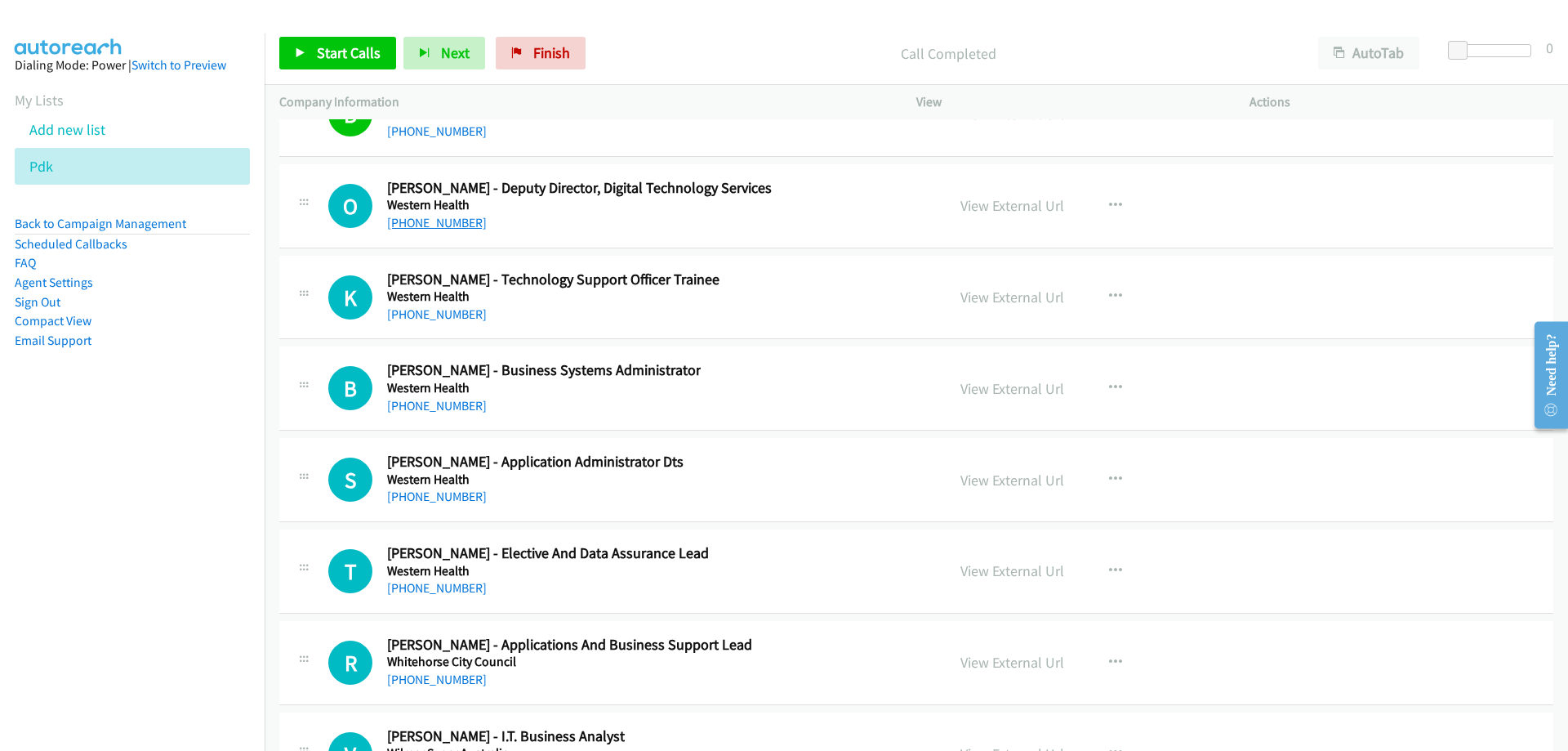
click at [450, 220] on link "+61 466 714 485" at bounding box center [437, 222] width 100 height 16
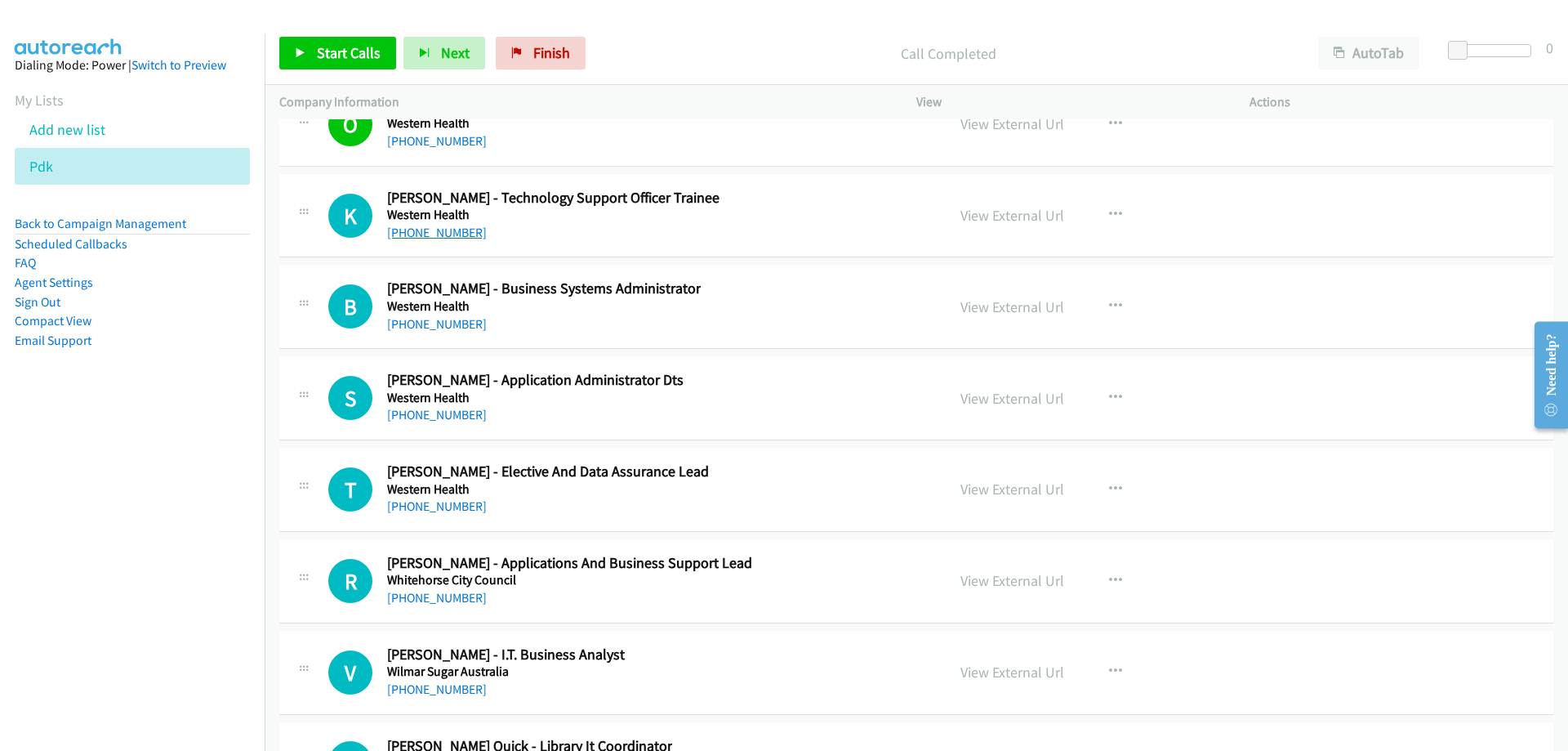
click at [446, 231] on link "+61 423 915 706" at bounding box center [437, 232] width 100 height 16
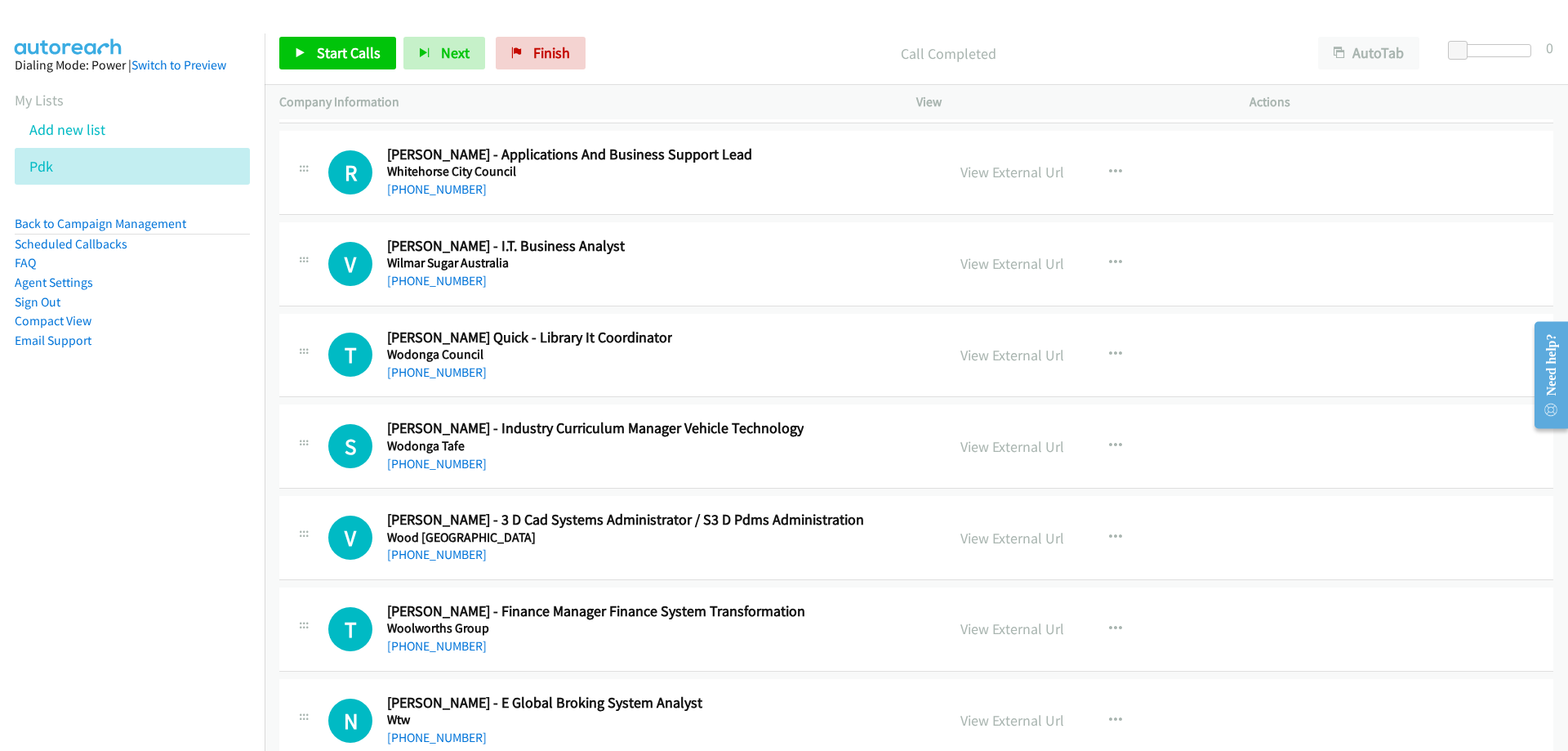
scroll to position [30646, 0]
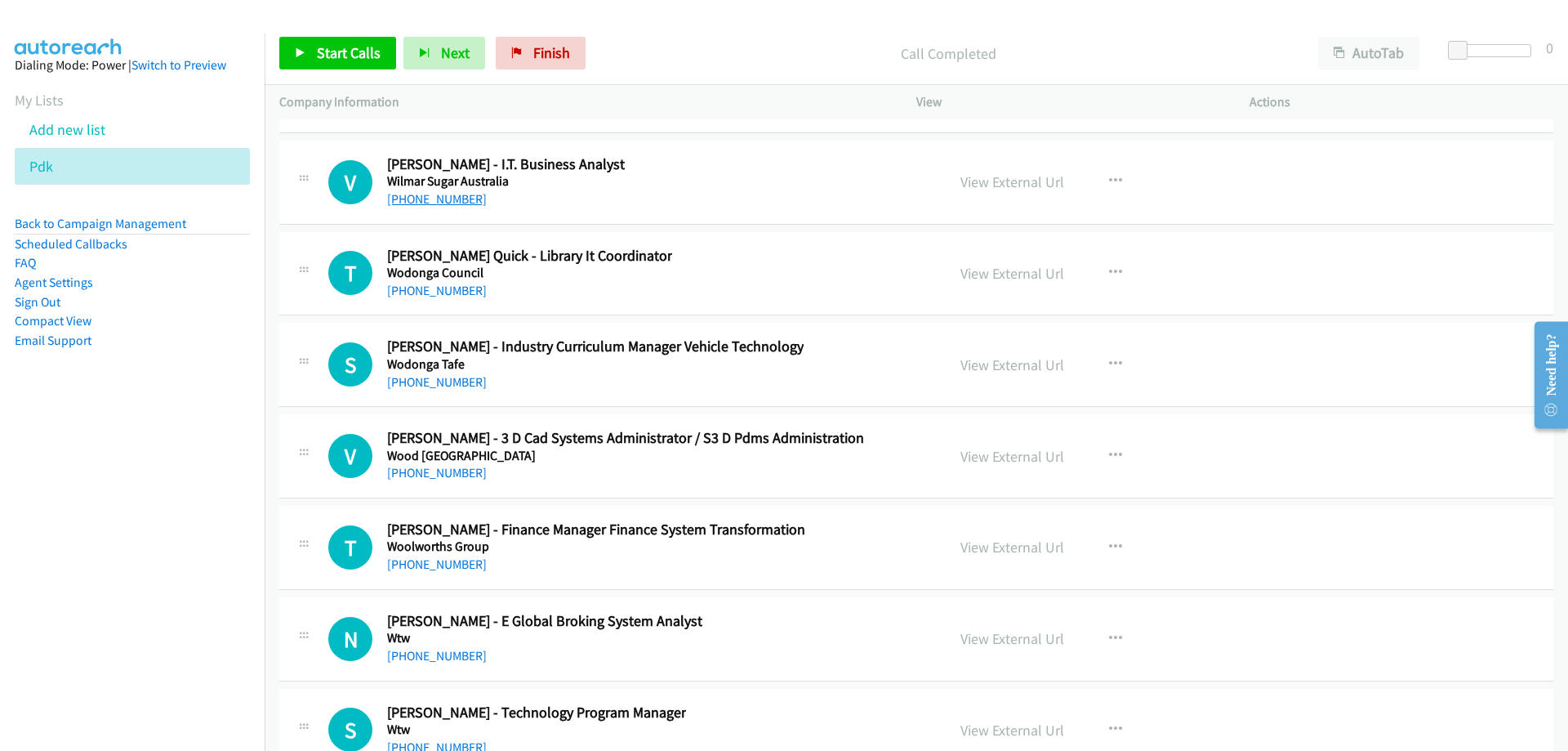
click at [439, 202] on link "+61 3 9283 4590" at bounding box center [437, 198] width 100 height 16
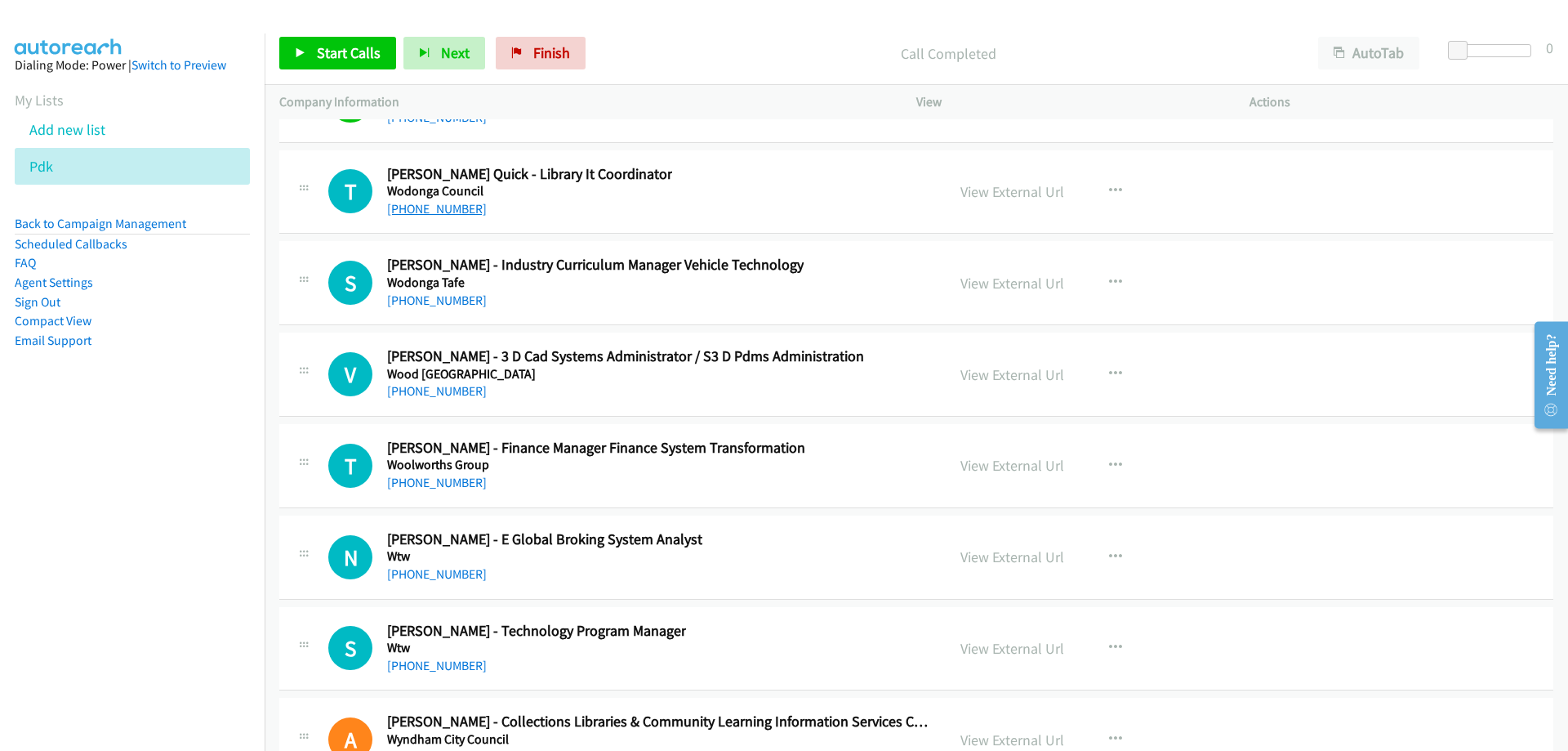
click at [456, 212] on link "+61 2 6055 6565" at bounding box center [437, 208] width 100 height 16
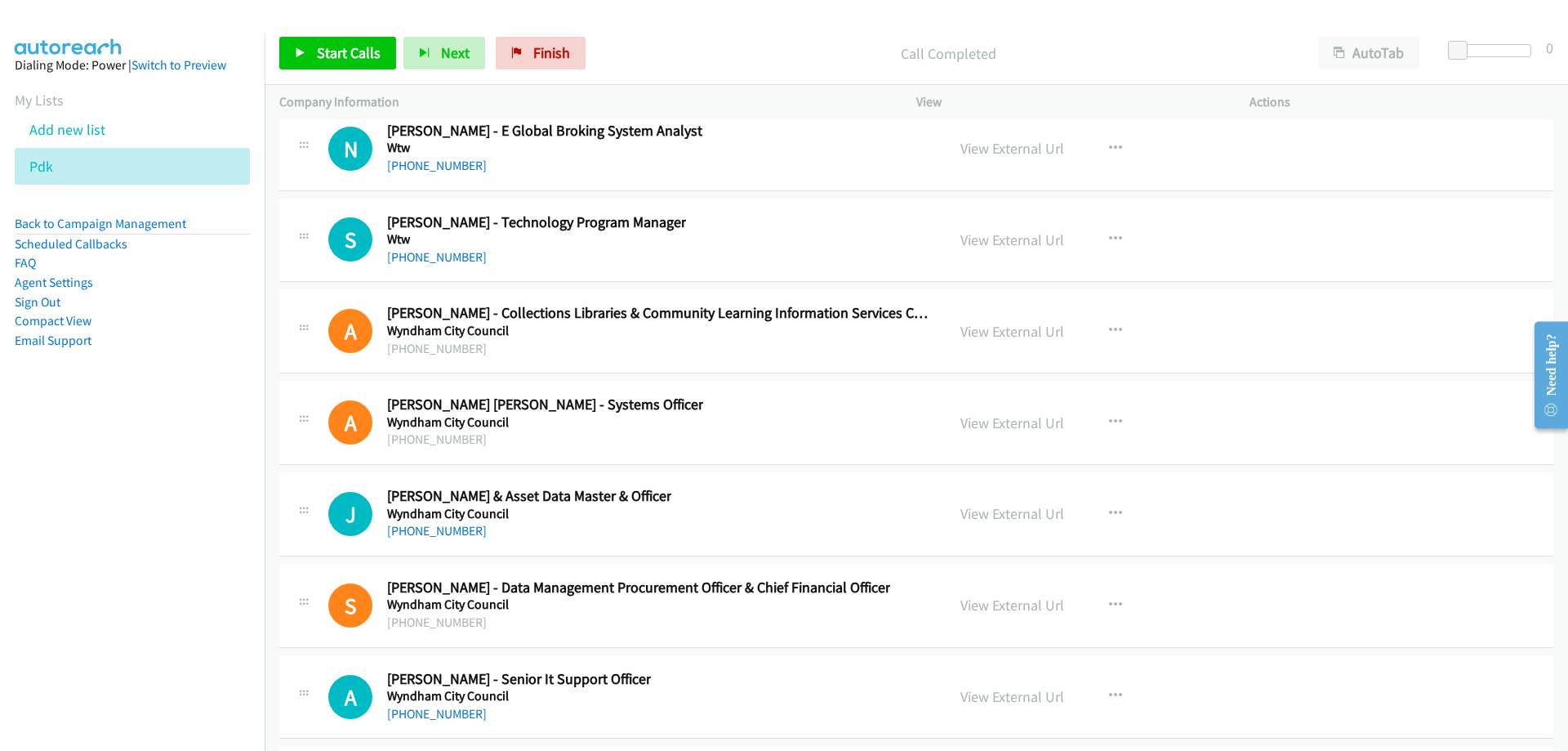
scroll to position [31218, 0]
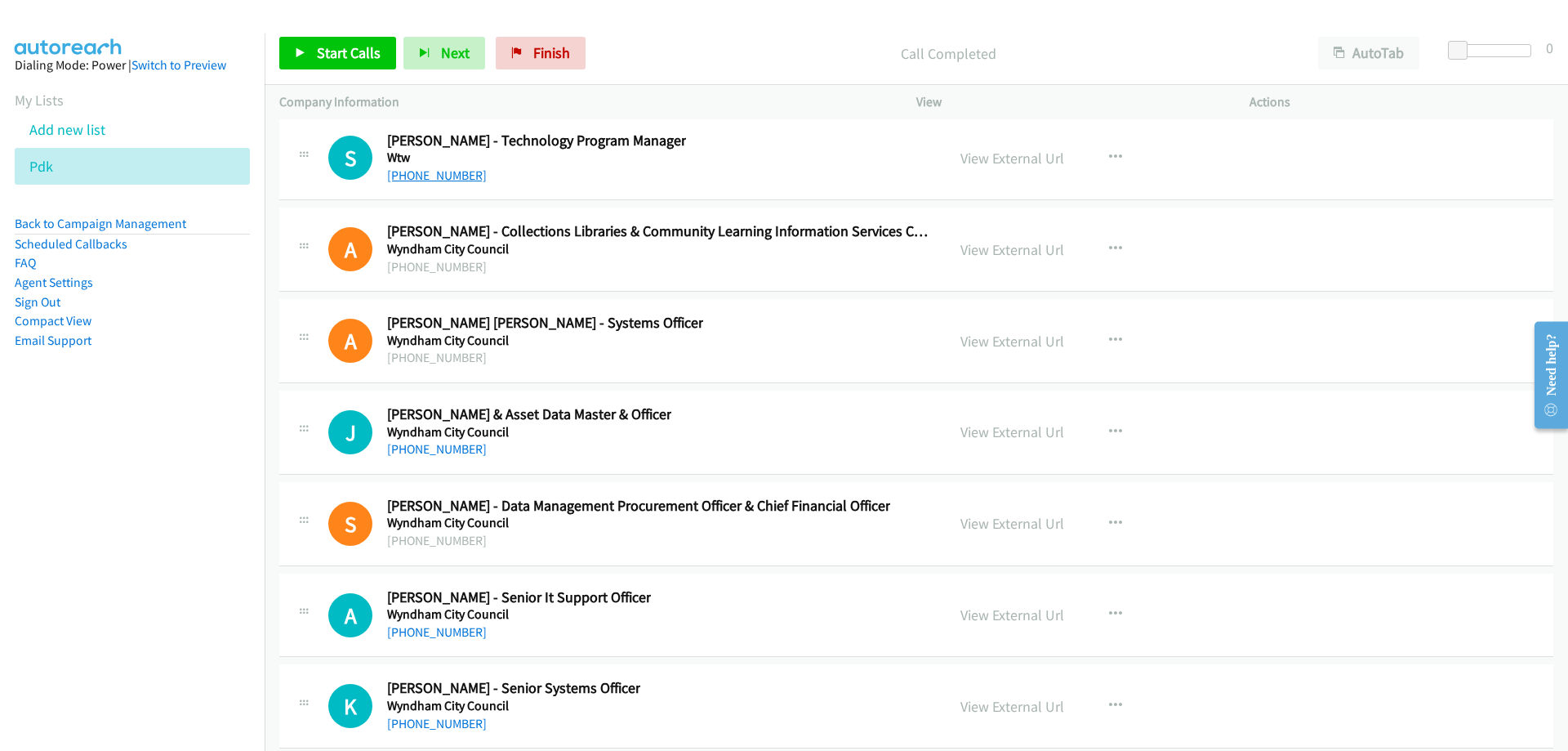
click at [458, 167] on link "+61 448 907 674" at bounding box center [437, 174] width 100 height 16
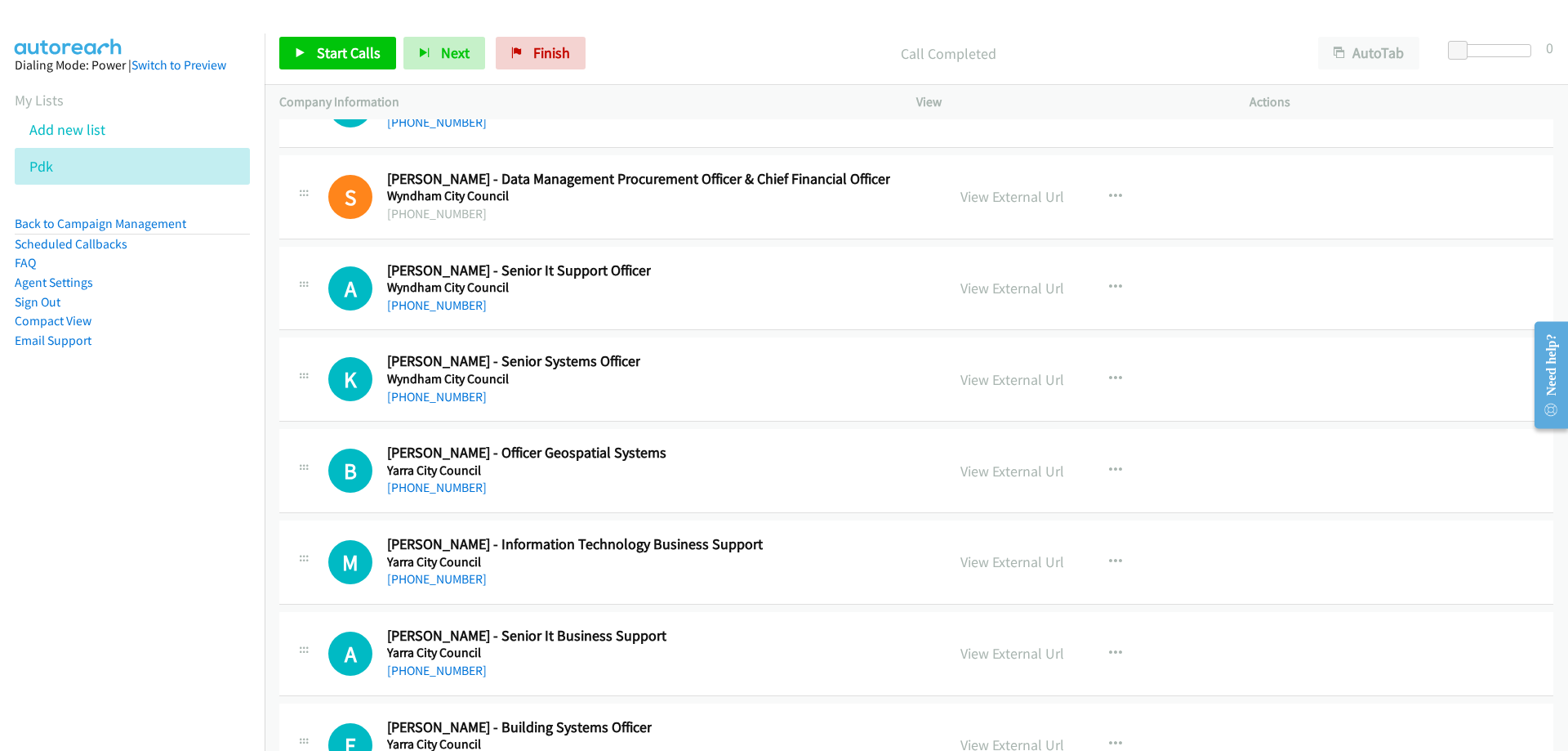
scroll to position [31626, 0]
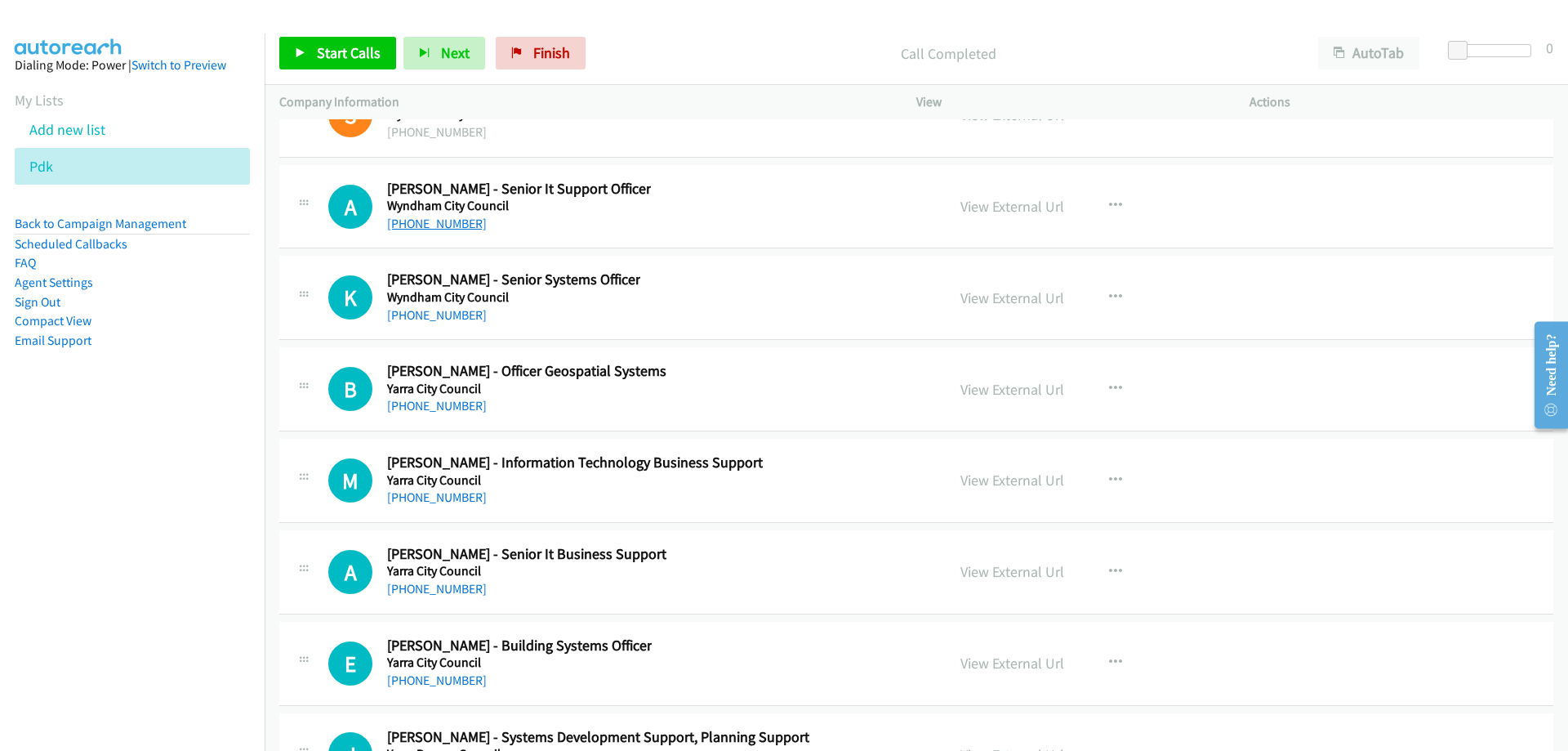
click at [406, 222] on link "+61 3 9742 8185" at bounding box center [437, 223] width 100 height 16
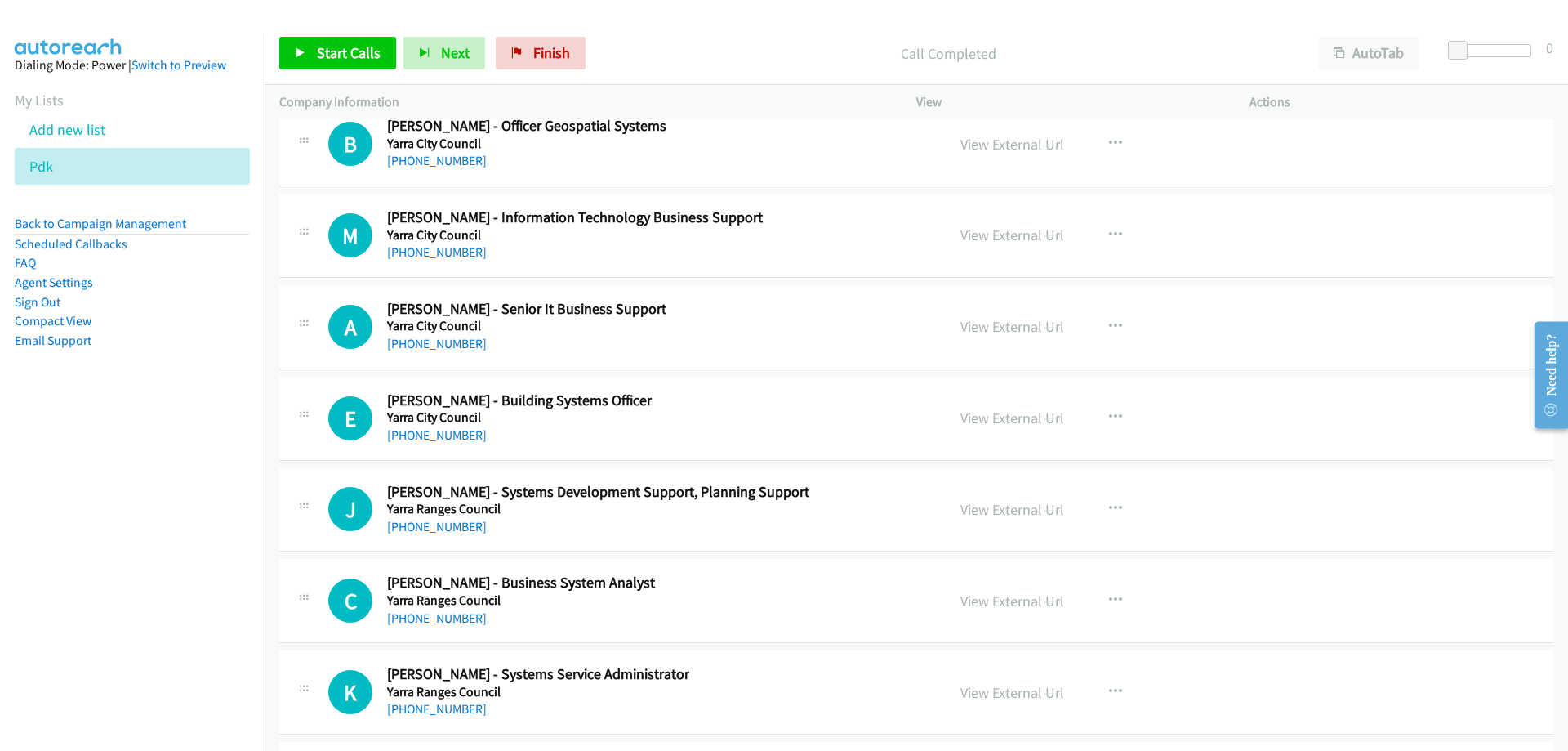
scroll to position [31953, 0]
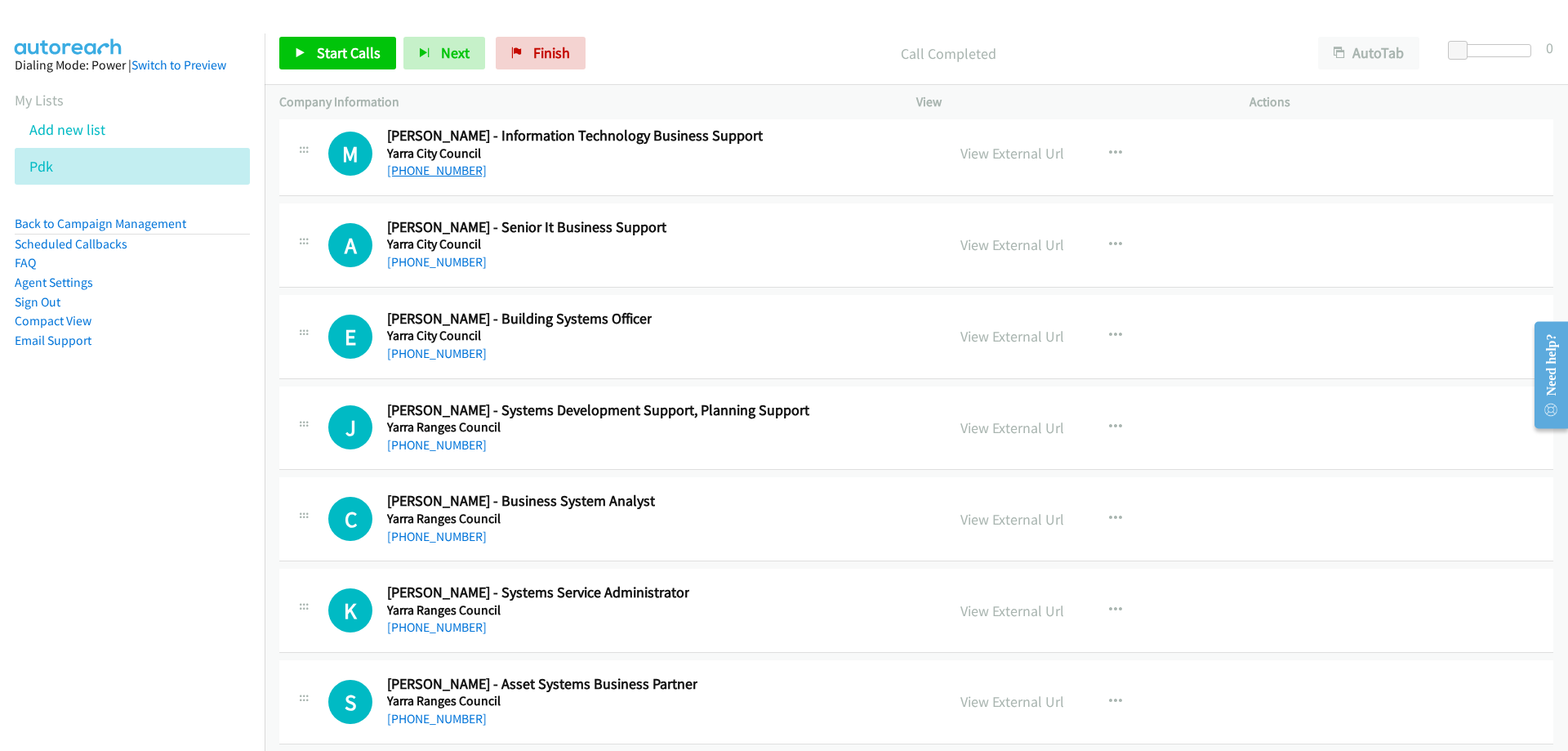
click at [457, 174] on link "+61 3 9205 5092" at bounding box center [437, 170] width 100 height 16
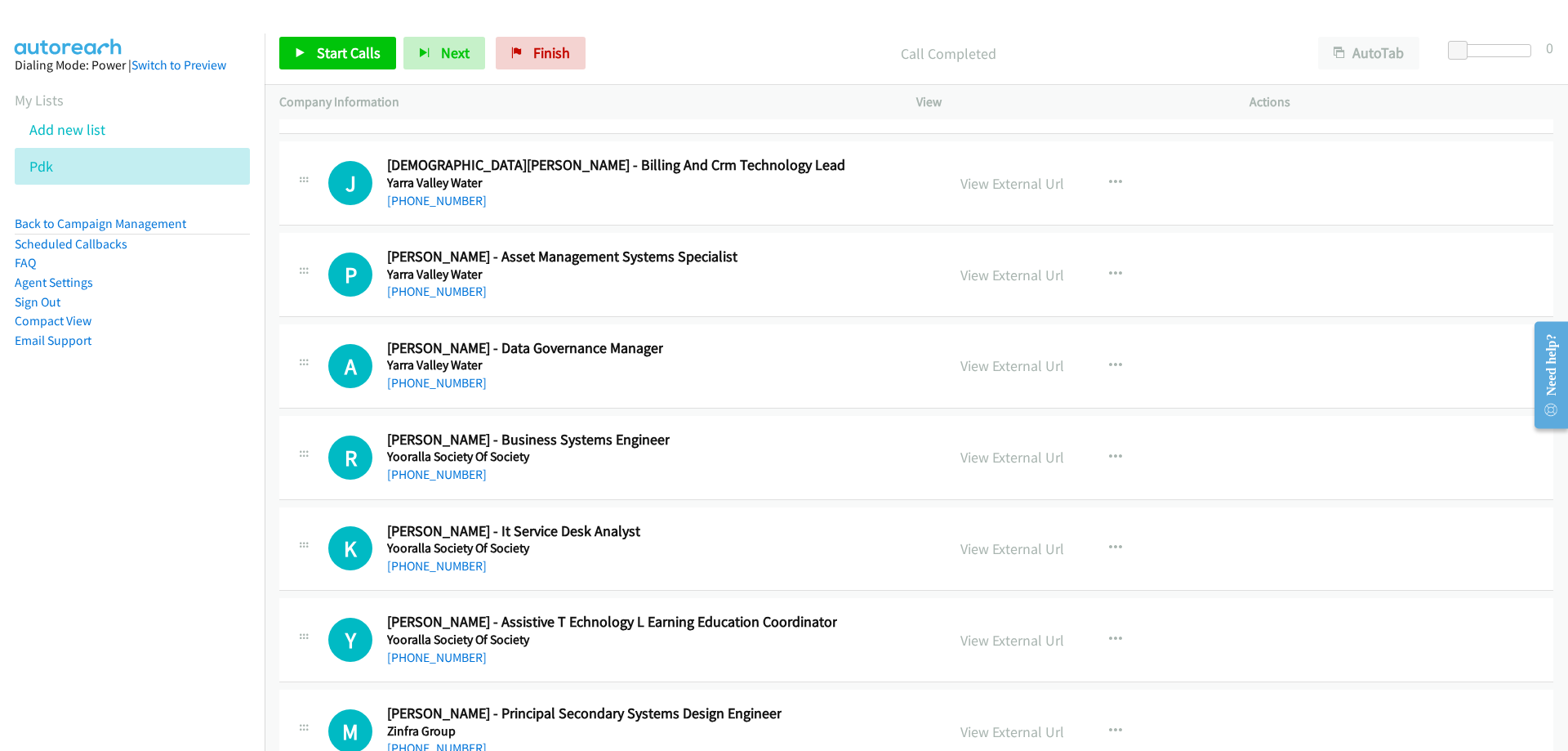
scroll to position [33799, 0]
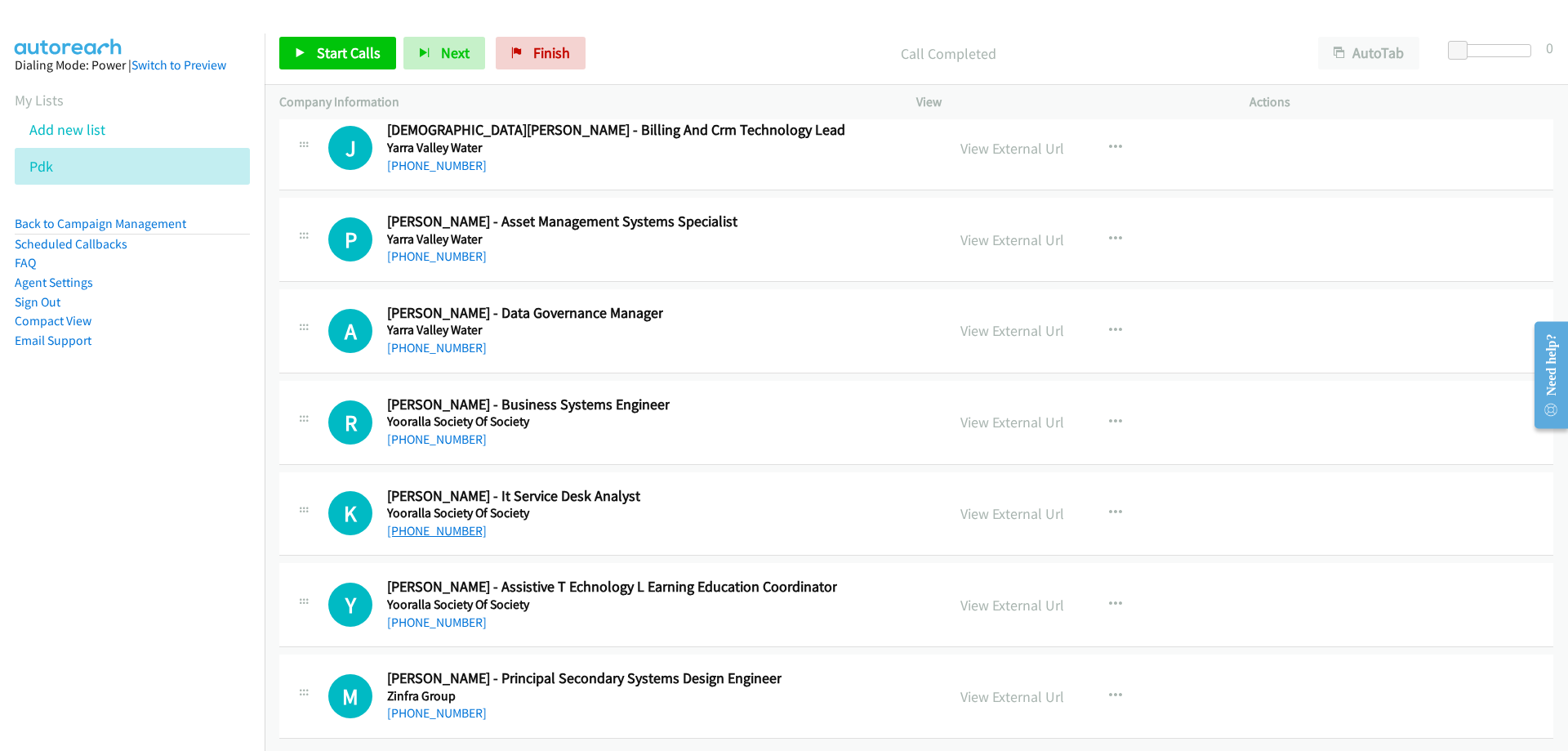
click at [463, 523] on link "+61 3 9666 4567" at bounding box center [437, 531] width 100 height 16
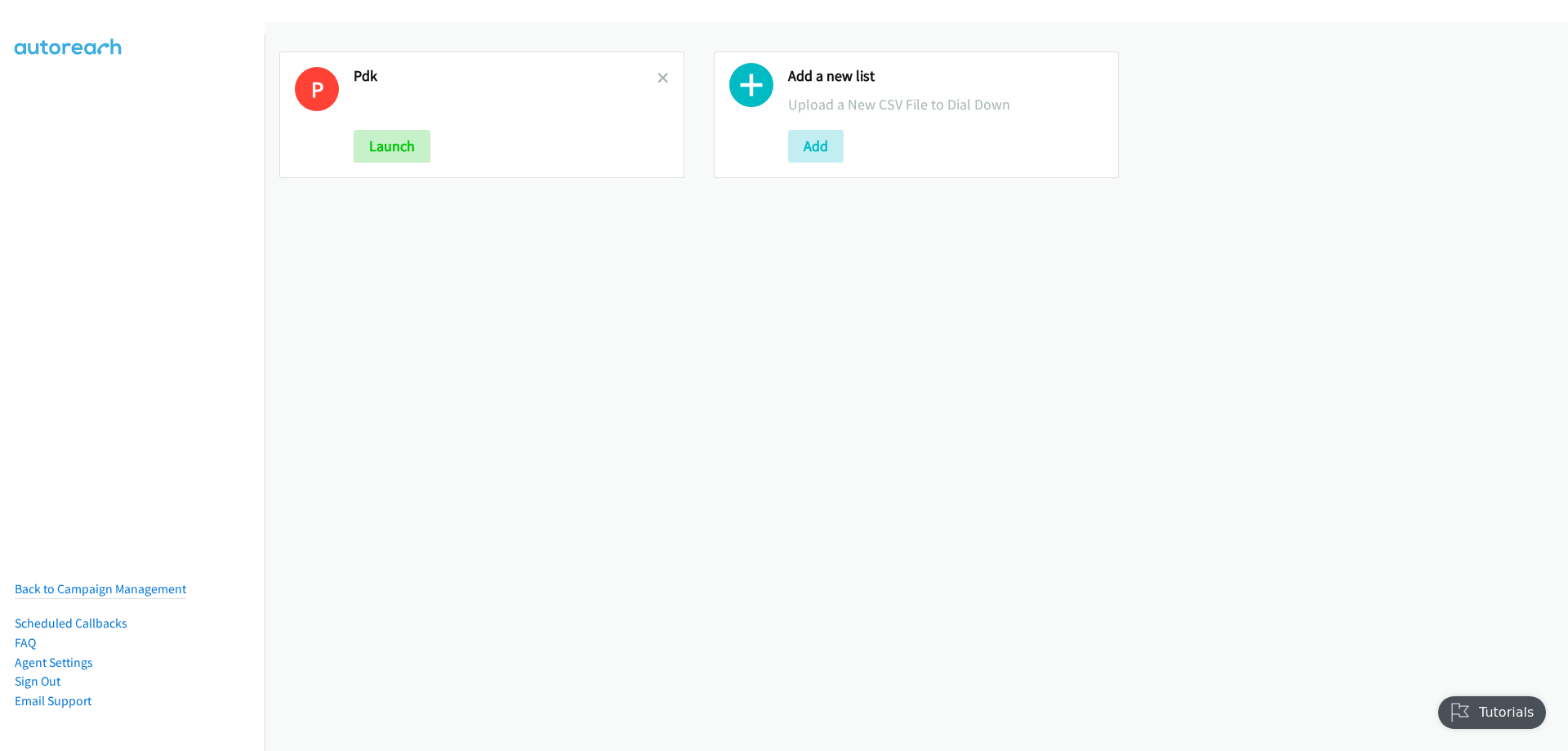
click at [665, 78] on div "P Pdk Launch" at bounding box center [482, 115] width 406 height 127
click at [663, 78] on icon at bounding box center [663, 79] width 11 height 11
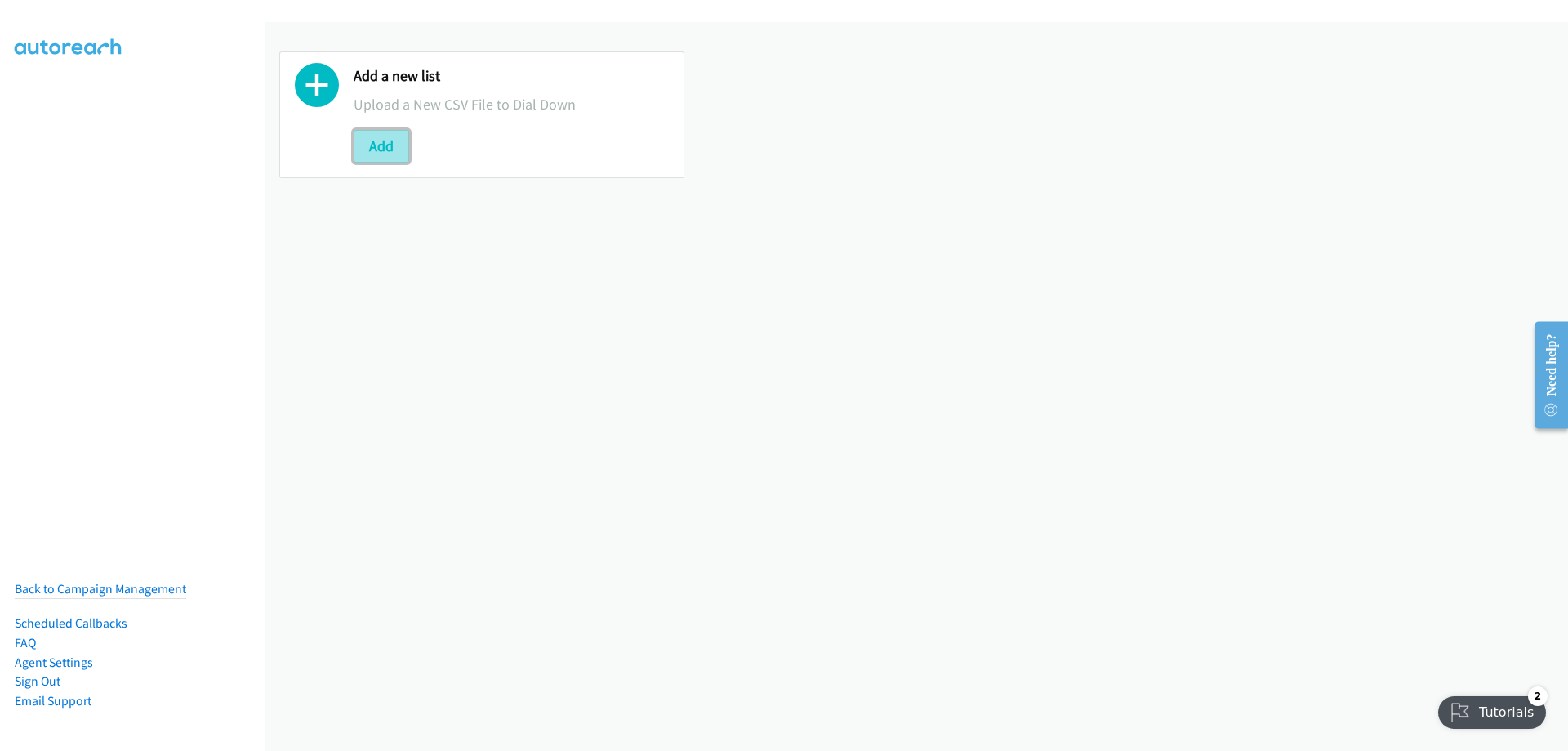
click at [378, 139] on button "Add" at bounding box center [381, 147] width 56 height 33
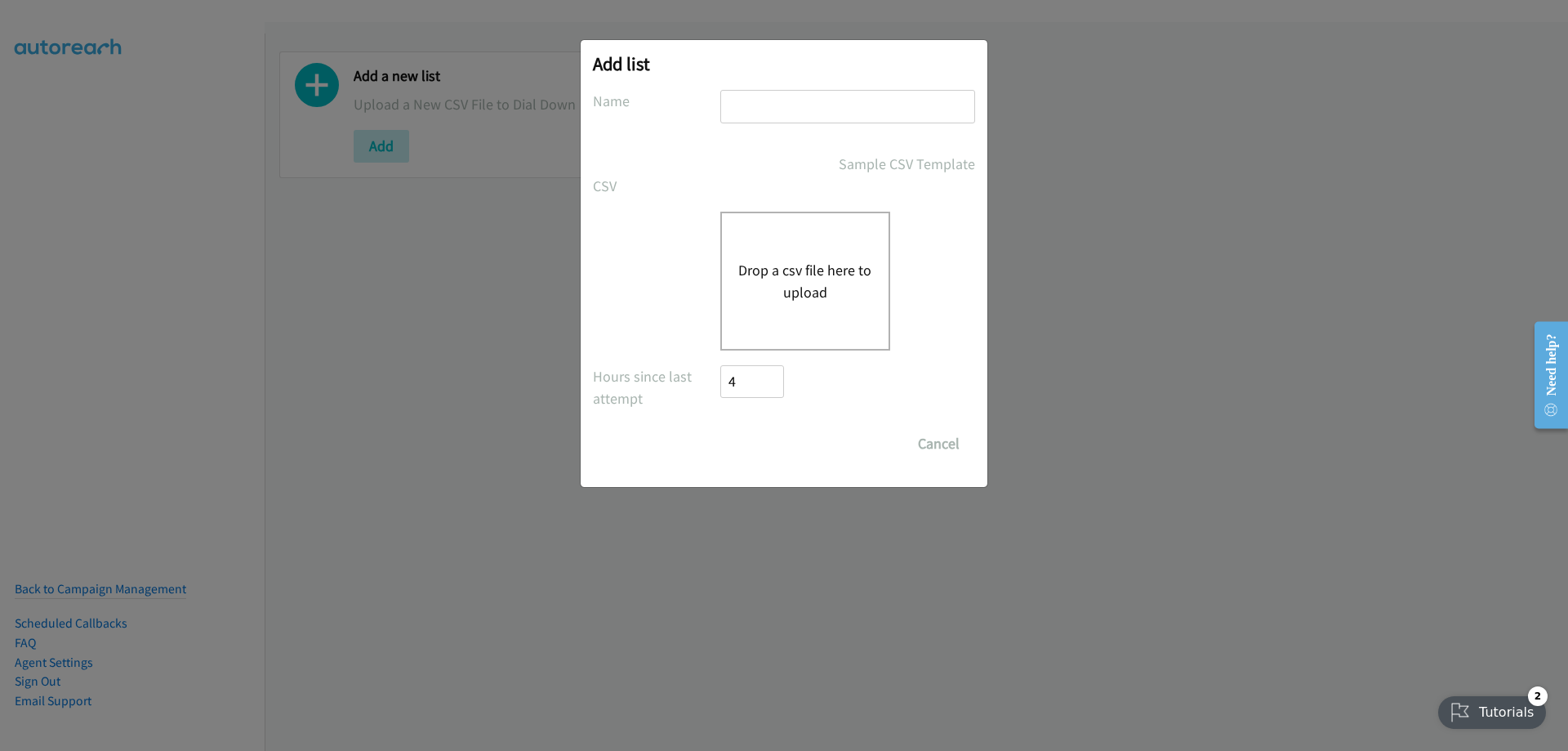
click at [783, 117] on input "text" at bounding box center [848, 106] width 255 height 33
type input "PDK"
click at [836, 256] on div "Drop a csv file here to upload" at bounding box center [805, 281] width 170 height 139
click at [774, 250] on div "Drop a csv file here to upload" at bounding box center [805, 281] width 170 height 139
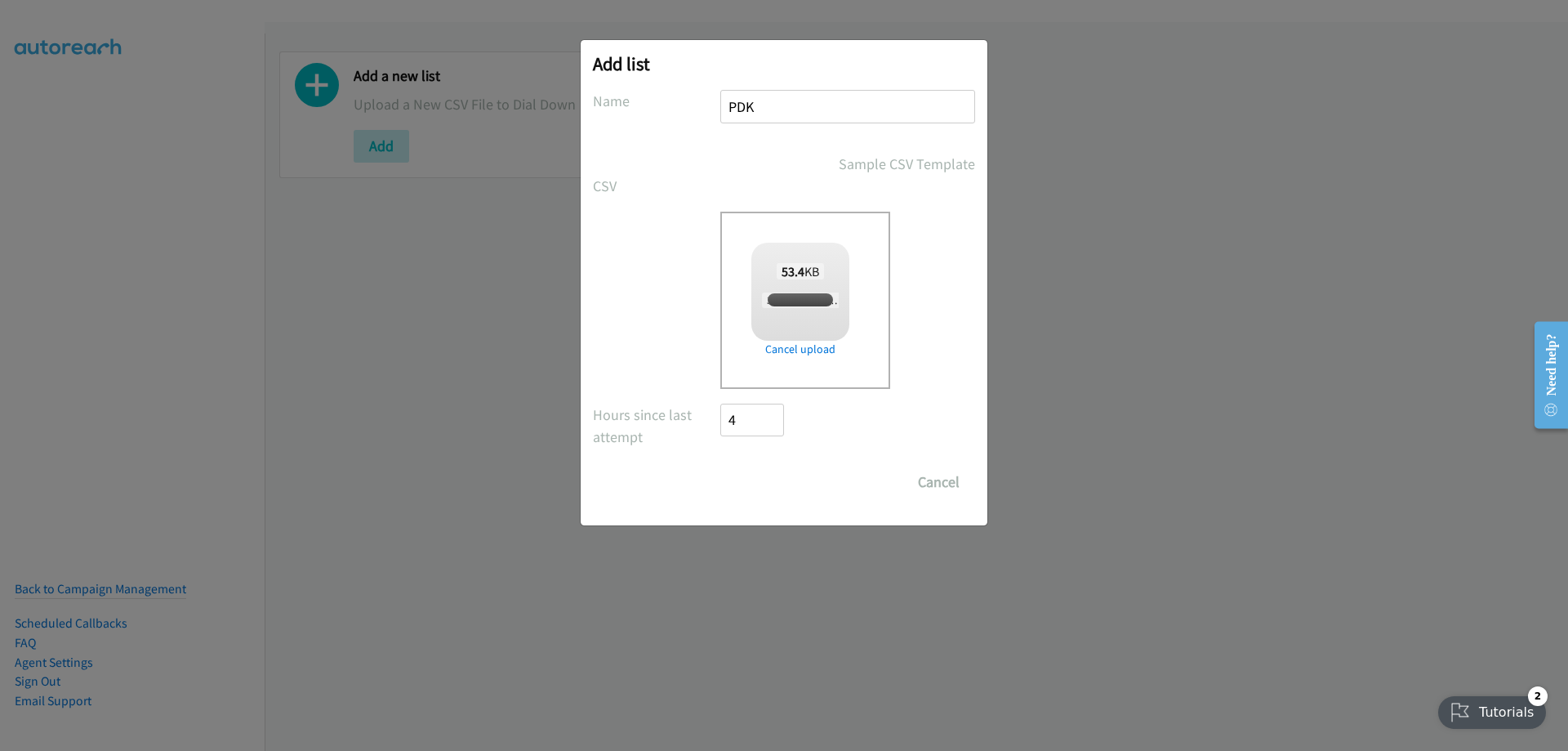
checkbox input "true"
click at [770, 483] on input "Save List" at bounding box center [762, 482] width 85 height 33
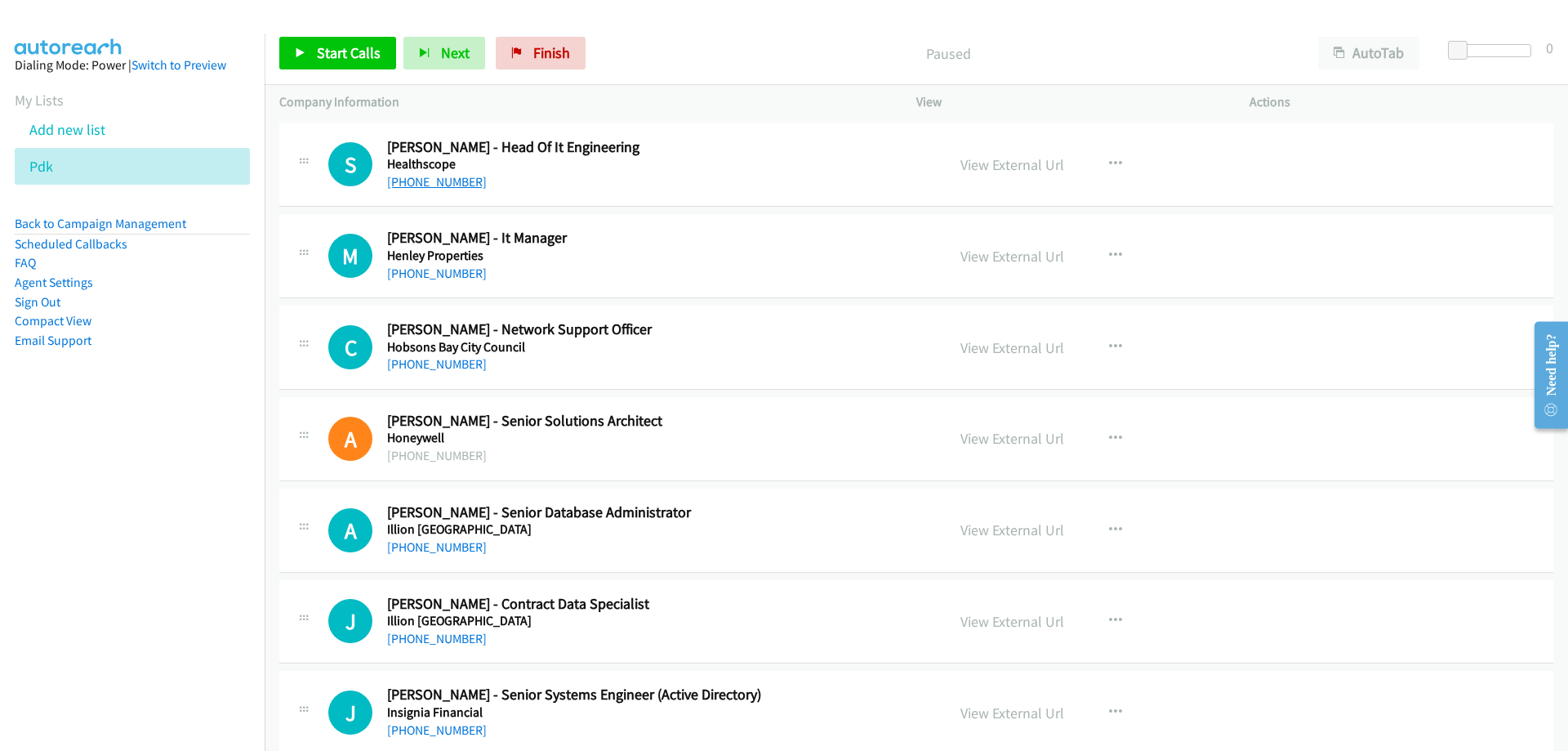
click at [401, 174] on link "+61 3 8804 7341" at bounding box center [437, 182] width 100 height 16
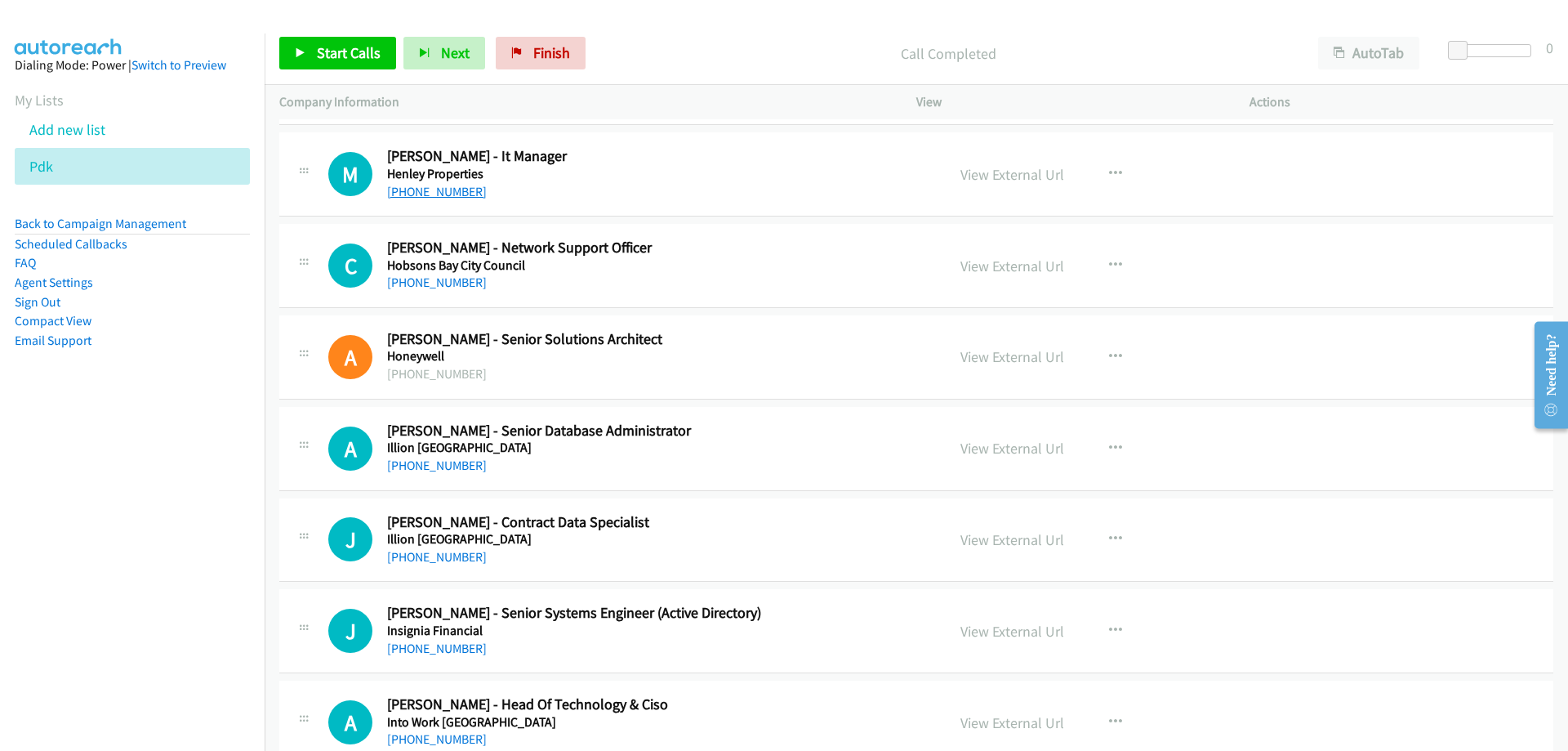
click at [430, 185] on link "+61 459 330 026" at bounding box center [437, 191] width 100 height 16
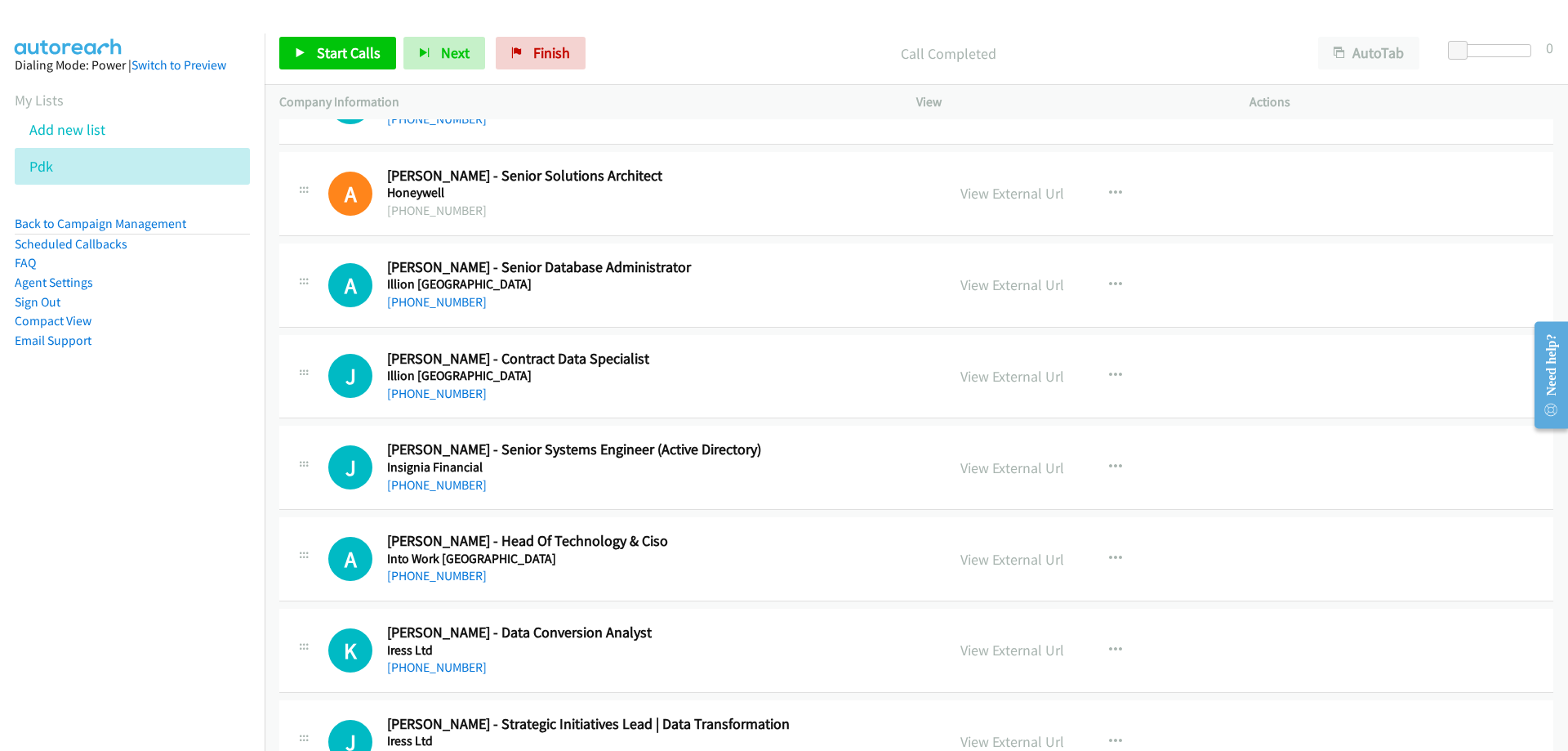
scroll to position [327, 0]
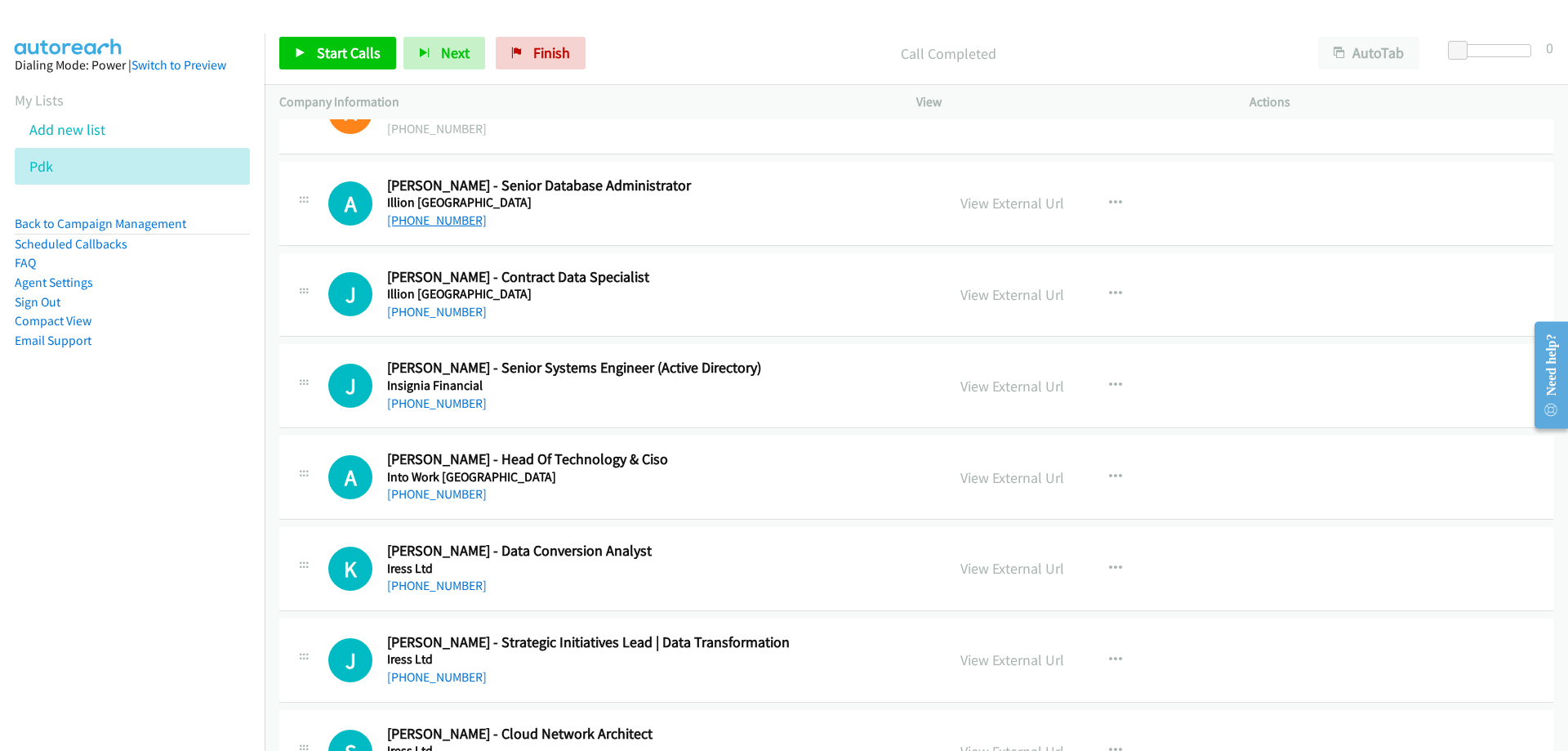
click at [435, 220] on link "+61 412 752 922" at bounding box center [437, 219] width 100 height 16
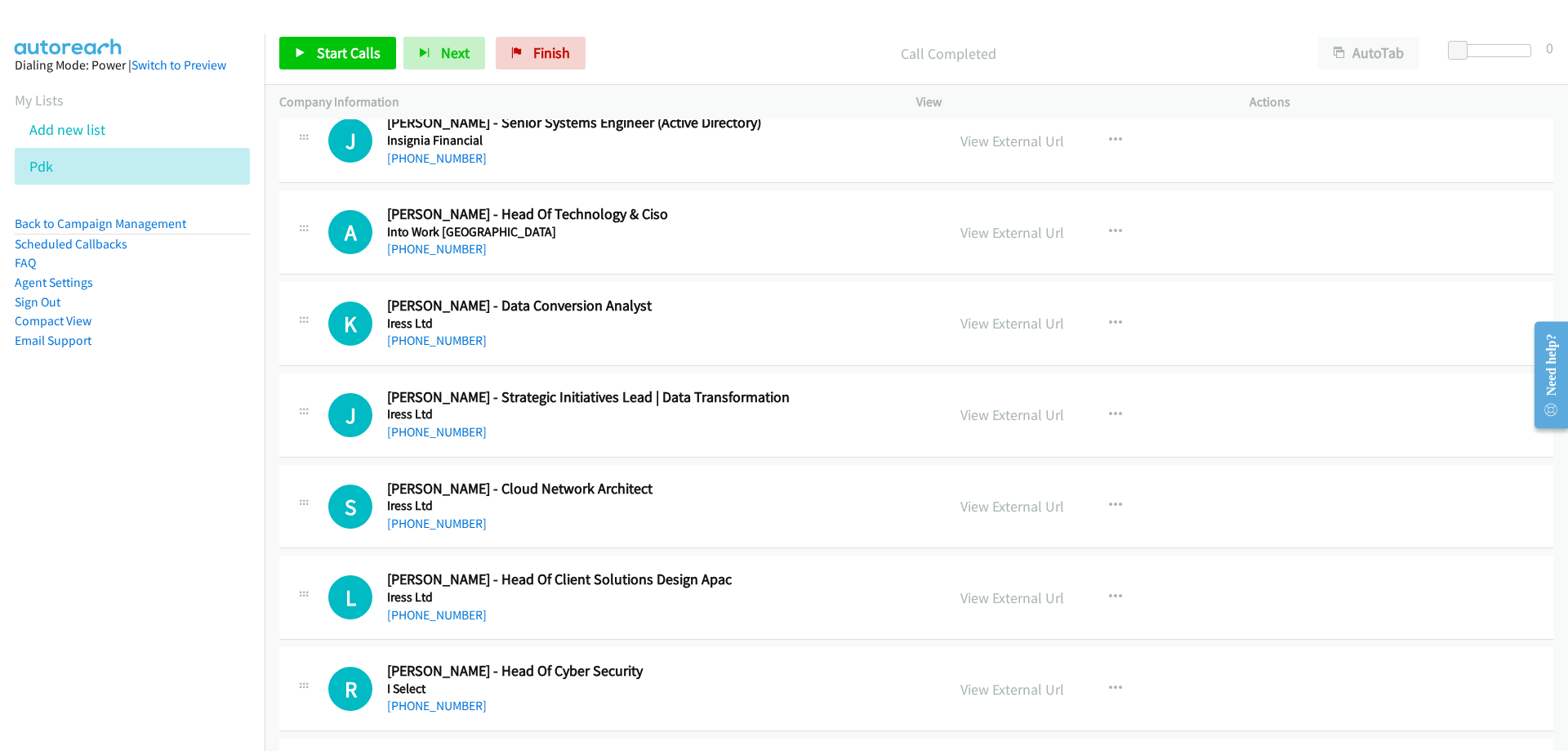
scroll to position [654, 0]
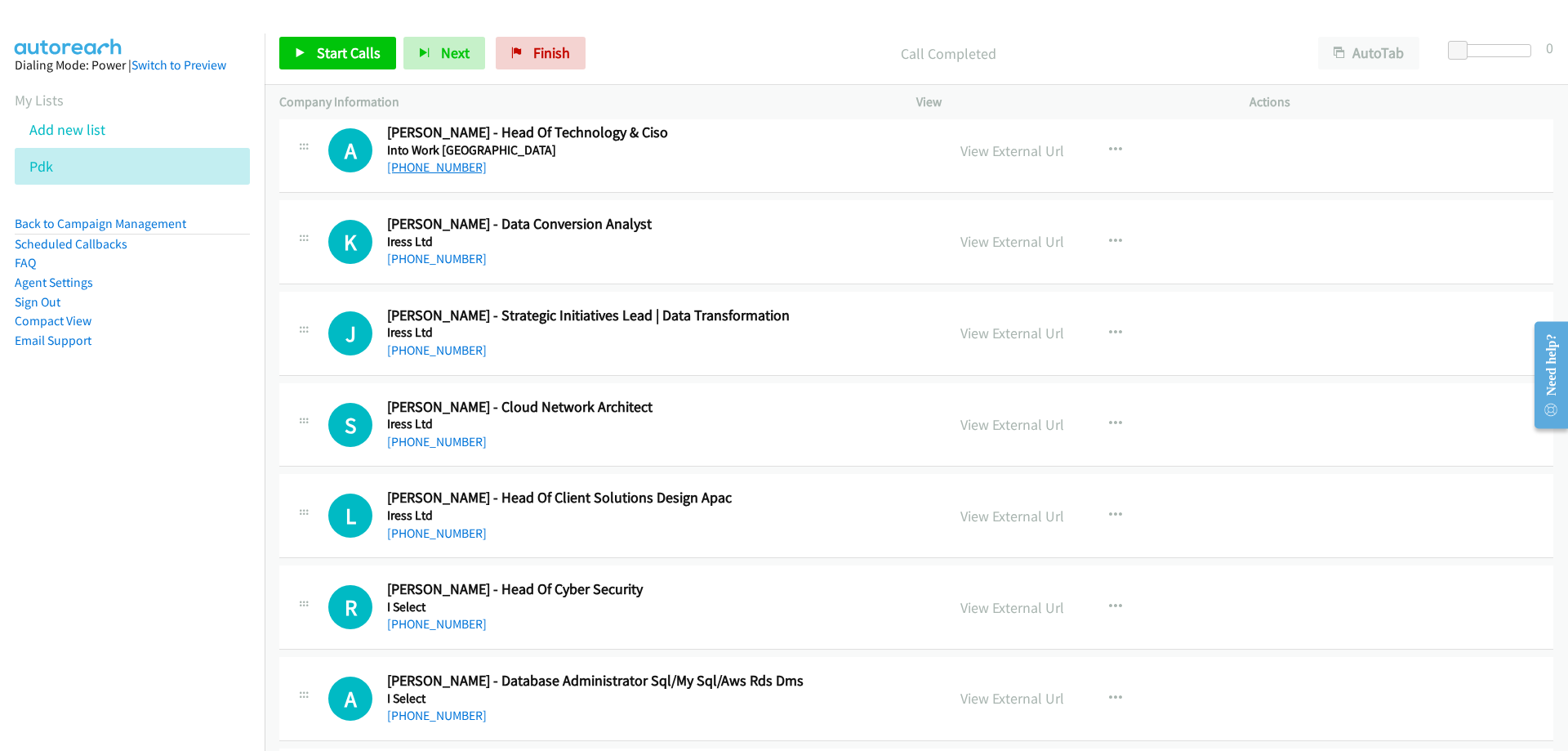
click at [420, 169] on link "+61 437 665 593" at bounding box center [437, 167] width 100 height 16
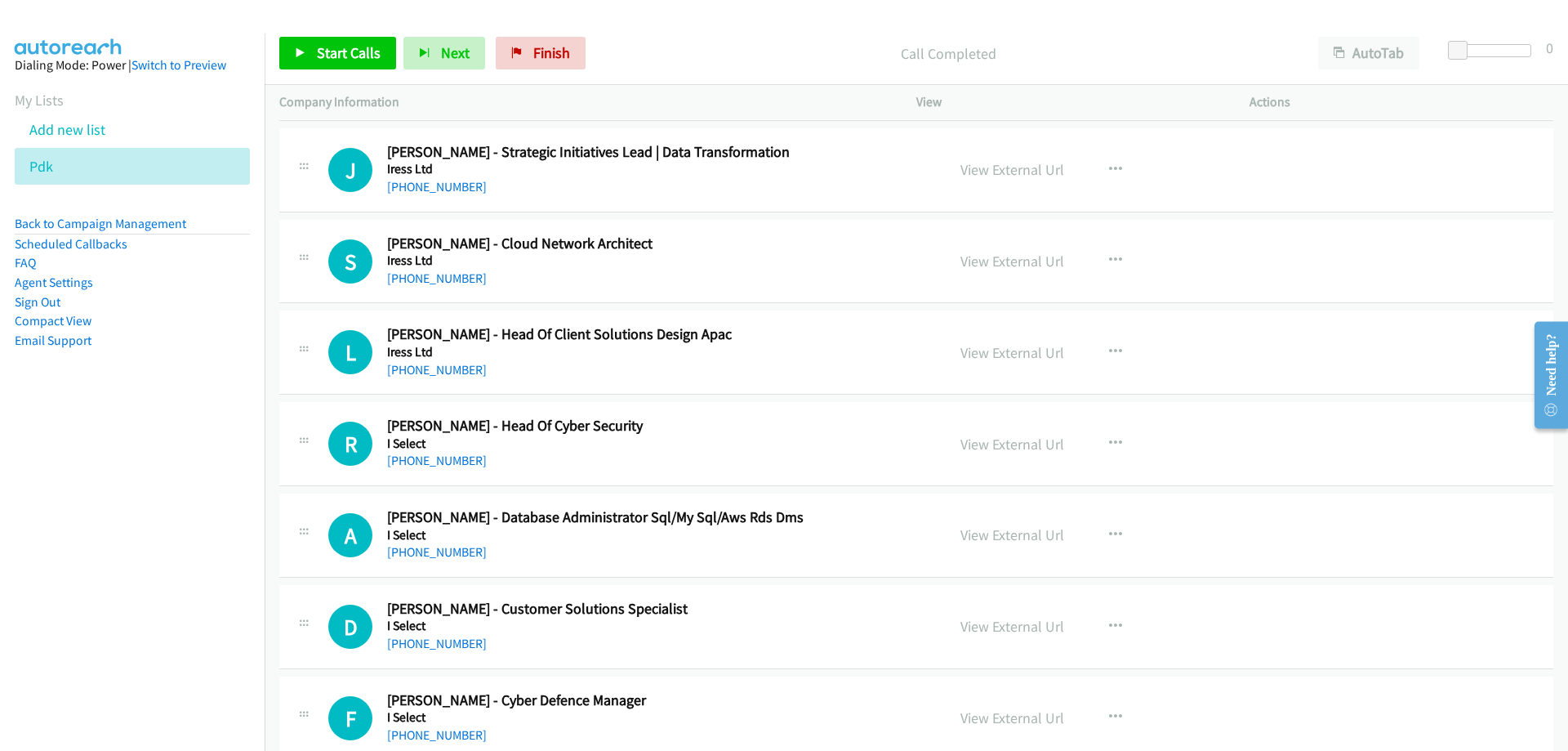
scroll to position [899, 0]
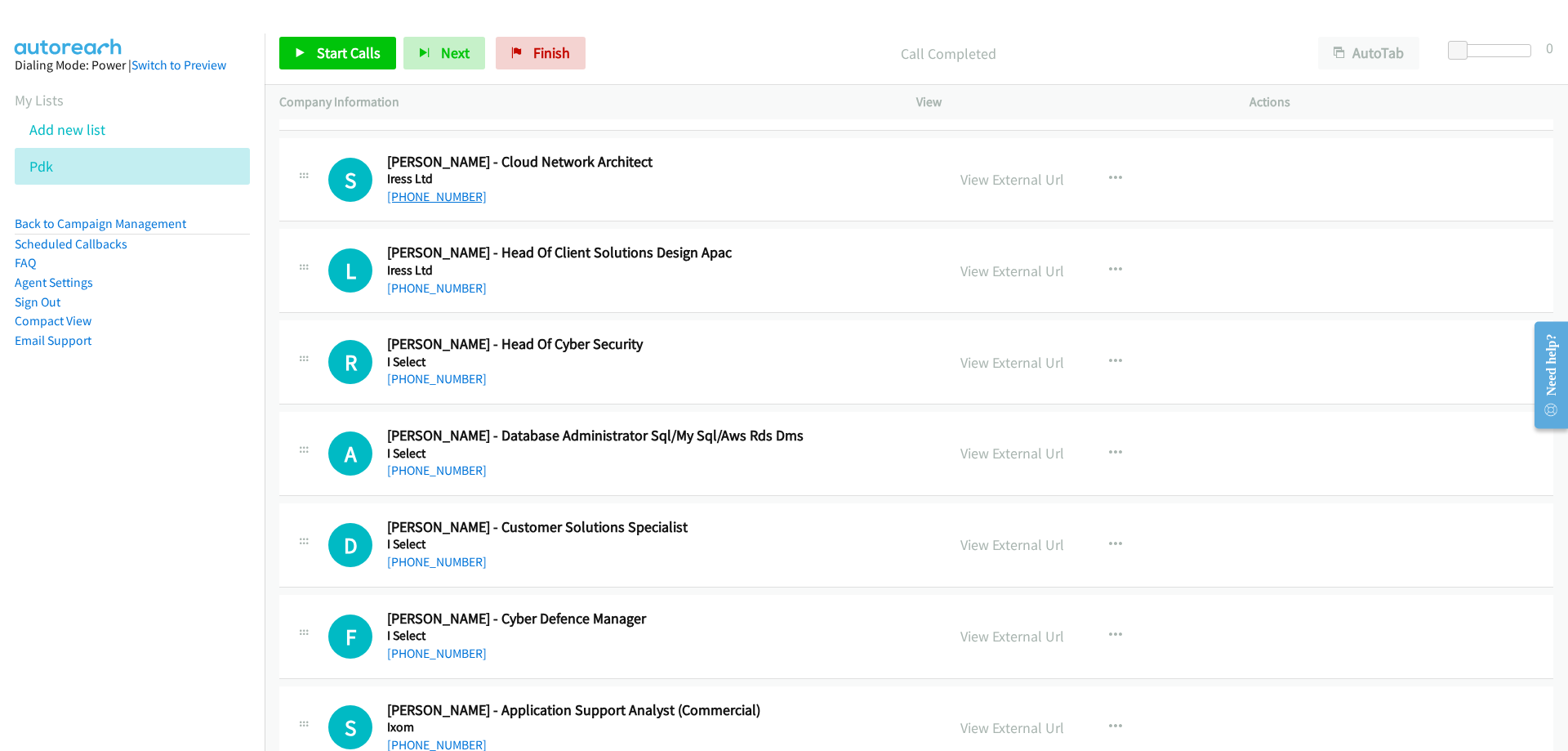
click at [420, 202] on link "+61 3 9018 6037" at bounding box center [437, 196] width 100 height 16
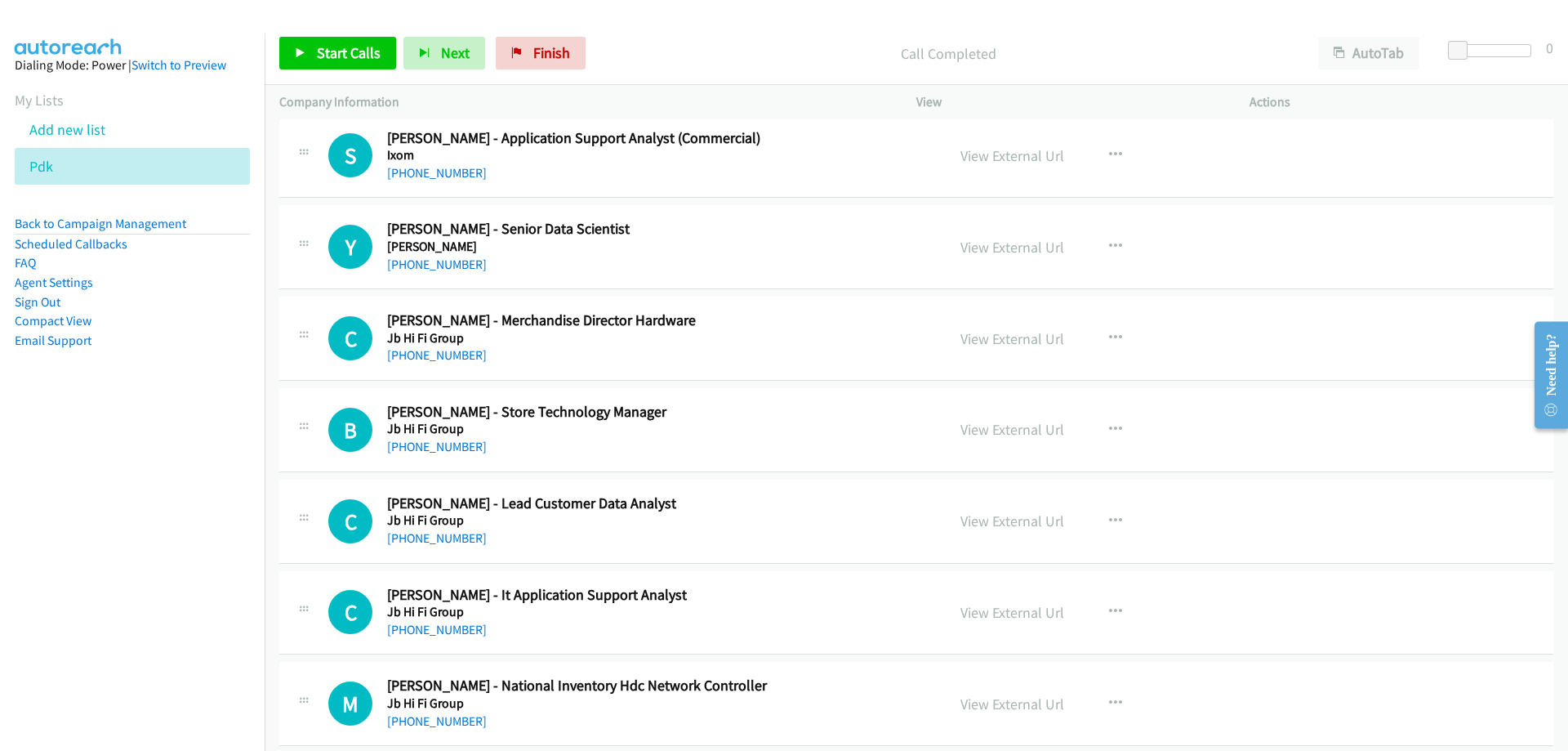
scroll to position [1552, 0]
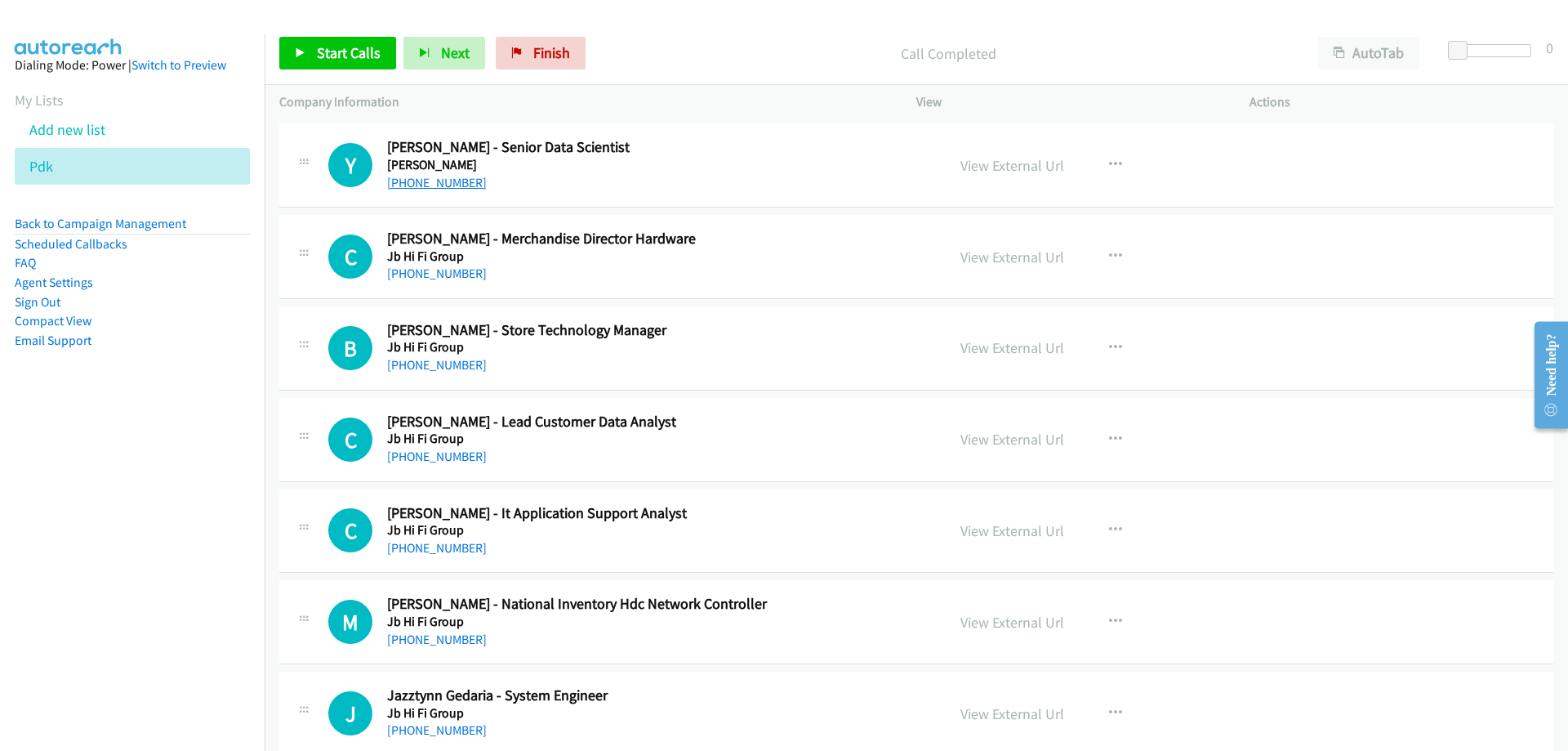
click at [417, 189] on link "+61 423 730 197" at bounding box center [437, 182] width 100 height 16
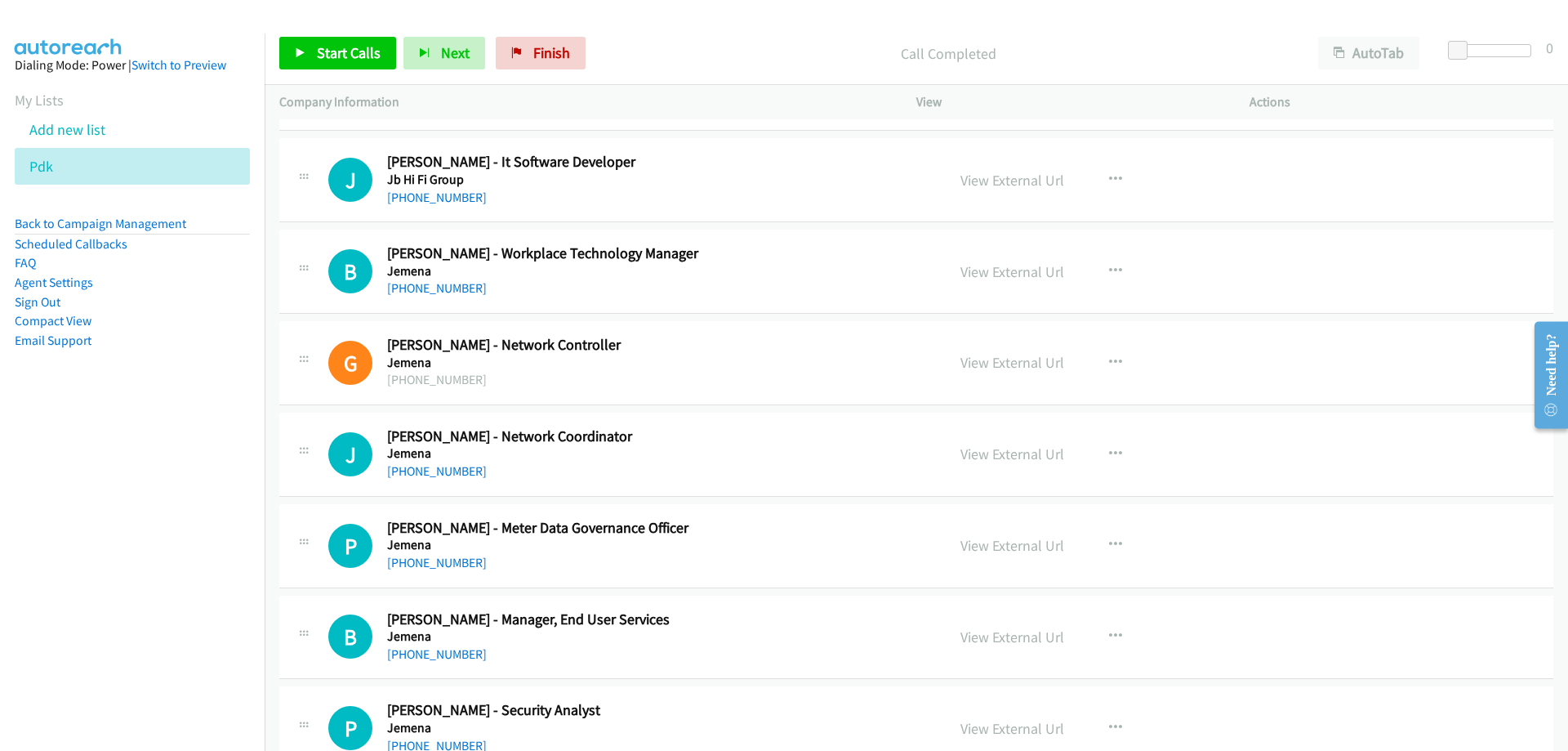
scroll to position [2533, 0]
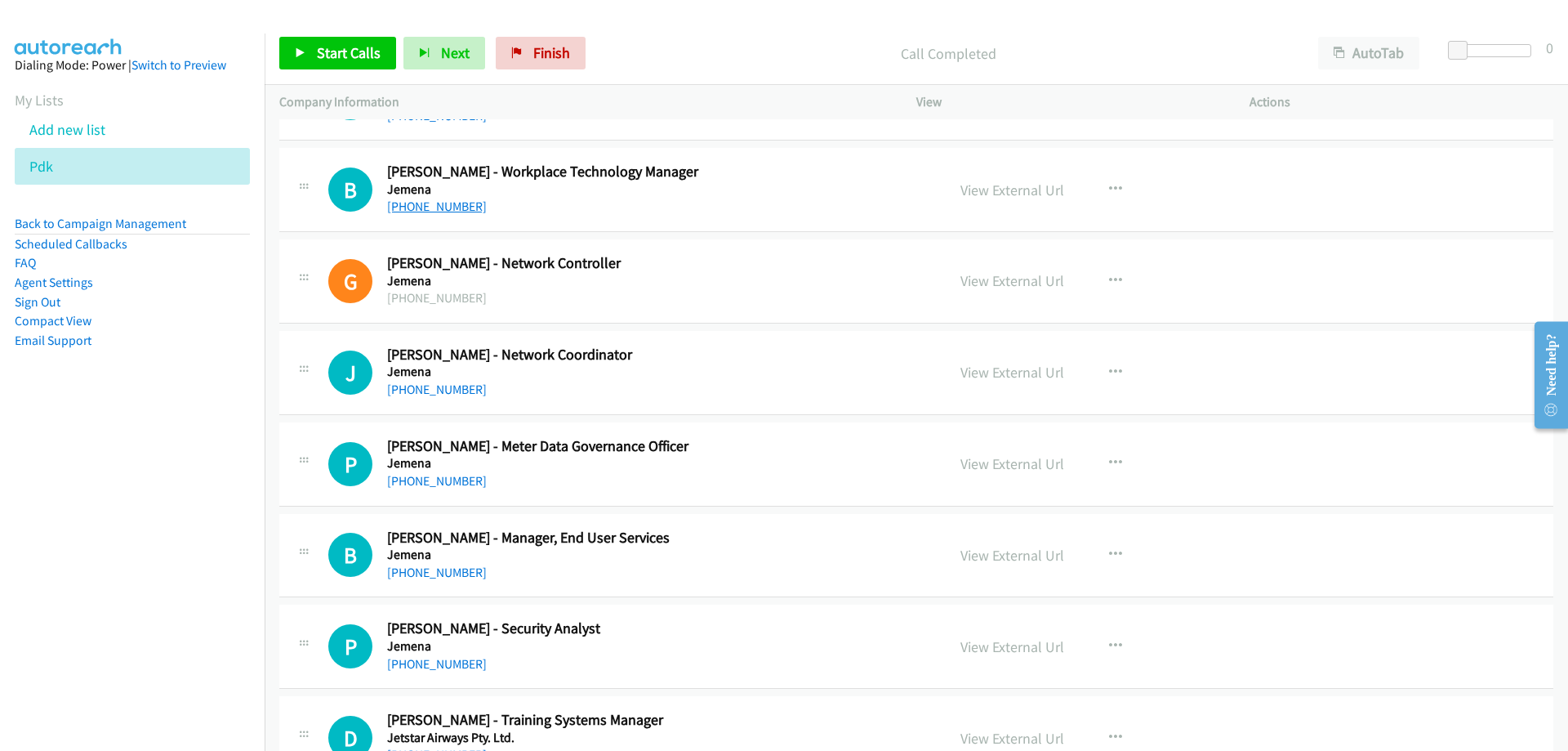
click at [444, 207] on link "+61 3 9173 8608" at bounding box center [437, 206] width 100 height 16
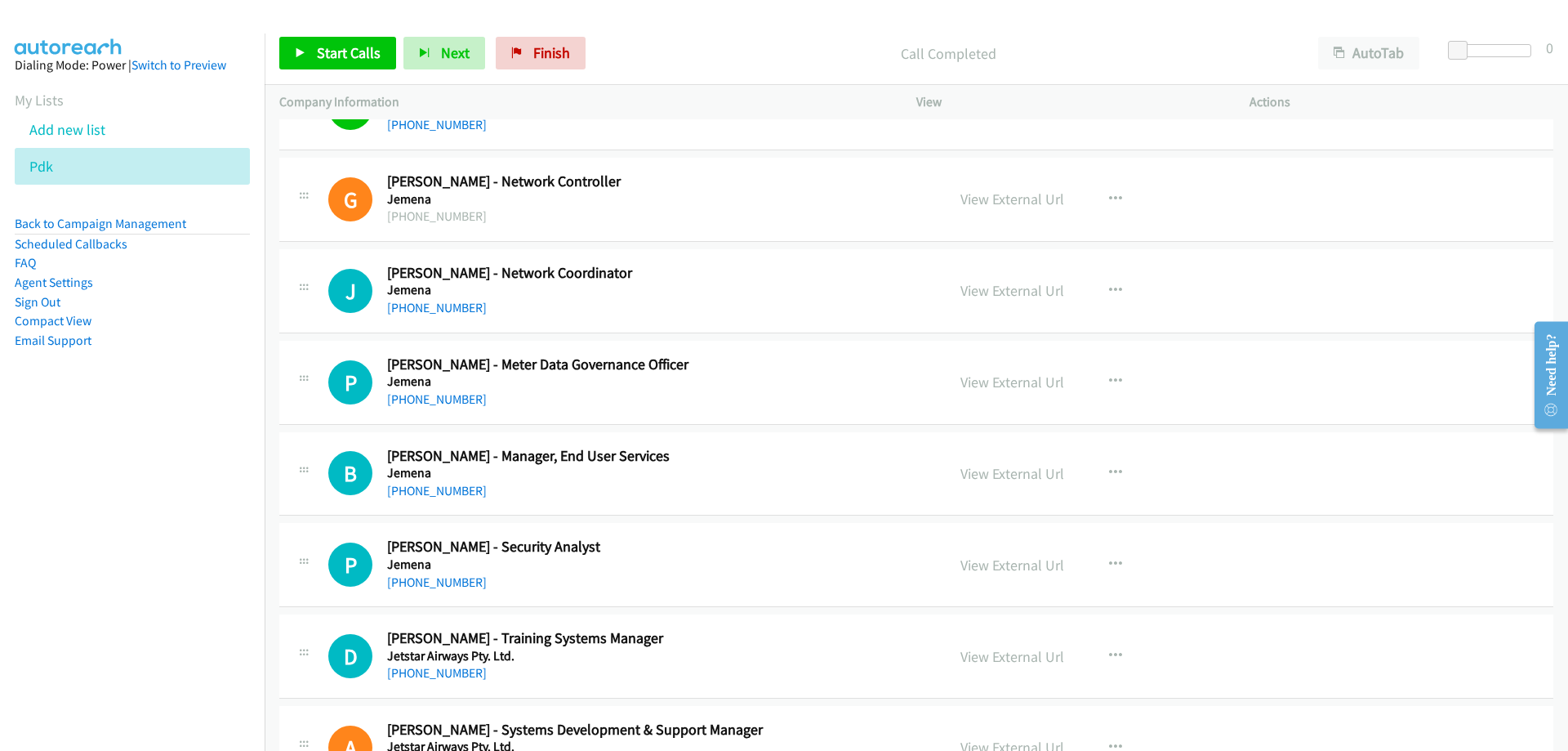
scroll to position [2696, 0]
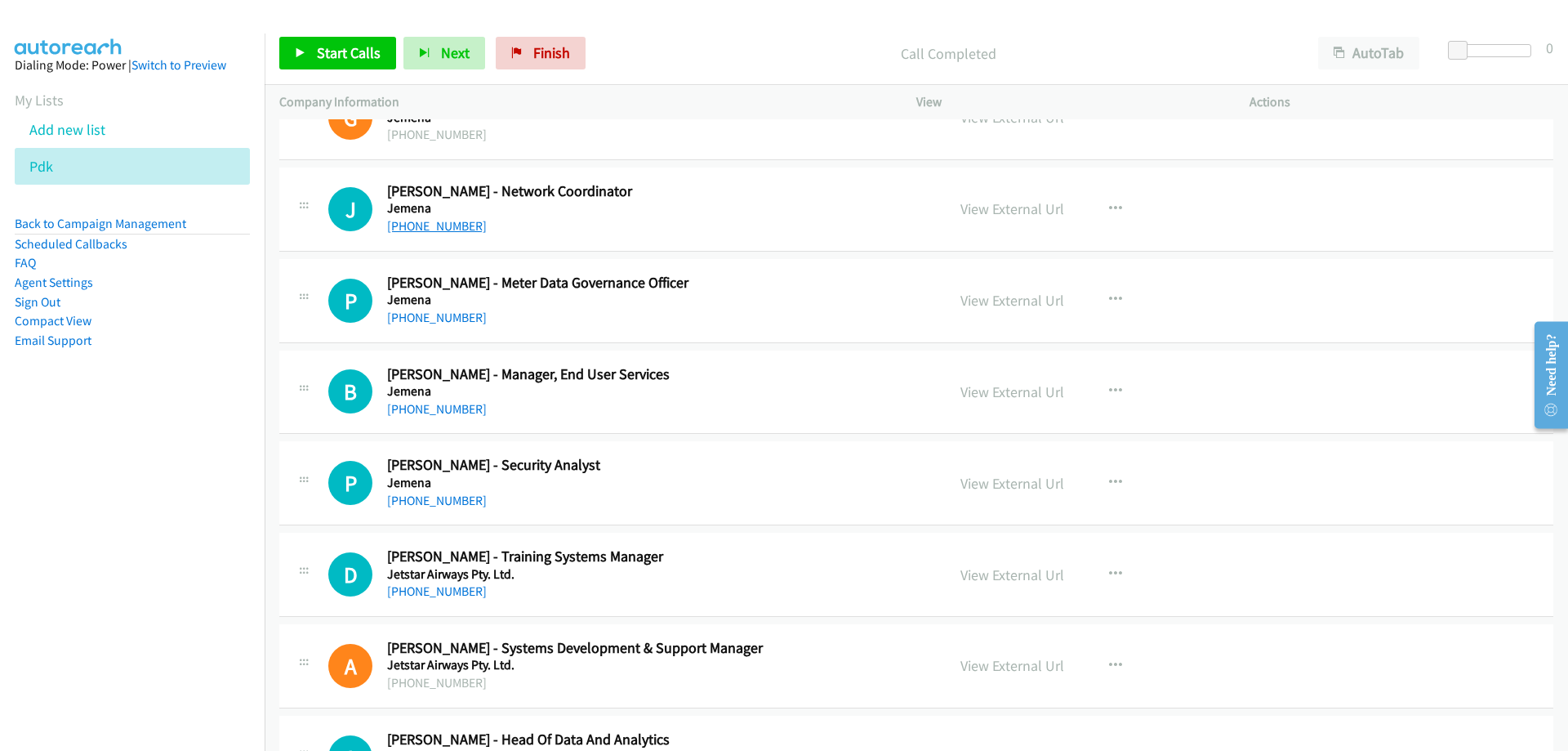
click at [442, 232] on link "+61 405 763 129" at bounding box center [437, 226] width 100 height 16
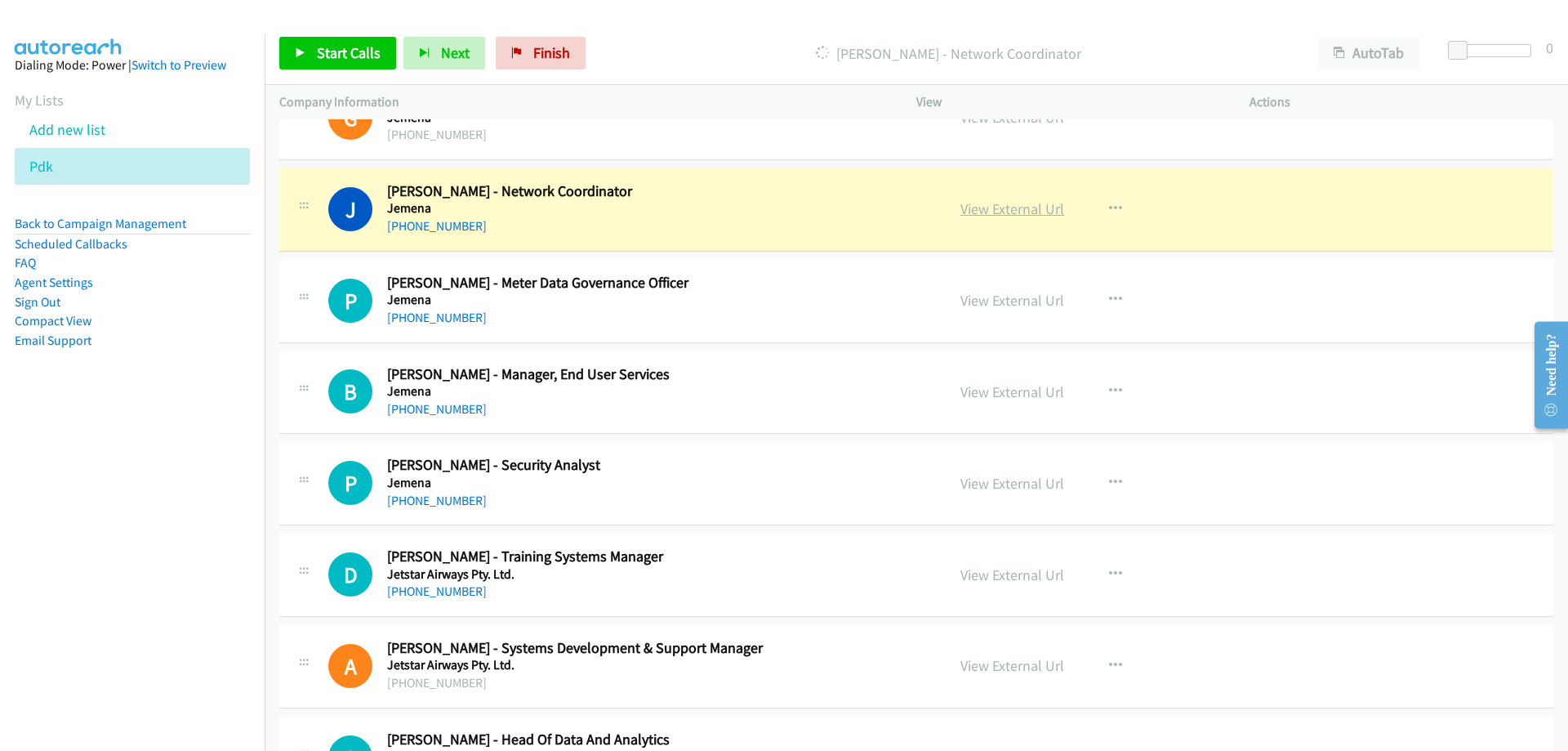
click at [1007, 212] on link "View External Url" at bounding box center [1012, 208] width 104 height 18
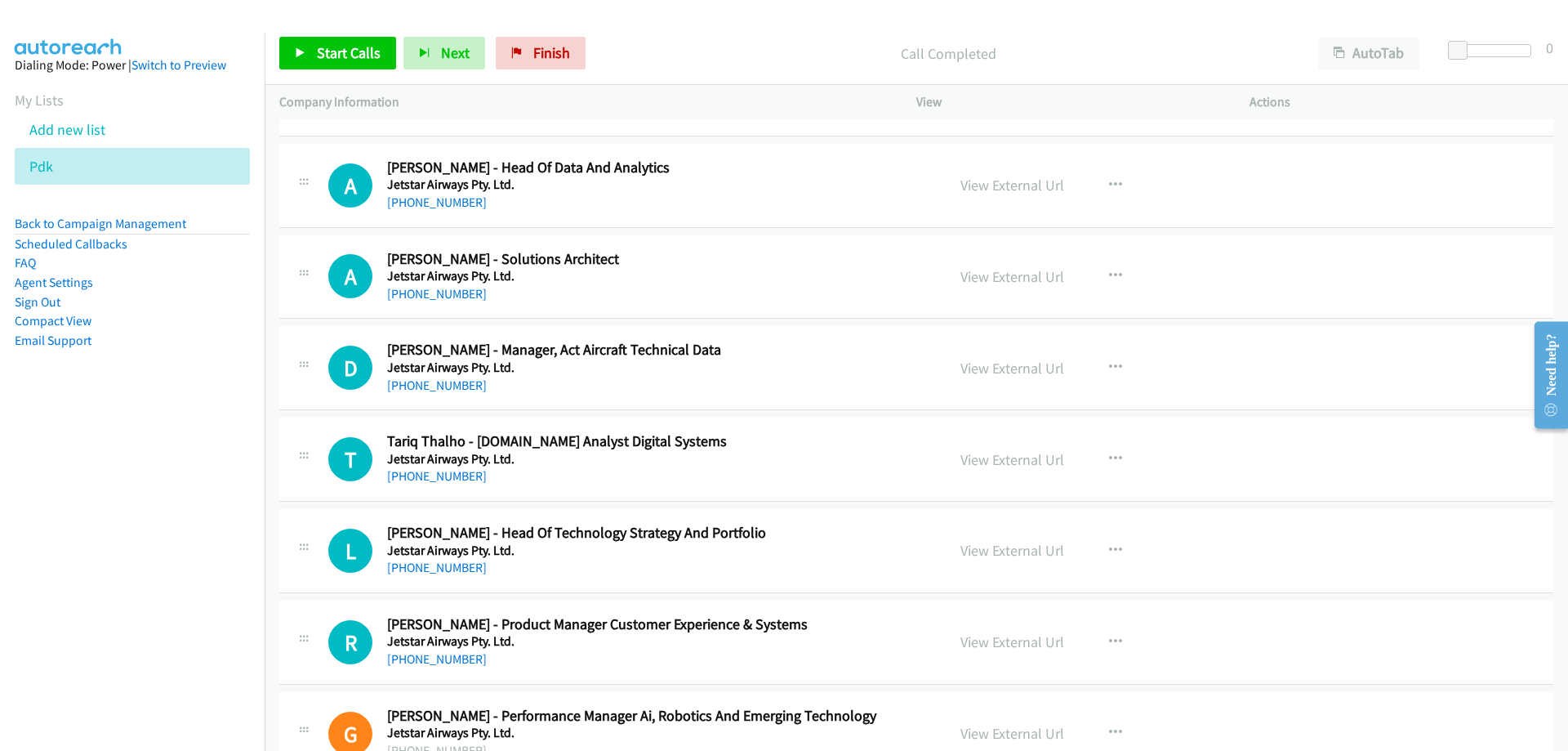
scroll to position [3351, 0]
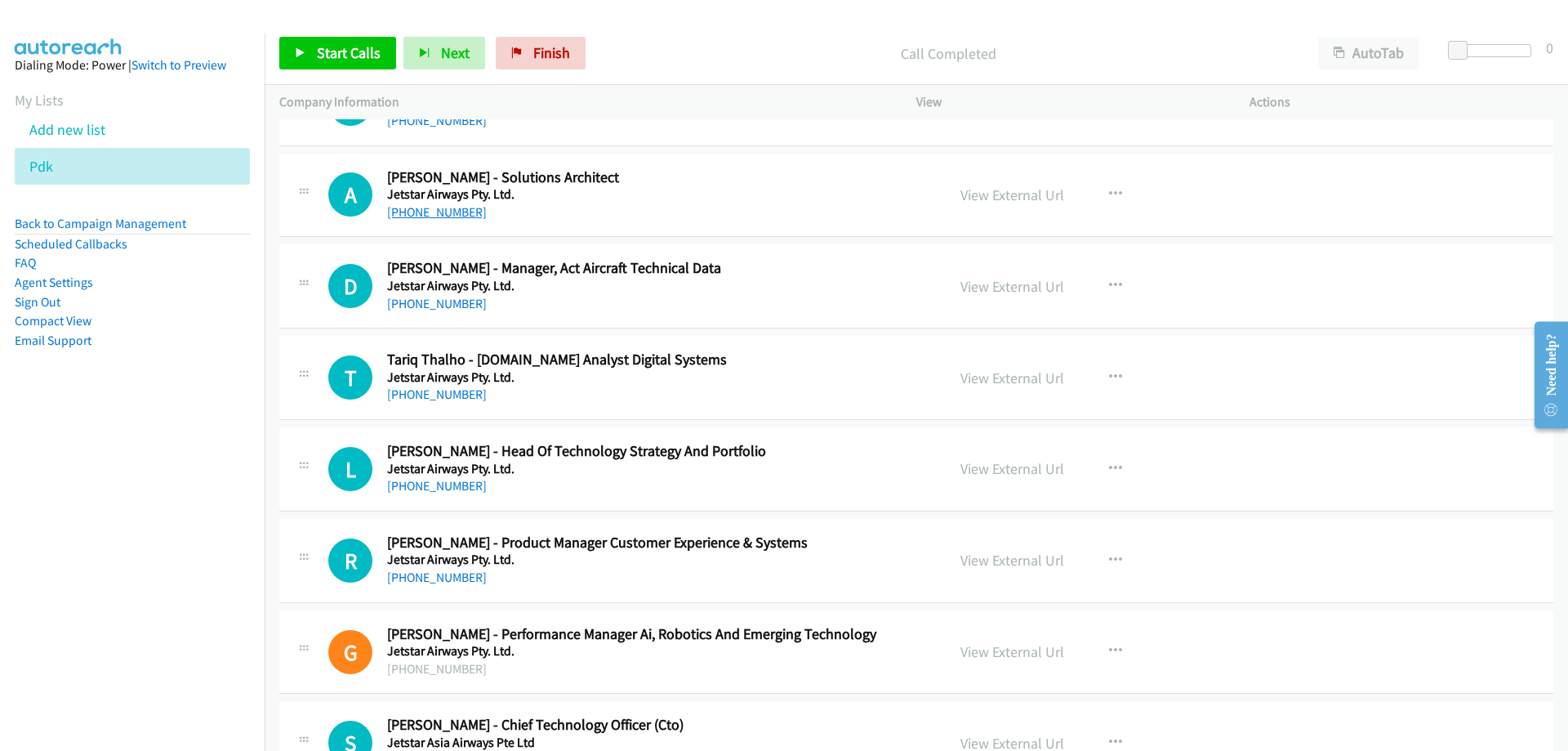
click at [429, 217] on link "+61 407 340 825" at bounding box center [437, 212] width 100 height 16
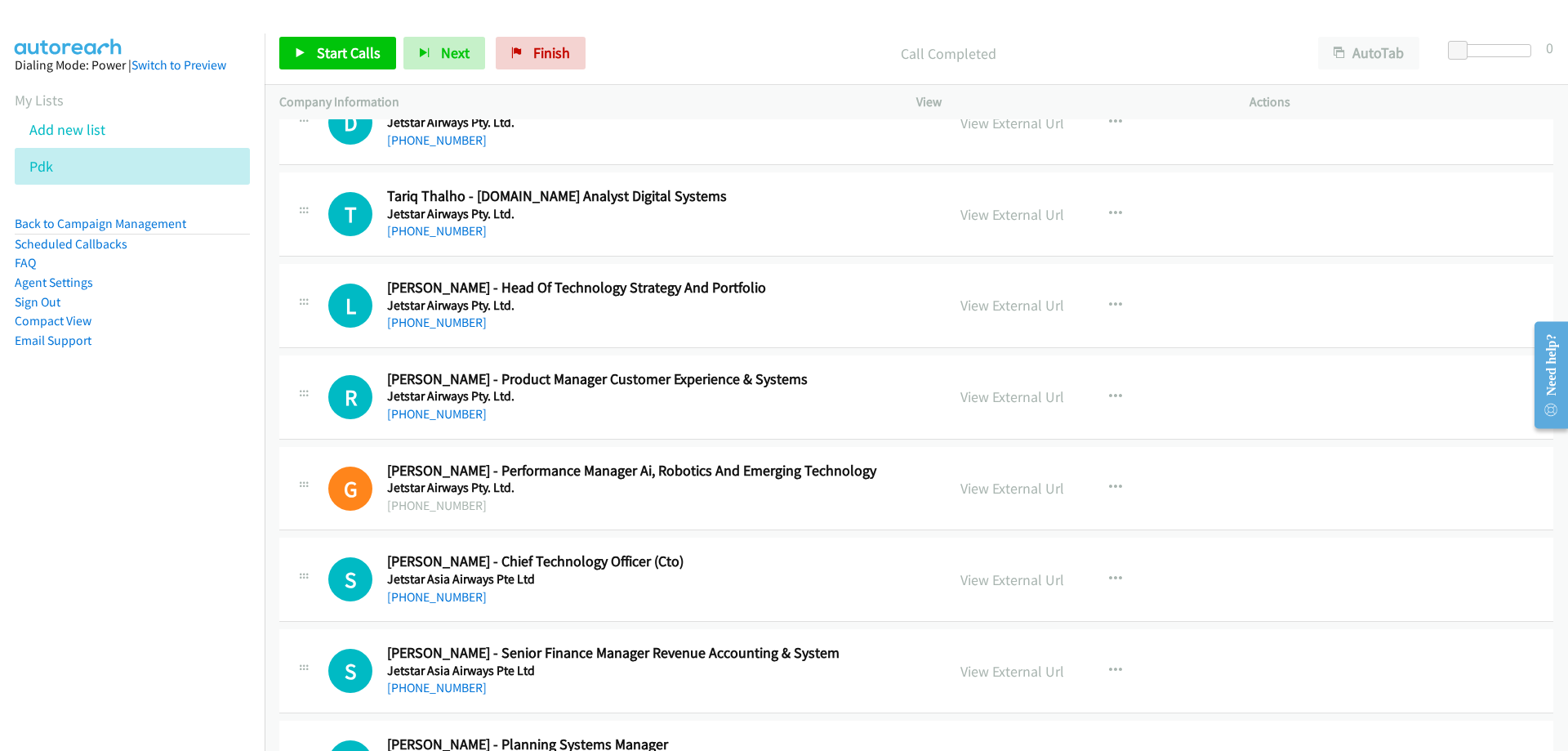
scroll to position [3596, 0]
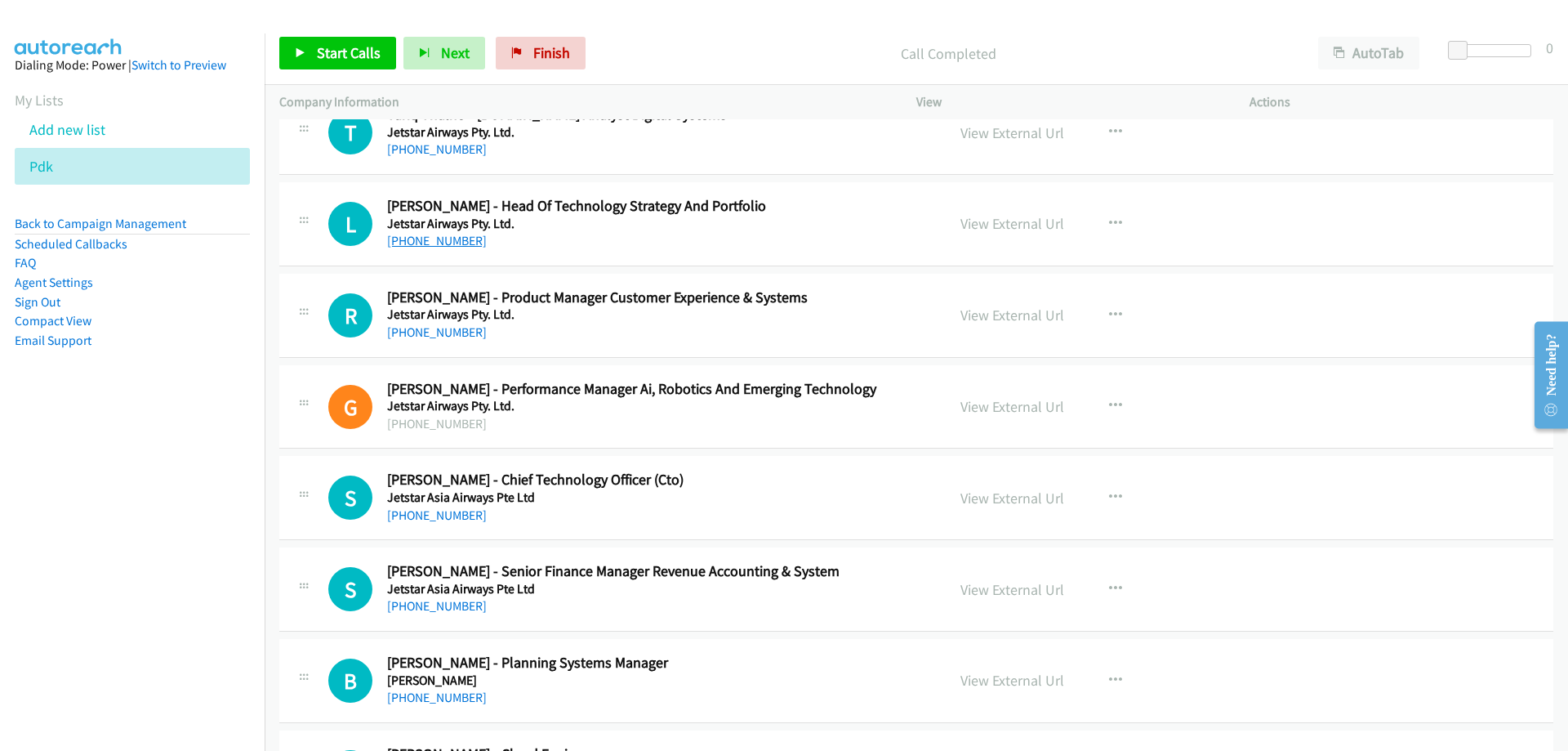
click at [413, 244] on link "+61 408 228 605" at bounding box center [437, 241] width 100 height 16
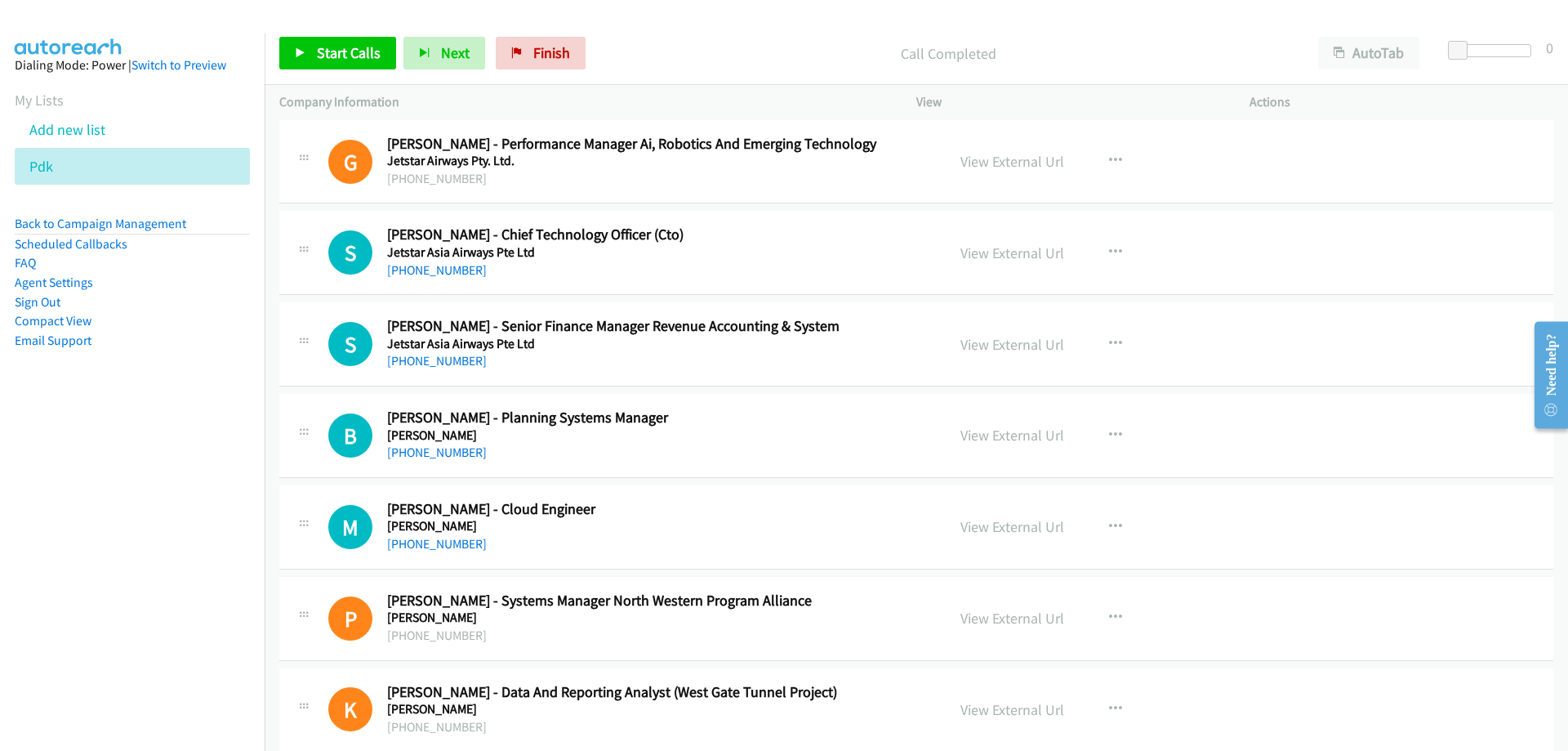
scroll to position [3923, 0]
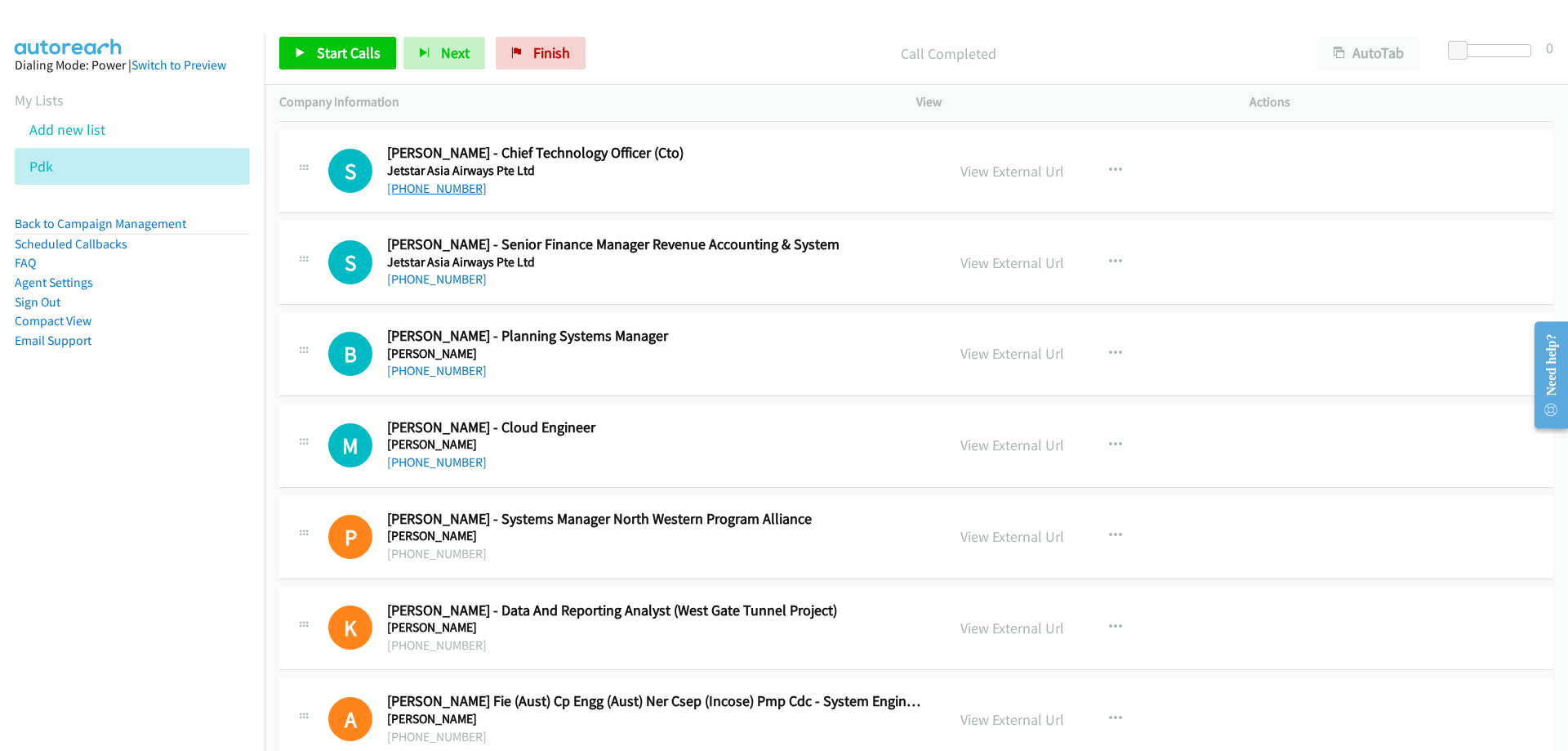
click at [455, 196] on div "+61 403 960 152" at bounding box center [656, 188] width 539 height 19
click at [457, 187] on link "+61 403 960 152" at bounding box center [437, 188] width 100 height 16
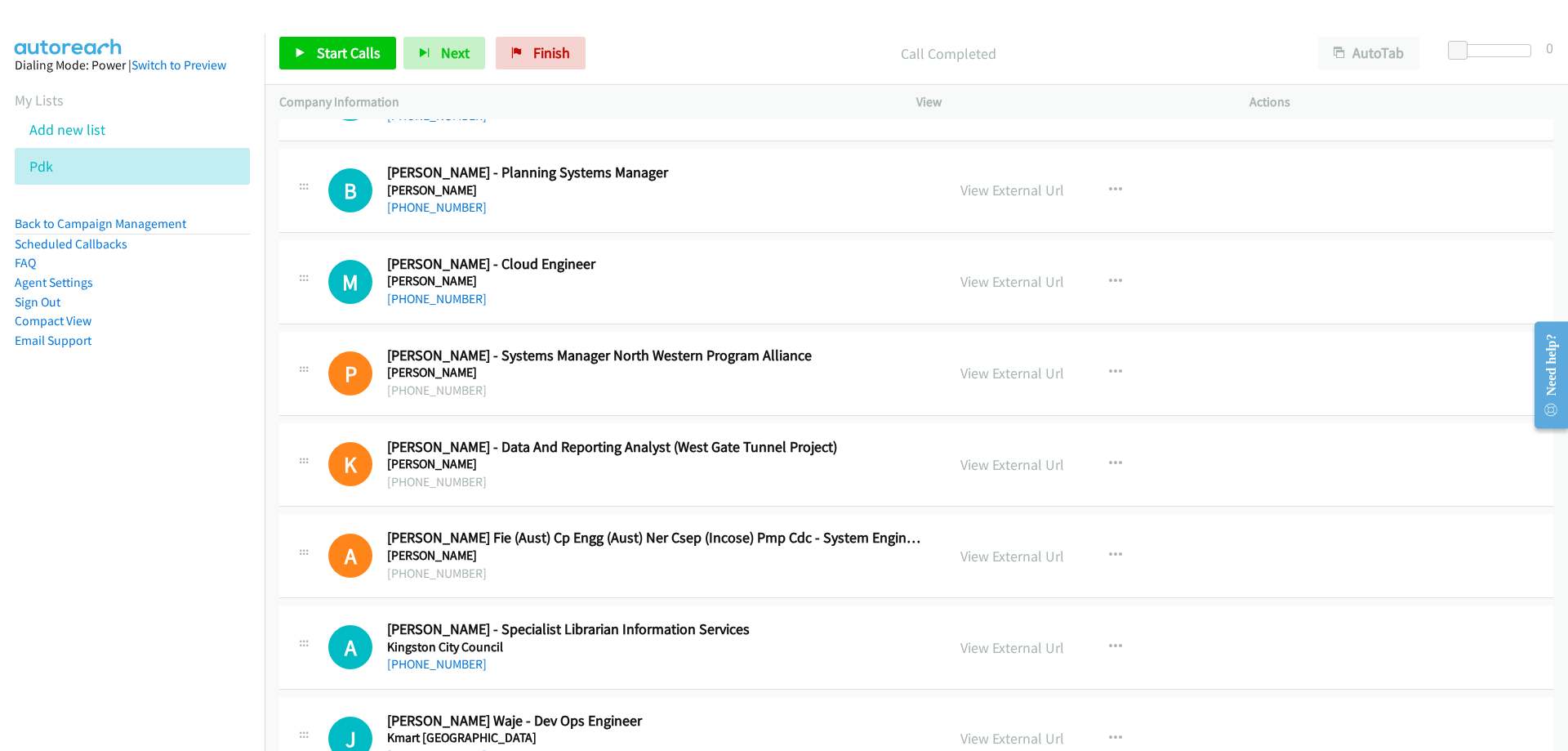
scroll to position [4168, 0]
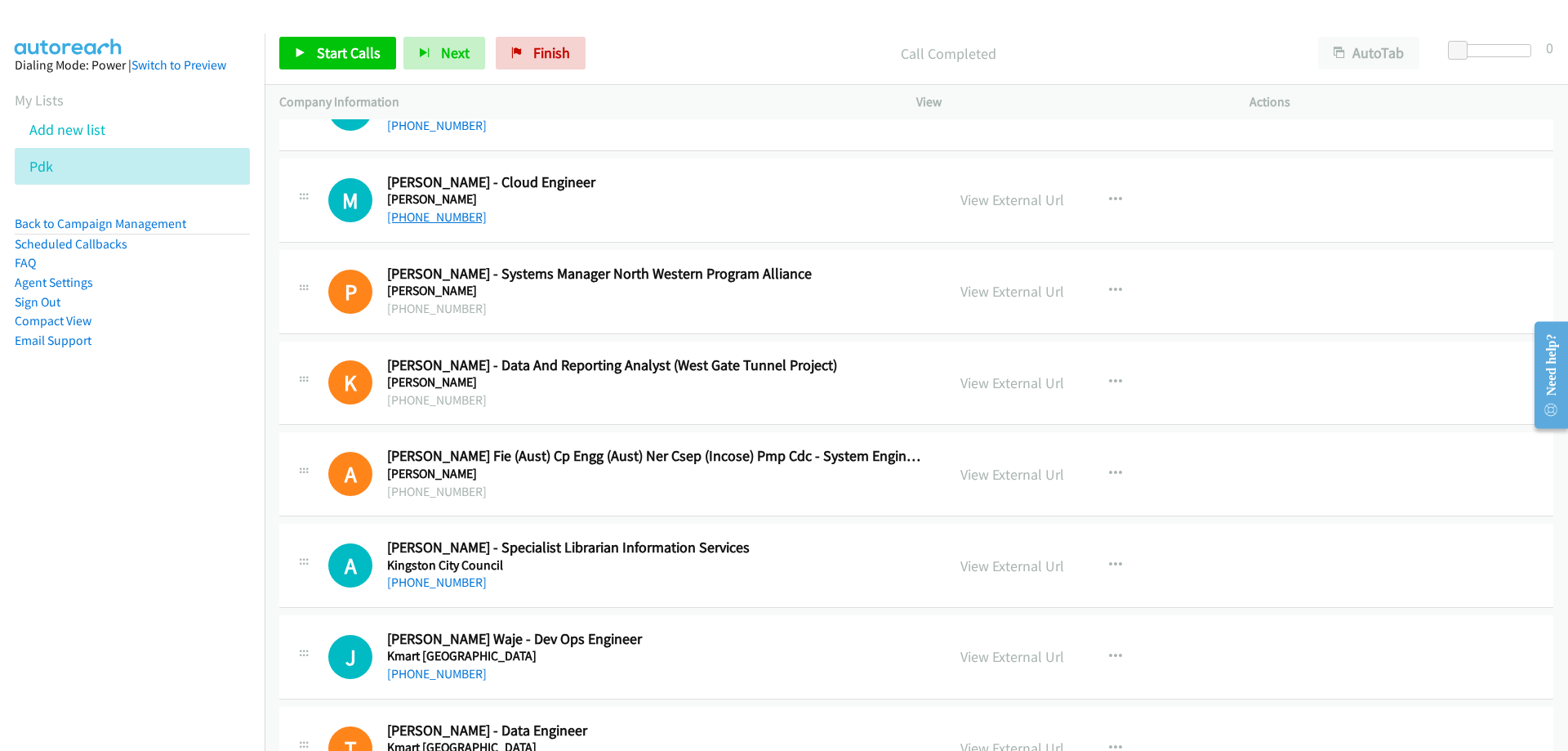
click at [441, 212] on link "+61 413 213 667" at bounding box center [437, 217] width 100 height 16
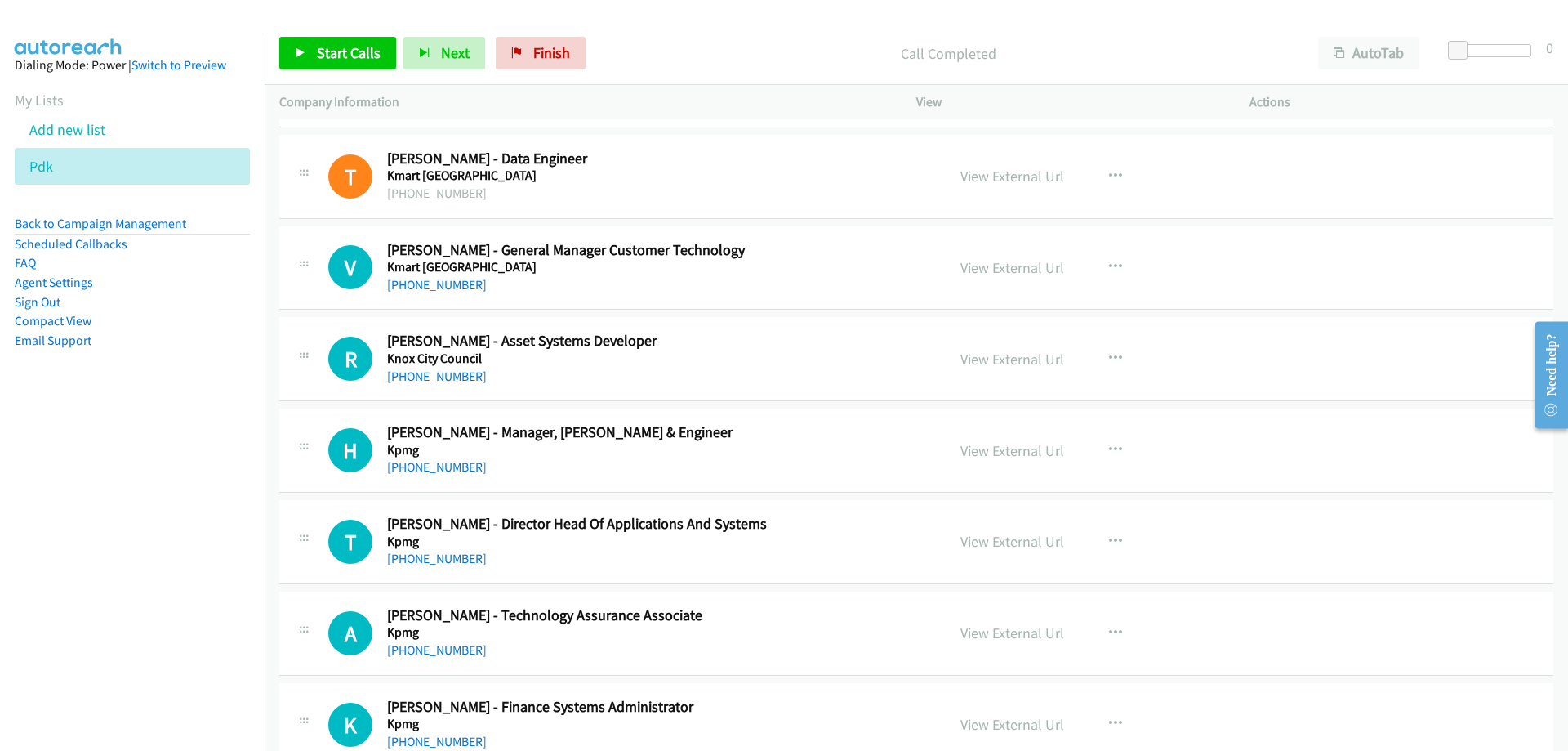
scroll to position [4822, 0]
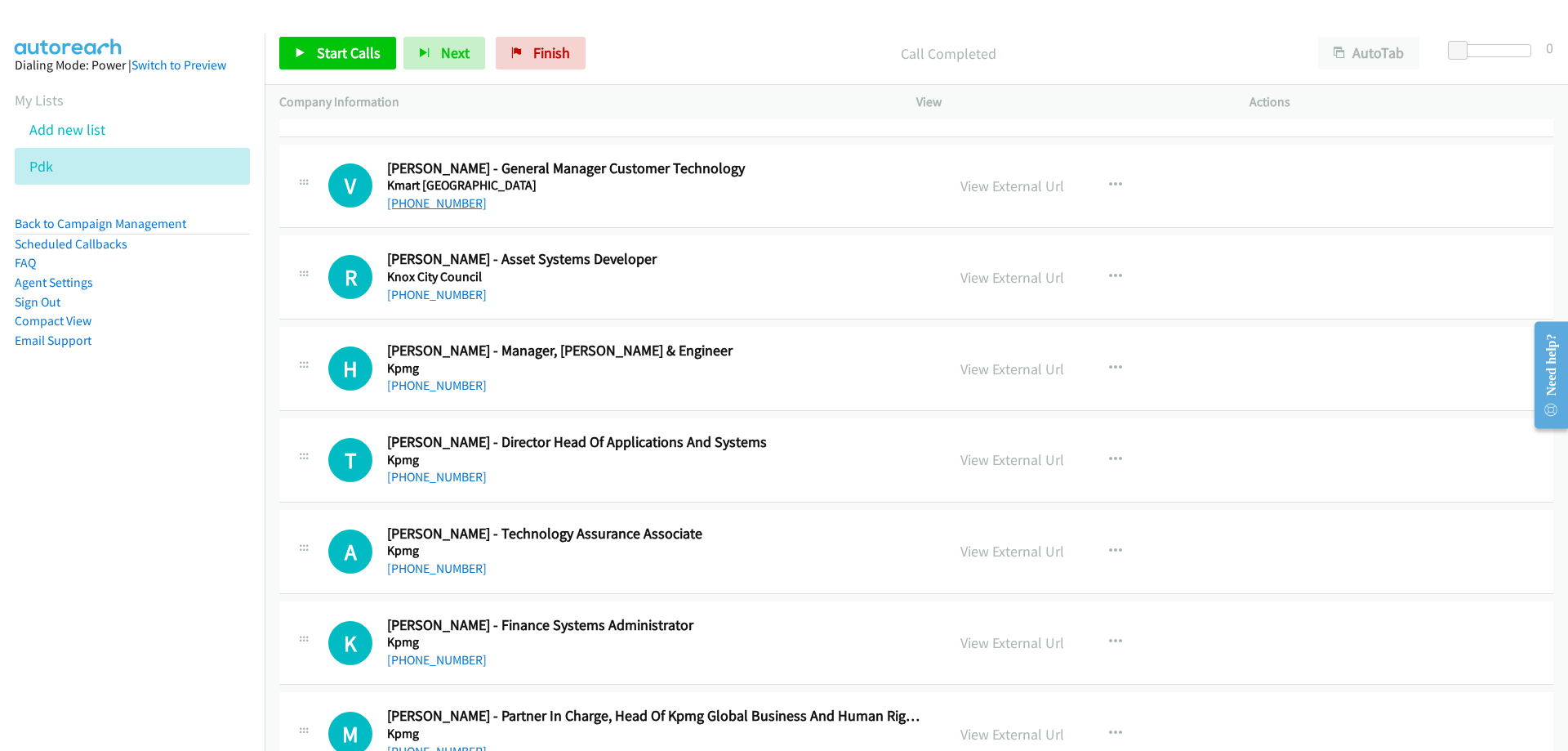
click at [450, 208] on link "+61 417 323 431" at bounding box center [437, 203] width 100 height 16
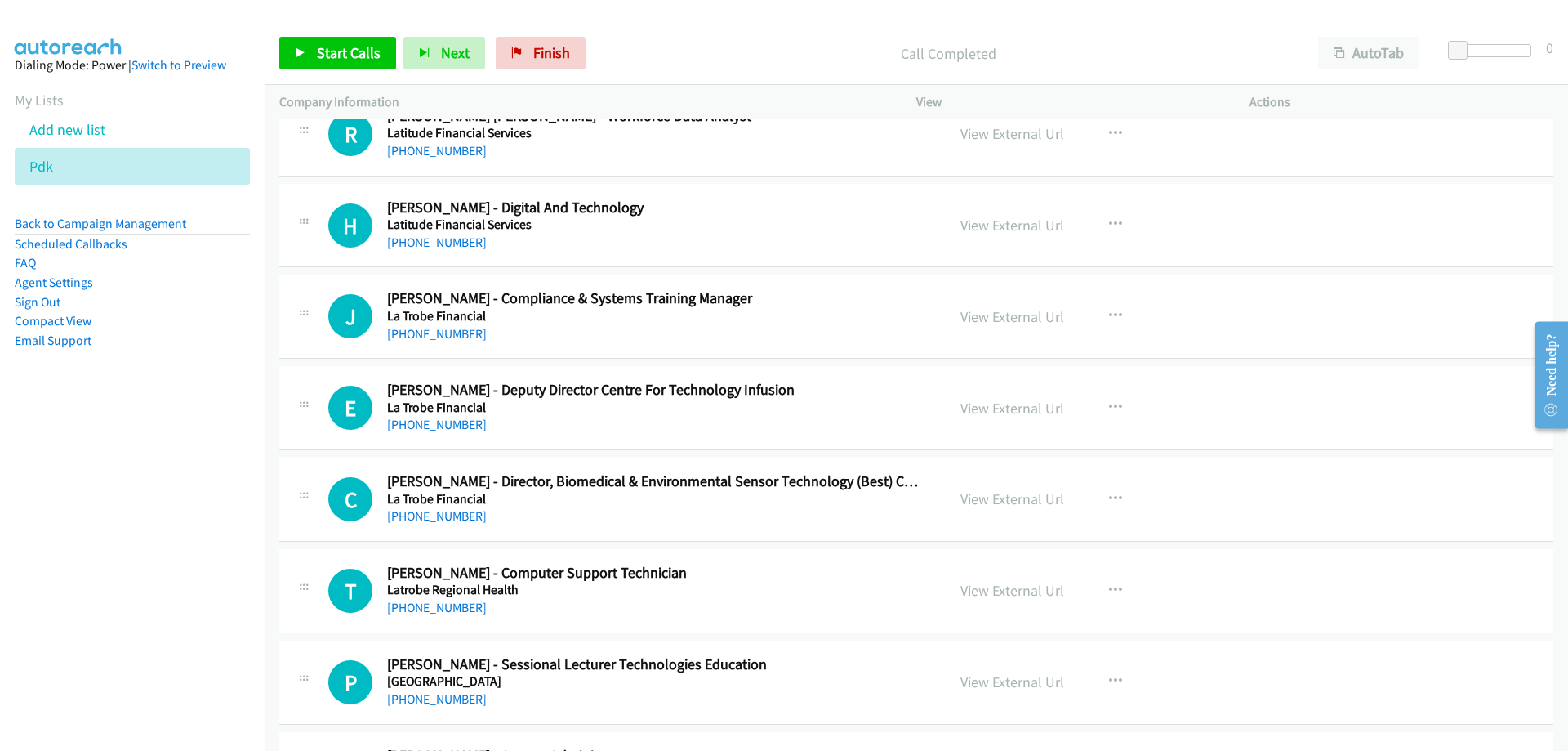
scroll to position [6783, 0]
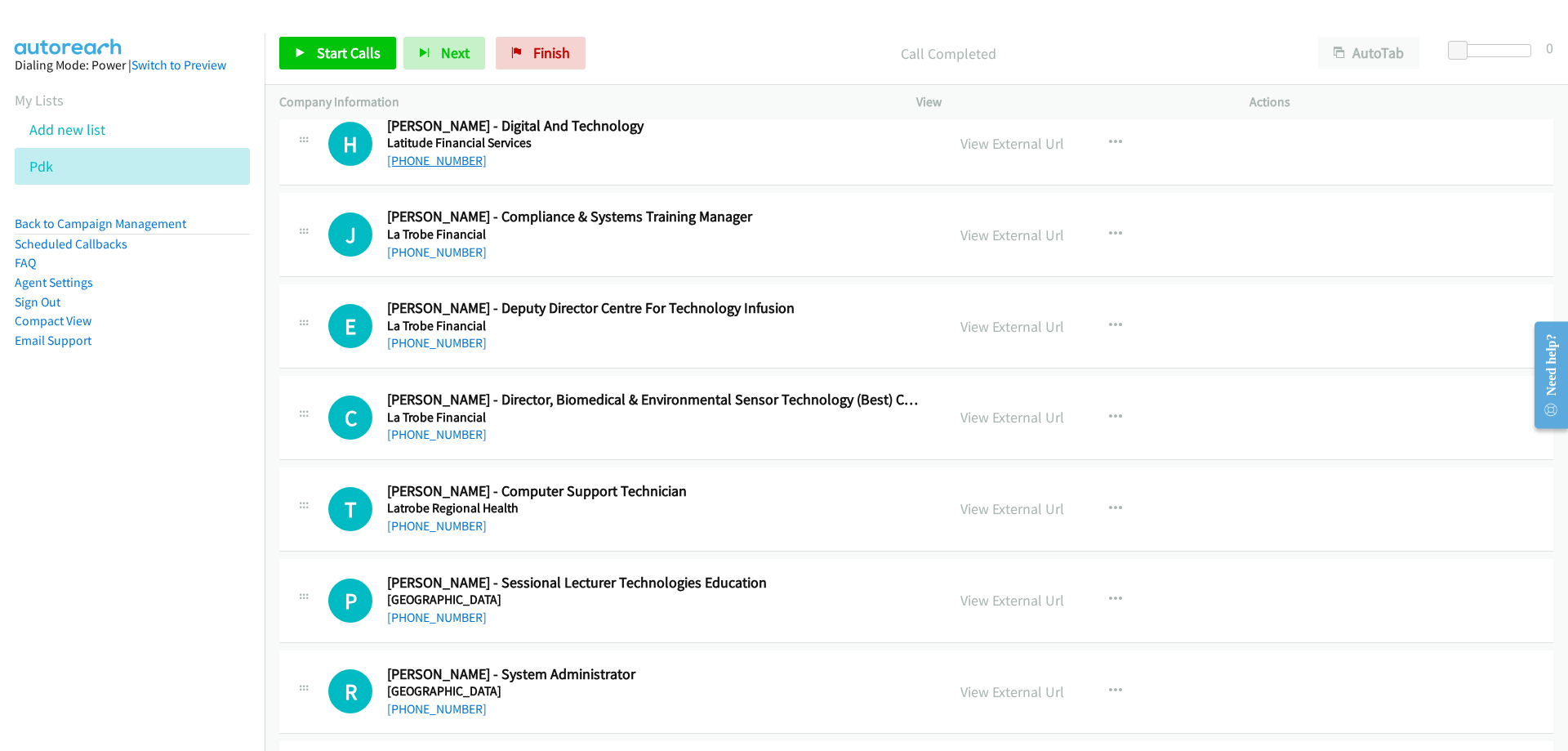
click at [452, 162] on link "+61 424 851 400" at bounding box center [437, 160] width 100 height 16
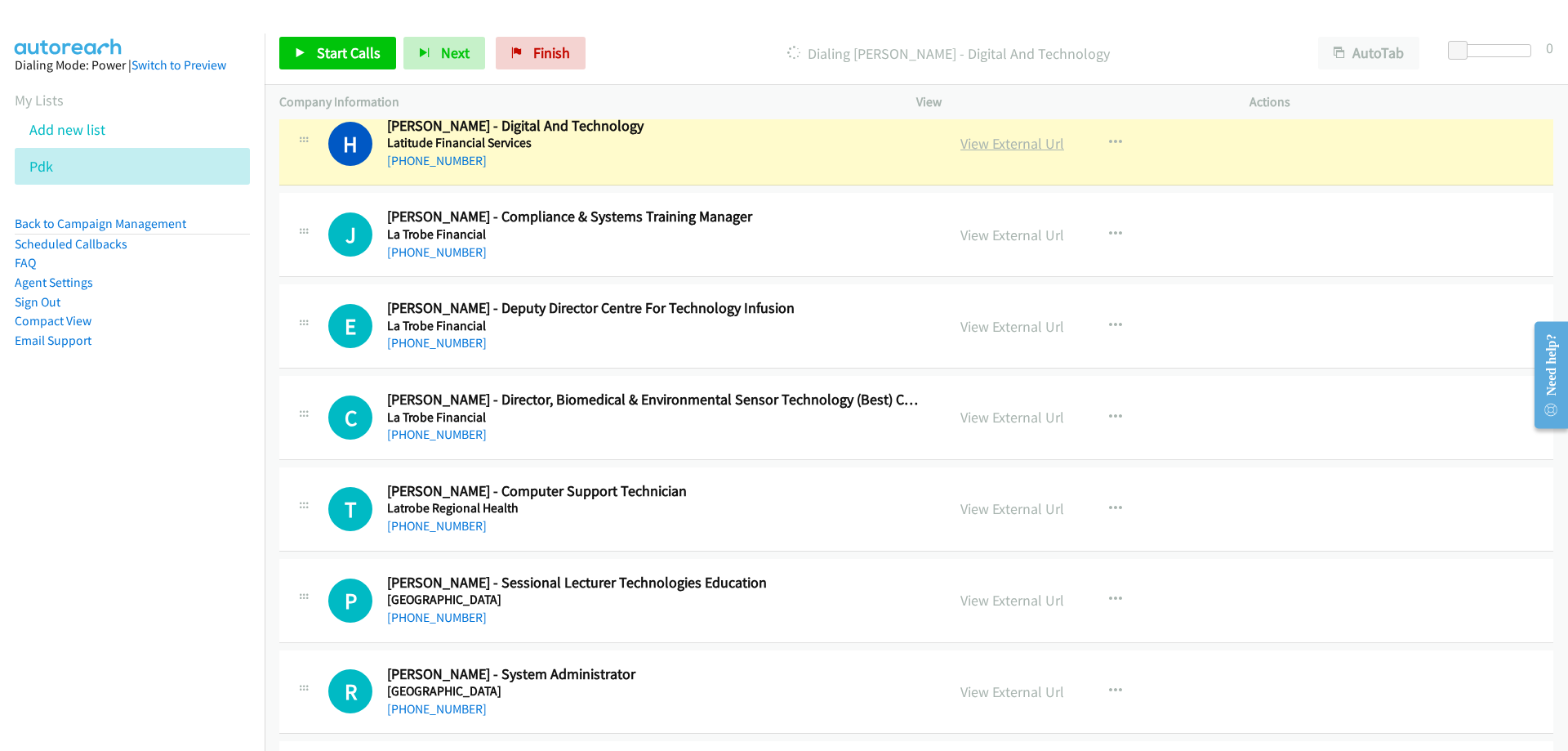
click at [974, 141] on link "View External Url" at bounding box center [1012, 143] width 104 height 18
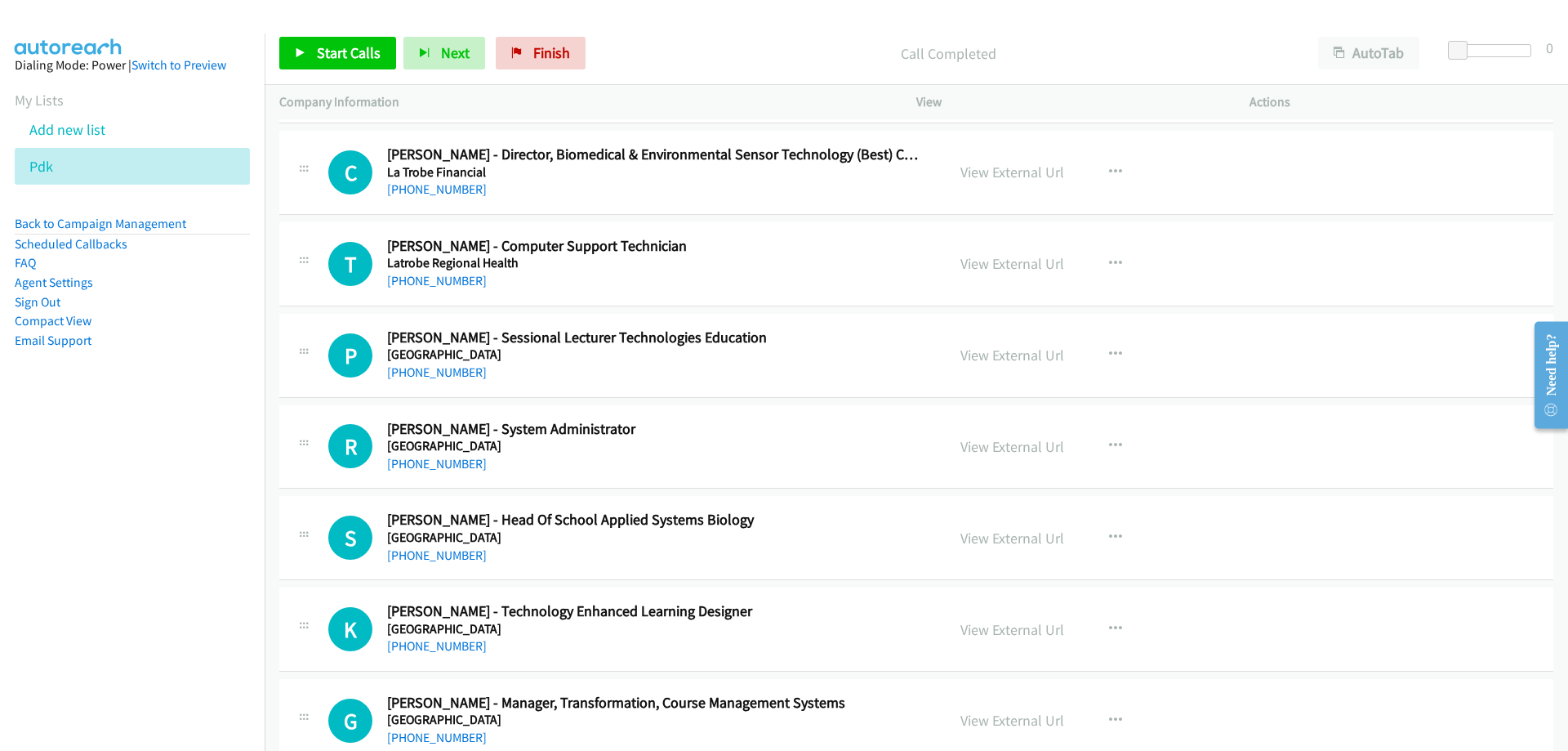
scroll to position [7110, 0]
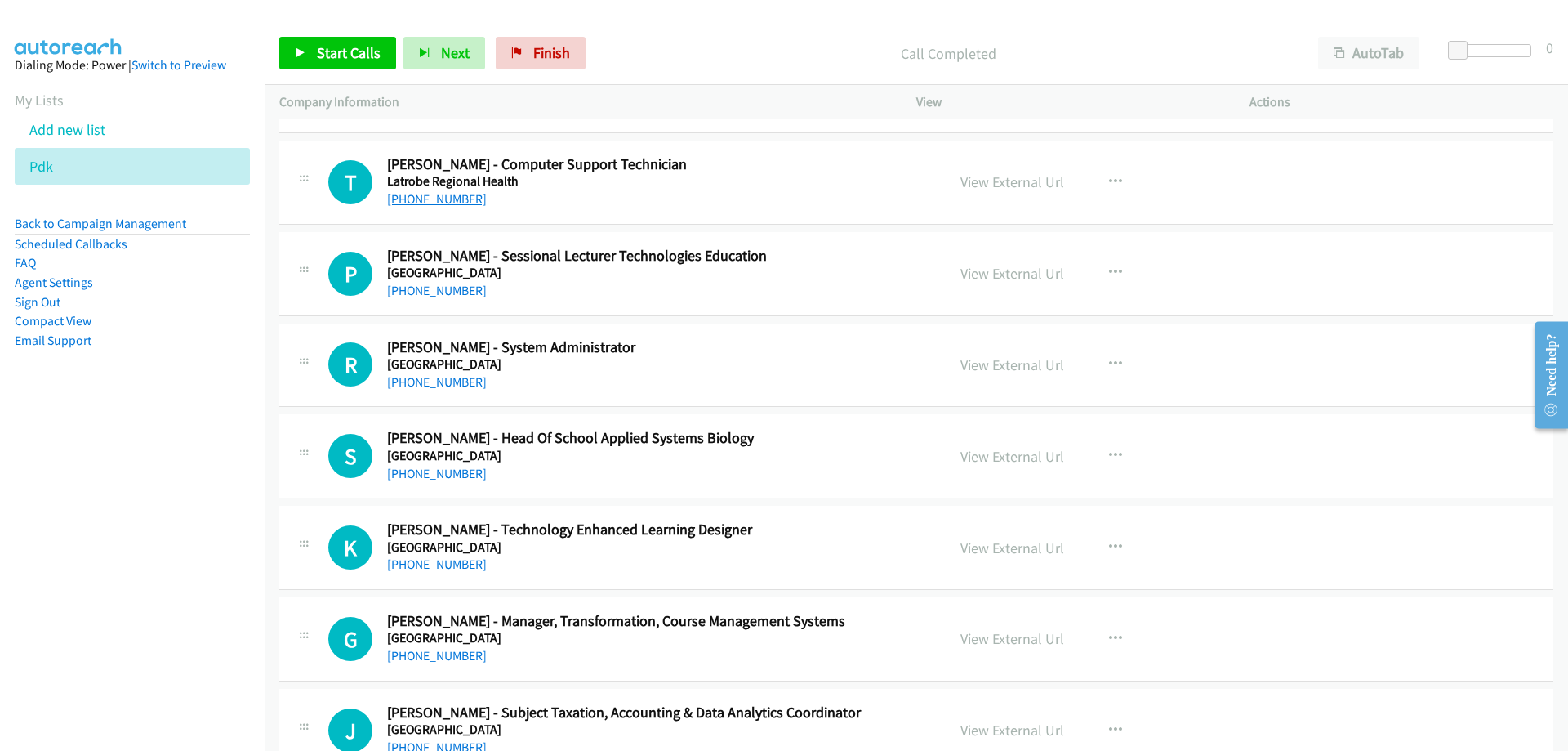
click at [455, 192] on link "+61 3 5173 8730" at bounding box center [437, 198] width 100 height 16
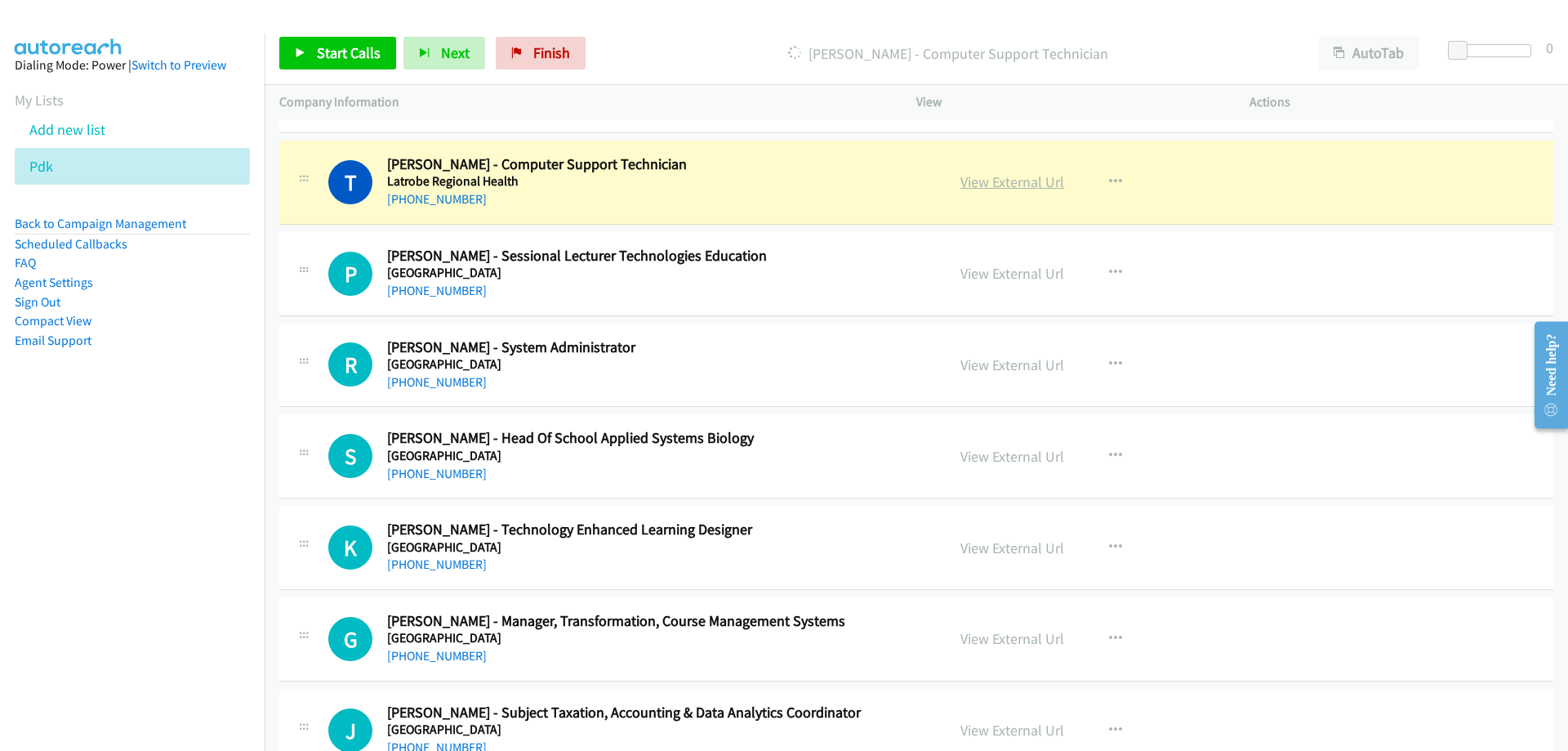
click at [979, 177] on link "View External Url" at bounding box center [1012, 182] width 104 height 18
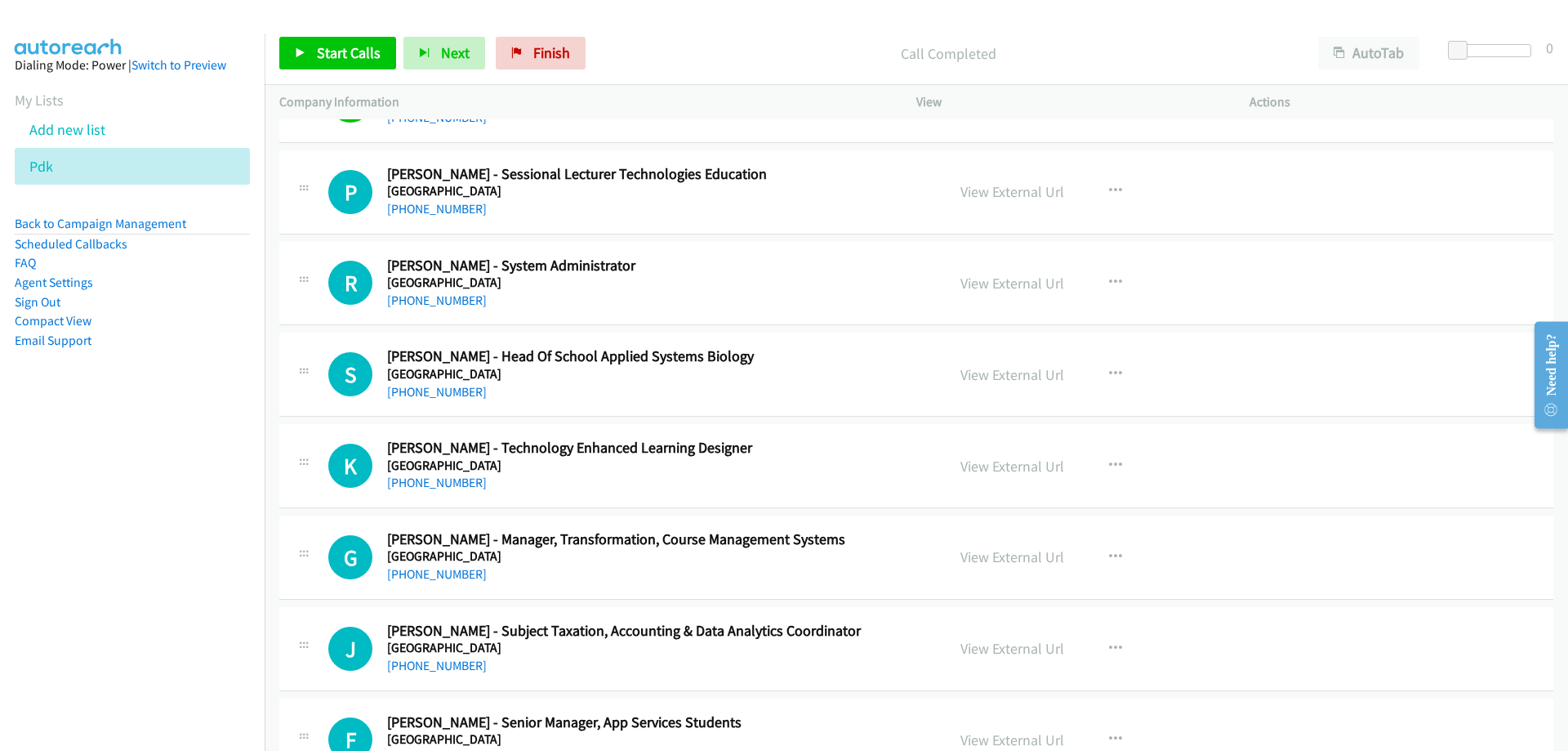
scroll to position [7273, 0]
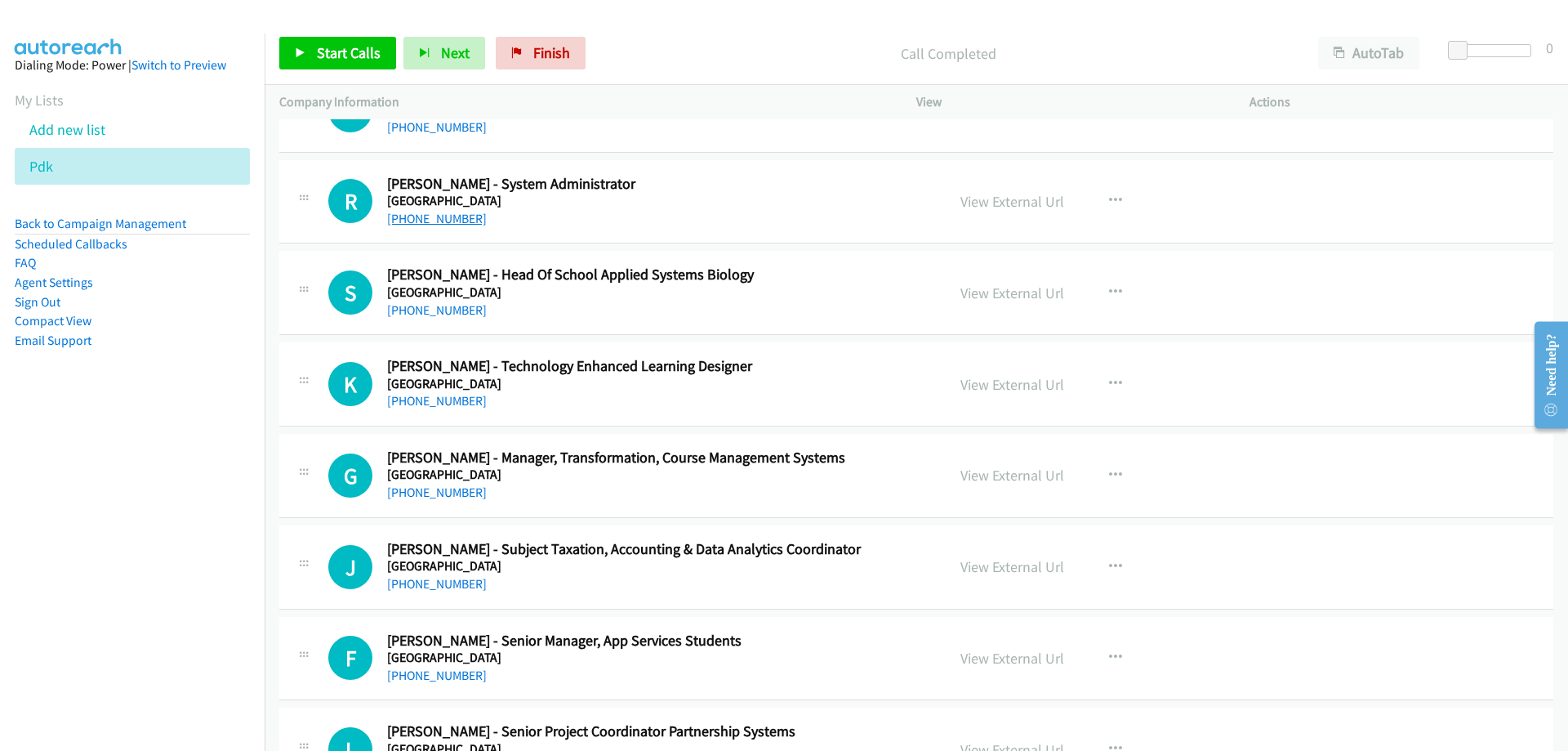
click at [444, 218] on link "+61 3 9479 1101" at bounding box center [437, 219] width 100 height 16
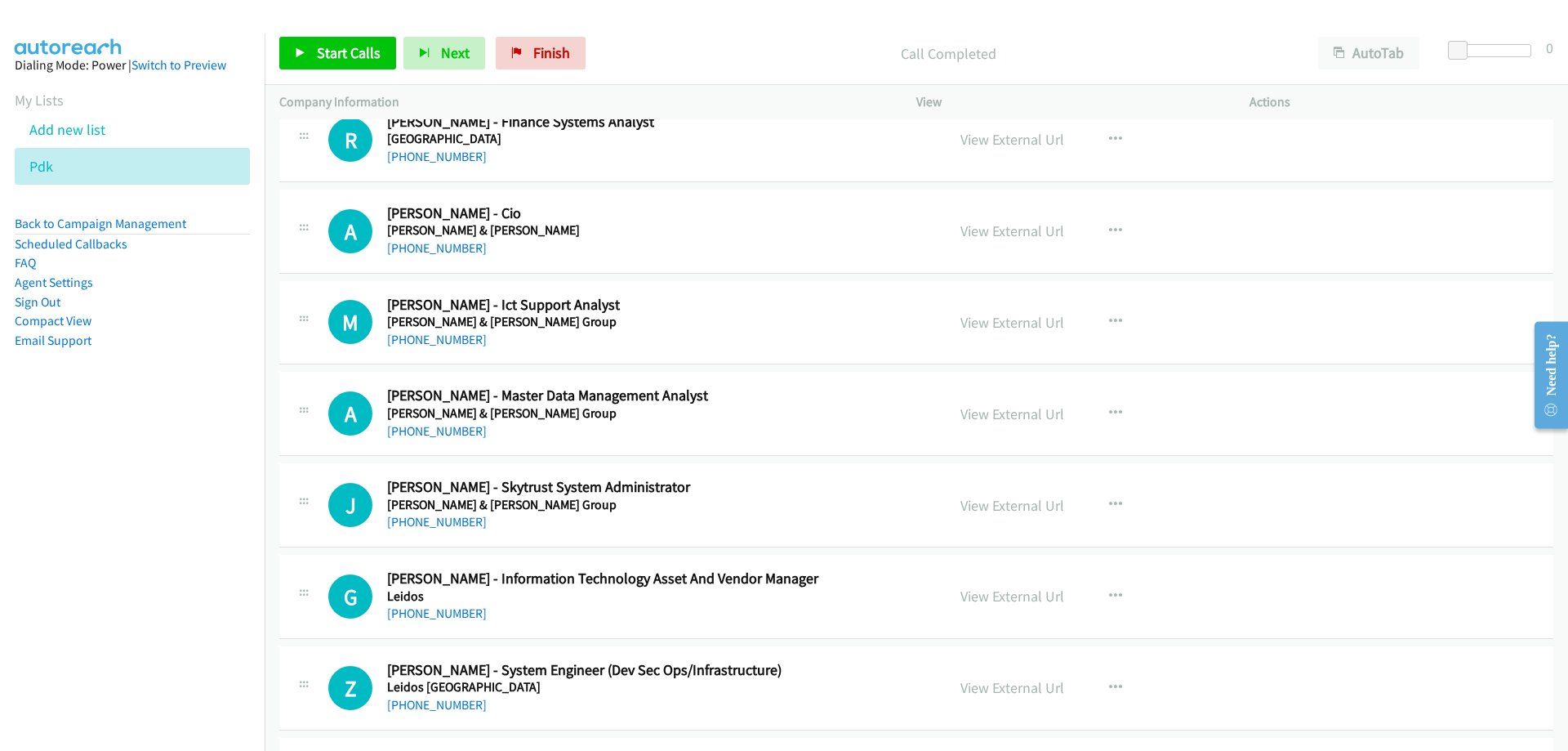
scroll to position [9152, 0]
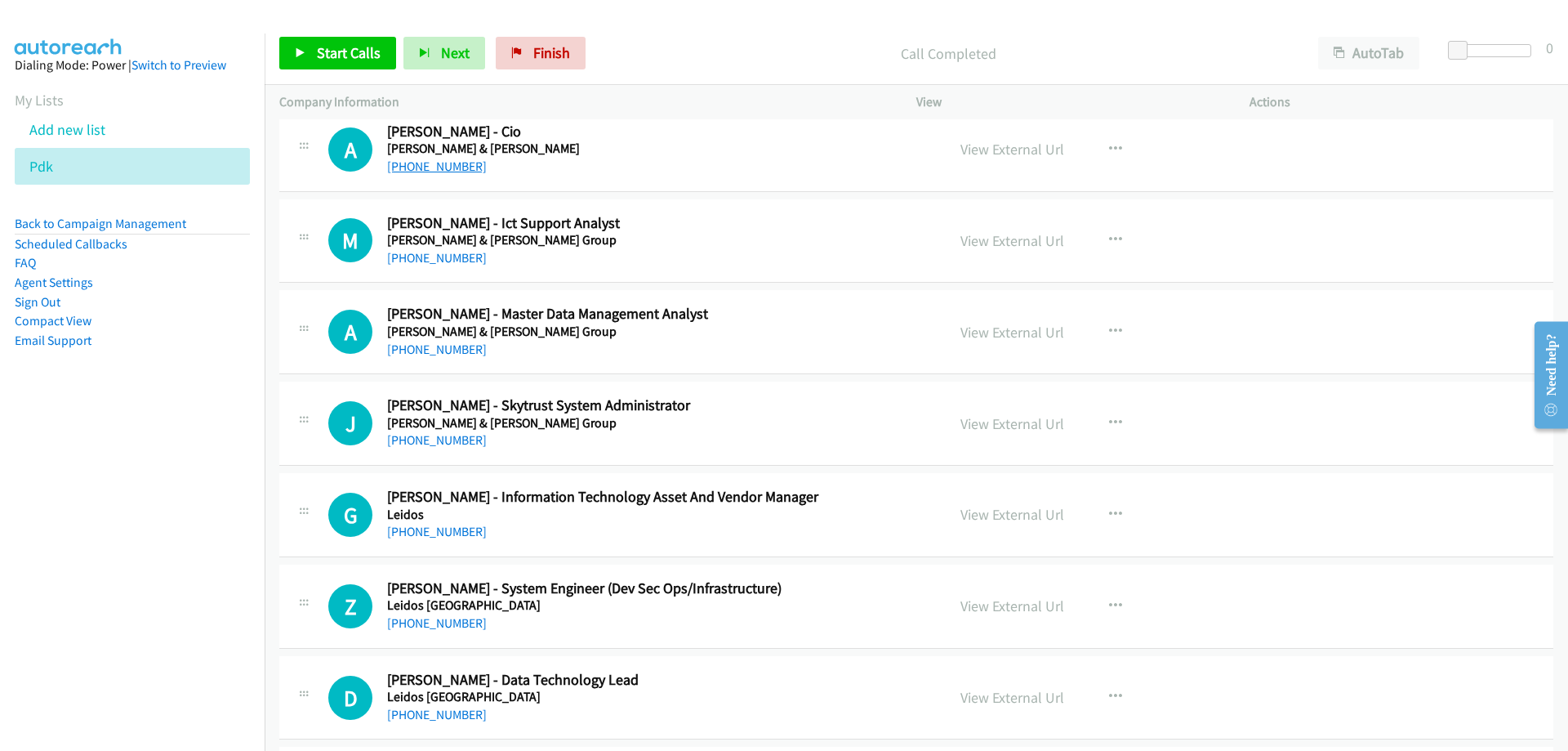
click at [423, 161] on link "+61 402 890 466" at bounding box center [437, 166] width 100 height 16
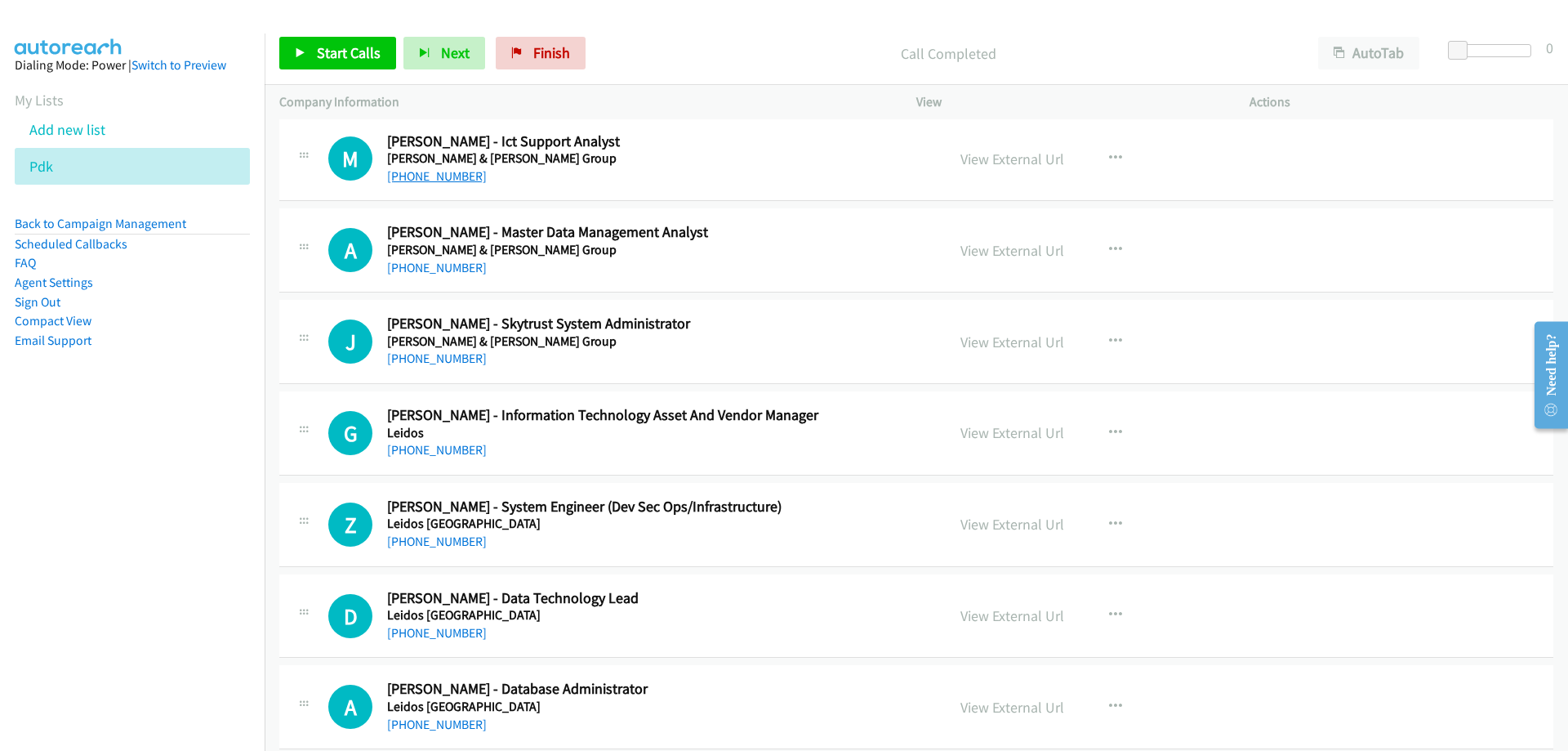
click at [434, 171] on link "+61 3 9243 3520" at bounding box center [437, 175] width 100 height 16
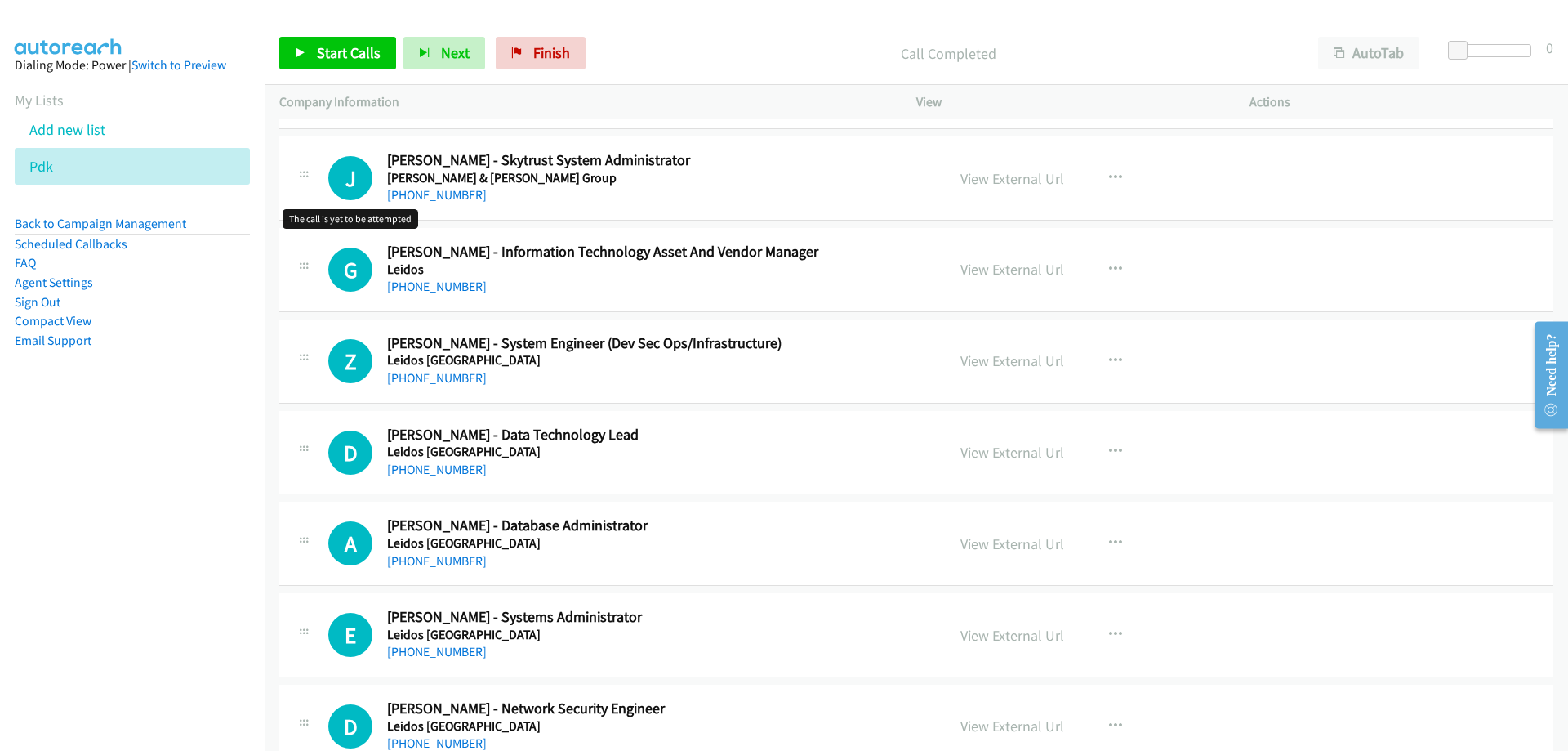
scroll to position [9480, 0]
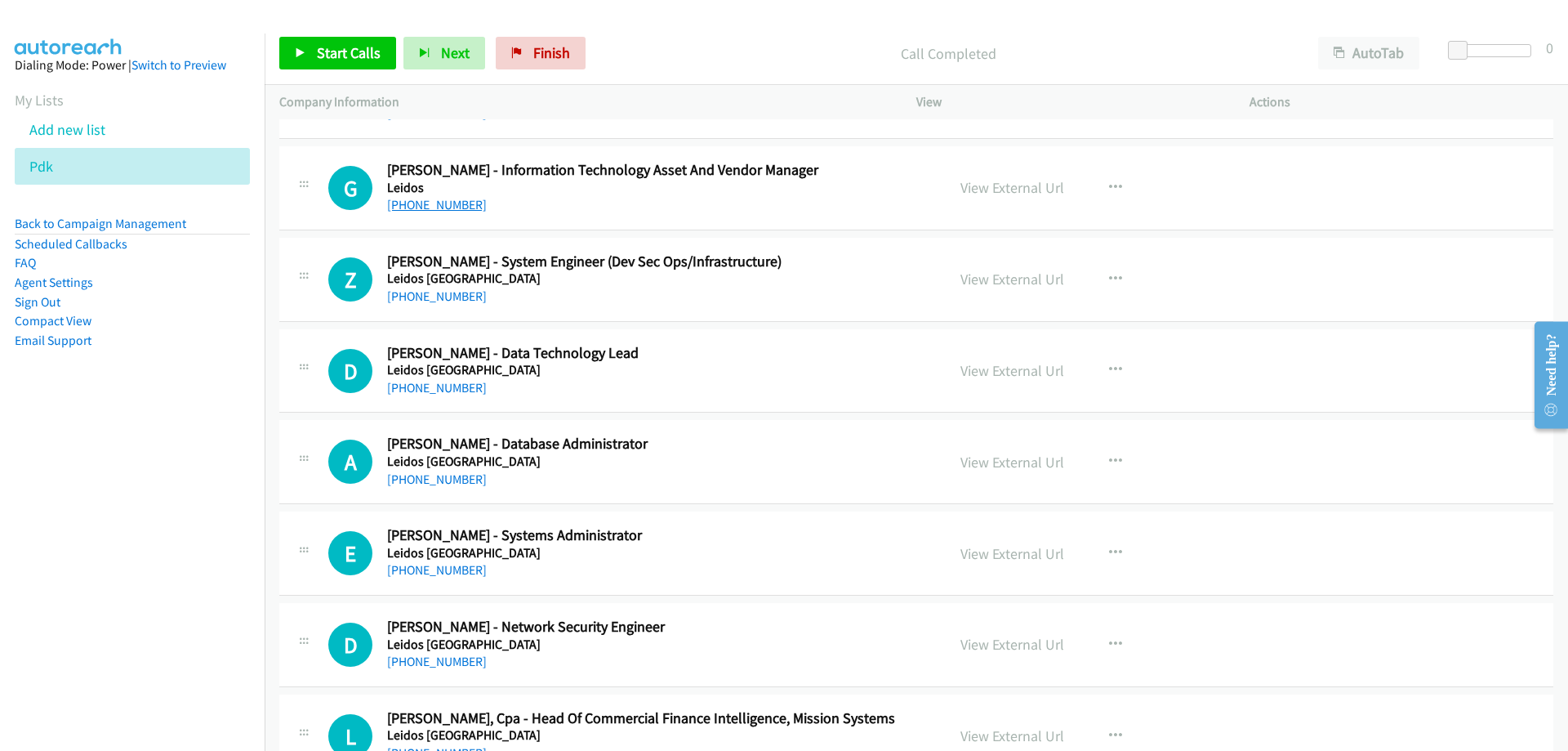
click at [423, 207] on link "+61 3 8756 9635" at bounding box center [437, 205] width 100 height 16
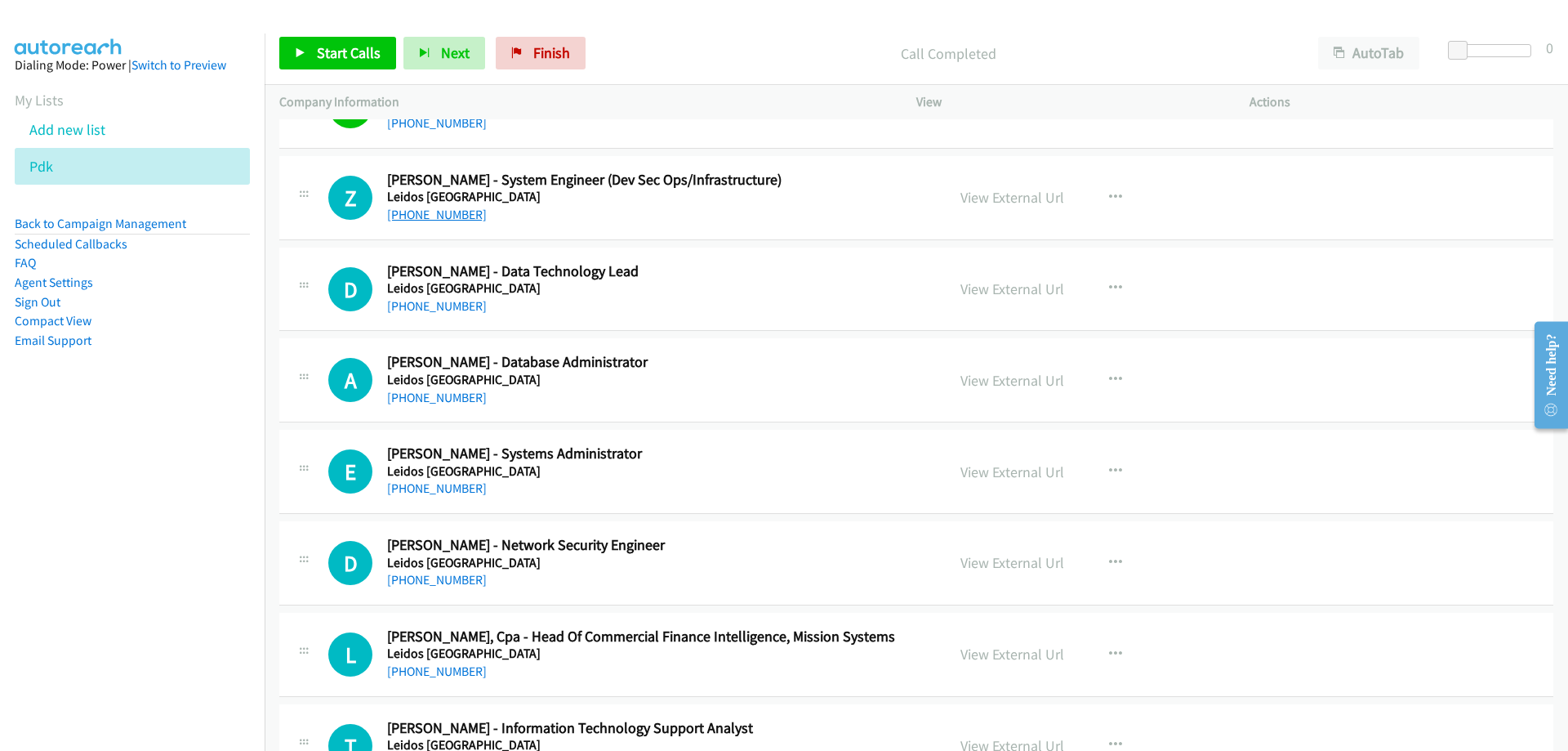
click at [423, 220] on link "+61 434 747 224" at bounding box center [437, 214] width 100 height 16
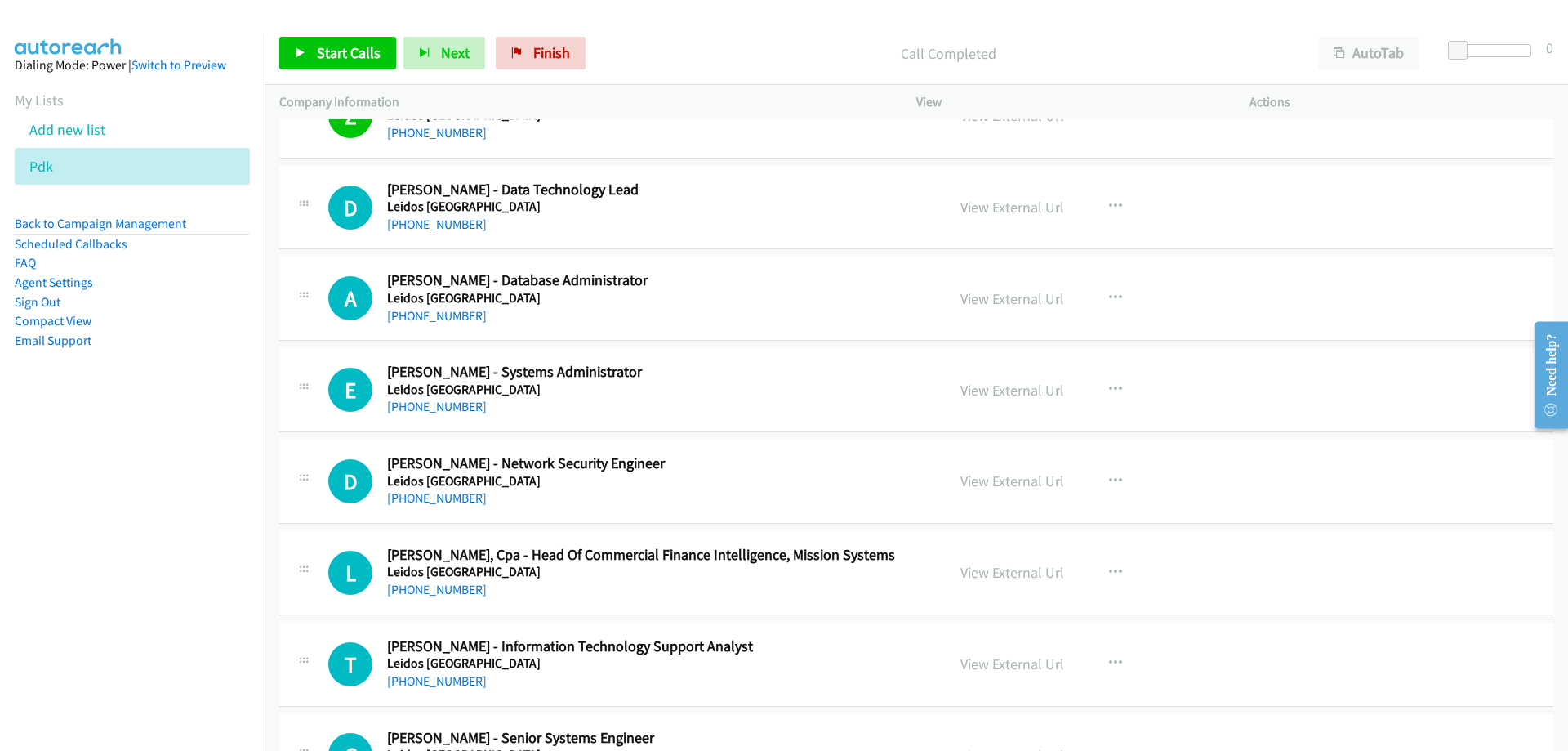
scroll to position [9725, 0]
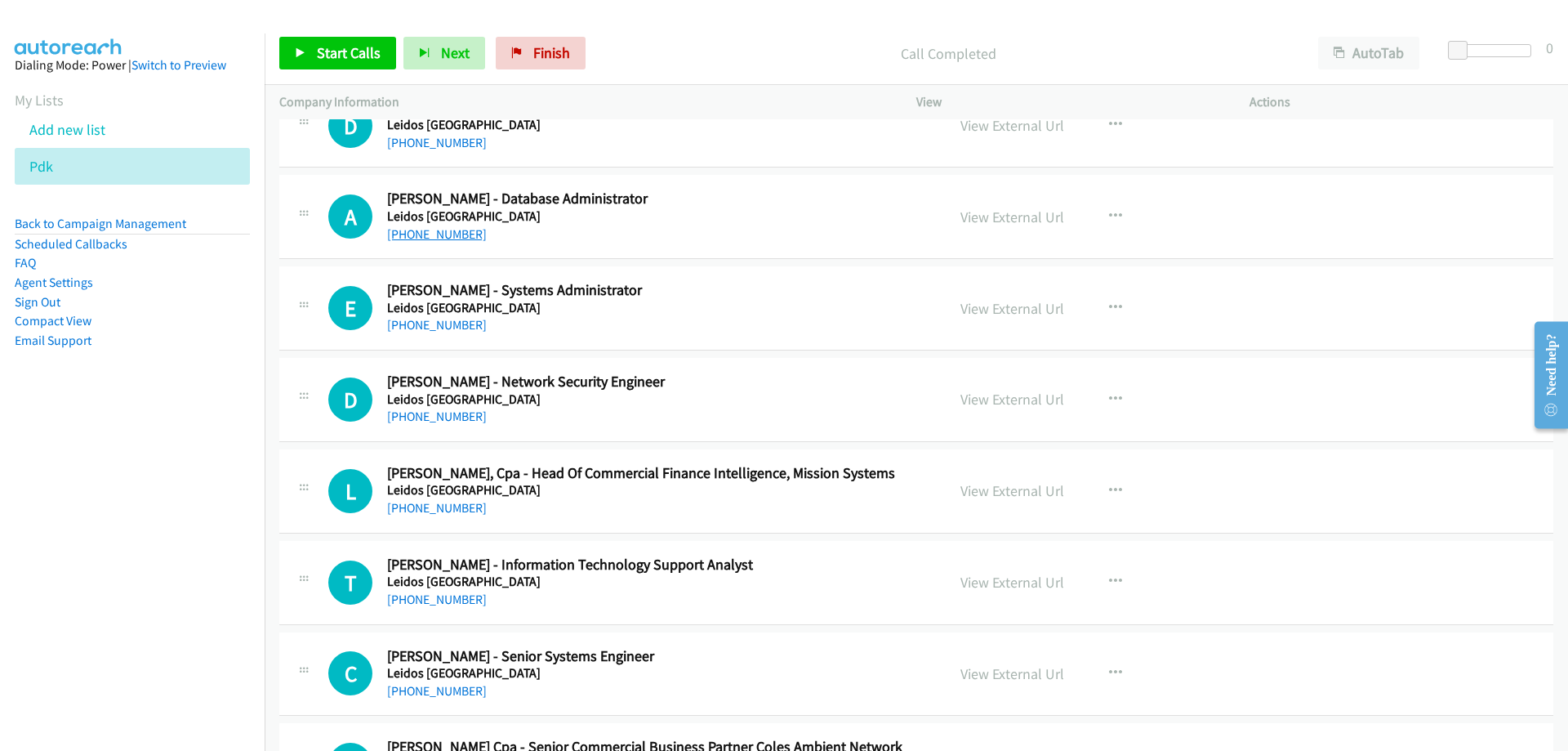
click at [421, 228] on link "+61 3 9535 7115" at bounding box center [437, 234] width 100 height 16
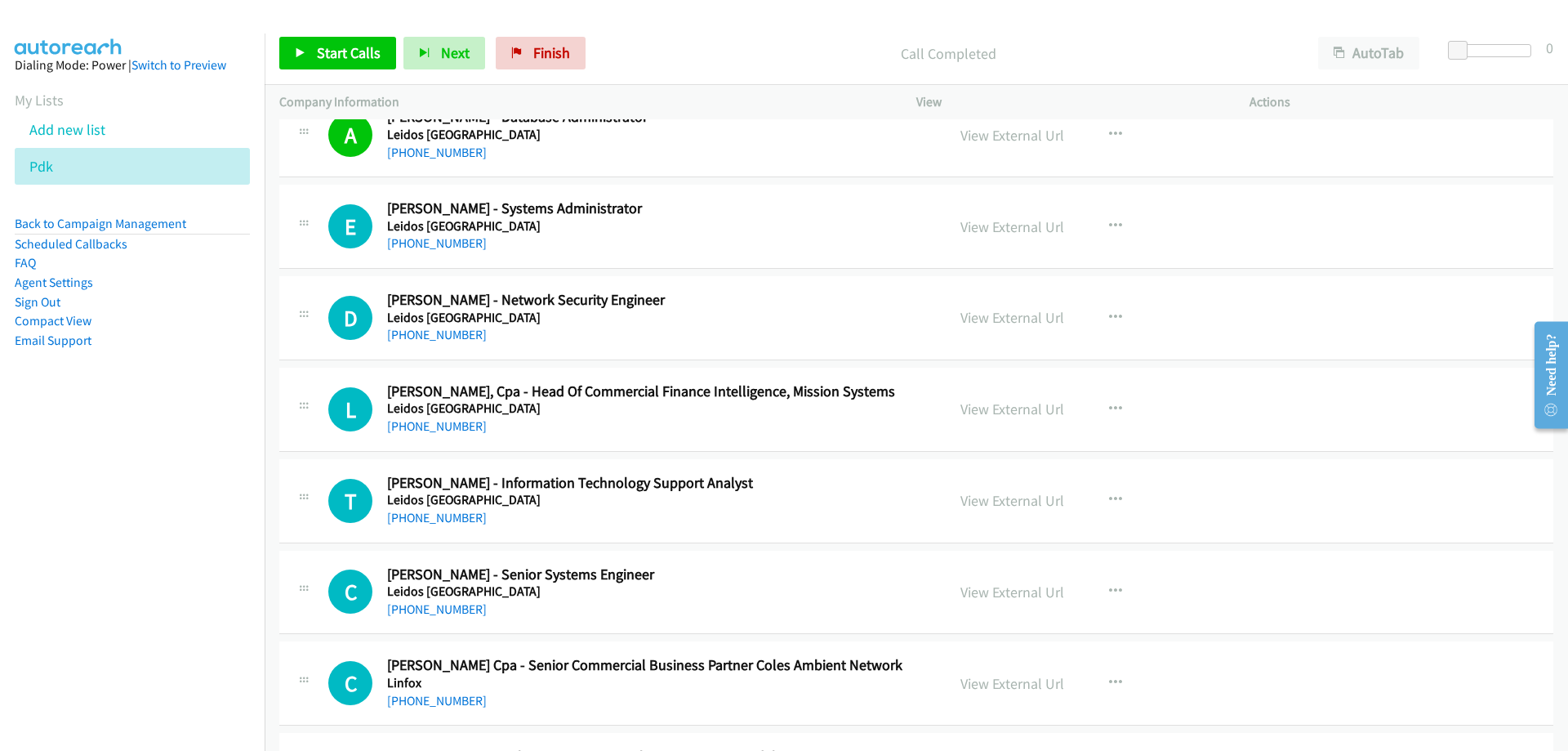
scroll to position [9889, 0]
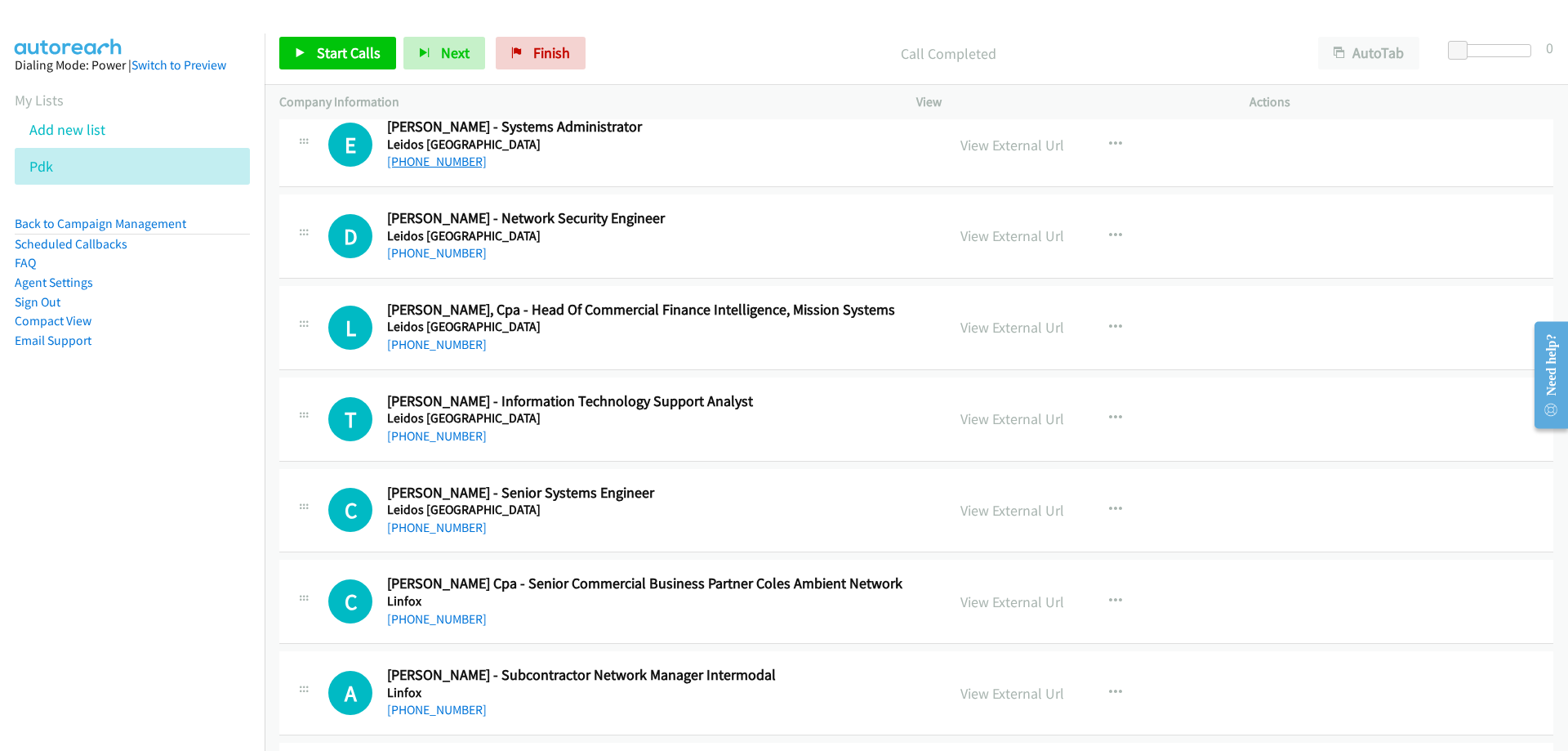
click at [420, 155] on link "+61 3 9535 7141" at bounding box center [437, 161] width 100 height 16
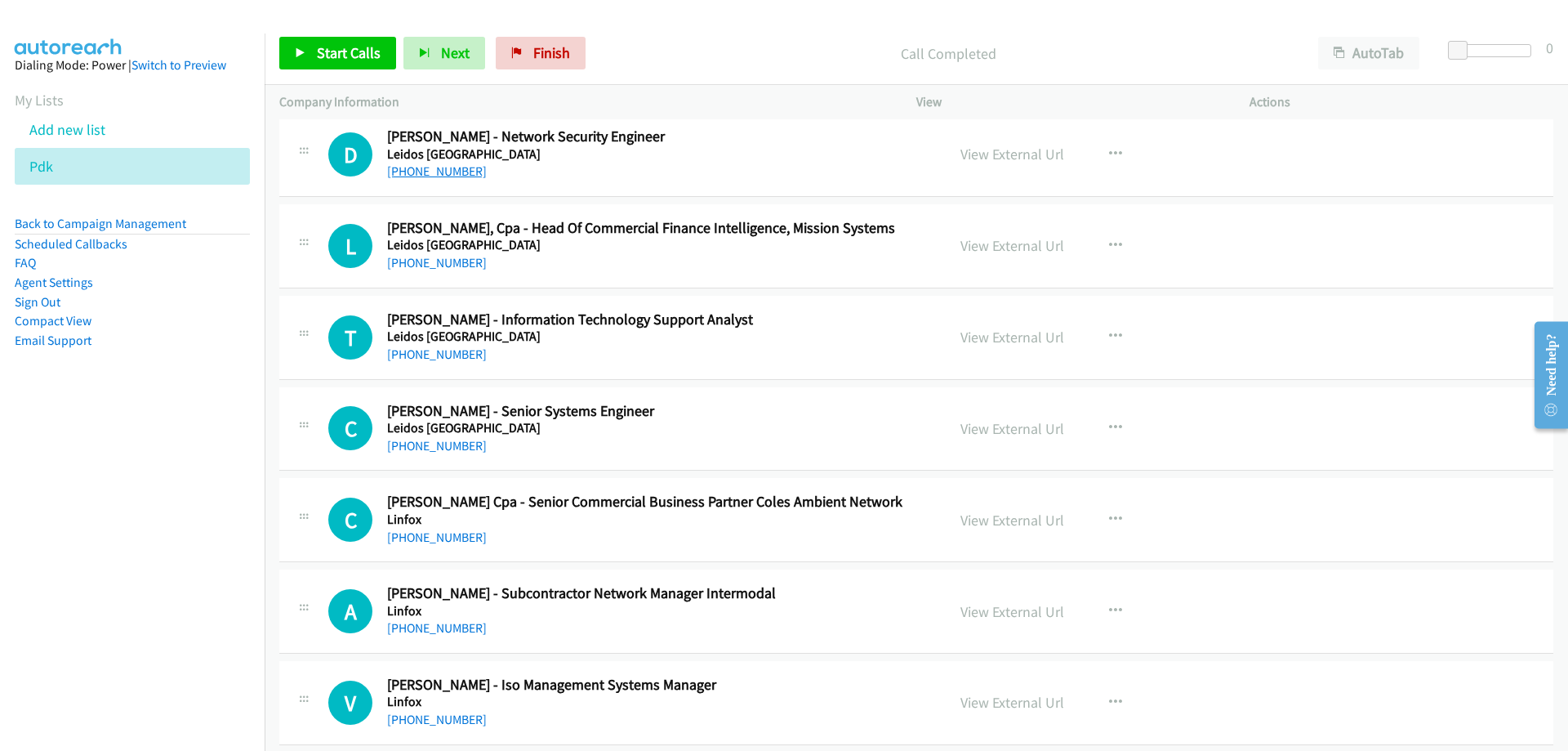
click at [416, 174] on link "+61 3 3858 3050" at bounding box center [437, 171] width 100 height 16
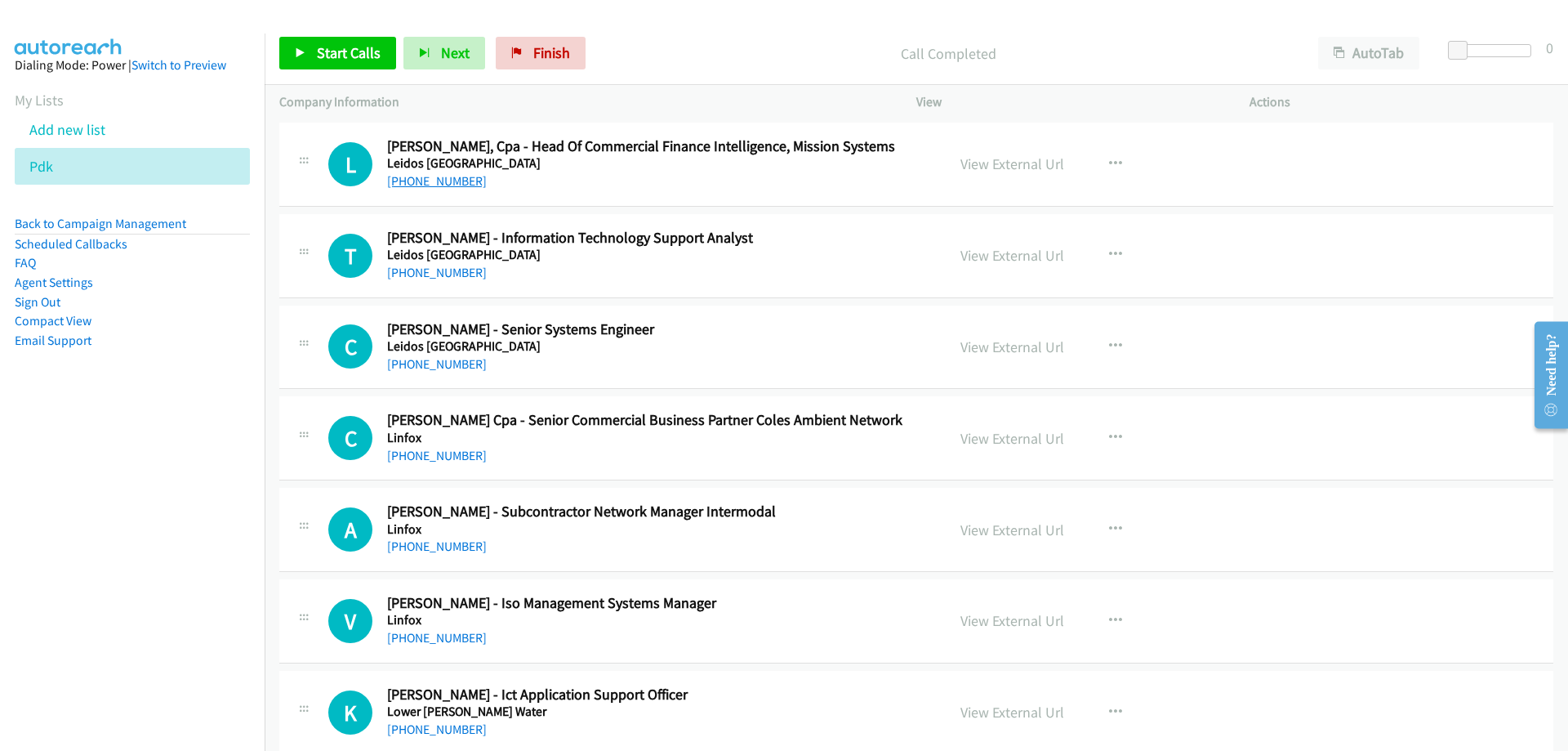
scroll to position [10134, 0]
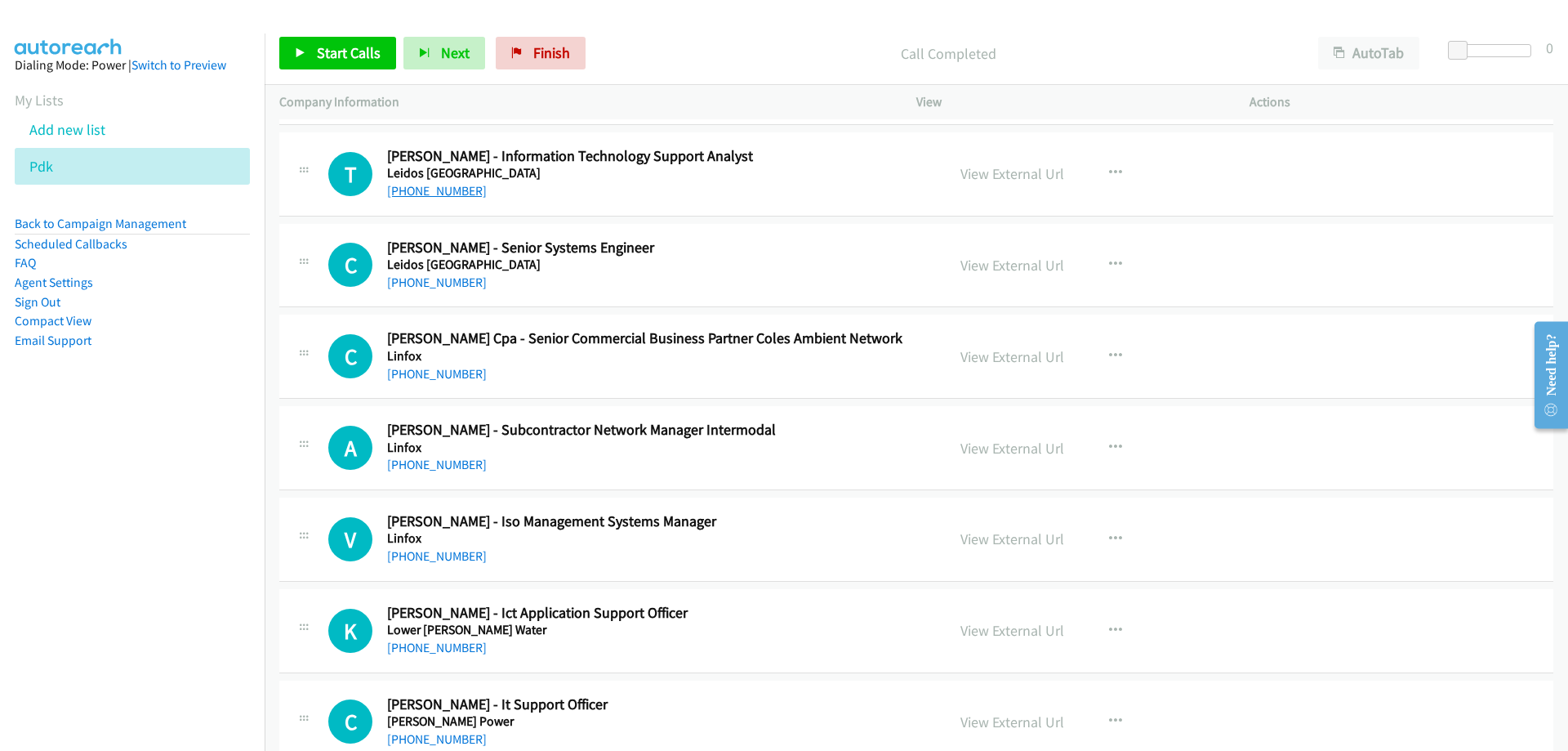
click at [442, 190] on link "+61 432 290 791" at bounding box center [437, 190] width 100 height 16
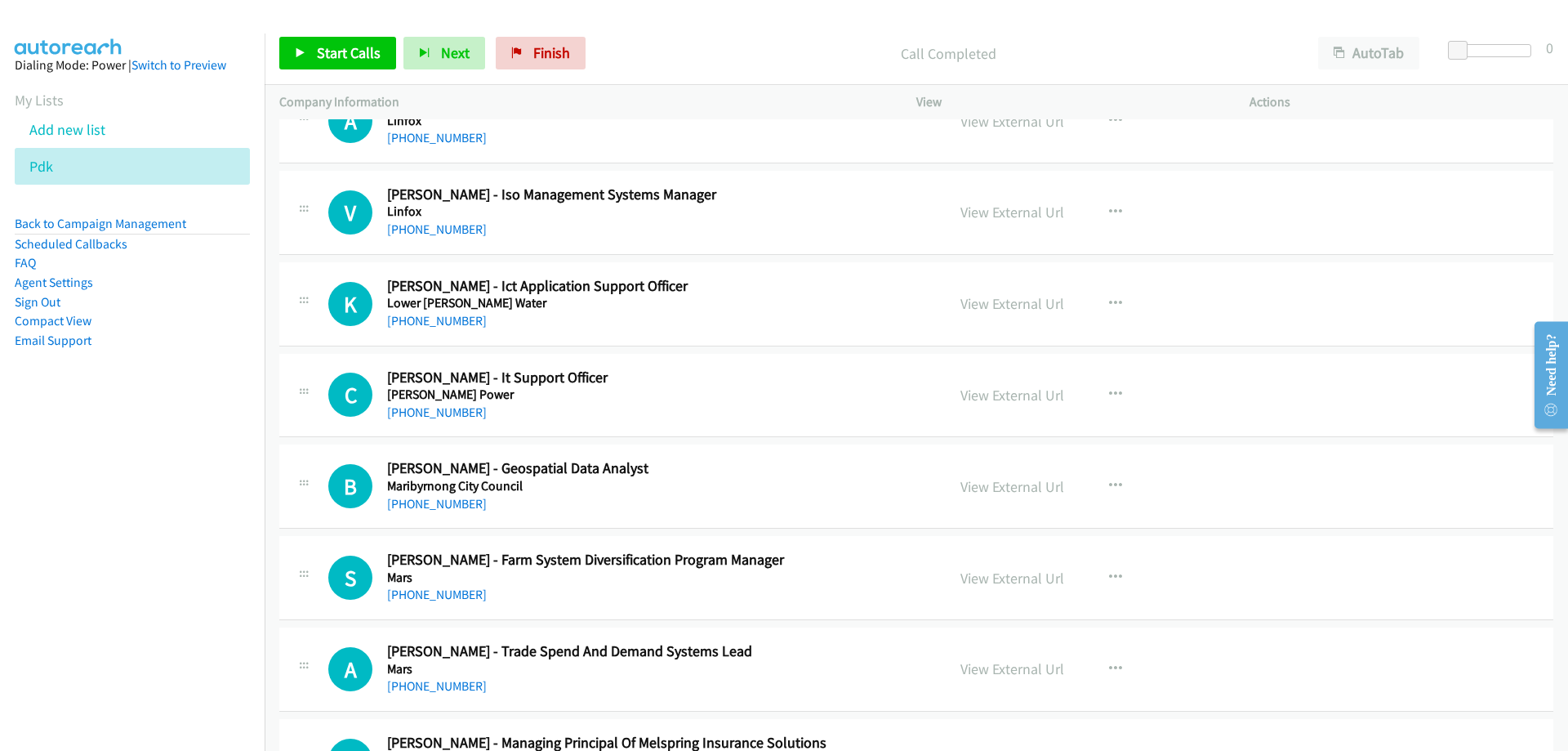
scroll to position [10542, 0]
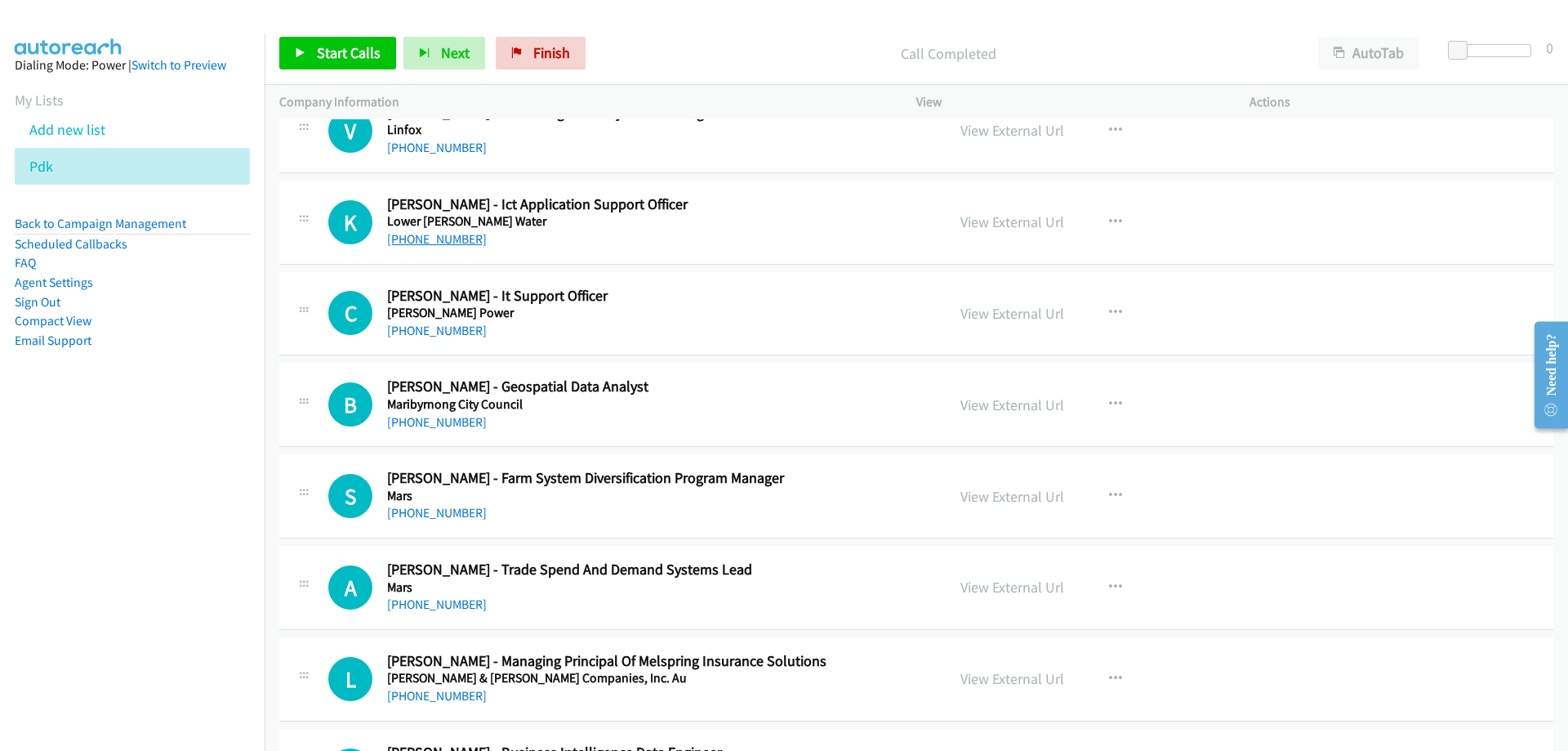
click at [460, 241] on link "+61 3 5051 3419" at bounding box center [437, 239] width 100 height 16
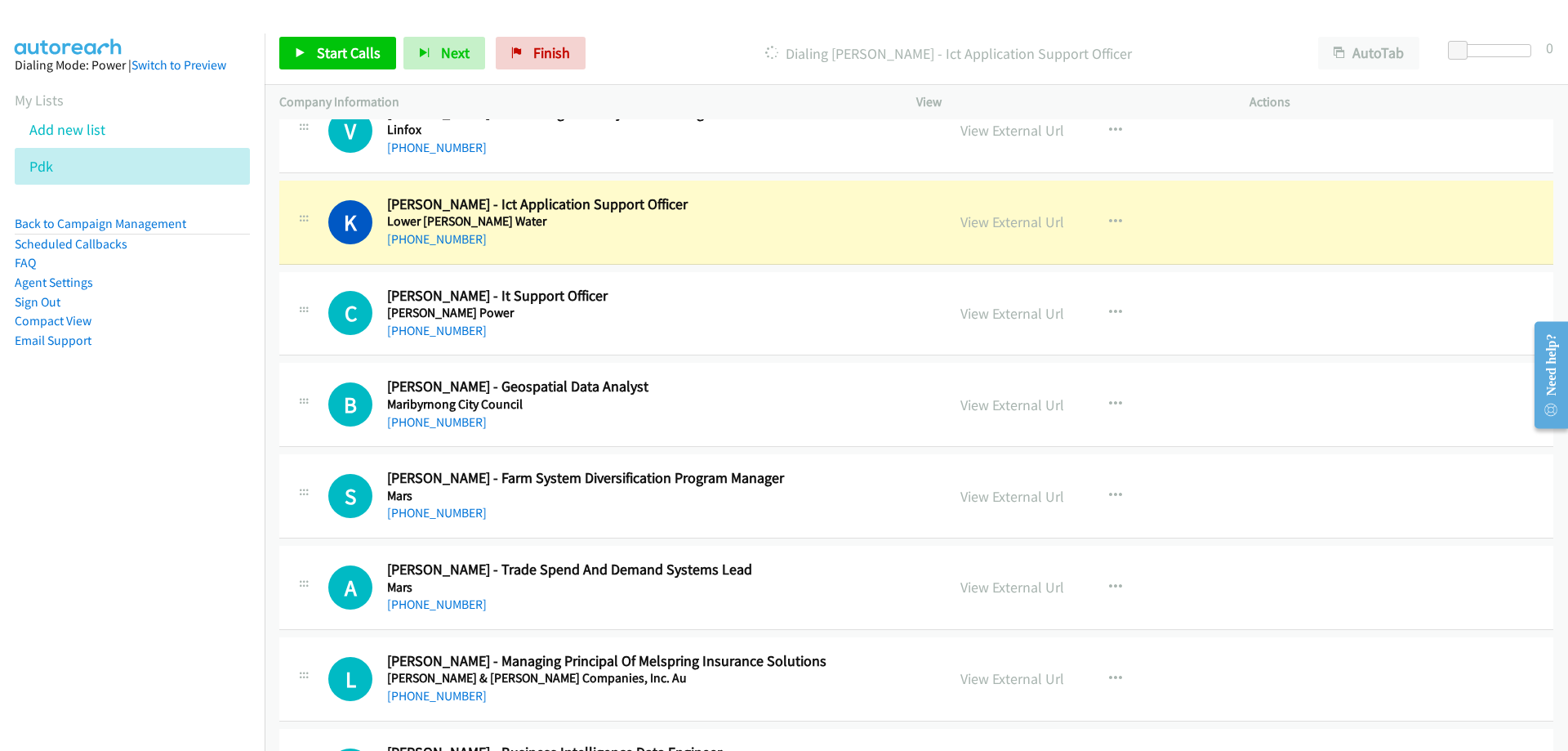
scroll to position [10624, 0]
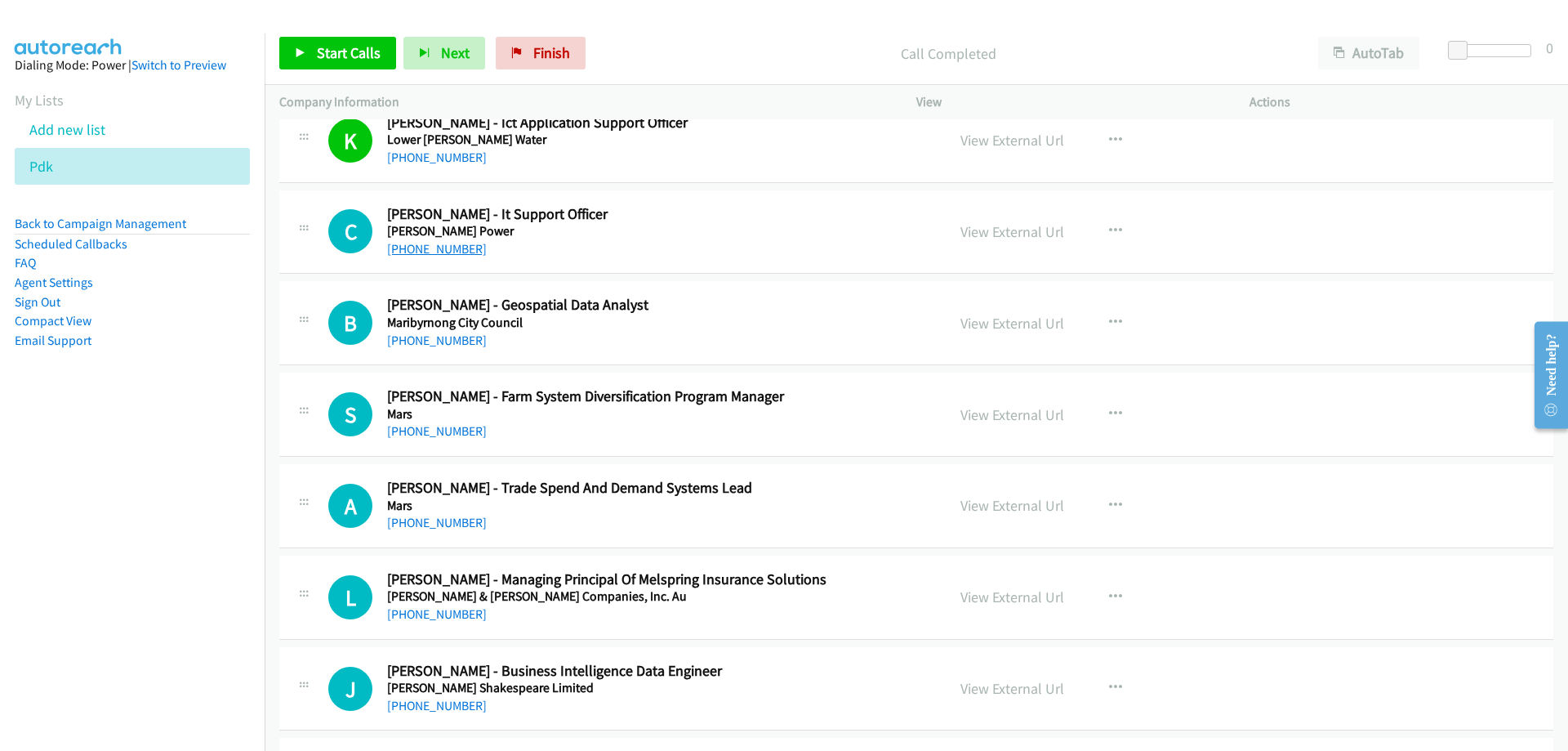
click at [443, 253] on link "+61 3 5177 2016" at bounding box center [437, 249] width 100 height 16
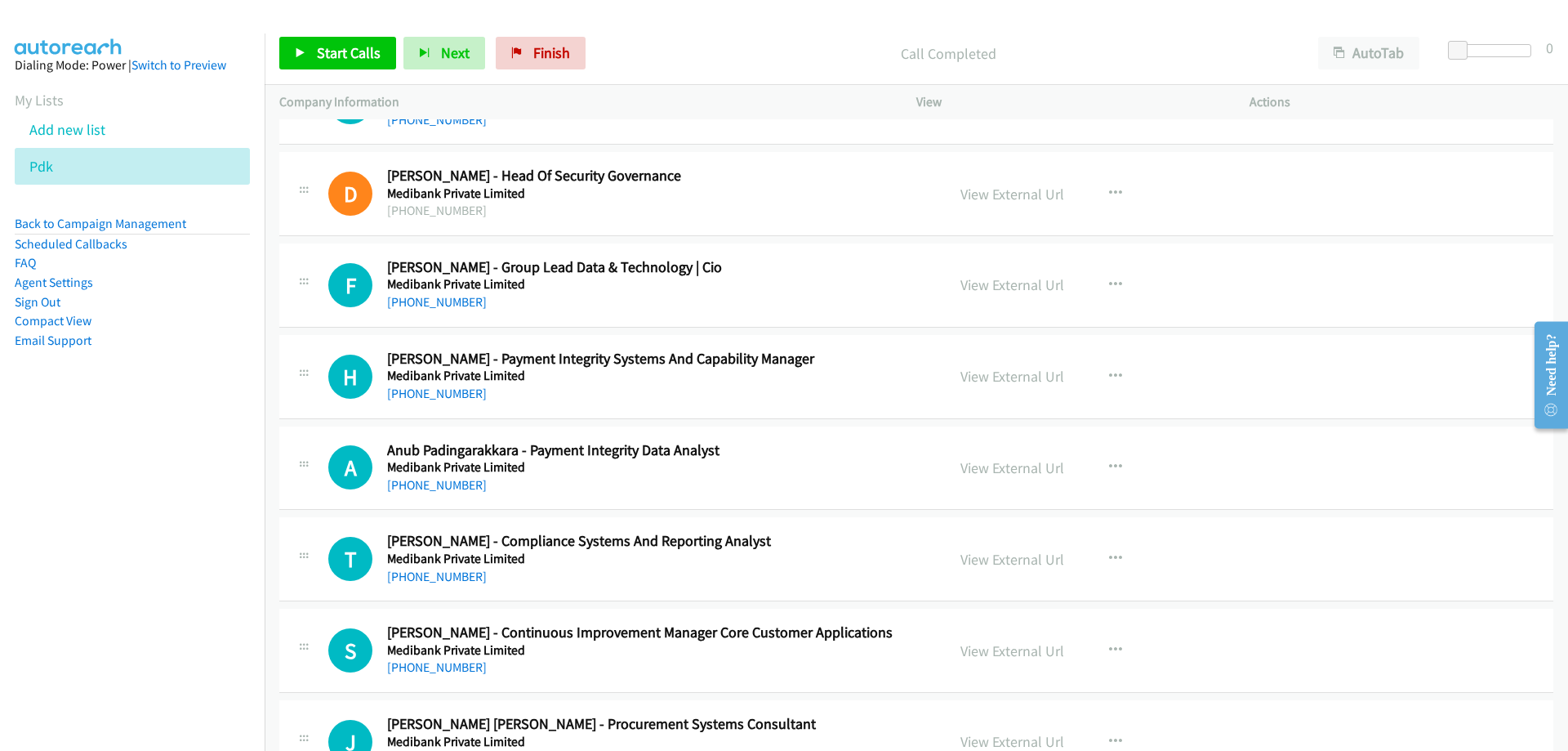
scroll to position [11932, 0]
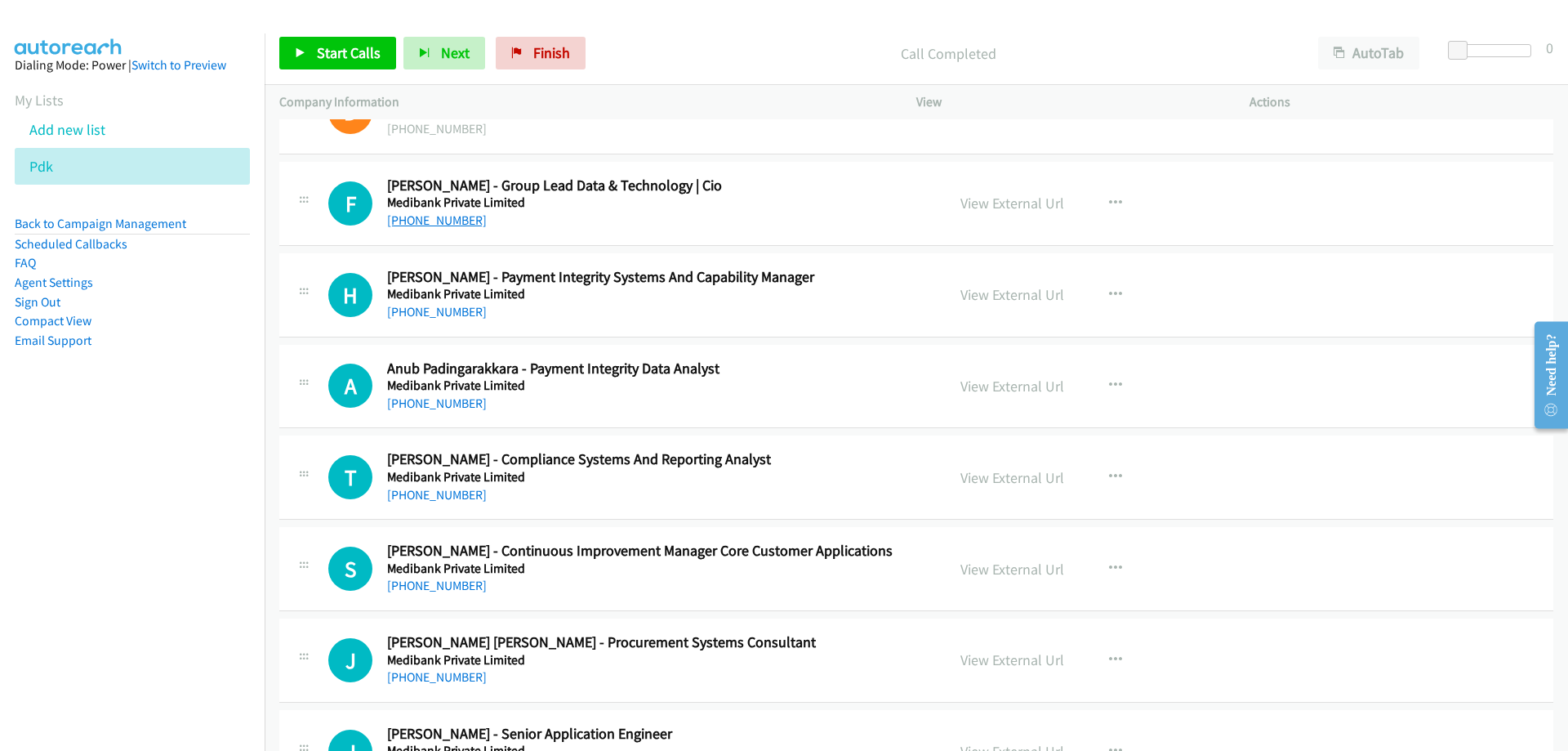
click at [453, 219] on link "+61 499 199 933" at bounding box center [437, 219] width 100 height 16
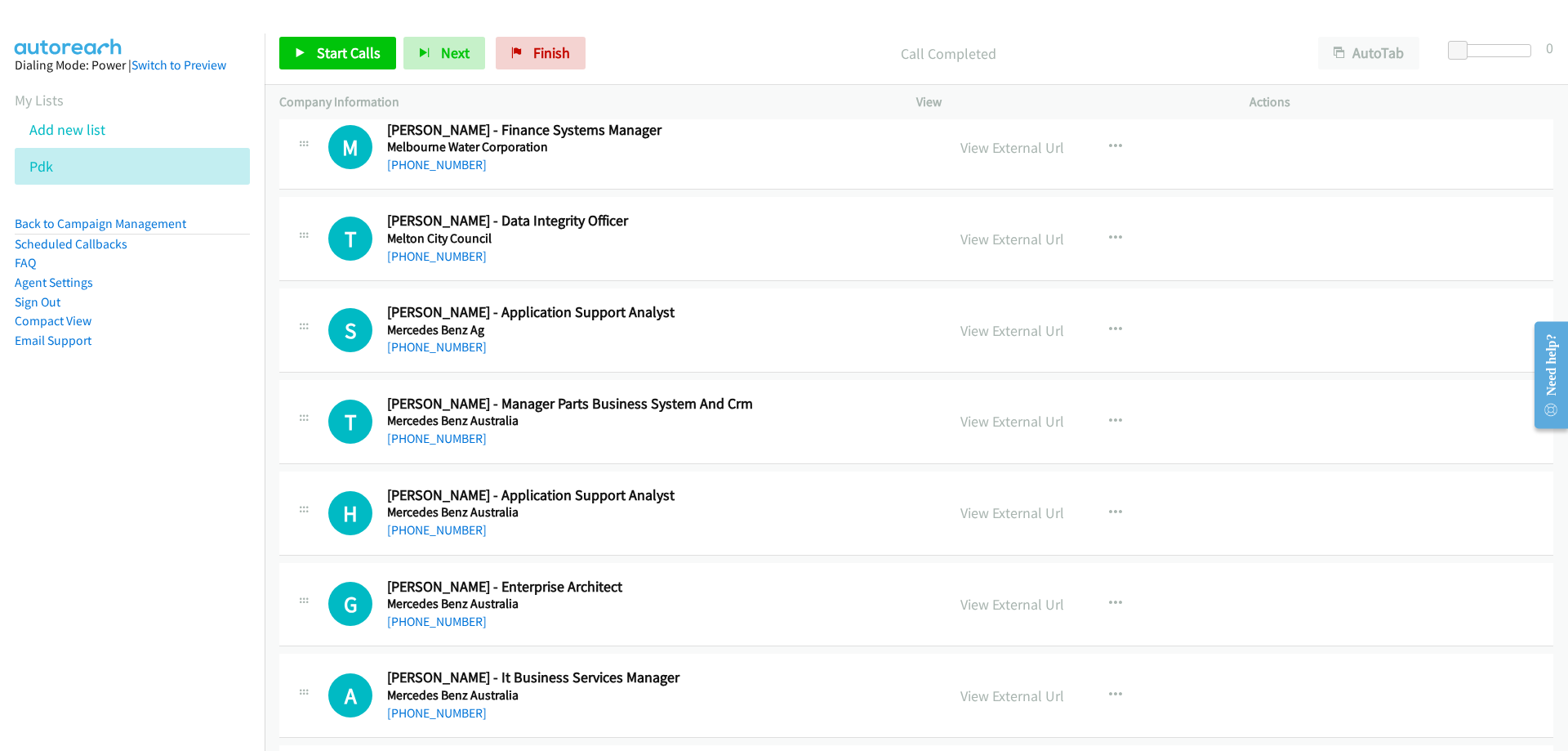
scroll to position [16181, 0]
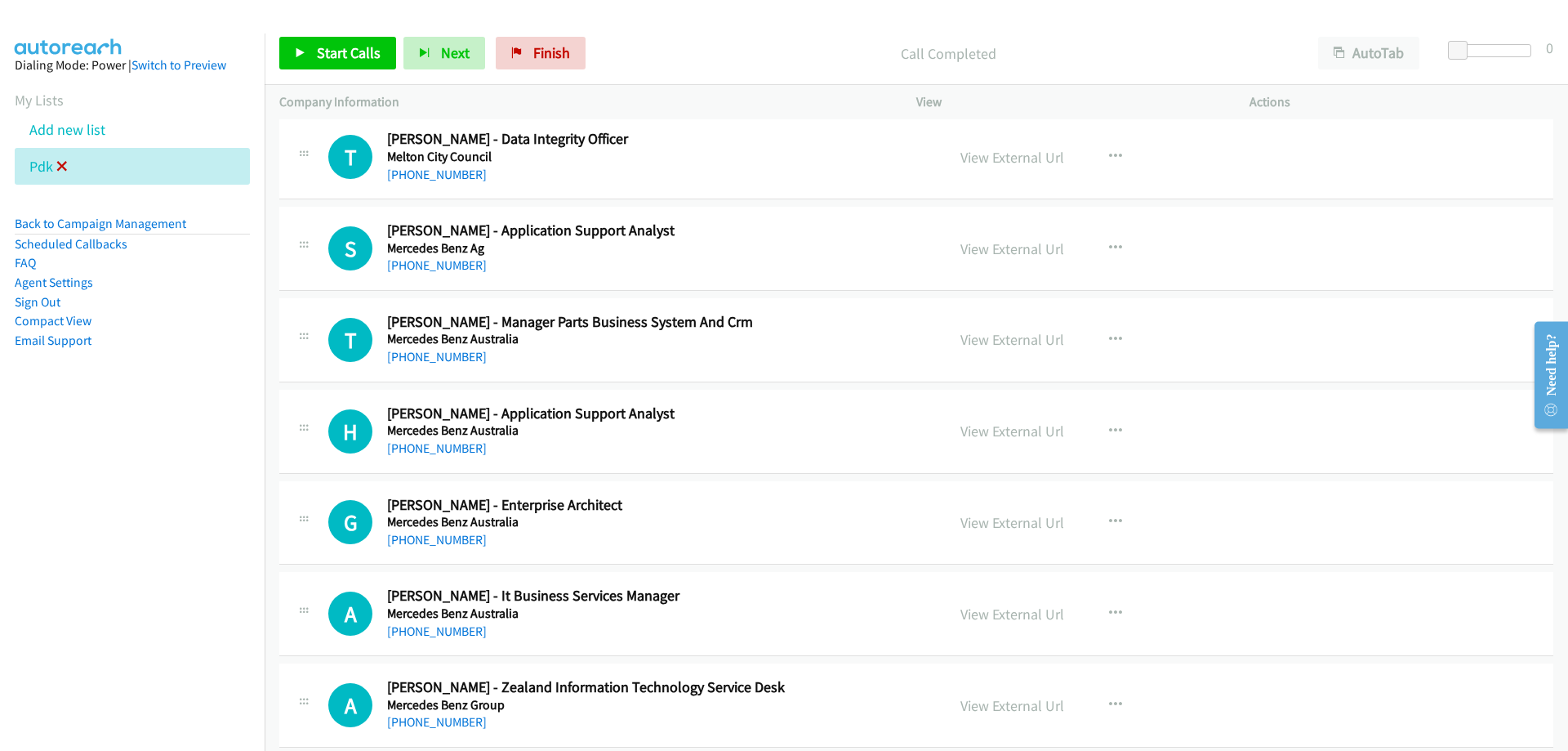
click at [63, 162] on icon at bounding box center [61, 167] width 11 height 11
